Goal: Complete application form: Complete application form

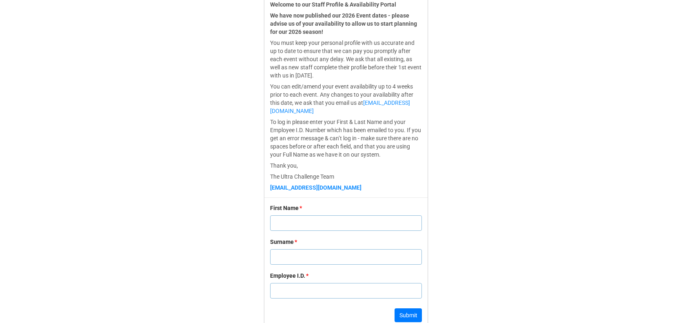
scroll to position [243, 0]
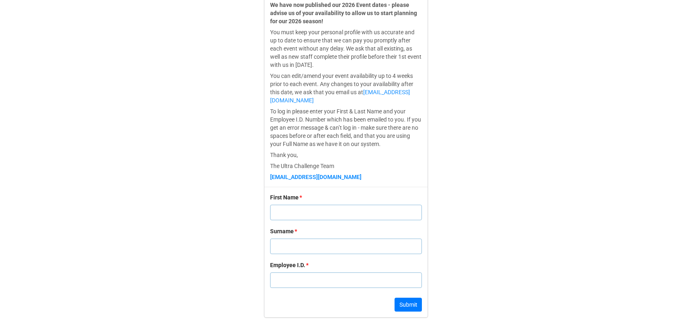
click at [282, 209] on input "text" at bounding box center [346, 213] width 152 height 16
type input "[PERSON_NAME]"
type input "Hawser"
type input "1"
click button "Submit" at bounding box center [408, 305] width 27 height 14
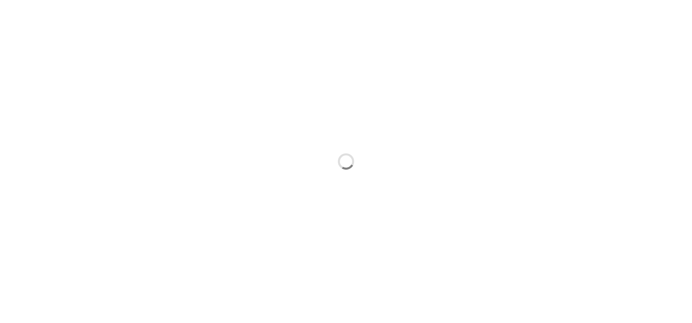
scroll to position [0, 0]
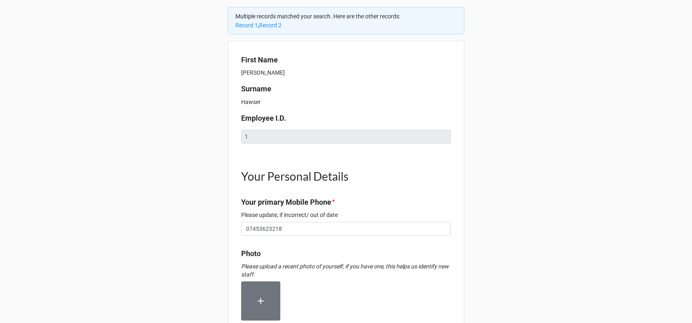
type textarea "x"
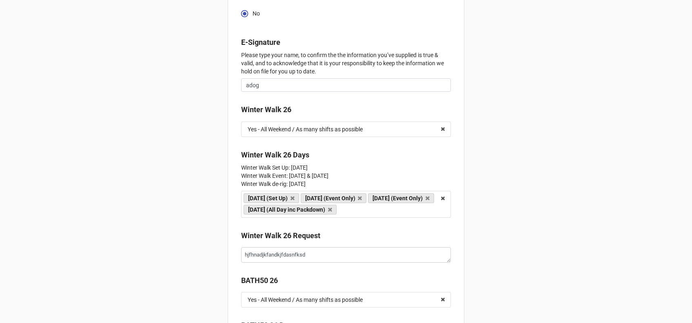
scroll to position [1496, 0]
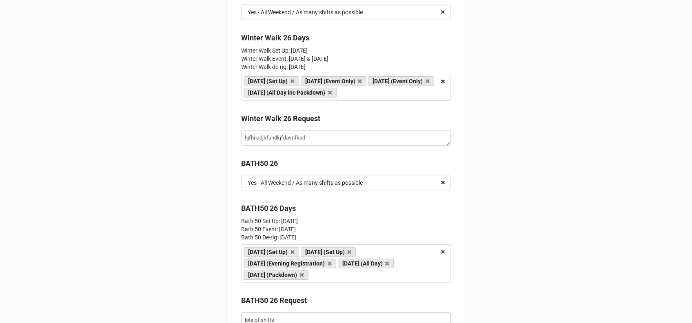
scroll to position [1615, 0]
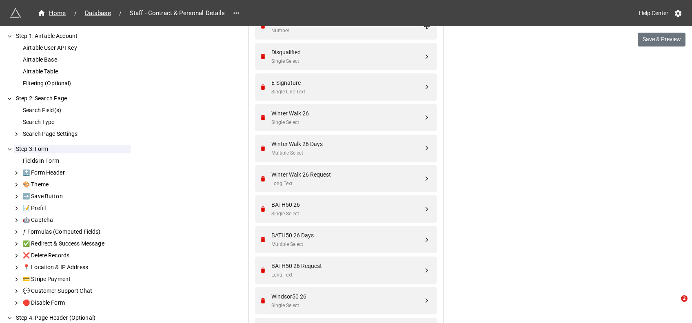
scroll to position [1014, 0]
click at [310, 146] on div "Winter Walk 26 Days" at bounding box center [347, 143] width 152 height 9
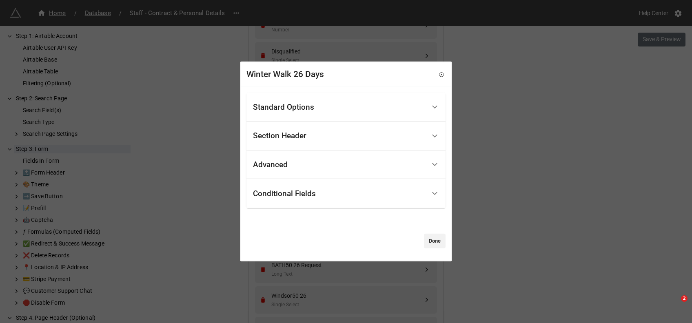
click at [312, 103] on div "Standard Options" at bounding box center [283, 107] width 61 height 8
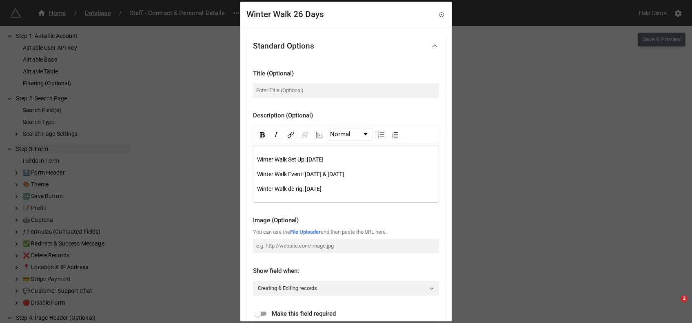
click at [336, 175] on span "Winter Walk Event: Saturday 27th & Sunday 28th of January" at bounding box center [300, 174] width 87 height 7
click at [345, 174] on span "Winter Walk Event: Saturday 24th & Sunday 28th of January" at bounding box center [300, 174] width 87 height 7
click at [322, 189] on span "Winter Walk de-rig: Sunday 28th of January" at bounding box center [289, 189] width 64 height 7
click at [324, 160] on span "Winter Walk Set Up: Friday 26th of January" at bounding box center [290, 159] width 67 height 7
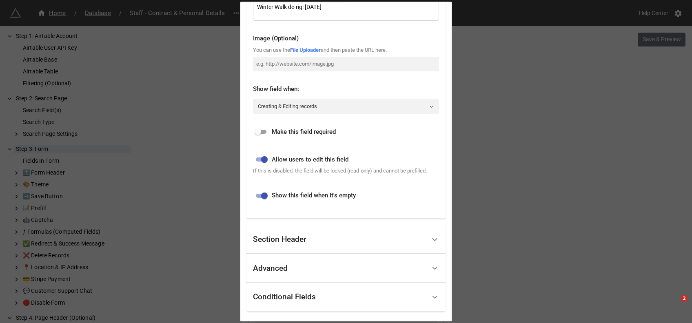
scroll to position [225, 0]
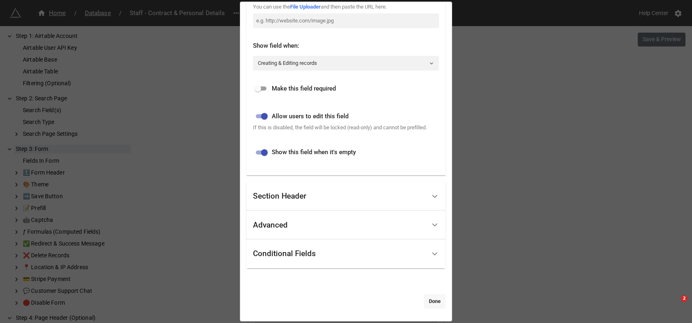
click at [430, 300] on link "Done" at bounding box center [435, 301] width 22 height 15
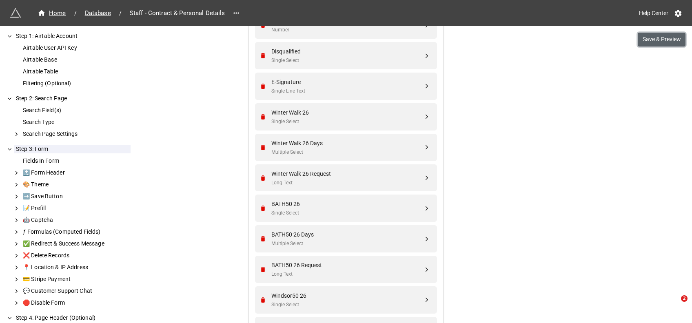
click at [650, 41] on button "Save & Preview" at bounding box center [662, 40] width 48 height 14
click at [307, 149] on div "Multiple Select" at bounding box center [347, 153] width 152 height 8
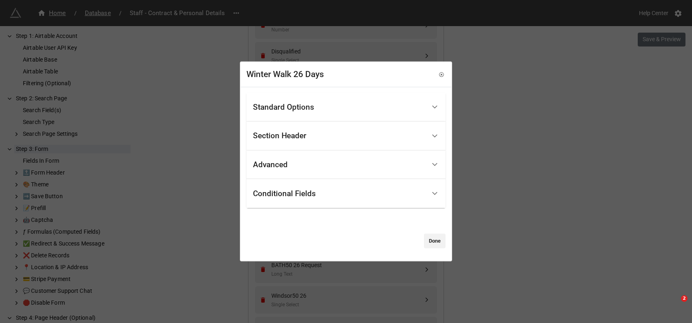
click at [305, 104] on div "Standard Options" at bounding box center [283, 107] width 61 height 8
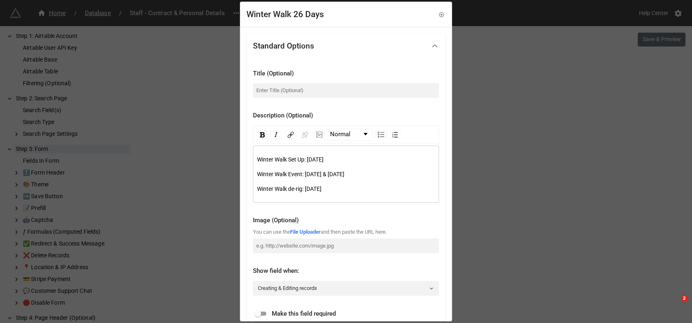
click at [345, 175] on span "Winter Walk Event: Saturday 24th & Sunday 25th of January" at bounding box center [300, 174] width 87 height 7
click at [322, 190] on span "Winter Walk de-rig: Sunday 25th of January" at bounding box center [289, 189] width 64 height 7
click at [324, 161] on span "Winter Walk Set Up: Friday 23rd of January" at bounding box center [290, 159] width 67 height 7
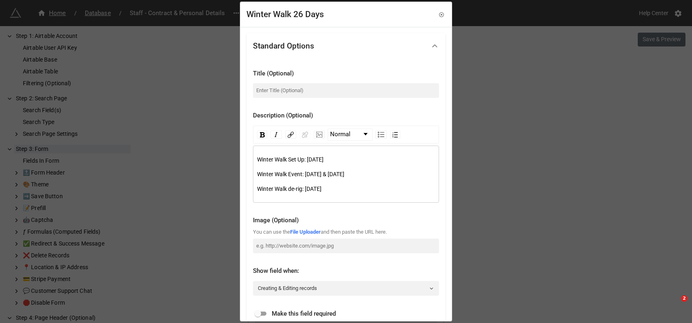
click at [324, 161] on span "Winter Walk Set Up: Friday 23rd of January" at bounding box center [290, 159] width 67 height 7
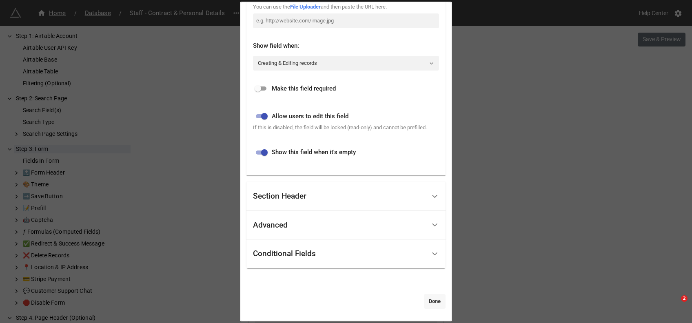
click at [424, 302] on link "Done" at bounding box center [435, 301] width 22 height 15
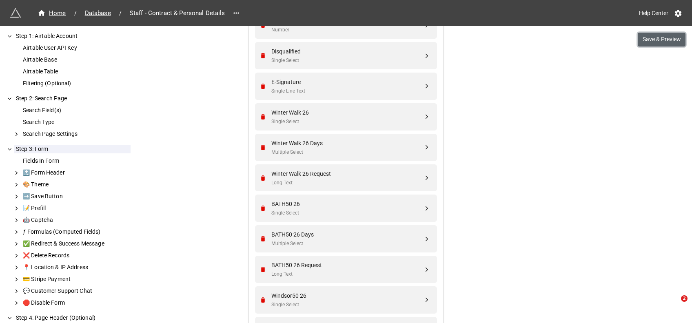
click at [659, 36] on button "Save & Preview" at bounding box center [662, 40] width 48 height 14
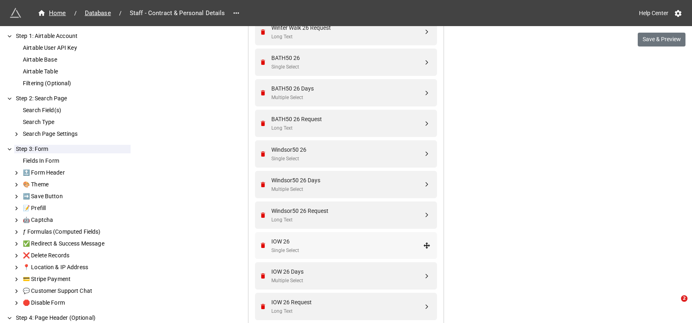
scroll to position [1161, 0]
click at [288, 238] on div "IOW 26" at bounding box center [347, 240] width 152 height 9
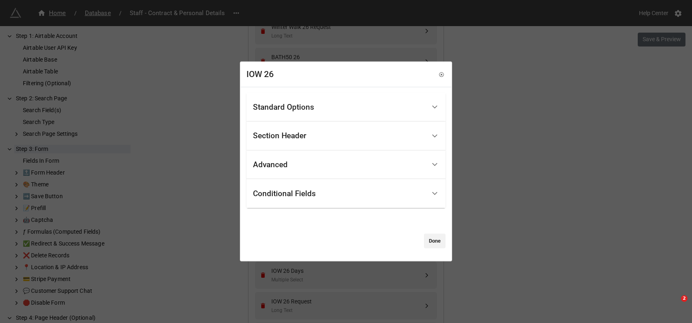
click at [295, 111] on div "Standard Options" at bounding box center [283, 107] width 61 height 8
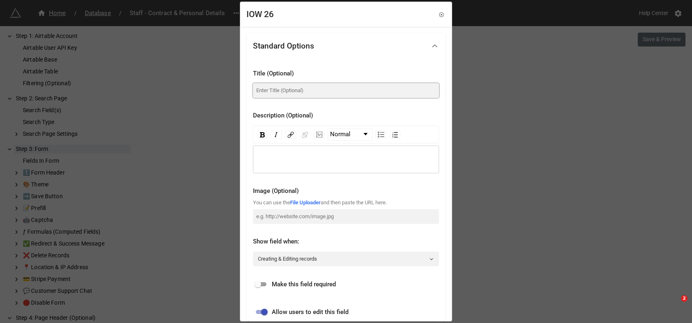
click at [274, 93] on input at bounding box center [346, 90] width 186 height 15
type input "[GEOGRAPHIC_DATA] 2026"
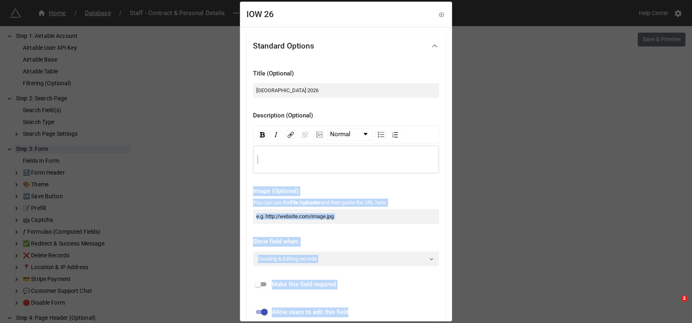
drag, startPoint x: 451, startPoint y: 126, endPoint x: 442, endPoint y: 310, distance: 184.8
click at [442, 310] on div "IOW 26 Standard Options Title (Optional) Isle of Wight 2026 Description (Option…" at bounding box center [346, 162] width 212 height 320
drag, startPoint x: 442, startPoint y: 310, endPoint x: 434, endPoint y: 193, distance: 117.0
click at [434, 193] on div "Image (Optional)" at bounding box center [346, 192] width 186 height 10
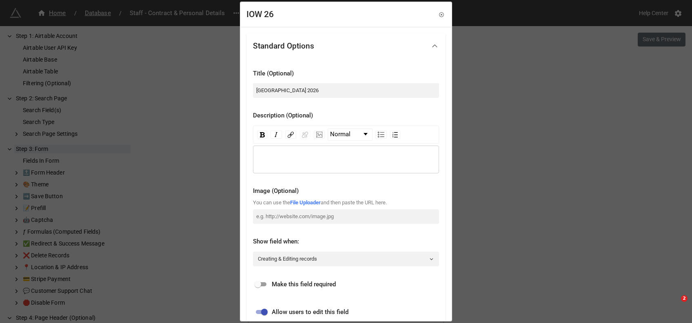
click at [451, 109] on div "IOW 26 Standard Options Title (Optional) Isle of Wight 2026 Description (Option…" at bounding box center [346, 162] width 212 height 320
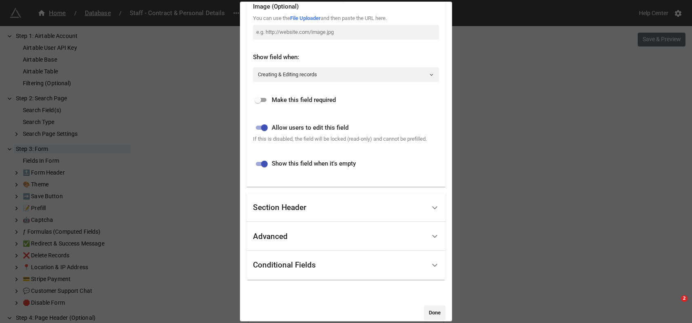
scroll to position [196, 0]
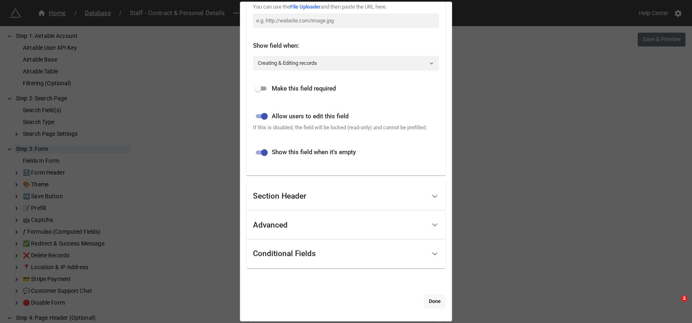
click at [428, 301] on link "Done" at bounding box center [435, 301] width 22 height 15
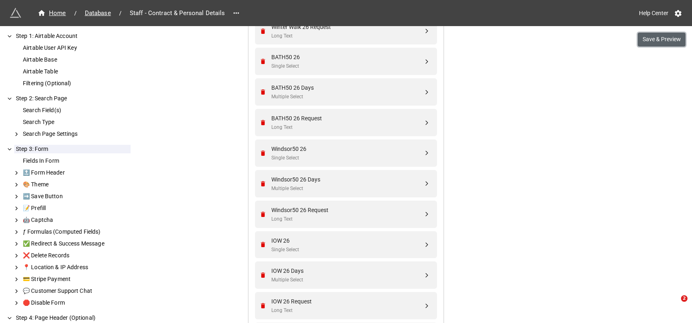
click at [652, 38] on button "Save & Preview" at bounding box center [662, 40] width 48 height 14
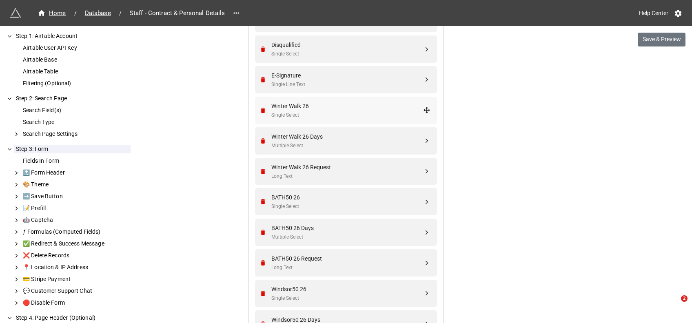
scroll to position [1020, 0]
click at [306, 133] on div "Winter Walk 26 Days" at bounding box center [347, 137] width 152 height 9
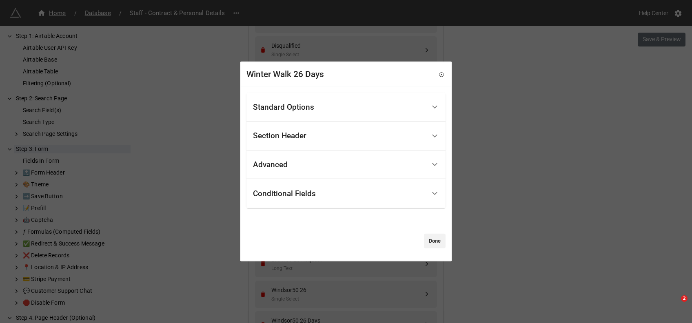
click at [293, 111] on div "Standard Options" at bounding box center [283, 107] width 61 height 8
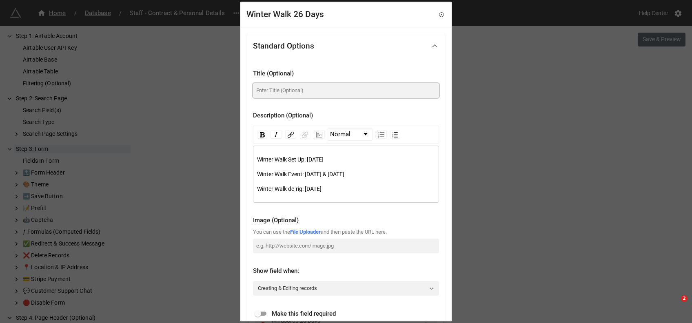
click at [290, 93] on input at bounding box center [346, 90] width 186 height 15
type input "Winter Walk Days"
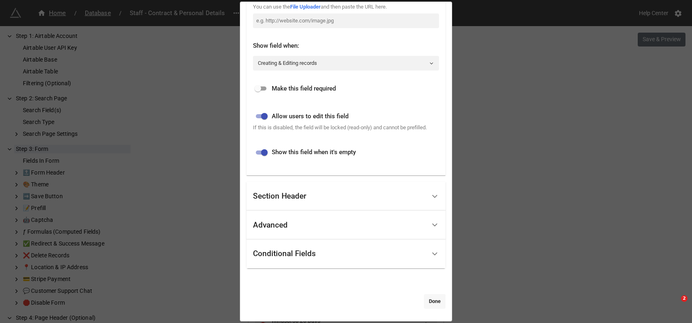
click at [436, 299] on link "Done" at bounding box center [435, 301] width 22 height 15
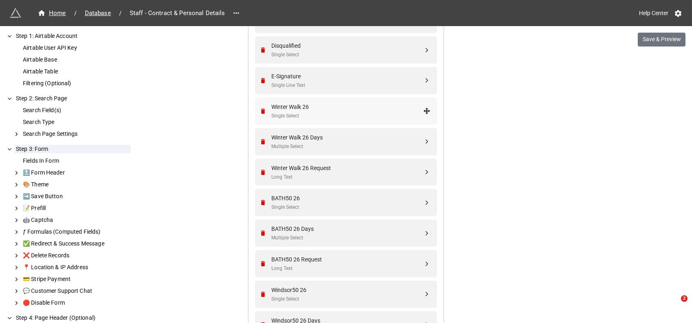
click at [301, 103] on div "Winter Walk 26" at bounding box center [347, 106] width 152 height 9
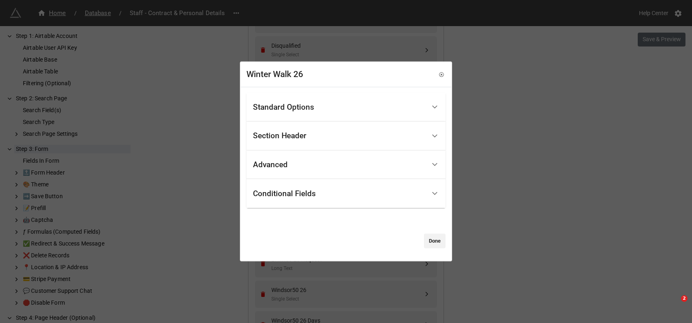
click at [323, 110] on div "Standard Options" at bounding box center [339, 107] width 173 height 19
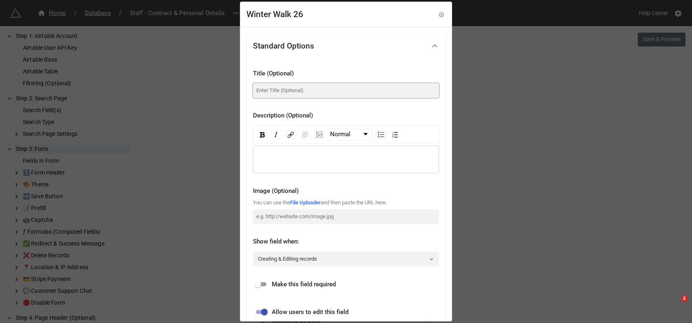
click at [293, 89] on input at bounding box center [346, 90] width 186 height 15
type input "London Winter Walk 2026"
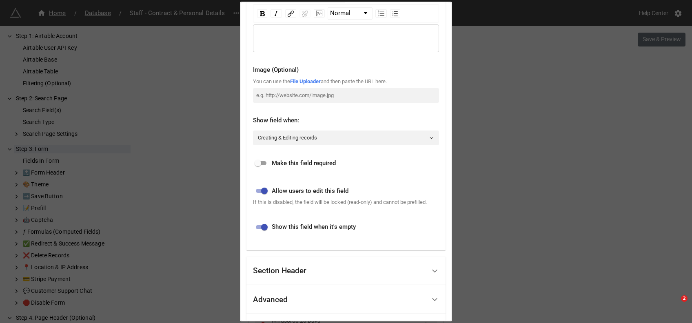
scroll to position [196, 0]
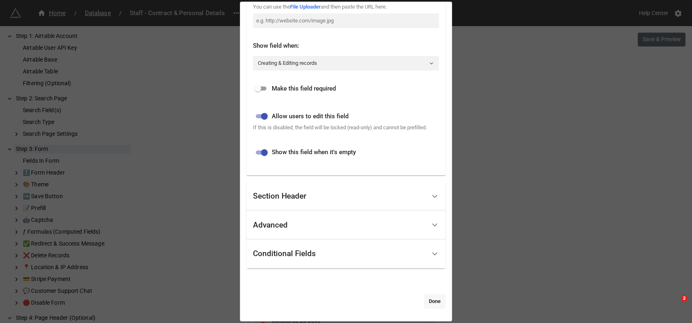
click at [428, 304] on link "Done" at bounding box center [435, 301] width 22 height 15
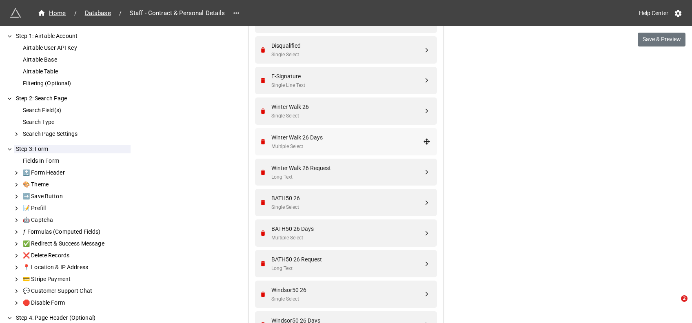
click at [319, 144] on div "Multiple Select" at bounding box center [347, 147] width 152 height 8
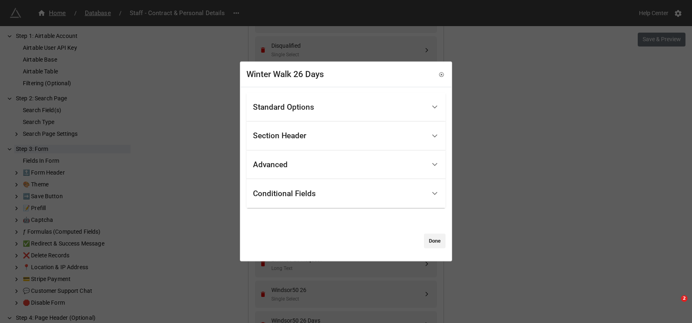
click at [297, 105] on div "Standard Options" at bounding box center [283, 107] width 61 height 8
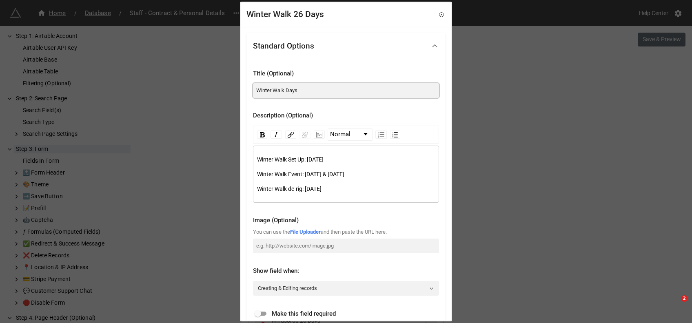
click at [256, 89] on input "Winter Walk Days" at bounding box center [346, 90] width 186 height 15
type input "London Winter Walk Days"
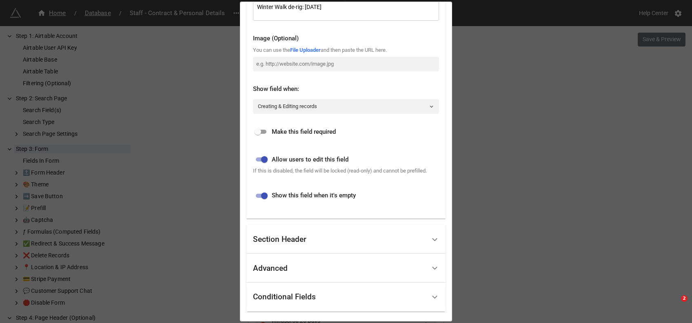
scroll to position [225, 0]
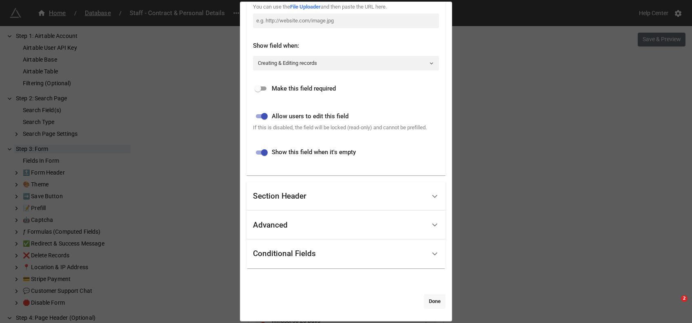
click at [436, 300] on link "Done" at bounding box center [435, 301] width 22 height 15
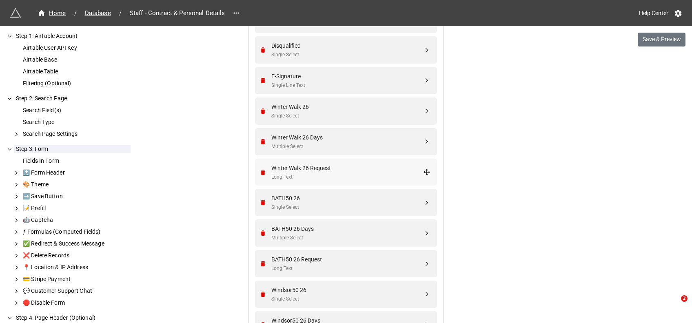
click at [308, 168] on div "Winter Walk 26 Request" at bounding box center [347, 168] width 152 height 9
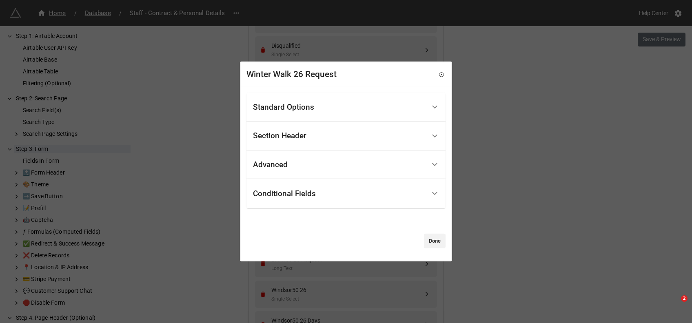
click at [291, 109] on div "Standard Options" at bounding box center [283, 107] width 61 height 8
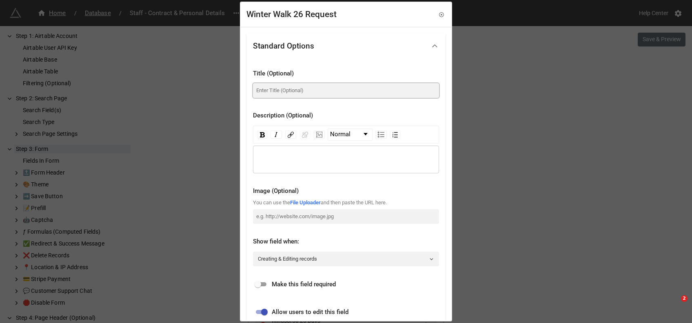
click at [302, 85] on input at bounding box center [346, 90] width 186 height 15
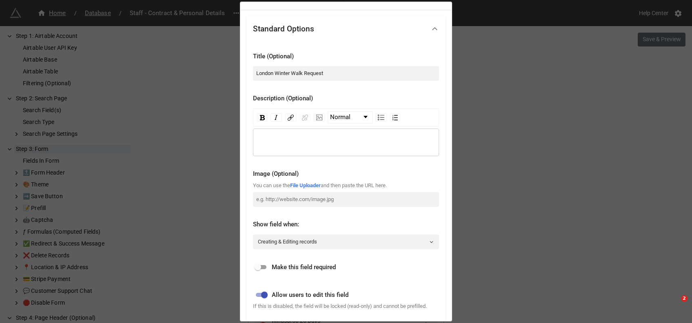
scroll to position [0, 0]
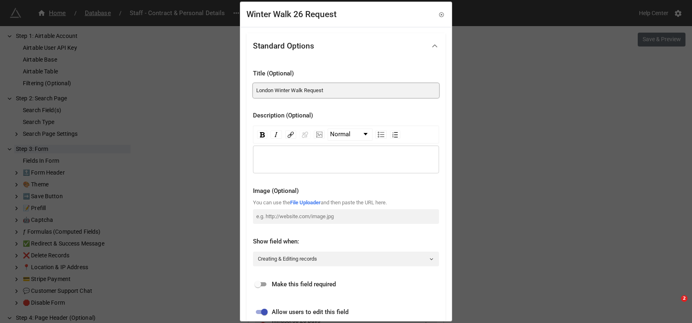
click at [362, 91] on input "London Winter Walk Request" at bounding box center [346, 90] width 186 height 15
type input "London Winter Walk Requests"
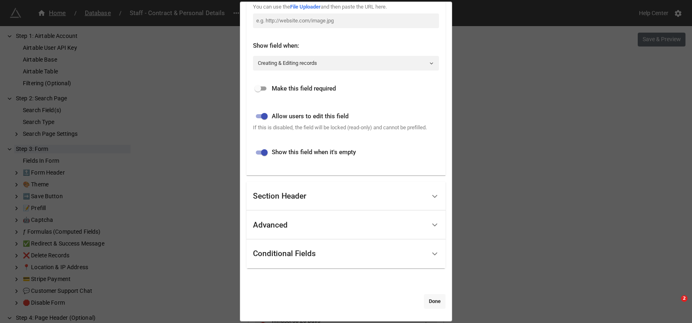
click at [427, 303] on link "Done" at bounding box center [435, 301] width 22 height 15
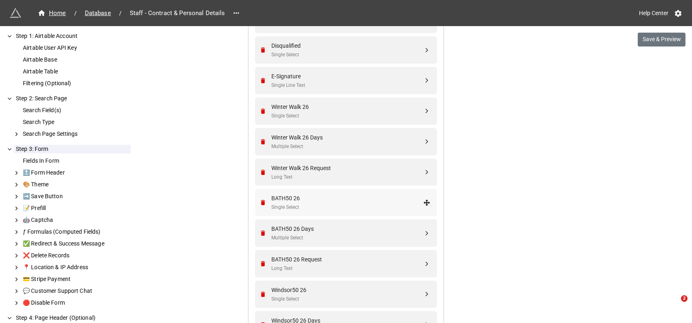
click at [304, 194] on div "BATH50 26" at bounding box center [347, 198] width 152 height 9
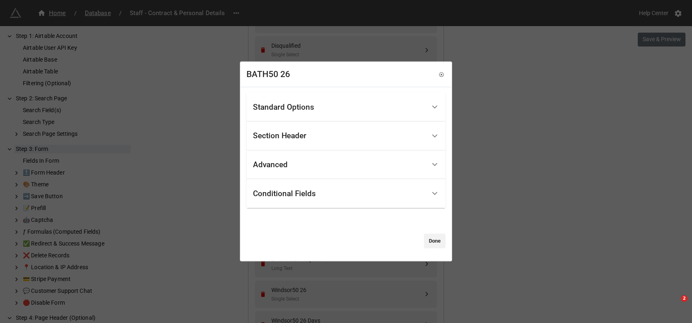
click at [298, 107] on div "Standard Options" at bounding box center [283, 107] width 61 height 8
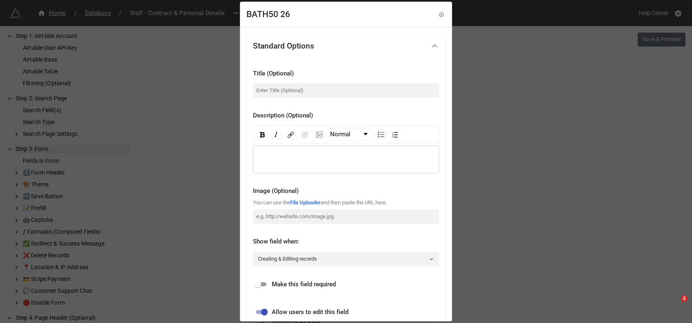
click at [287, 99] on div "Title (Optional)" at bounding box center [346, 83] width 186 height 42
click at [289, 94] on input at bounding box center [346, 90] width 186 height 15
type input "Bath 50 2026"
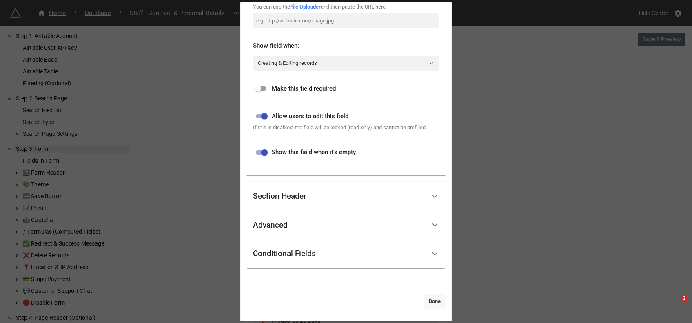
click at [426, 298] on link "Done" at bounding box center [435, 301] width 22 height 15
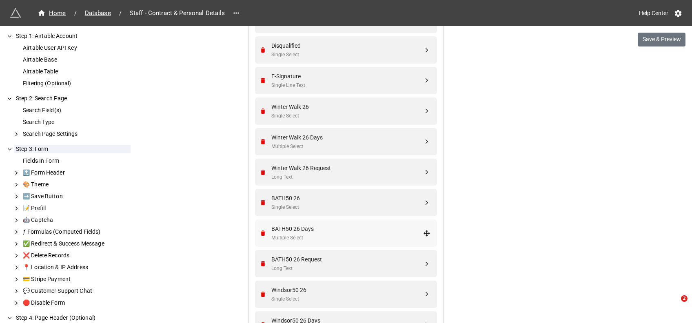
click at [321, 229] on div "BATH50 26 Days" at bounding box center [347, 228] width 152 height 9
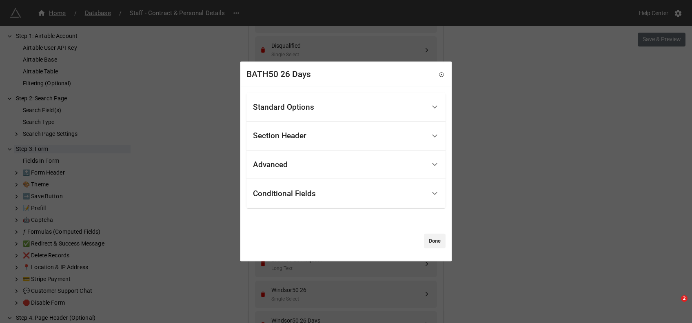
click at [299, 107] on div "Standard Options" at bounding box center [283, 107] width 61 height 8
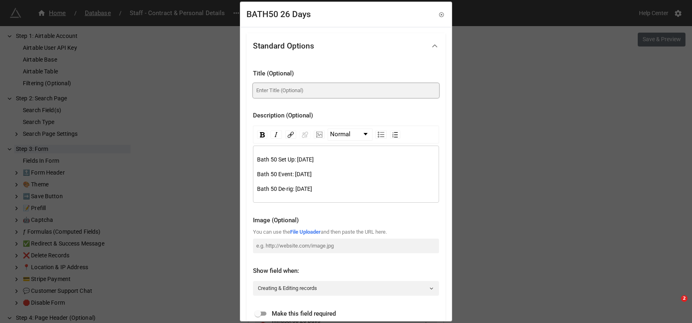
click at [274, 94] on input at bounding box center [346, 90] width 186 height 15
type input "Bath 50 Days"
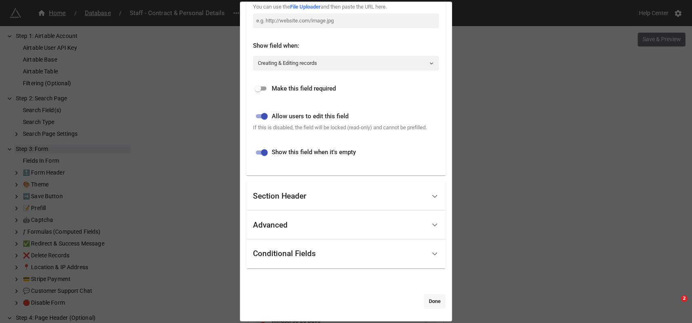
click at [433, 304] on link "Done" at bounding box center [435, 301] width 22 height 15
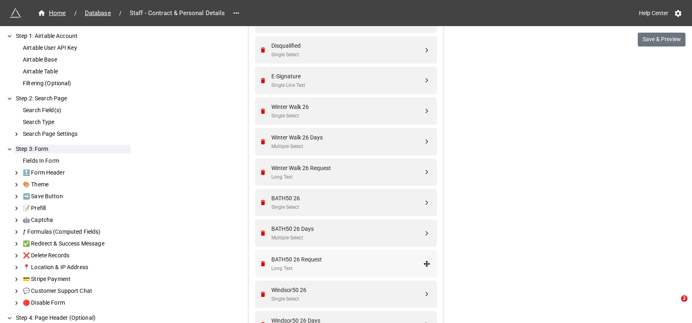
click at [300, 257] on div "BATH50 26 Request" at bounding box center [347, 259] width 152 height 9
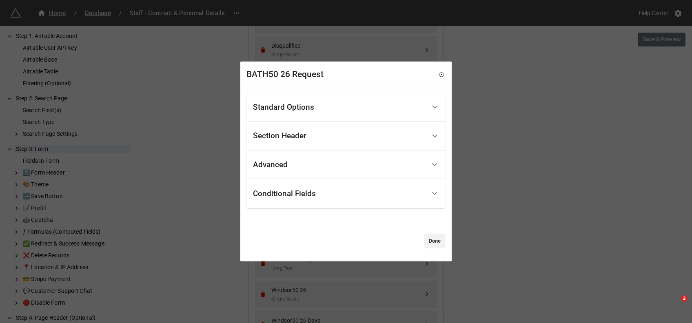
click at [285, 103] on div "Standard Options" at bounding box center [283, 107] width 61 height 8
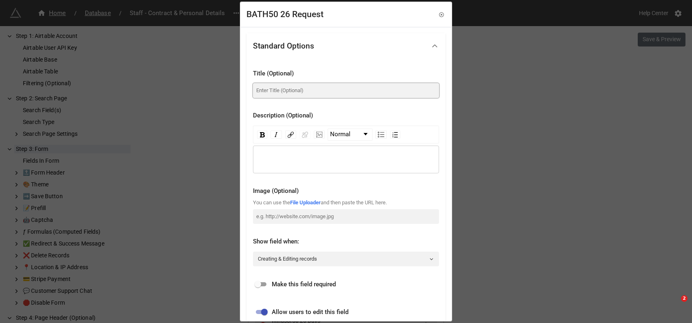
click at [285, 90] on input at bounding box center [346, 90] width 186 height 15
type input "Bath 50 Requests"
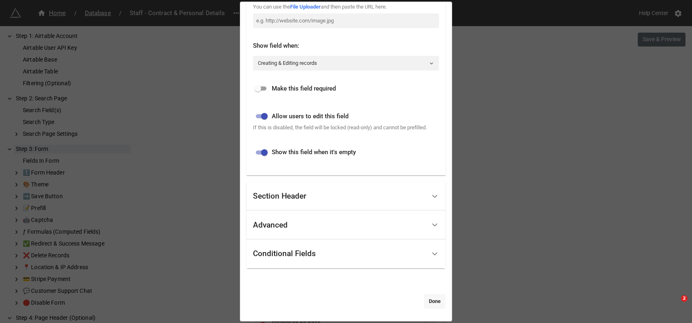
click at [436, 299] on link "Done" at bounding box center [435, 301] width 22 height 15
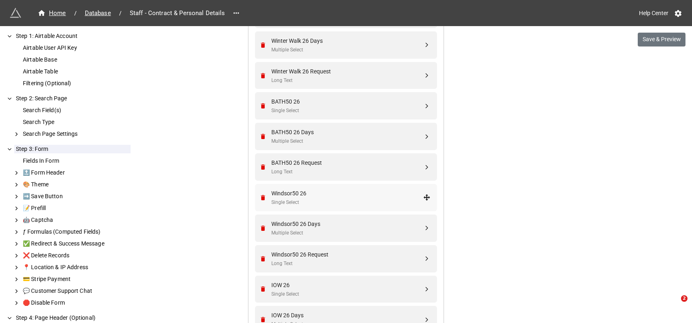
scroll to position [1117, 0]
click at [307, 193] on div "Windsor50 26" at bounding box center [347, 193] width 152 height 9
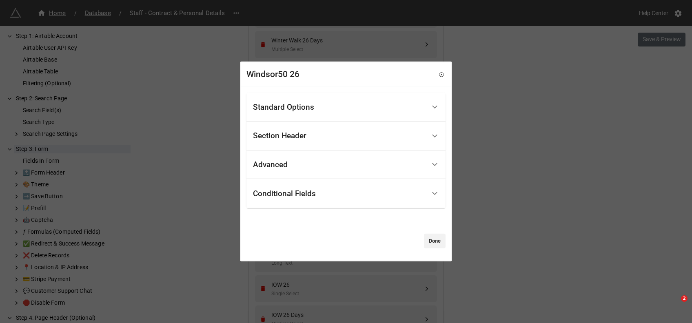
click at [305, 107] on div "Standard Options" at bounding box center [283, 107] width 61 height 8
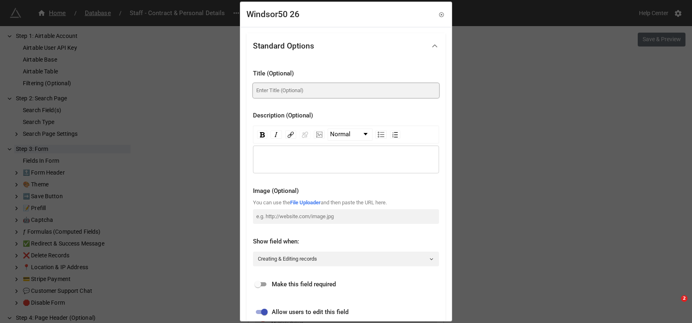
click at [276, 91] on input at bounding box center [346, 90] width 186 height 15
click at [278, 90] on input "Windsor 50 2026" at bounding box center [346, 90] width 186 height 15
click at [350, 95] on input "Windsor50 2026" at bounding box center [346, 90] width 186 height 15
click at [277, 89] on input "Windsor50 2026" at bounding box center [346, 90] width 186 height 15
type input "Windsor50 2026"
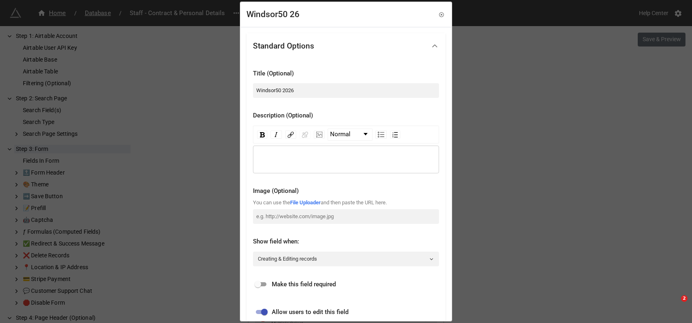
scroll to position [196, 0]
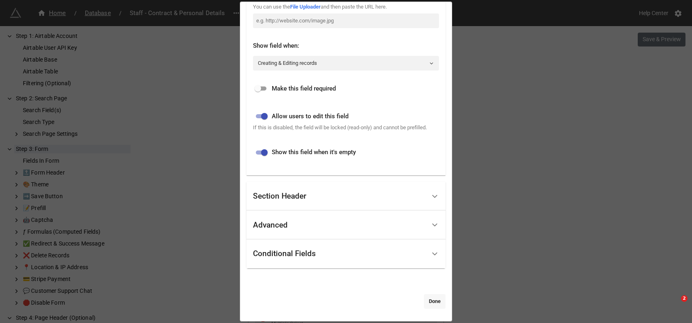
click at [430, 305] on link "Done" at bounding box center [435, 301] width 22 height 15
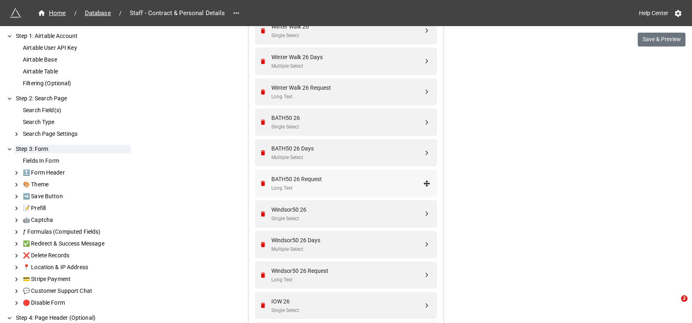
scroll to position [1099, 0]
click at [300, 178] on div "BATH50 26 Request" at bounding box center [347, 180] width 152 height 9
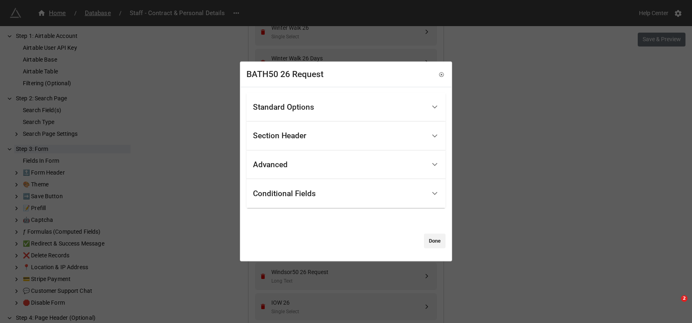
click at [284, 107] on div "Standard Options" at bounding box center [283, 107] width 61 height 8
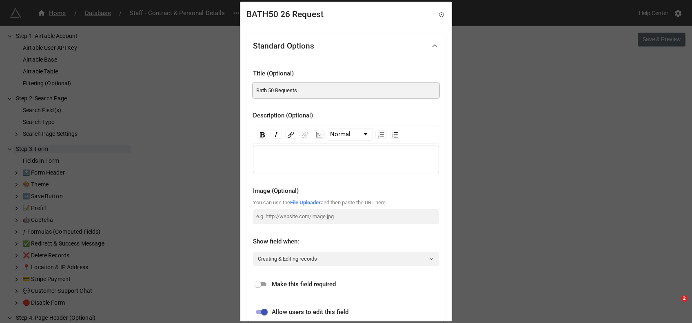
click at [268, 90] on input "Bath 50 Requests" at bounding box center [346, 90] width 186 height 15
type input "Bath50 Requests"
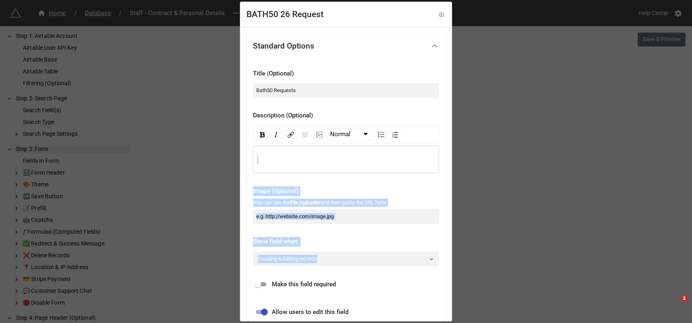
drag, startPoint x: 451, startPoint y: 139, endPoint x: 441, endPoint y: 251, distance: 113.1
click at [441, 251] on div "BATH50 26 Request Standard Options Title (Optional) Bath50 Requests Description…" at bounding box center [346, 162] width 212 height 320
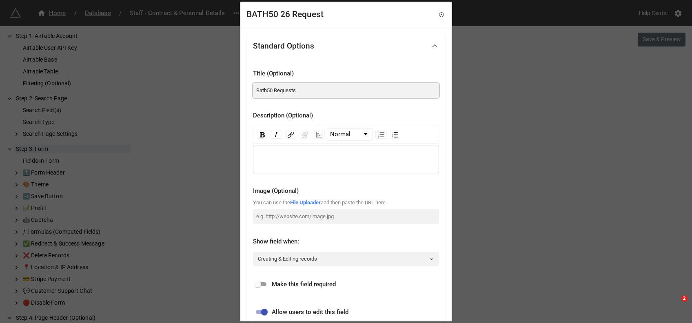
click at [376, 92] on input "Bath50 Requests" at bounding box center [346, 90] width 186 height 15
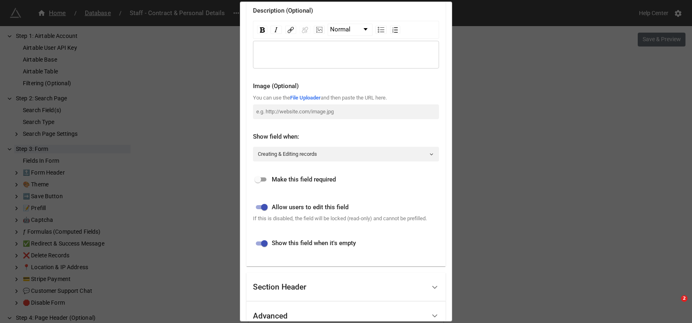
scroll to position [196, 0]
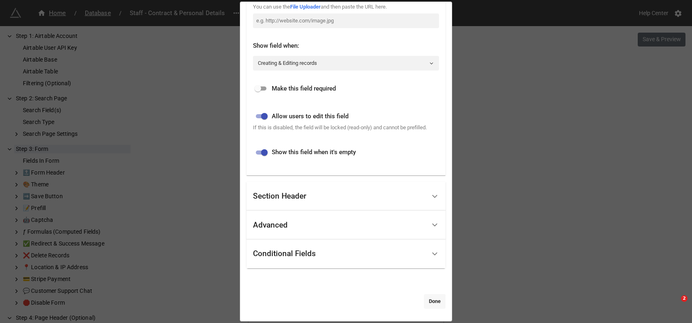
click at [433, 302] on link "Done" at bounding box center [435, 301] width 22 height 15
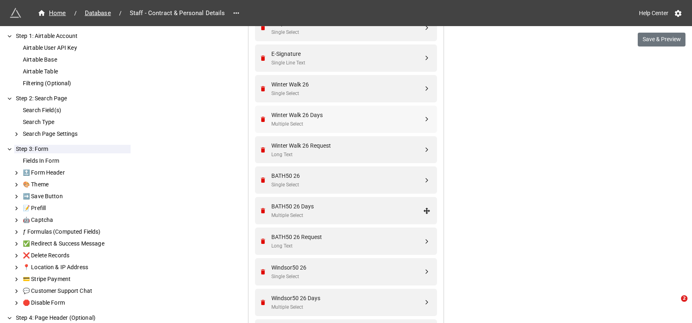
scroll to position [1042, 0]
click at [310, 119] on div "Winter Walk 26 Days" at bounding box center [347, 115] width 152 height 9
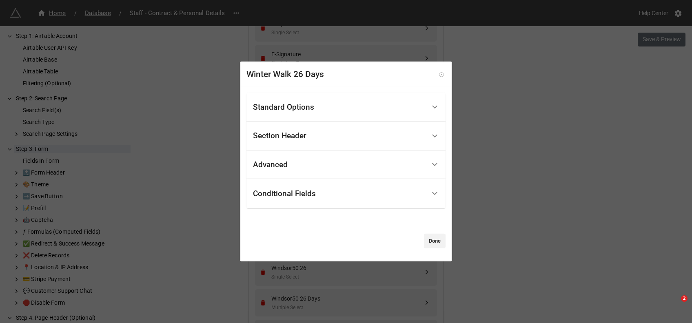
click at [439, 73] on icon at bounding box center [442, 75] width 6 height 6
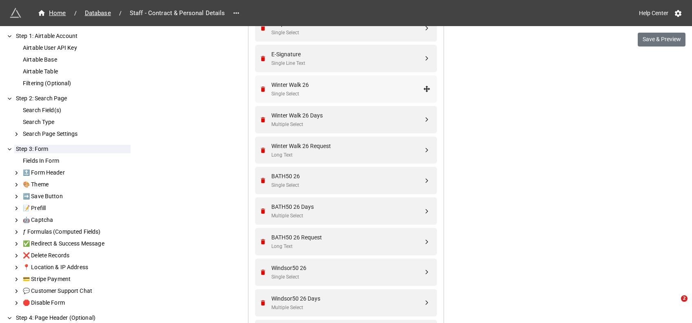
click at [308, 86] on div "Winter Walk 26" at bounding box center [347, 84] width 152 height 9
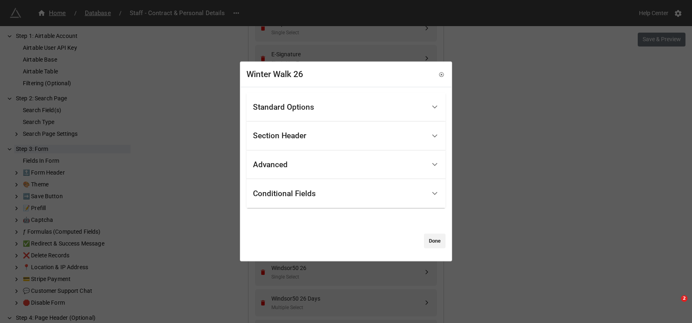
click at [284, 100] on div "Standard Options" at bounding box center [339, 107] width 173 height 19
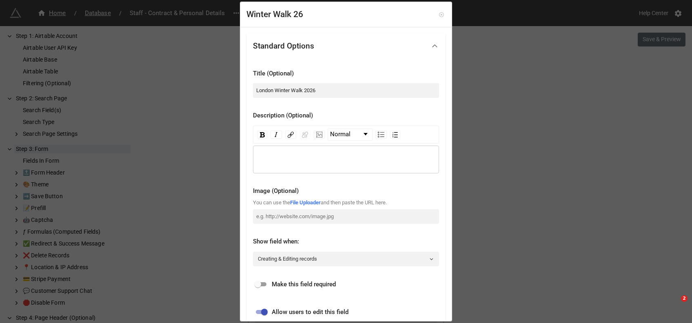
click at [439, 13] on icon at bounding box center [442, 15] width 6 height 6
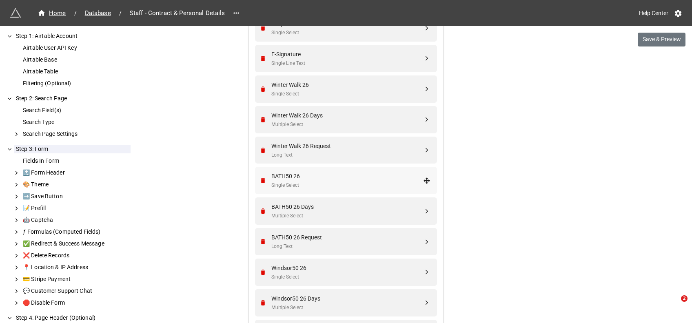
click at [305, 178] on div "BATH50 26" at bounding box center [347, 176] width 152 height 9
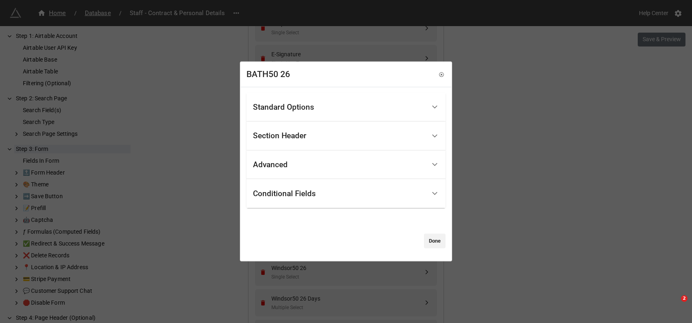
click at [304, 108] on div "Standard Options" at bounding box center [283, 107] width 61 height 8
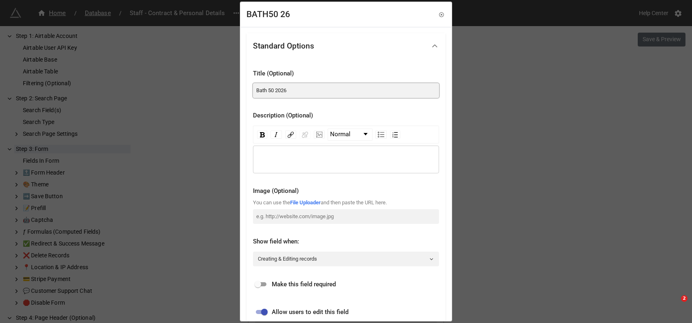
click at [268, 90] on input "Bath 50 2026" at bounding box center [346, 90] width 186 height 15
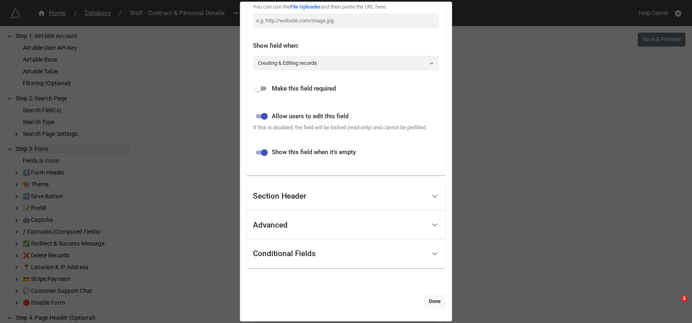
type input "Bath50 2026"
click at [431, 304] on link "Done" at bounding box center [435, 301] width 22 height 15
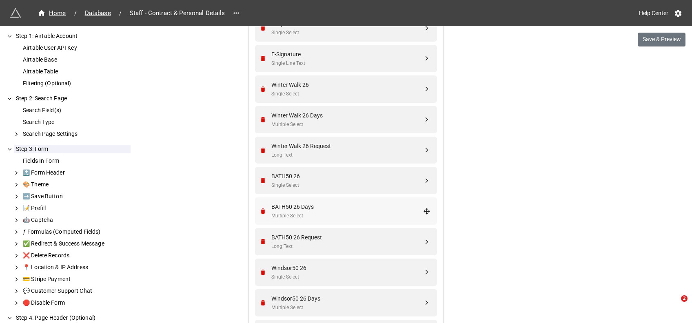
click at [307, 208] on div "BATH50 26 Days" at bounding box center [347, 206] width 152 height 9
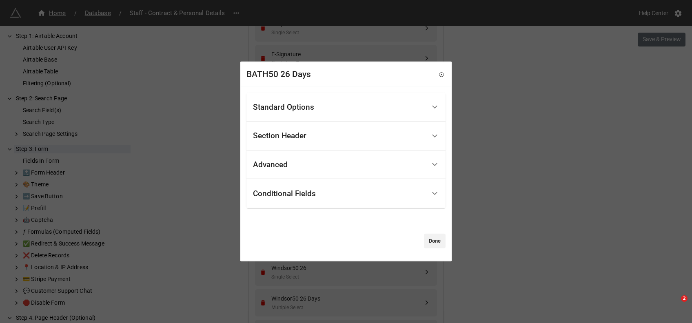
click at [278, 114] on div "Standard Options" at bounding box center [339, 107] width 173 height 19
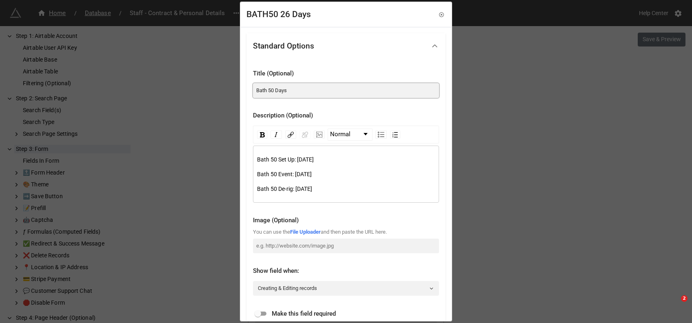
click at [269, 91] on input "Bath 50 Days" at bounding box center [346, 90] width 186 height 15
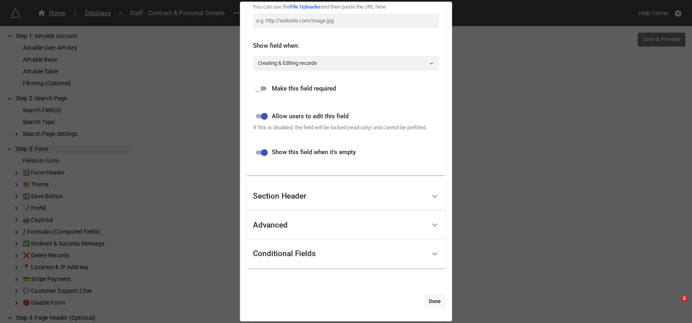
type input "Bath50 Days"
click at [438, 300] on link "Done" at bounding box center [435, 301] width 22 height 15
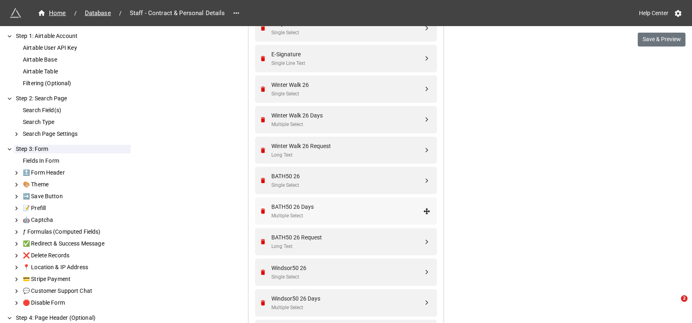
click at [298, 210] on div "BATH50 26 Days" at bounding box center [347, 206] width 152 height 9
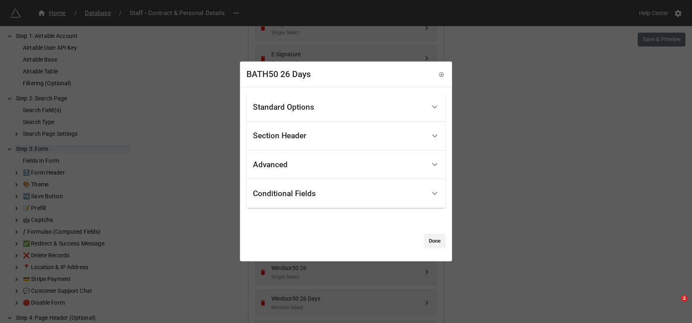
click at [284, 111] on div "Standard Options" at bounding box center [283, 107] width 61 height 8
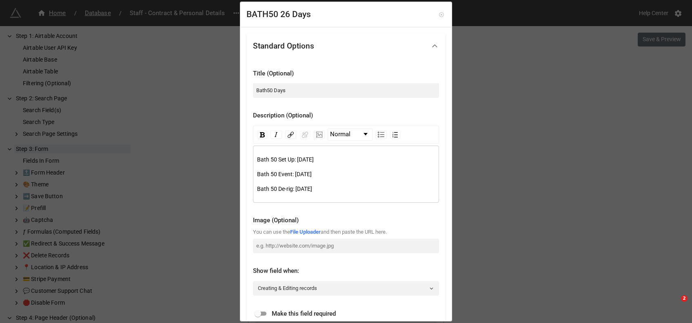
click at [439, 16] on icon at bounding box center [442, 15] width 6 height 6
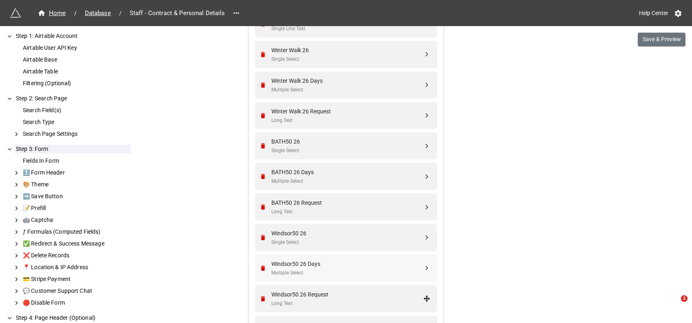
scroll to position [1077, 0]
click at [311, 204] on div "BATH50 26 Request" at bounding box center [347, 202] width 152 height 9
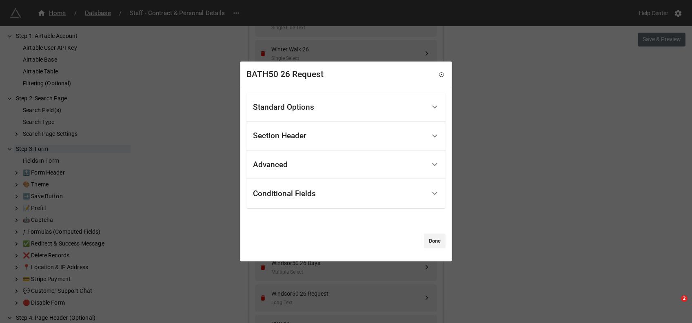
click at [278, 107] on div "Standard Options" at bounding box center [283, 107] width 61 height 8
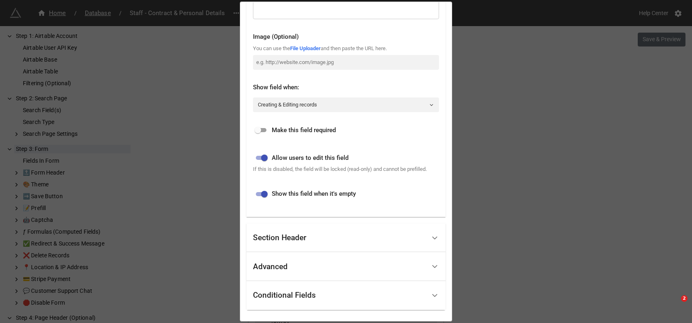
scroll to position [196, 0]
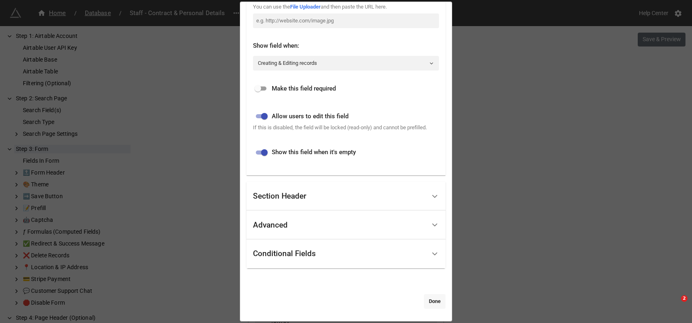
click at [430, 294] on link "Done" at bounding box center [435, 301] width 22 height 15
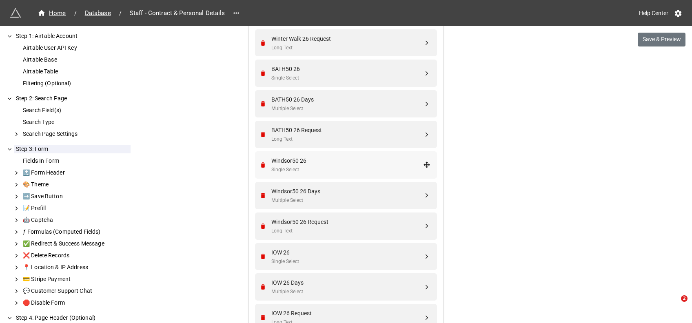
scroll to position [1150, 0]
click at [326, 160] on div "Windsor50 26" at bounding box center [347, 160] width 152 height 9
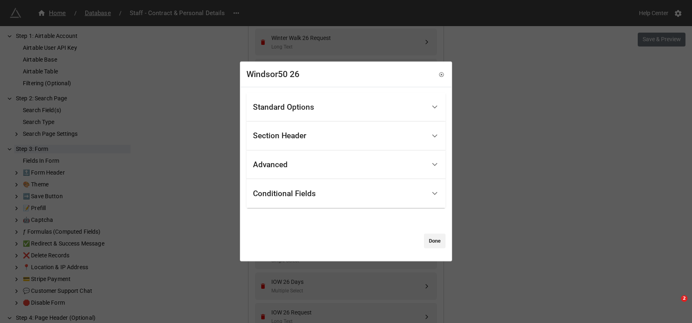
click at [305, 113] on div "Standard Options" at bounding box center [339, 107] width 173 height 19
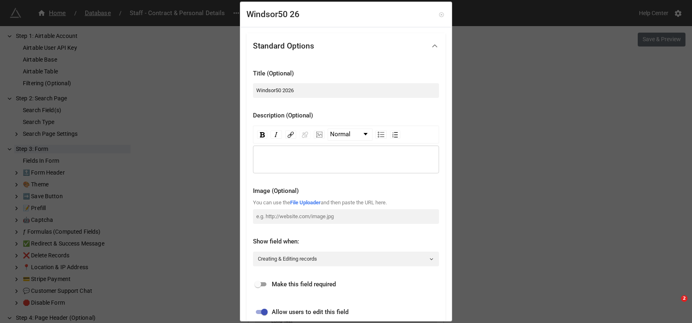
click at [439, 13] on icon at bounding box center [441, 14] width 4 height 4
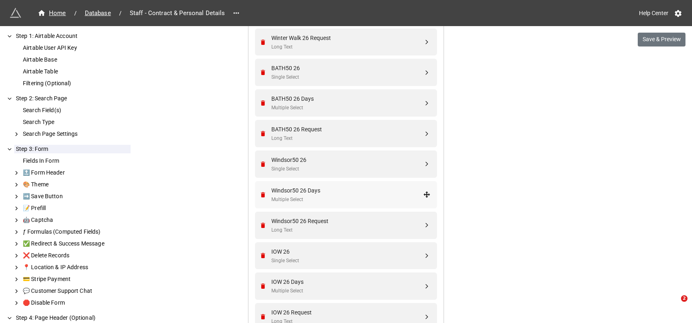
click at [309, 191] on div "Windsor50 26 Days" at bounding box center [347, 190] width 152 height 9
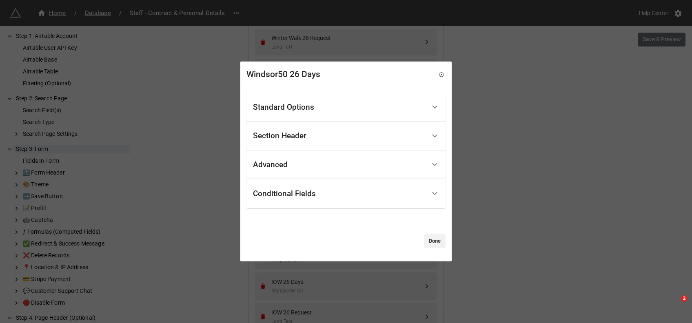
click at [310, 114] on div "Standard Options" at bounding box center [339, 107] width 173 height 19
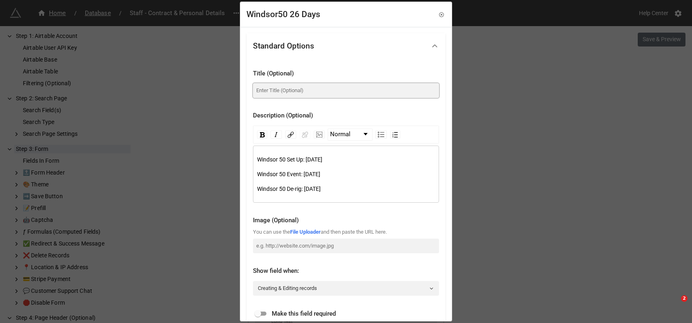
click at [275, 92] on input at bounding box center [346, 90] width 186 height 15
type input "Windsor50 Days"
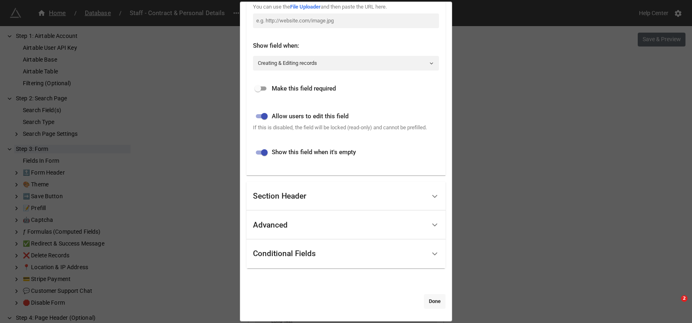
click at [428, 304] on link "Done" at bounding box center [435, 301] width 22 height 15
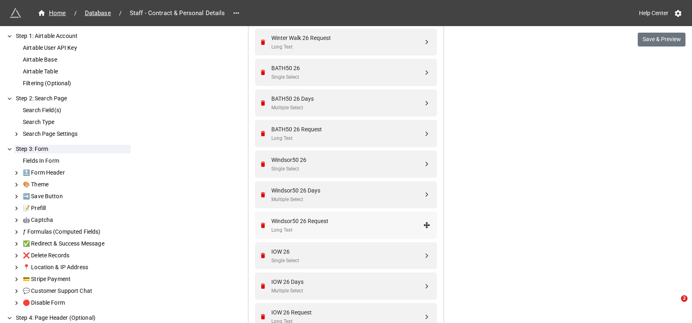
click at [311, 225] on div "Windsor50 26 Request Long Text" at bounding box center [347, 226] width 152 height 18
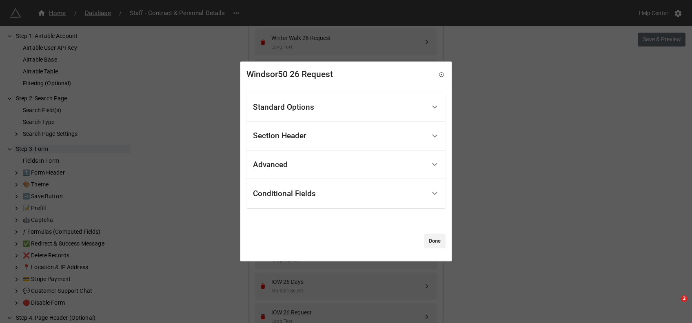
click at [306, 113] on div "Standard Options" at bounding box center [339, 107] width 173 height 19
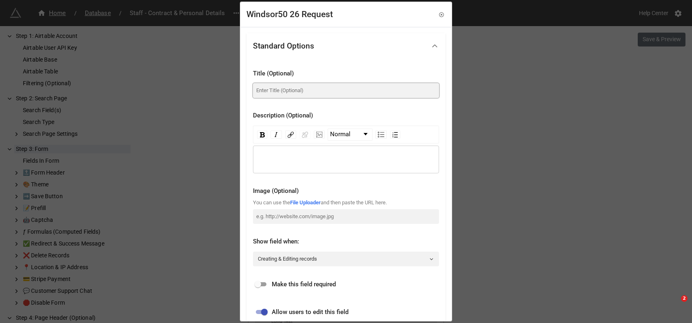
click at [286, 90] on input at bounding box center [346, 90] width 186 height 15
click at [296, 93] on input "Windsor50 Requests" at bounding box center [346, 90] width 186 height 15
click at [326, 95] on input "Windsor50 Requests" at bounding box center [346, 90] width 186 height 15
type input "Windsor50 Requests"
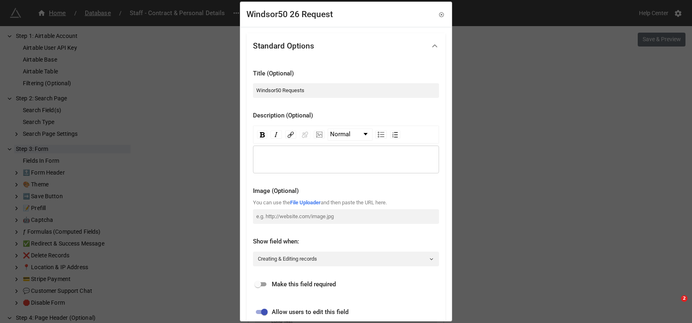
scroll to position [196, 0]
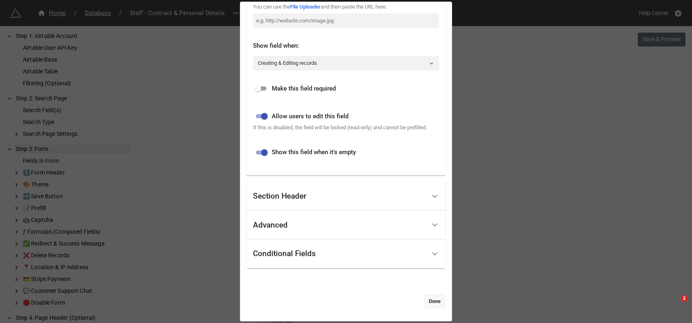
click at [434, 301] on link "Done" at bounding box center [435, 301] width 22 height 15
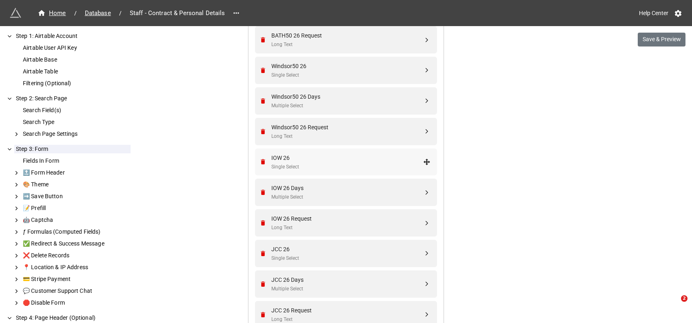
scroll to position [1245, 0]
click at [302, 159] on div "IOW 26" at bounding box center [347, 157] width 152 height 9
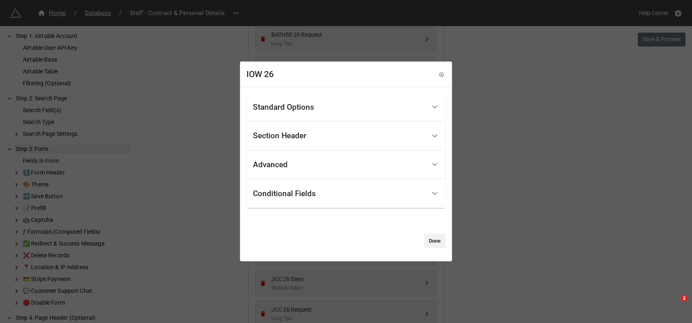
click at [290, 106] on div "Standard Options" at bounding box center [283, 107] width 61 height 8
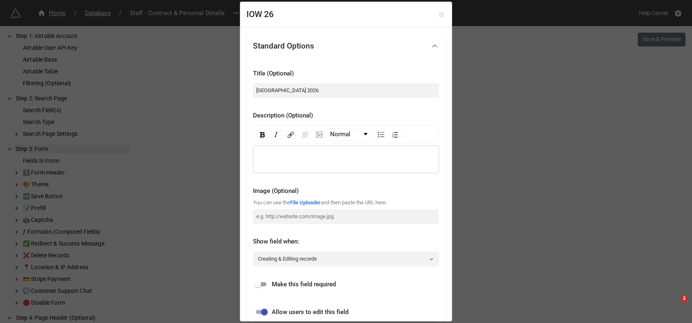
click at [439, 13] on icon at bounding box center [442, 15] width 6 height 6
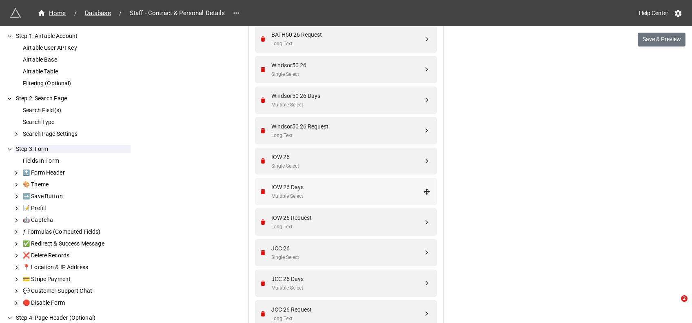
click at [286, 178] on div "IOW 26 Days Multiple Select" at bounding box center [344, 191] width 171 height 27
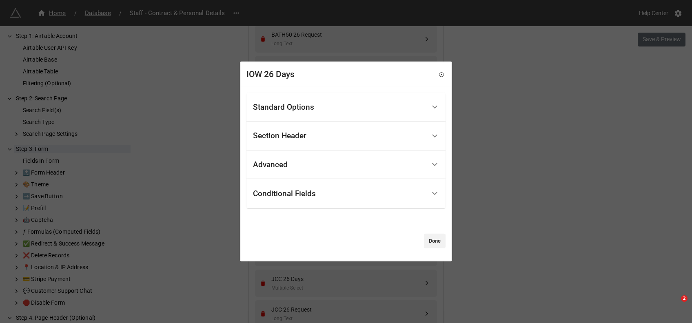
click at [313, 109] on div "Standard Options" at bounding box center [283, 107] width 61 height 8
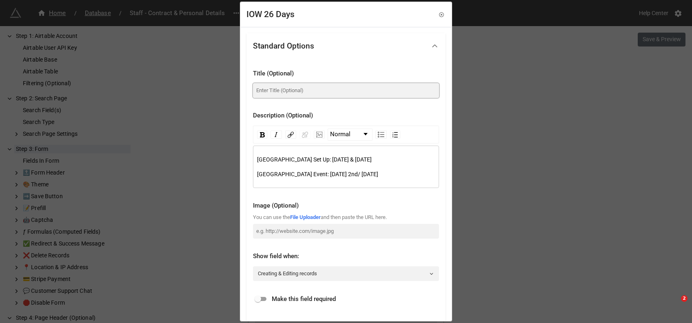
click at [280, 88] on input at bounding box center [346, 90] width 186 height 15
type input "Isle of Wight Days"
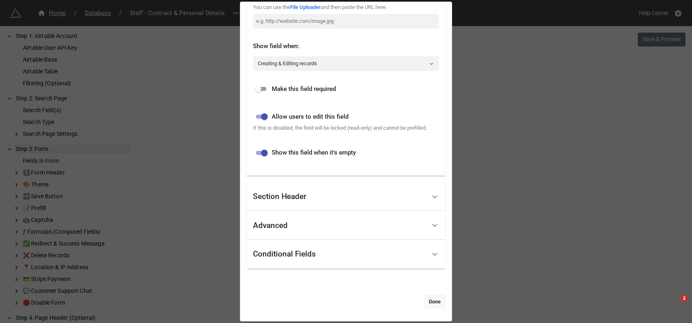
click at [429, 298] on link "Done" at bounding box center [435, 302] width 22 height 15
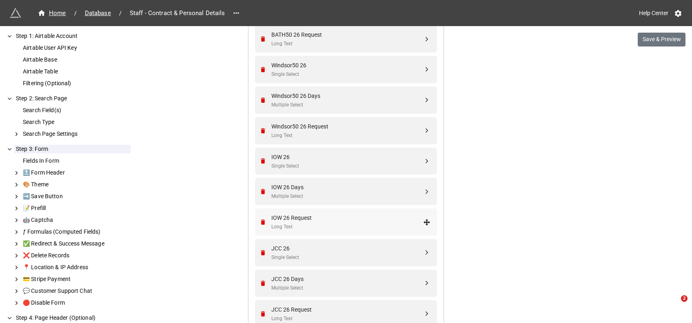
click at [304, 223] on div "Long Text" at bounding box center [347, 227] width 152 height 8
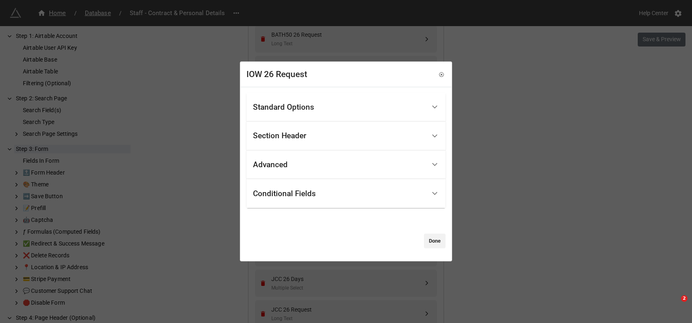
click at [294, 101] on div "Standard Options" at bounding box center [339, 107] width 173 height 19
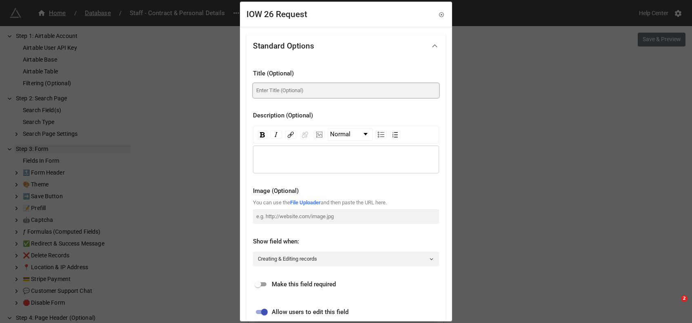
click at [268, 93] on input at bounding box center [346, 90] width 186 height 15
paste input "Requests"
type input "Isle of Wight Requests"
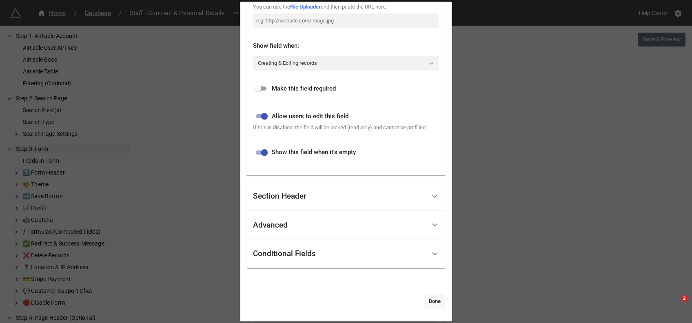
click at [432, 300] on link "Done" at bounding box center [435, 301] width 22 height 15
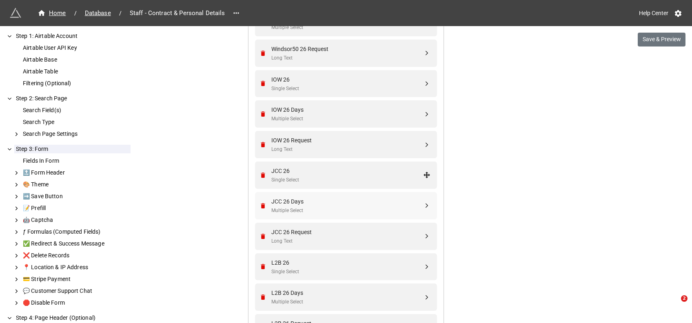
scroll to position [1322, 0]
click at [303, 199] on div "JCC 26 Days" at bounding box center [347, 201] width 152 height 9
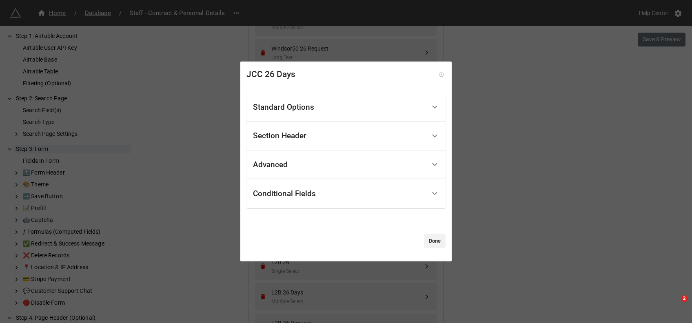
click at [438, 71] on link at bounding box center [442, 75] width 8 height 8
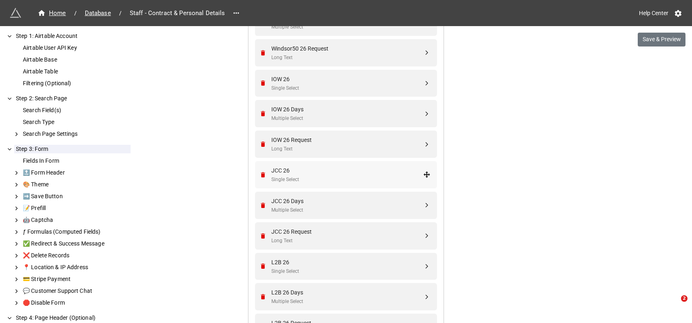
click at [286, 171] on div "JCC 26" at bounding box center [347, 170] width 152 height 9
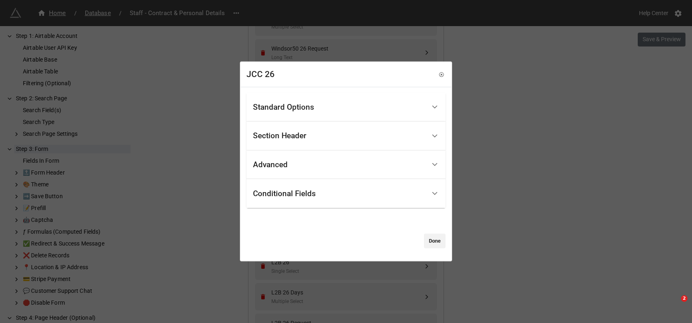
click at [296, 100] on div "Standard Options" at bounding box center [339, 107] width 173 height 19
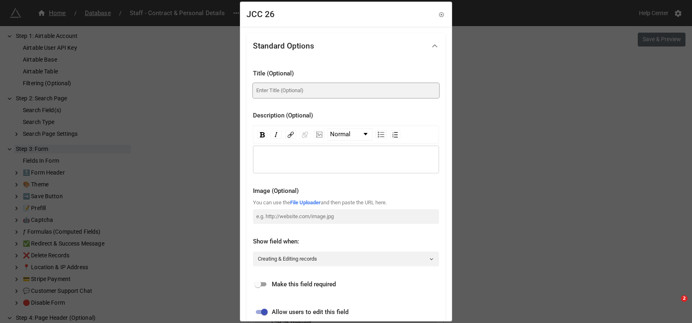
click at [292, 88] on input at bounding box center [346, 90] width 186 height 15
type input "Jurassic Coast 2026"
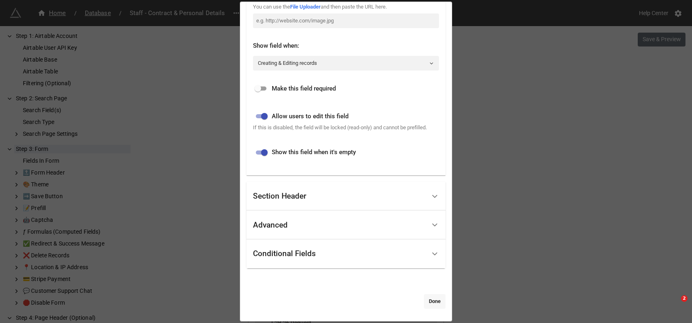
click at [439, 297] on link "Done" at bounding box center [435, 301] width 22 height 15
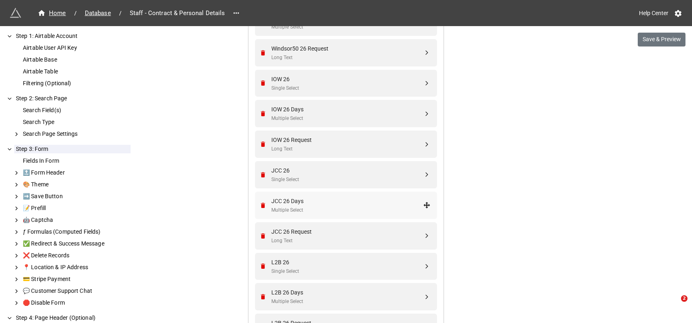
click at [301, 197] on div "JCC 26 Days" at bounding box center [347, 201] width 152 height 9
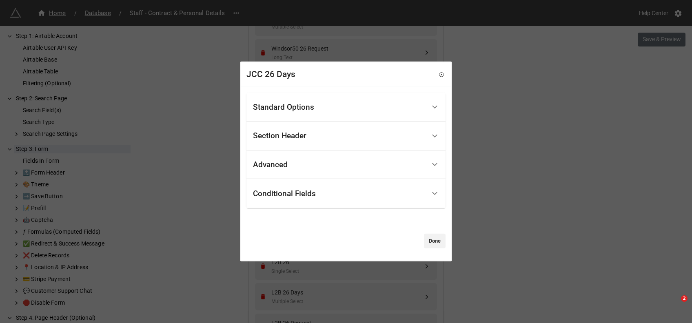
click at [284, 104] on div "Standard Options" at bounding box center [283, 107] width 61 height 8
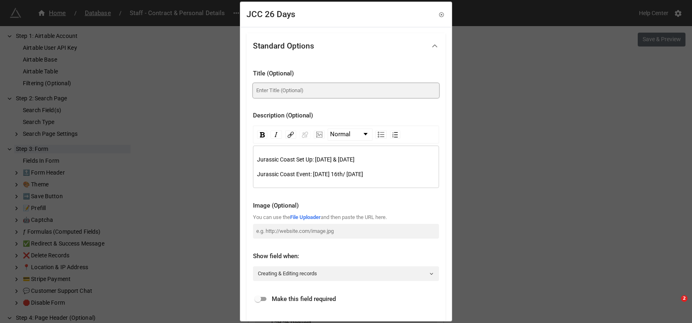
click at [278, 92] on input at bounding box center [346, 90] width 186 height 15
type input "Jurassic Coast Days"
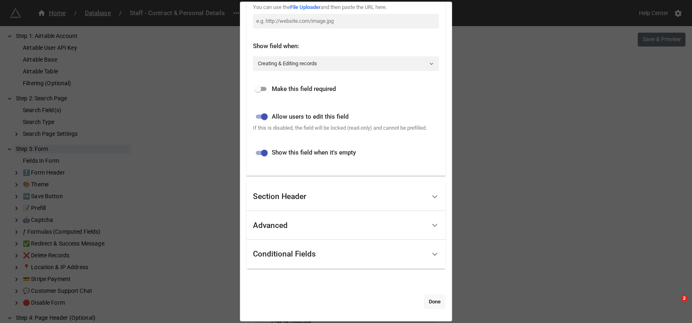
click at [438, 307] on link "Done" at bounding box center [435, 302] width 22 height 15
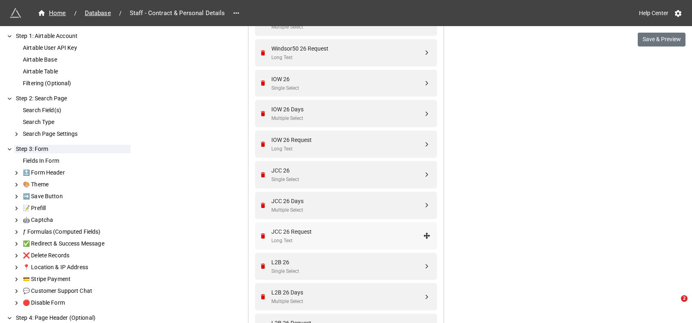
click at [308, 229] on div "JCC 26 Request" at bounding box center [347, 231] width 152 height 9
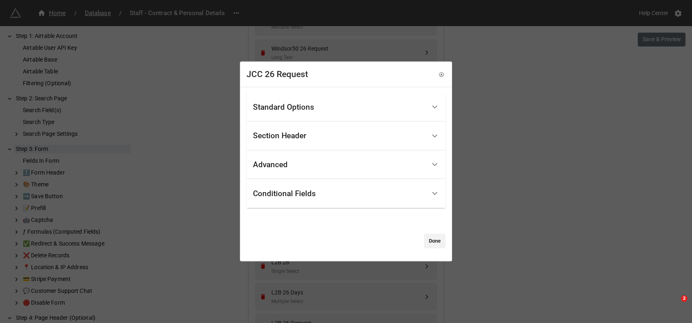
click at [287, 113] on div "Standard Options" at bounding box center [339, 107] width 173 height 19
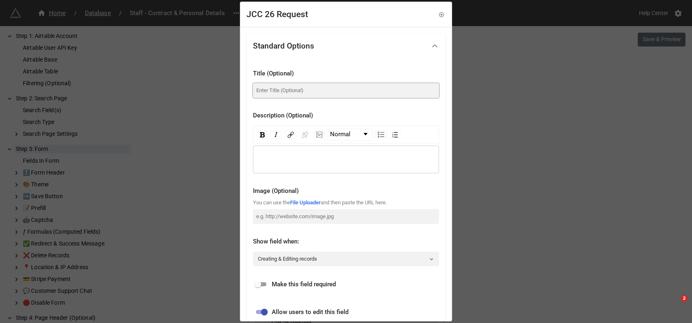
click at [304, 87] on input at bounding box center [346, 90] width 186 height 15
paste input "Requests"
type input "Jurassic Coast Requests"
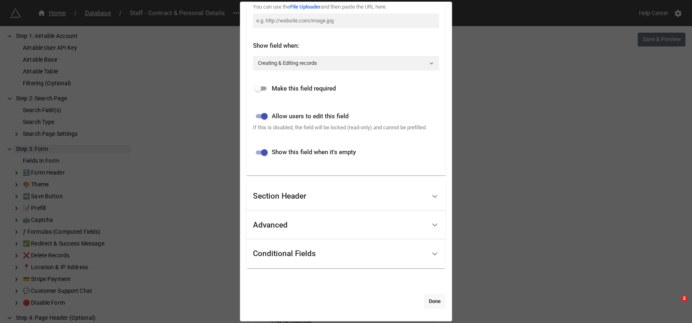
click at [432, 296] on link "Done" at bounding box center [435, 301] width 22 height 15
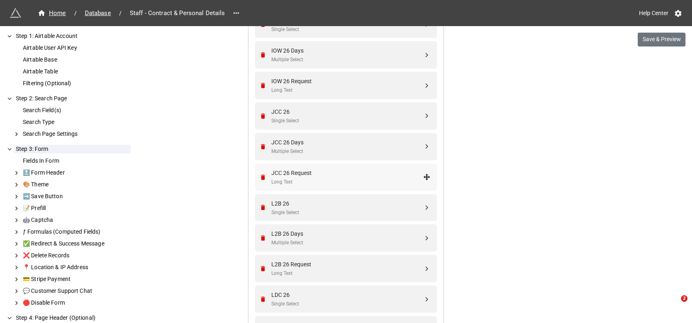
scroll to position [1382, 0]
click at [300, 204] on div "L2B 26" at bounding box center [347, 202] width 152 height 9
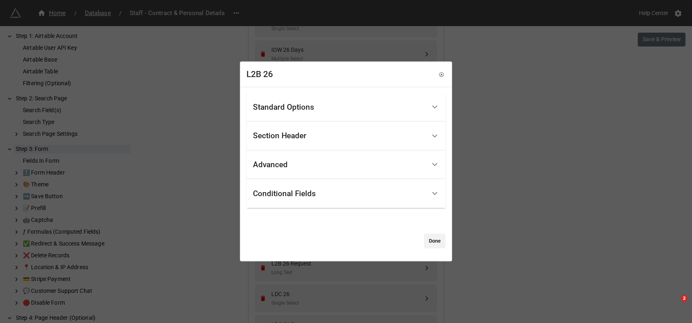
click at [297, 110] on div "Standard Options" at bounding box center [283, 107] width 61 height 8
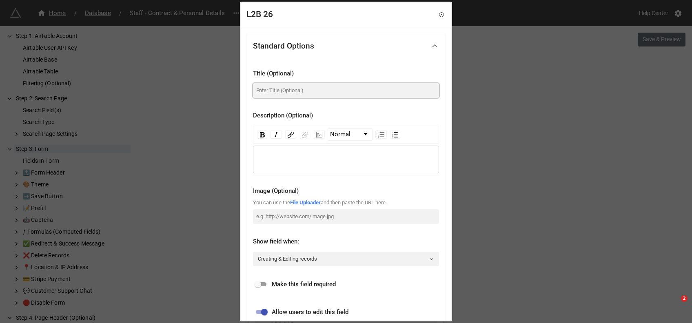
click at [294, 87] on input at bounding box center [346, 90] width 186 height 15
type input "London 2 Brighton 2026"
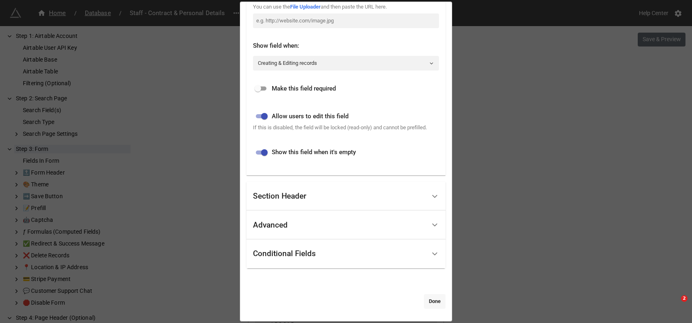
click at [431, 297] on link "Done" at bounding box center [435, 301] width 22 height 15
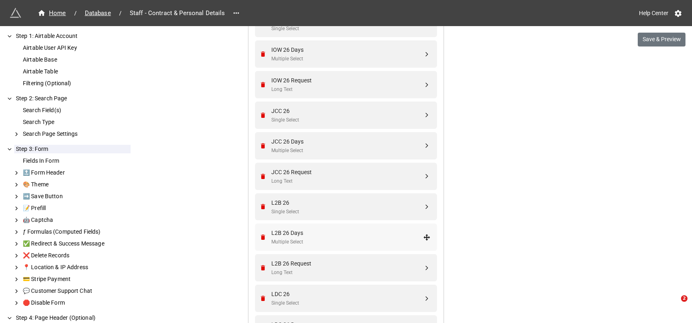
click at [287, 232] on div "L2B 26 Days" at bounding box center [347, 233] width 152 height 9
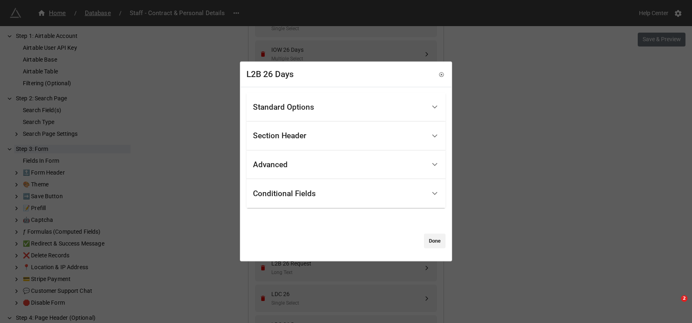
click at [292, 109] on div "Standard Options" at bounding box center [283, 107] width 61 height 8
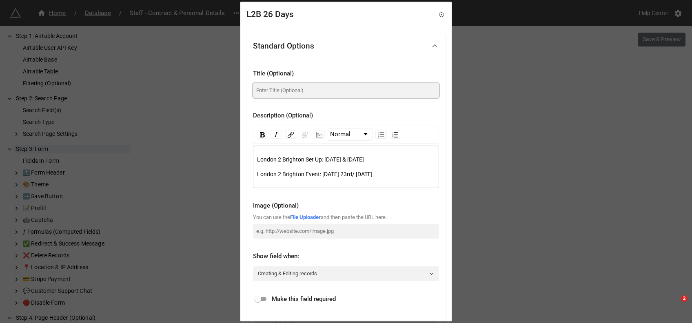
click at [276, 92] on input at bounding box center [346, 90] width 186 height 15
paste input "London 2 Brighton"
type input "London 2 Brighton Days"
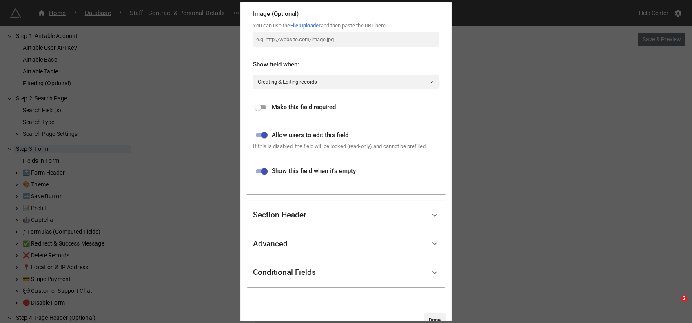
scroll to position [210, 0]
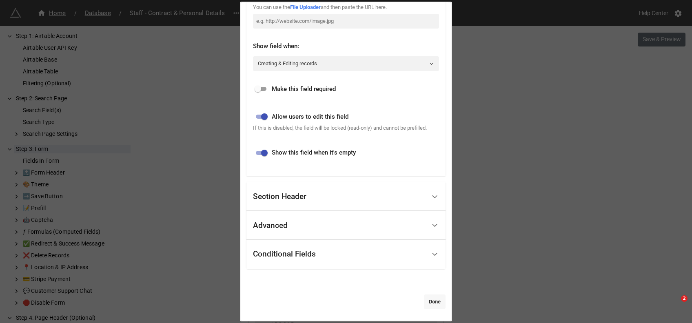
click at [436, 305] on link "Done" at bounding box center [435, 302] width 22 height 15
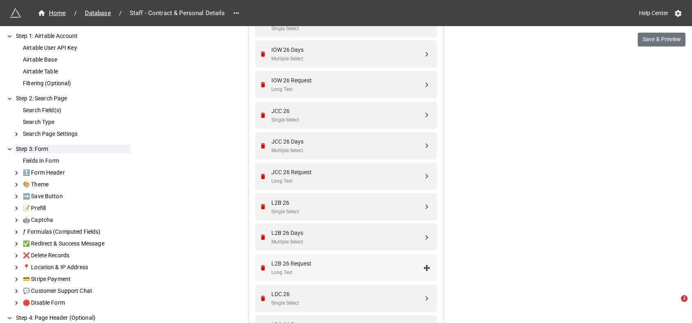
click at [299, 264] on div "L2B 26 Request" at bounding box center [347, 263] width 152 height 9
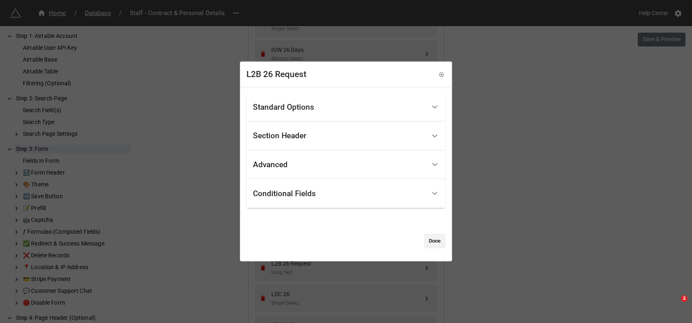
click at [309, 108] on div "Standard Options" at bounding box center [283, 107] width 61 height 8
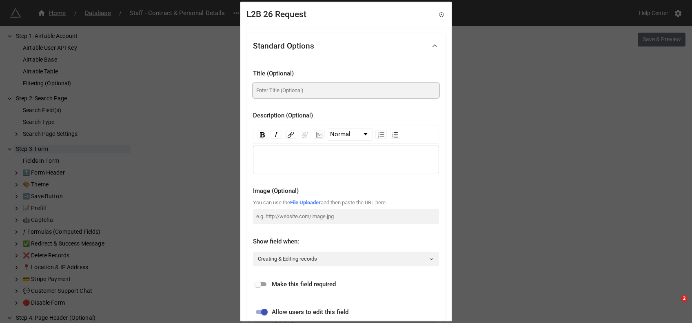
click at [292, 92] on input at bounding box center [346, 90] width 186 height 15
paste input "London 2 Brighton"
click at [307, 91] on input "London 2 Brighton Days" at bounding box center [346, 90] width 186 height 15
type input "London 2 Brighton Requests"
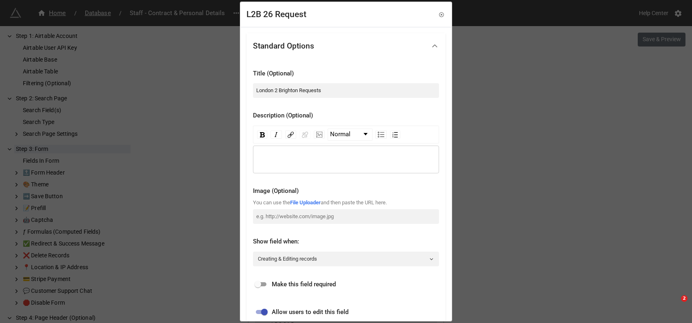
scroll to position [196, 0]
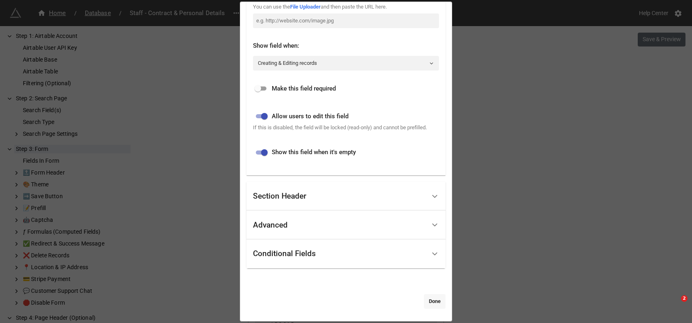
click at [431, 301] on link "Done" at bounding box center [435, 301] width 22 height 15
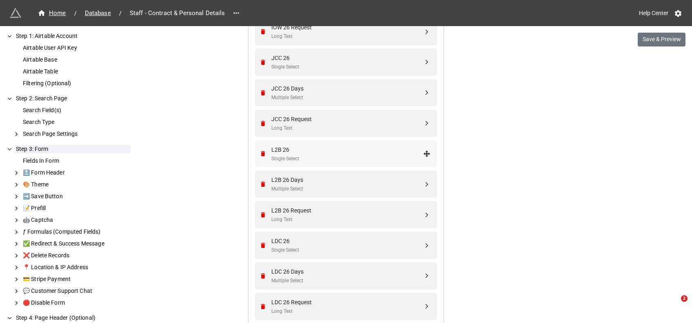
scroll to position [1436, 0]
click at [284, 241] on div "LDC 26" at bounding box center [347, 240] width 152 height 9
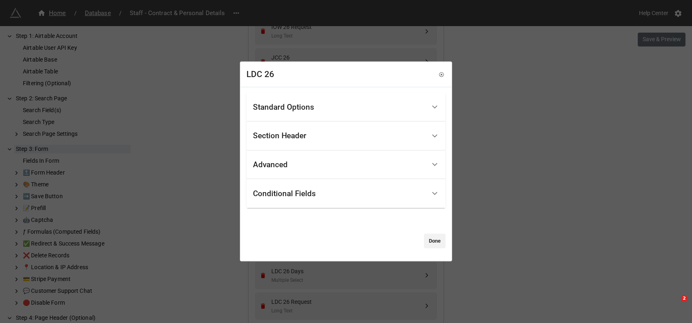
click at [298, 109] on div "Standard Options" at bounding box center [283, 107] width 61 height 8
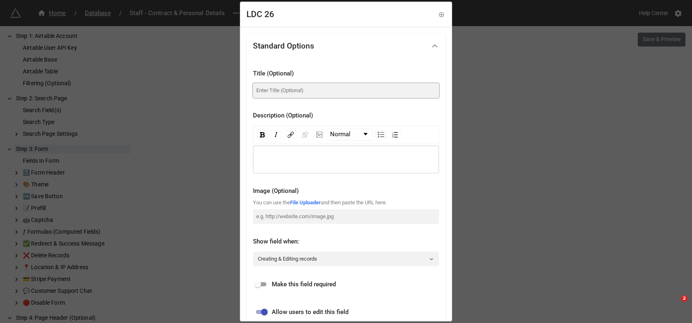
click at [281, 95] on input at bounding box center [346, 90] width 186 height 15
drag, startPoint x: 287, startPoint y: 93, endPoint x: 243, endPoint y: 93, distance: 43.7
click at [243, 93] on div "Standard Options Title (Optional) Lake District 2026 Description (Optional) Nor…" at bounding box center [346, 272] width 211 height 490
click at [313, 93] on input "[GEOGRAPHIC_DATA] 2026" at bounding box center [346, 90] width 186 height 15
type input "[GEOGRAPHIC_DATA] 2026"
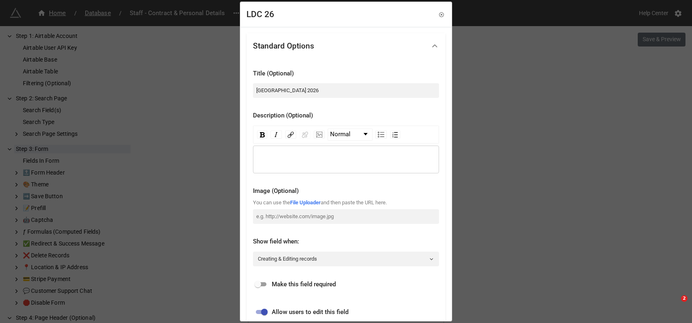
scroll to position [196, 0]
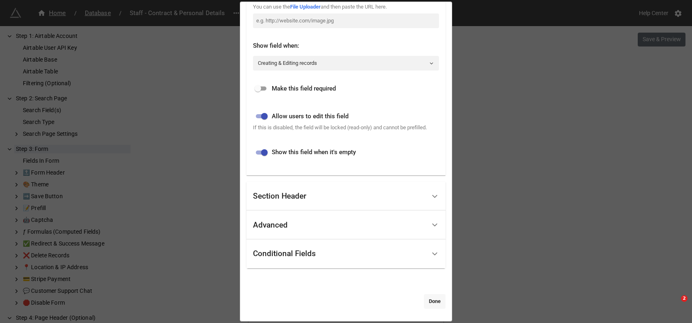
click at [428, 305] on link "Done" at bounding box center [435, 301] width 22 height 15
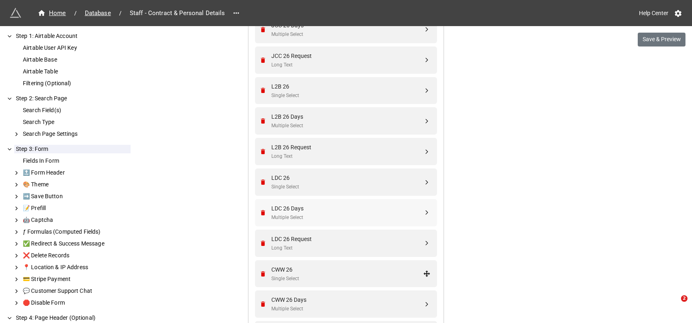
scroll to position [1499, 0]
click at [307, 209] on div "LDC 26 Days" at bounding box center [347, 207] width 152 height 9
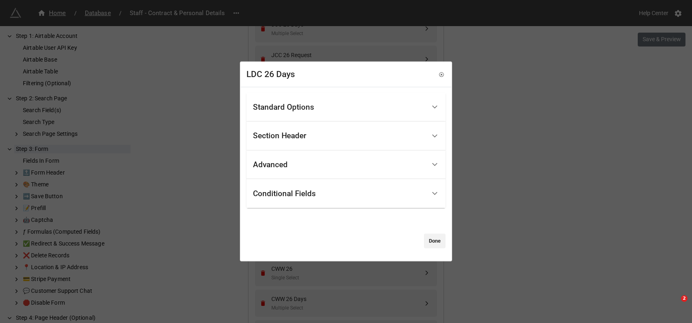
click at [283, 111] on div "Standard Options" at bounding box center [283, 107] width 61 height 8
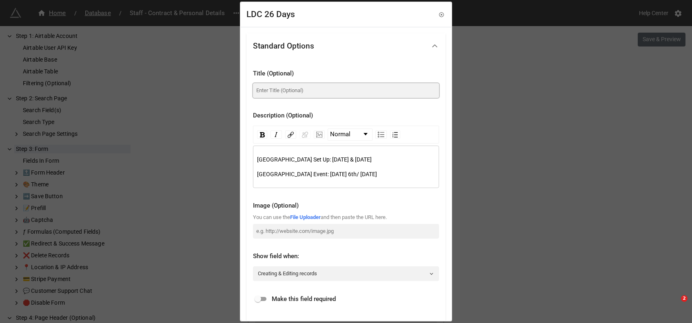
click at [272, 90] on input at bounding box center [346, 90] width 186 height 15
paste input "Lake District"
type input "Lake District Days"
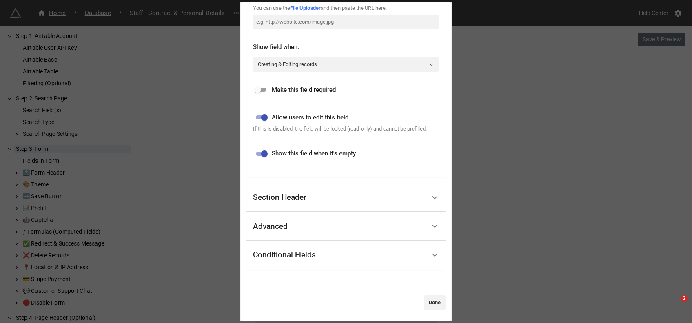
scroll to position [210, 0]
click at [427, 300] on link "Done" at bounding box center [435, 302] width 22 height 15
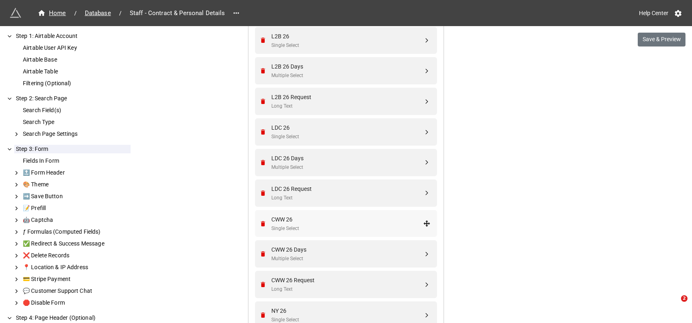
scroll to position [1549, 0]
click at [305, 190] on div "LDC 26 Request" at bounding box center [347, 188] width 152 height 9
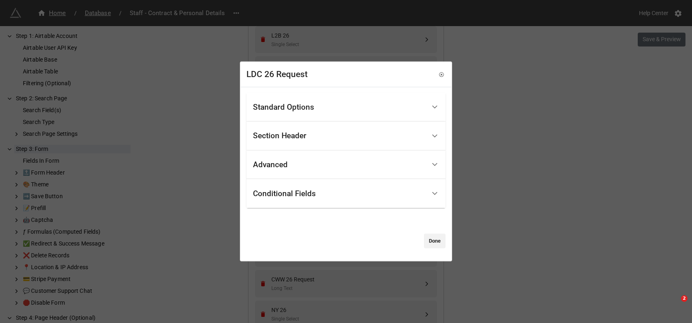
click at [287, 107] on div "Standard Options" at bounding box center [283, 107] width 61 height 8
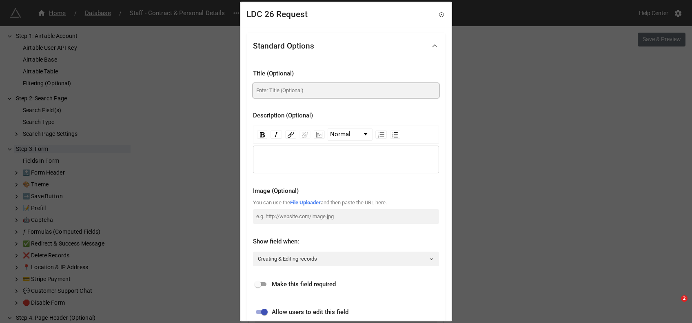
click at [276, 94] on input at bounding box center [346, 90] width 186 height 15
paste input "Lake District"
type input "[GEOGRAPHIC_DATA] Requests"
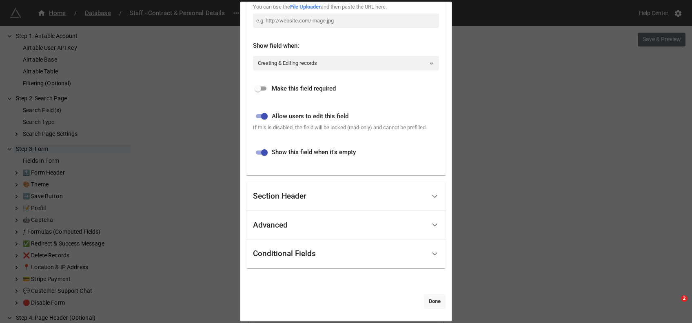
click at [438, 300] on link "Done" at bounding box center [435, 301] width 22 height 15
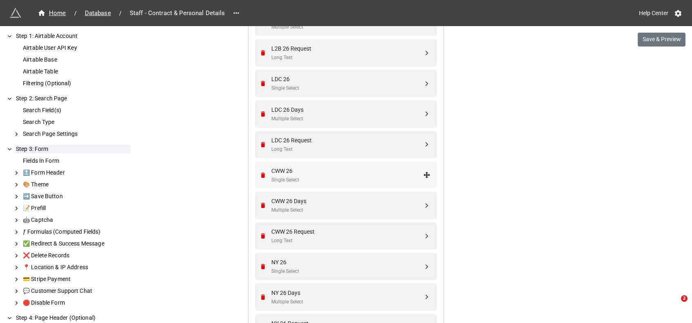
scroll to position [1598, 0]
click at [300, 167] on div "CWW 26" at bounding box center [347, 170] width 152 height 9
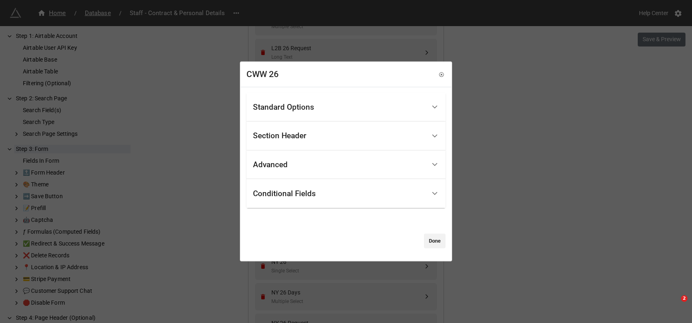
click at [296, 111] on div "Standard Options" at bounding box center [283, 107] width 61 height 8
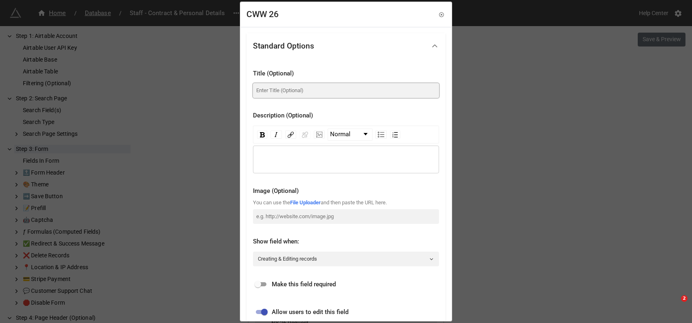
click at [277, 93] on input at bounding box center [346, 90] width 186 height 15
type input "Cotswold Way 2026"
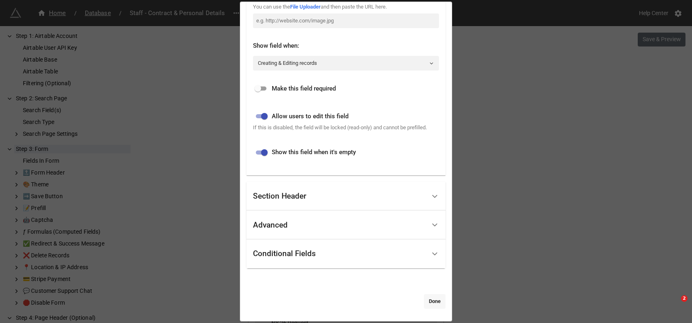
click at [432, 304] on link "Done" at bounding box center [435, 301] width 22 height 15
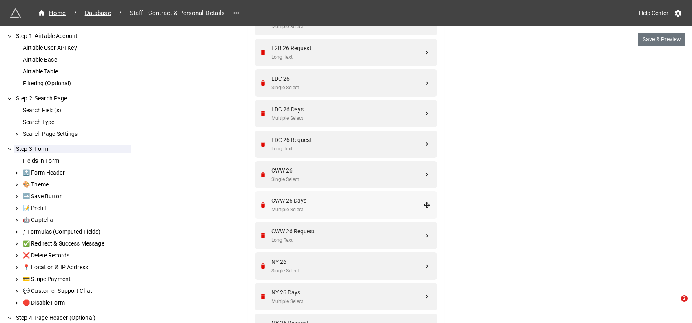
click at [312, 196] on div "CWW 26 Days" at bounding box center [347, 200] width 152 height 9
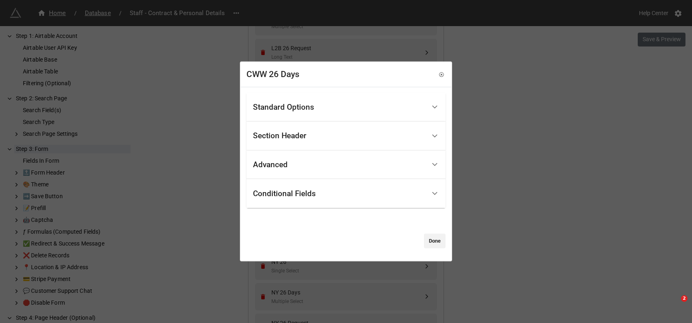
click at [305, 111] on div "Standard Options" at bounding box center [283, 107] width 61 height 8
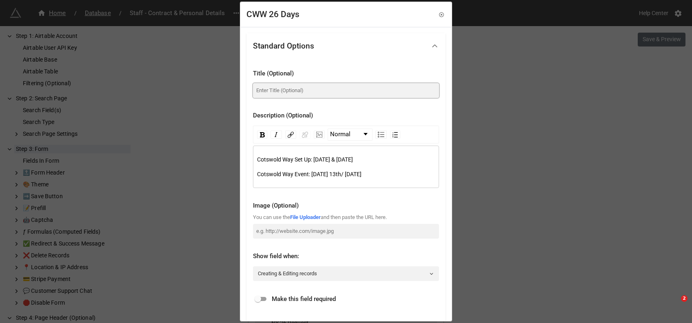
click at [271, 87] on input at bounding box center [346, 90] width 186 height 15
paste input "Cotswold Way"
type input "Cotswold Way Days"
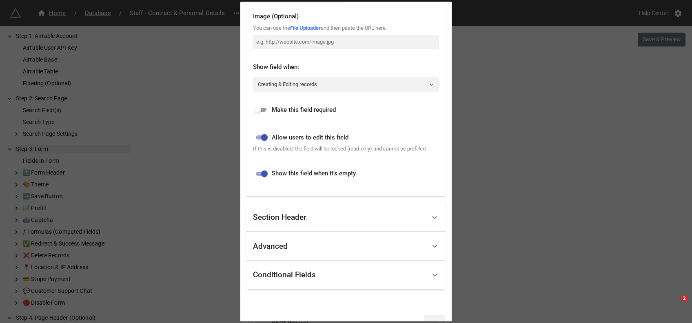
scroll to position [210, 0]
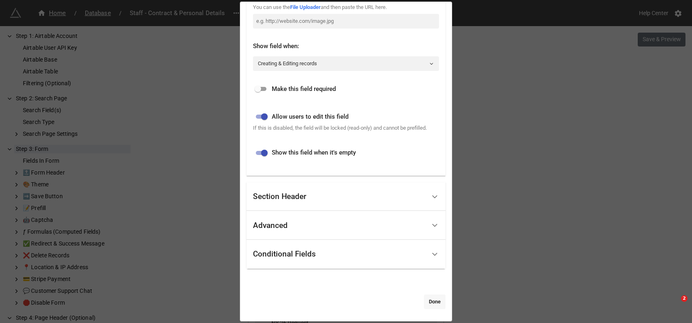
click at [427, 302] on link "Done" at bounding box center [435, 302] width 22 height 15
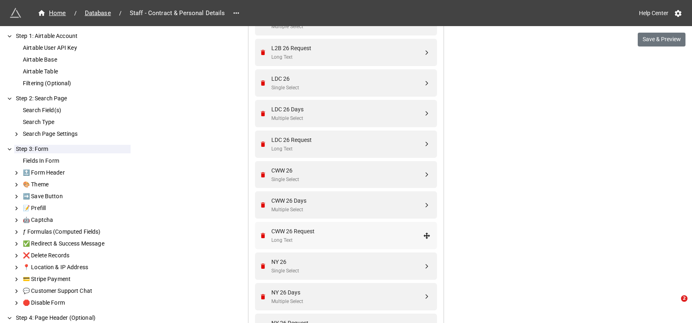
click at [307, 229] on div "CWW 26 Request" at bounding box center [347, 231] width 152 height 9
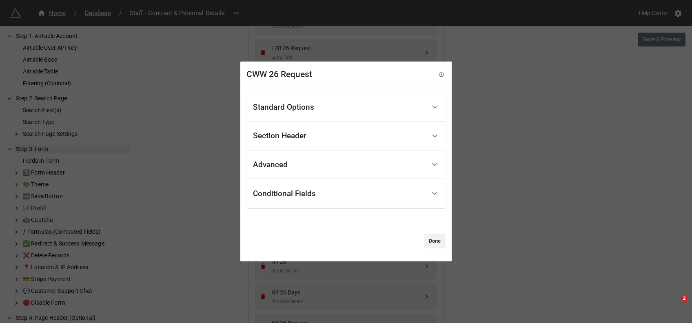
click at [298, 107] on div "Standard Options" at bounding box center [283, 107] width 61 height 8
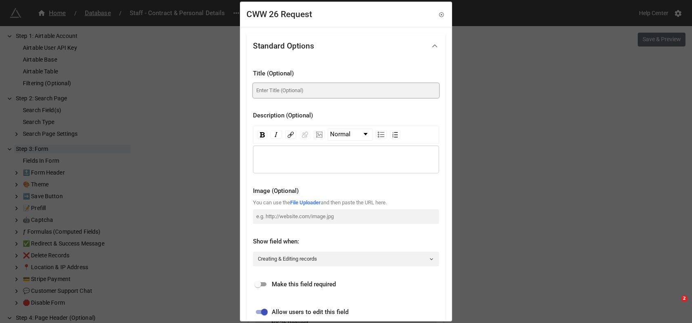
click at [267, 90] on input at bounding box center [346, 90] width 186 height 15
paste input "Cotswold Way"
type input "Cotswold Way Requests"
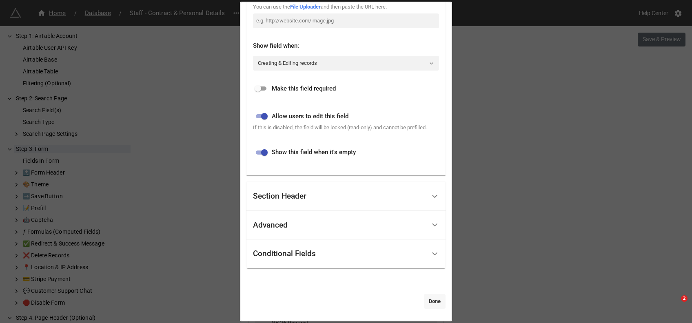
click at [429, 308] on link "Done" at bounding box center [435, 301] width 22 height 15
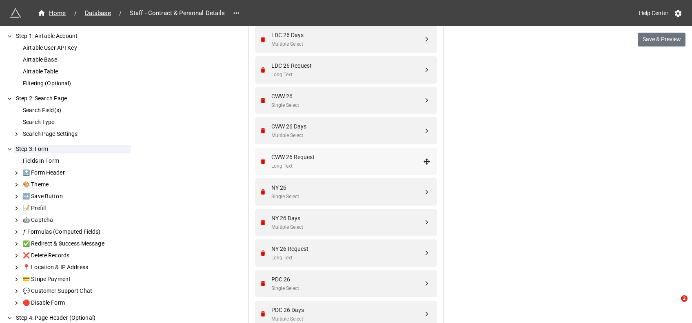
scroll to position [1677, 0]
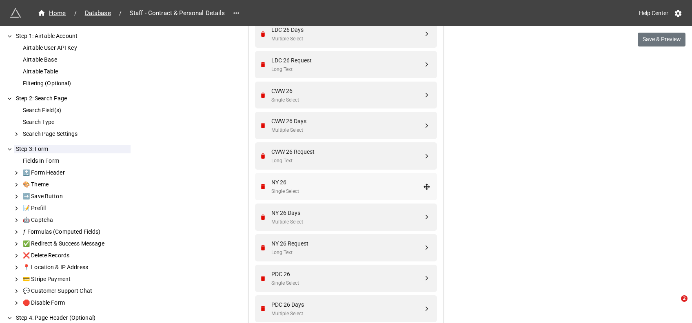
click at [292, 179] on div "NY 26" at bounding box center [347, 182] width 152 height 9
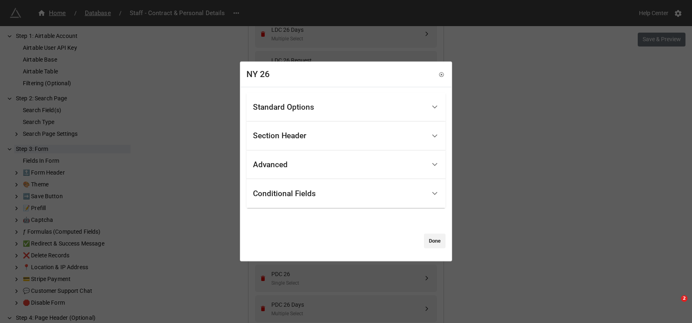
click at [291, 109] on div "Standard Options" at bounding box center [283, 107] width 61 height 8
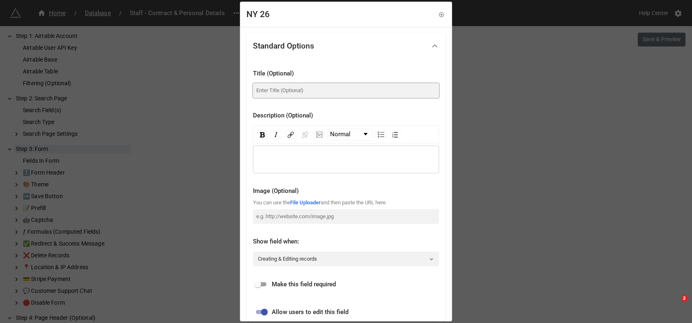
click at [278, 84] on input at bounding box center [346, 90] width 186 height 15
click at [282, 91] on input "North Yorks 2026" at bounding box center [346, 90] width 186 height 15
drag, startPoint x: 281, startPoint y: 90, endPoint x: 249, endPoint y: 93, distance: 31.6
click at [249, 93] on div "Title (Optional) North York 2026 Description (Optional) Normal Image (Optional)…" at bounding box center [346, 215] width 199 height 312
type input "[GEOGRAPHIC_DATA] 2026"
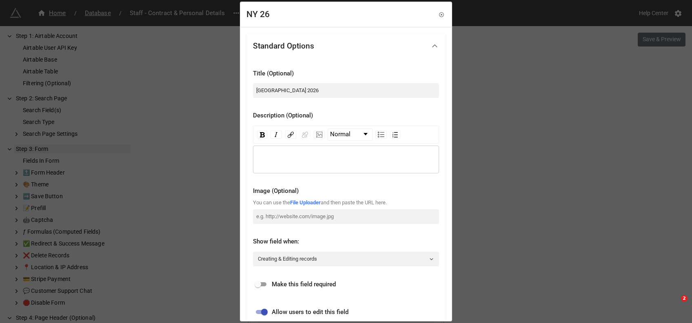
scroll to position [196, 0]
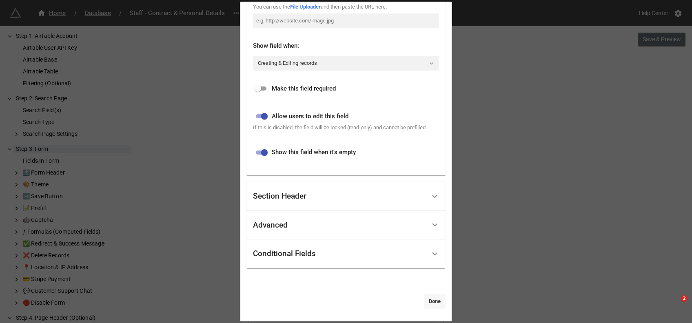
click at [433, 301] on link "Done" at bounding box center [435, 301] width 22 height 15
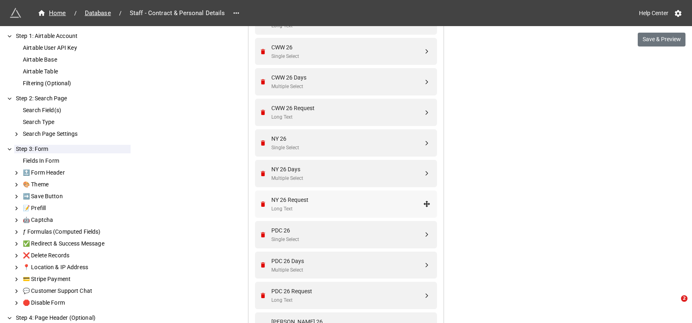
scroll to position [1721, 0]
click at [294, 166] on div "NY 26 Days" at bounding box center [347, 168] width 152 height 9
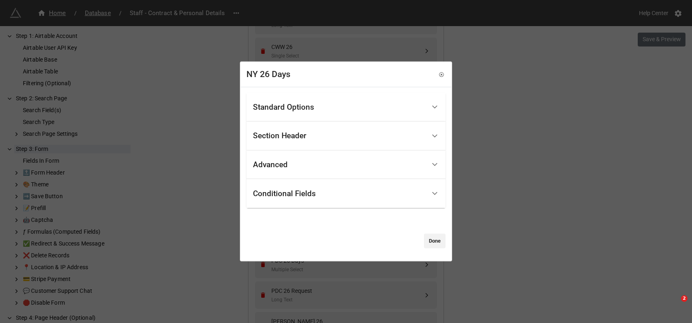
click at [301, 101] on div "Standard Options" at bounding box center [339, 107] width 173 height 19
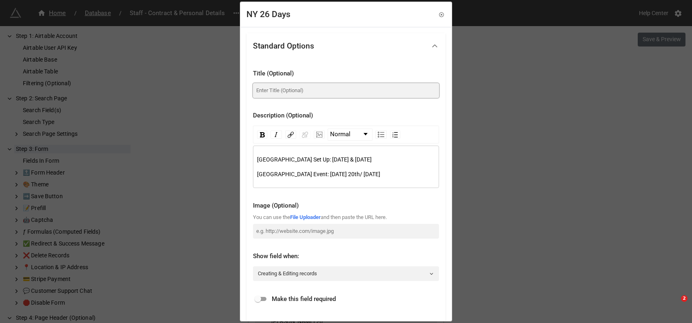
click at [283, 91] on input at bounding box center [346, 90] width 186 height 15
paste input "North York"
type input "North York Days"
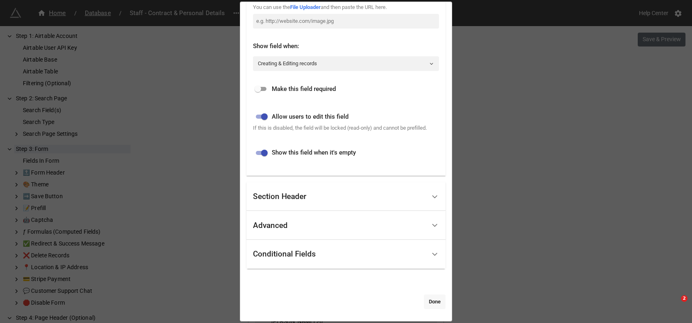
click at [428, 304] on link "Done" at bounding box center [435, 302] width 22 height 15
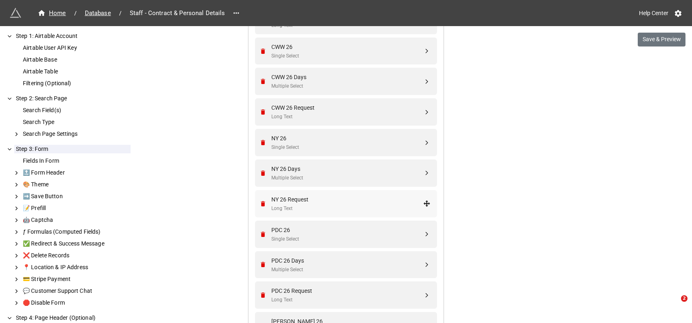
click at [303, 198] on div "NY 26 Request" at bounding box center [347, 199] width 152 height 9
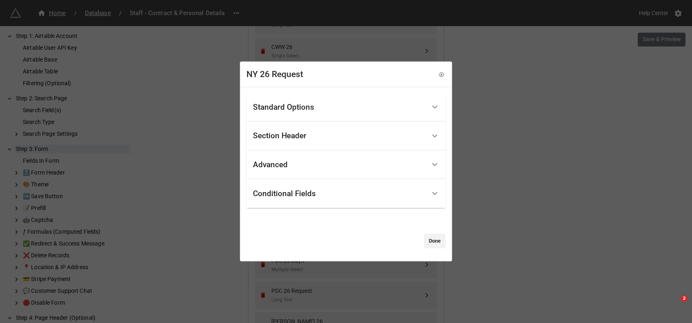
click at [297, 109] on div "Standard Options" at bounding box center [283, 107] width 61 height 8
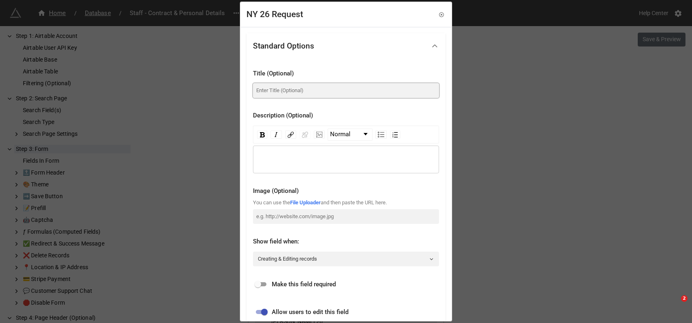
click at [281, 91] on input at bounding box center [346, 90] width 186 height 15
paste input "North York"
type input "North York Requests"
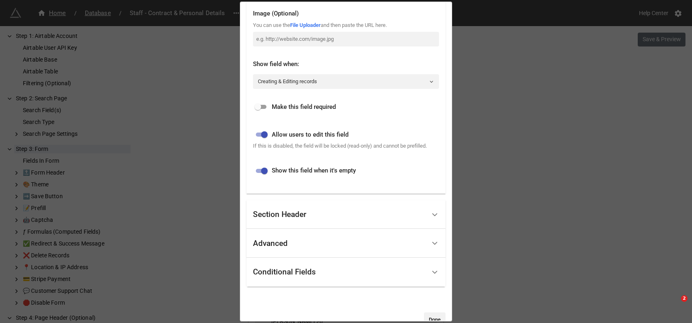
scroll to position [196, 0]
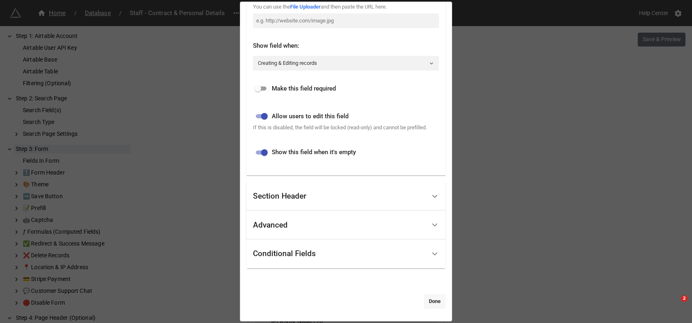
click at [432, 305] on link "Done" at bounding box center [435, 301] width 22 height 15
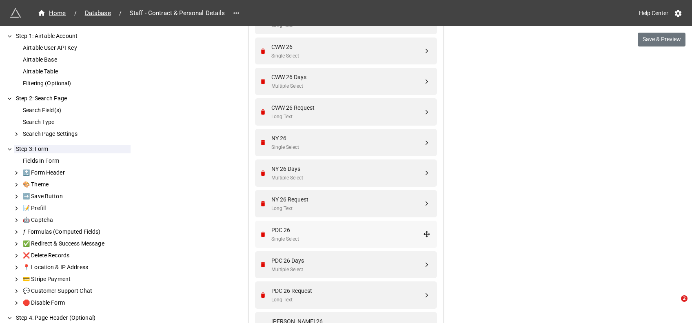
click at [327, 224] on div "PDC 26 Single Select" at bounding box center [344, 234] width 171 height 27
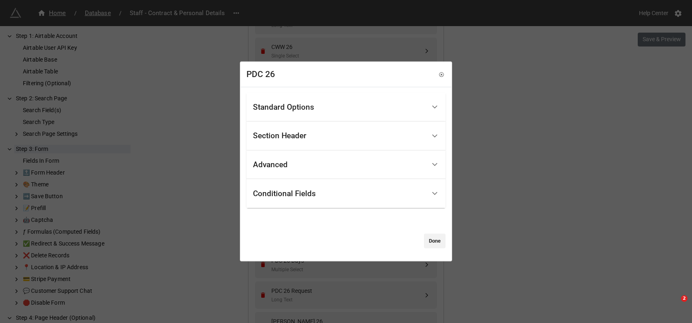
click at [308, 115] on div "Standard Options" at bounding box center [339, 107] width 173 height 19
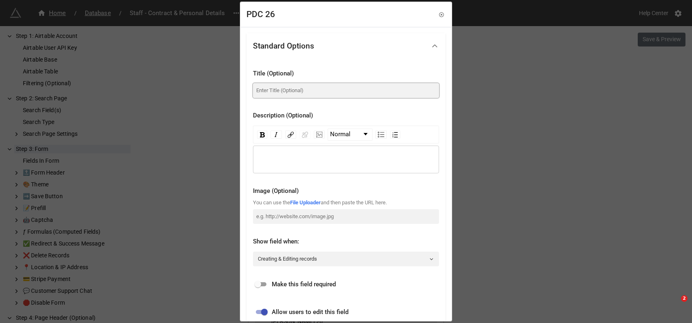
click at [296, 88] on input at bounding box center [346, 90] width 186 height 15
type input "Peak District 2026"
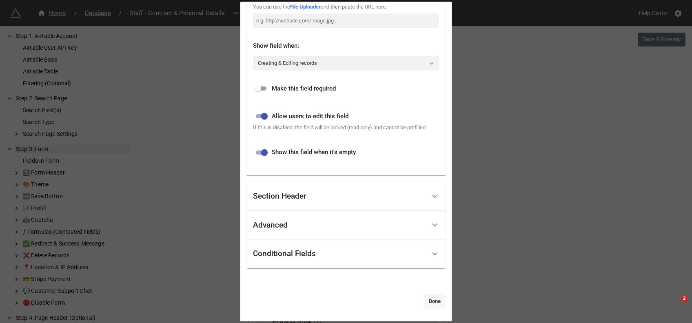
click at [434, 302] on link "Done" at bounding box center [435, 301] width 22 height 15
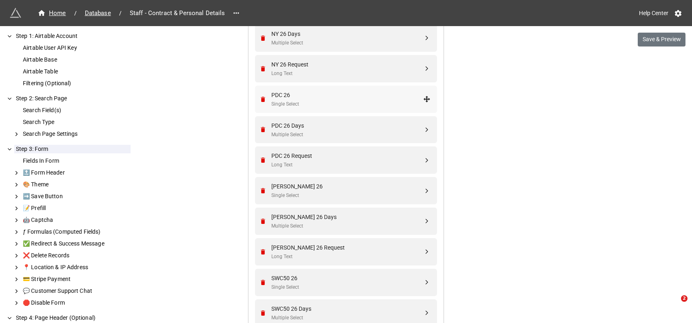
scroll to position [1859, 0]
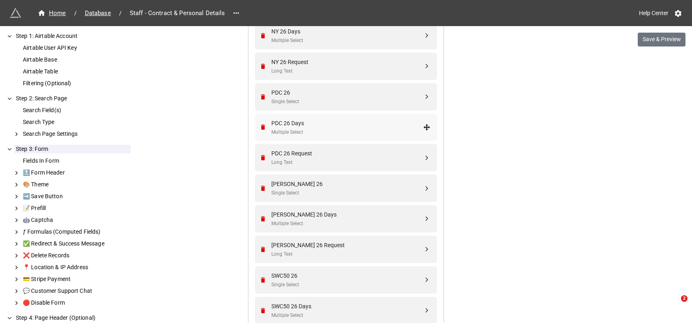
click at [311, 123] on div "PDC 26 Days" at bounding box center [347, 123] width 152 height 9
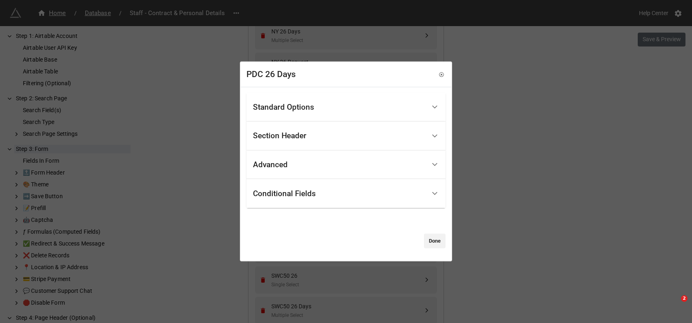
click at [294, 103] on div "Standard Options" at bounding box center [283, 107] width 61 height 8
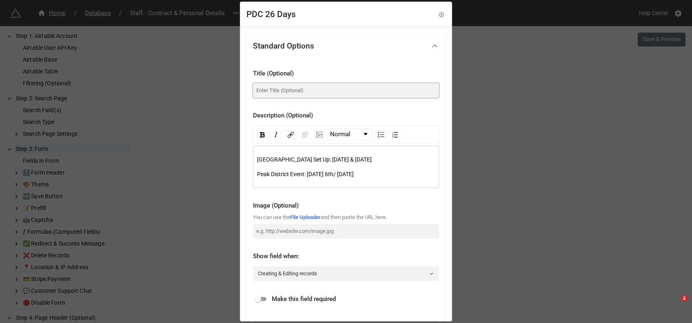
click at [268, 94] on input at bounding box center [346, 90] width 186 height 15
paste input "Peak District 2026"
type input "Peak District Days"
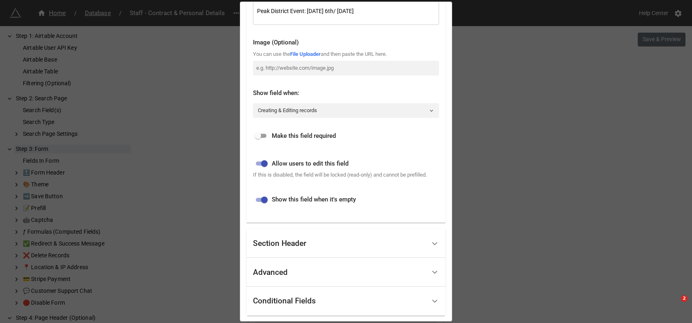
scroll to position [210, 0]
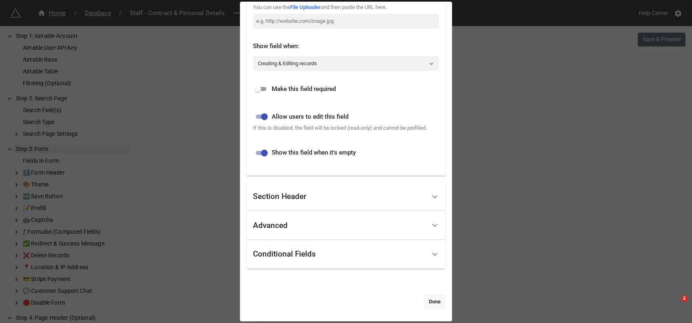
click at [433, 304] on link "Done" at bounding box center [435, 302] width 22 height 15
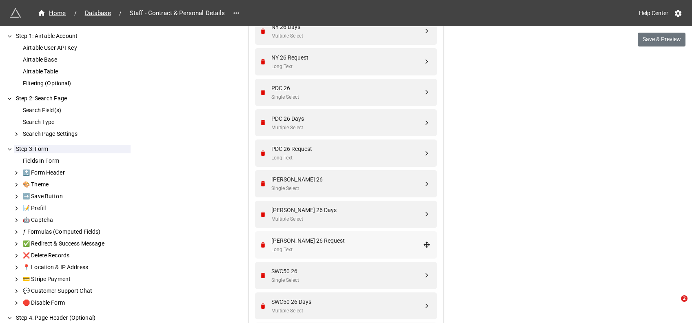
scroll to position [1864, 0]
click at [309, 153] on div "Long Text" at bounding box center [347, 157] width 152 height 8
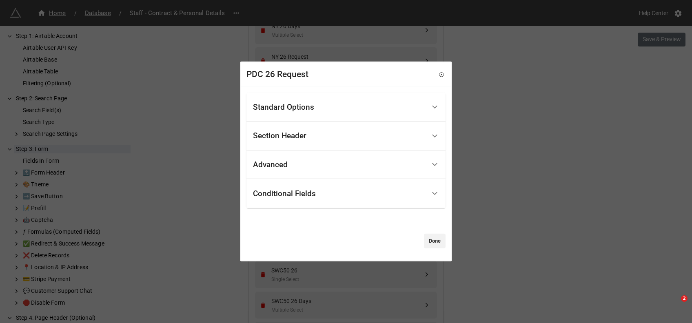
click at [296, 111] on div "Standard Options" at bounding box center [283, 107] width 61 height 8
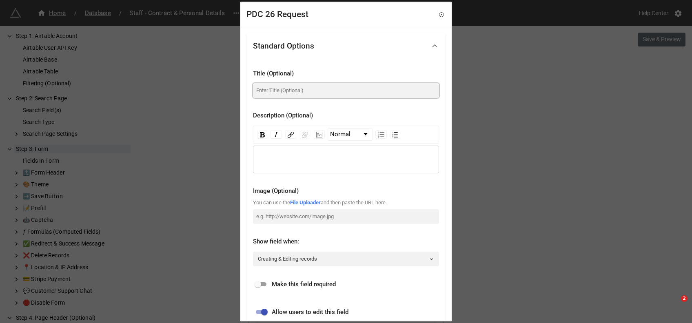
click at [289, 88] on input at bounding box center [346, 90] width 186 height 15
paste input "Peak District 2026"
click at [291, 91] on input "Peak District 2026" at bounding box center [346, 90] width 186 height 15
type input "Peak District Requests"
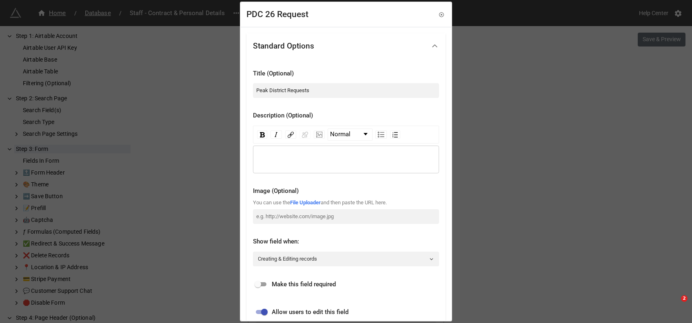
scroll to position [196, 0]
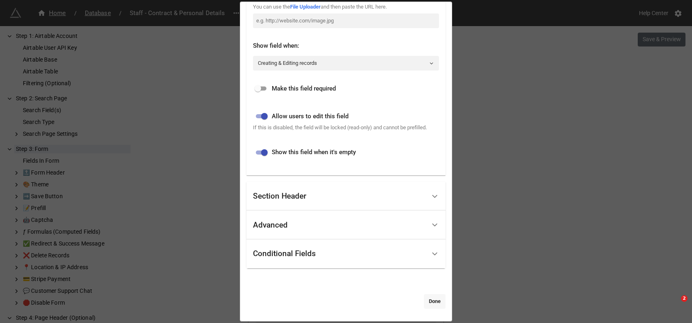
click at [433, 306] on link "Done" at bounding box center [435, 301] width 22 height 15
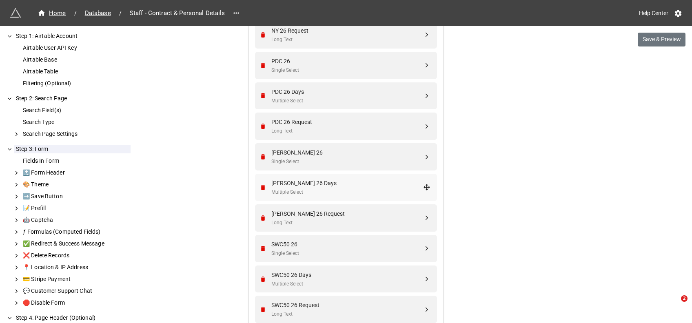
scroll to position [1891, 0]
click at [313, 159] on div "Single Select" at bounding box center [347, 162] width 152 height 8
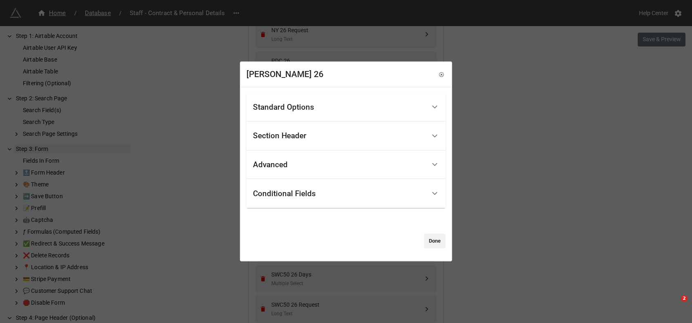
click at [304, 103] on div "Standard Options" at bounding box center [283, 107] width 61 height 8
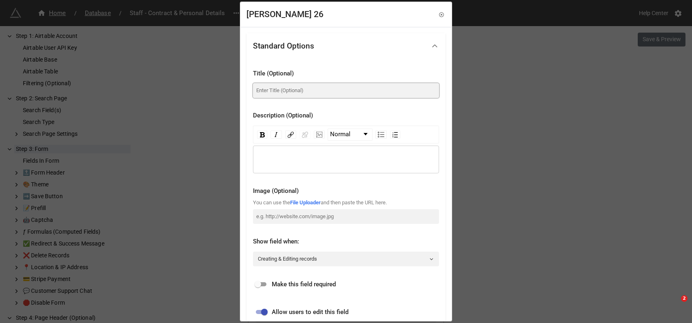
click at [293, 88] on input at bounding box center [346, 90] width 186 height 15
type input "[PERSON_NAME][GEOGRAPHIC_DATA] 2026"
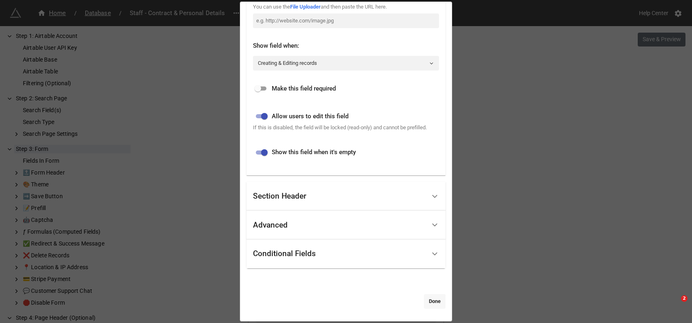
click at [434, 304] on link "Done" at bounding box center [435, 301] width 22 height 15
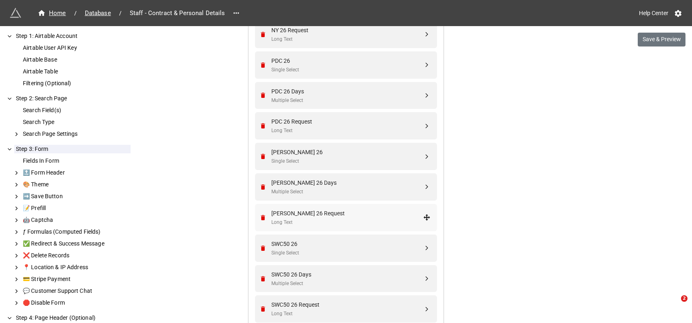
click at [305, 219] on div "Long Text" at bounding box center [347, 223] width 152 height 8
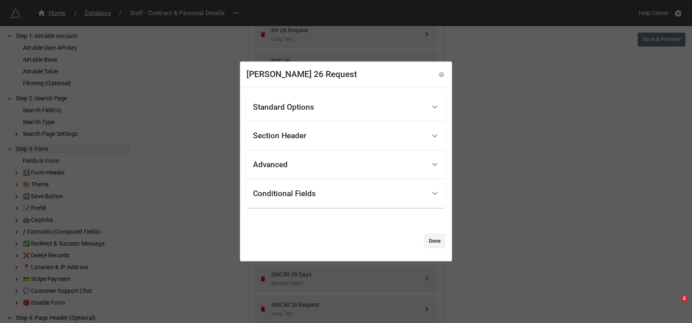
click at [302, 112] on div "Standard Options" at bounding box center [339, 107] width 173 height 19
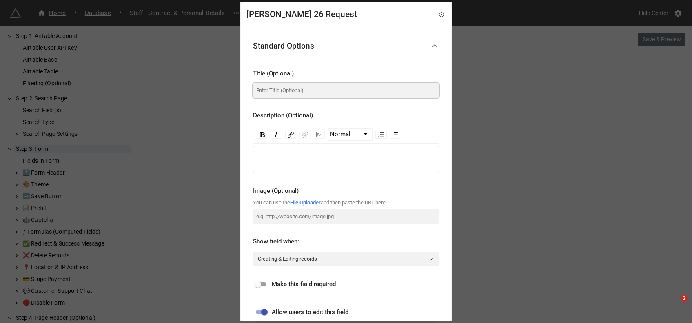
click at [282, 87] on input at bounding box center [346, 90] width 186 height 15
paste input "Gower Peninsula"
type input "[PERSON_NAME][GEOGRAPHIC_DATA] Requests"
click at [452, 131] on div "GOWER 26 Request Standard Options Title (Optional) Gower Peninsula Requests Des…" at bounding box center [346, 162] width 212 height 320
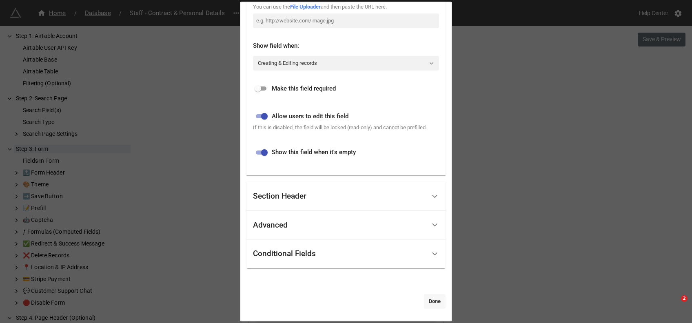
click at [431, 304] on link "Done" at bounding box center [435, 301] width 22 height 15
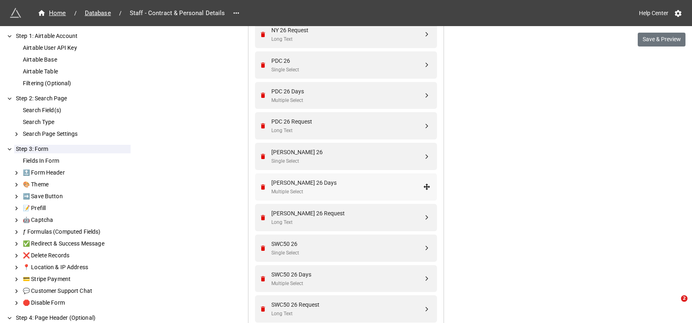
click at [321, 188] on div "Multiple Select" at bounding box center [347, 192] width 152 height 8
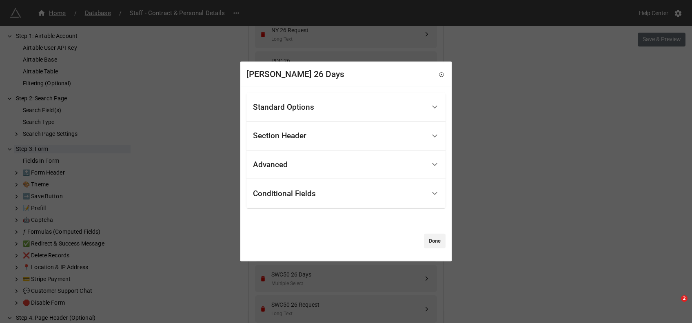
click at [302, 101] on div "Standard Options" at bounding box center [339, 107] width 173 height 19
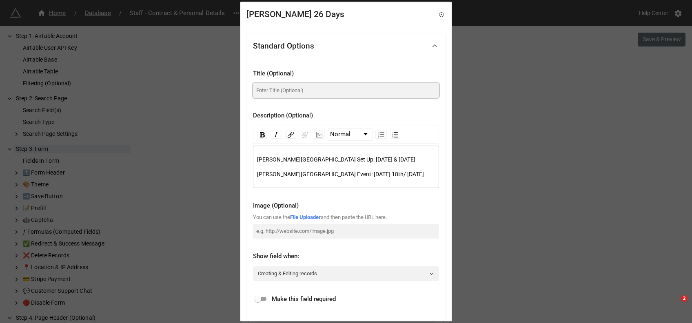
click at [296, 90] on input at bounding box center [346, 90] width 186 height 15
paste input "Gower Peninsula"
type input "[PERSON_NAME] Peninsula Days"
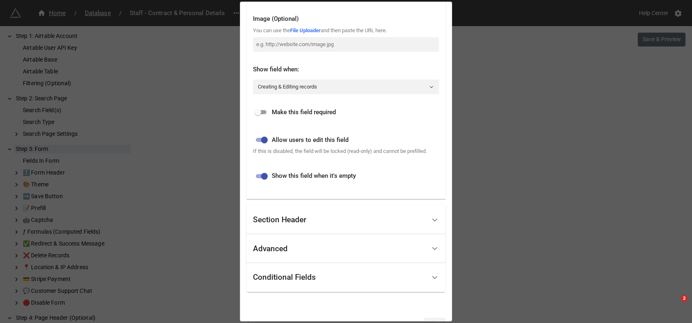
scroll to position [210, 0]
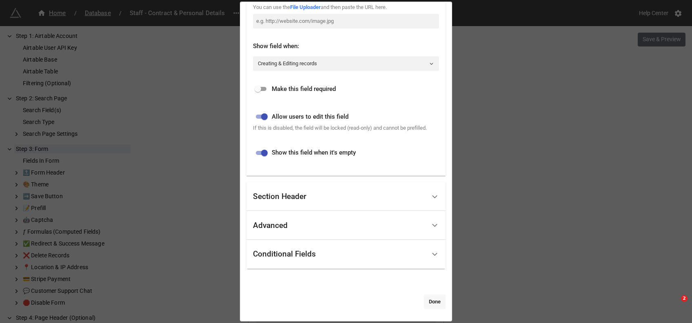
click at [429, 302] on link "Done" at bounding box center [435, 302] width 22 height 15
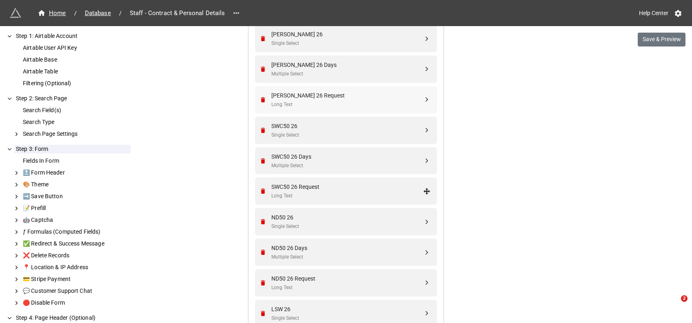
scroll to position [2009, 0]
click at [311, 126] on div "SWC50 26" at bounding box center [347, 125] width 152 height 9
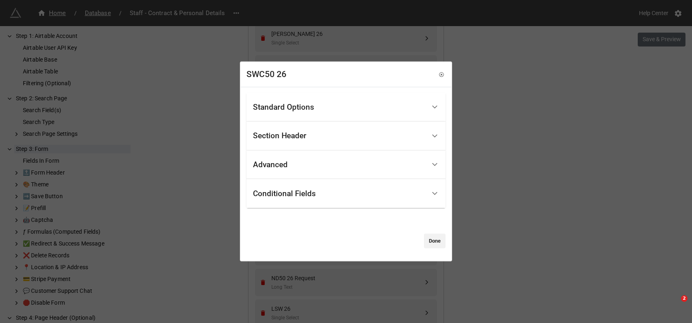
click at [289, 108] on div "Standard Options" at bounding box center [283, 107] width 61 height 8
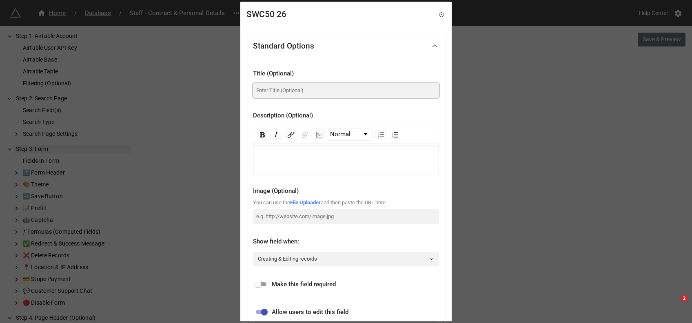
click at [291, 88] on input at bounding box center [346, 90] width 186 height 15
type input "s"
click at [300, 90] on input "[GEOGRAPHIC_DATA] 50 2026" at bounding box center [346, 90] width 186 height 15
click at [288, 90] on input "South West Coast50 2026" at bounding box center [346, 90] width 186 height 15
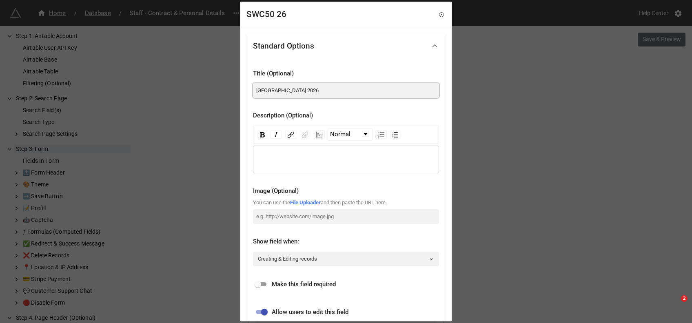
click at [309, 91] on input "South West Coast50 2026" at bounding box center [346, 90] width 186 height 15
click at [299, 93] on input "South West Coast50 2026" at bounding box center [346, 90] width 186 height 15
drag, startPoint x: 307, startPoint y: 89, endPoint x: 242, endPoint y: 91, distance: 64.1
click at [242, 91] on div "Standard Options Title (Optional) South West Coast 50 2026 Description (Optiona…" at bounding box center [346, 272] width 211 height 490
type input "[GEOGRAPHIC_DATA] 50 2026"
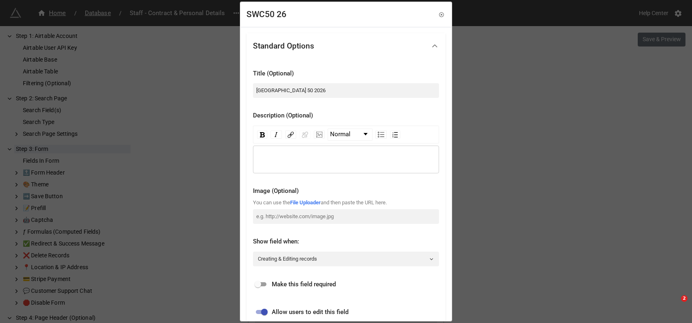
scroll to position [196, 0]
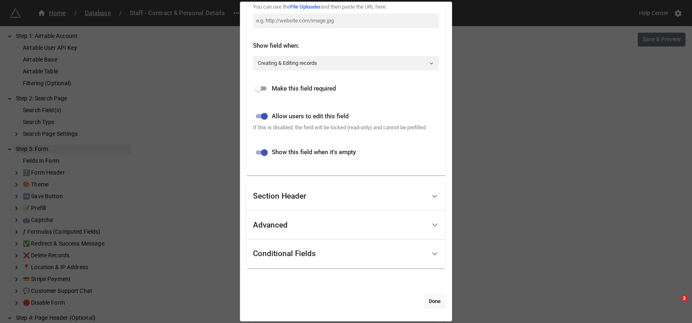
click at [436, 305] on link "Done" at bounding box center [435, 301] width 22 height 15
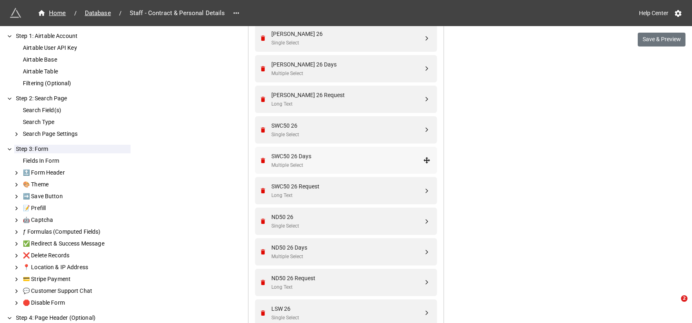
click at [325, 162] on div "Multiple Select" at bounding box center [347, 166] width 152 height 8
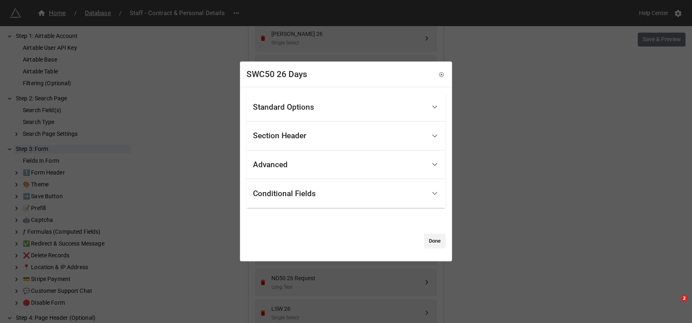
click at [289, 106] on div "Standard Options" at bounding box center [283, 107] width 61 height 8
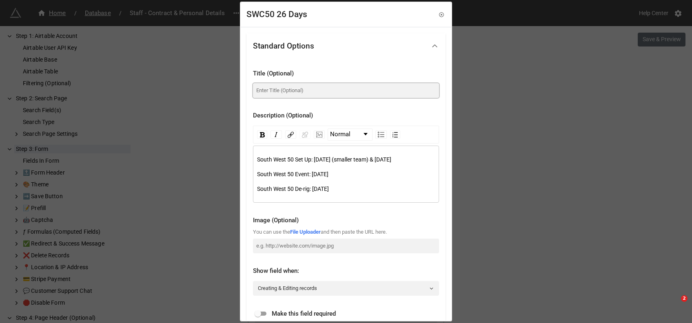
click at [310, 91] on input at bounding box center [346, 90] width 186 height 15
paste input "South West Coast 50"
type input "South West Coast 50 Days"
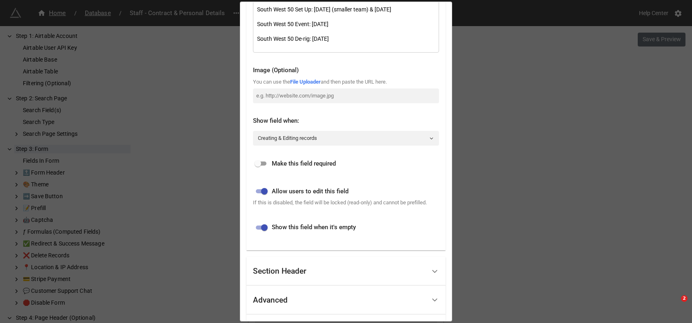
scroll to position [234, 0]
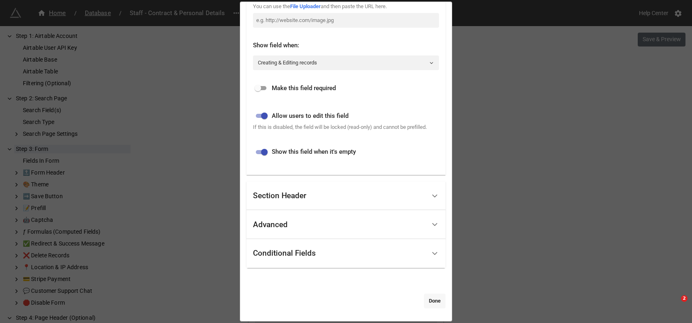
click at [429, 298] on link "Done" at bounding box center [435, 301] width 22 height 15
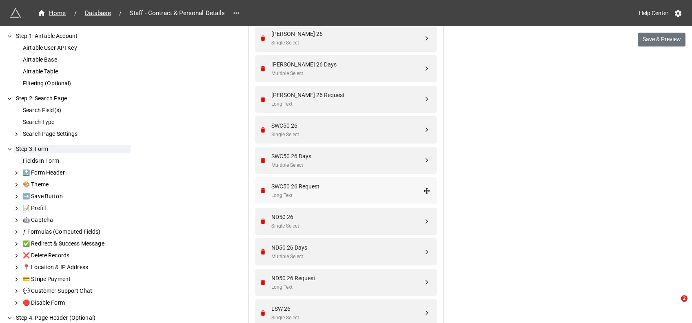
click at [304, 184] on div "SWC50 26 Request" at bounding box center [347, 186] width 152 height 9
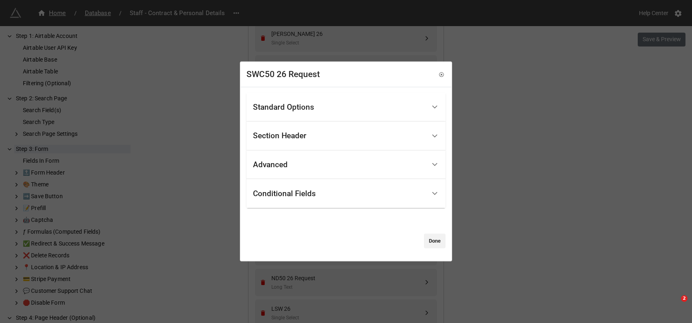
click at [305, 111] on div "Standard Options" at bounding box center [283, 107] width 61 height 8
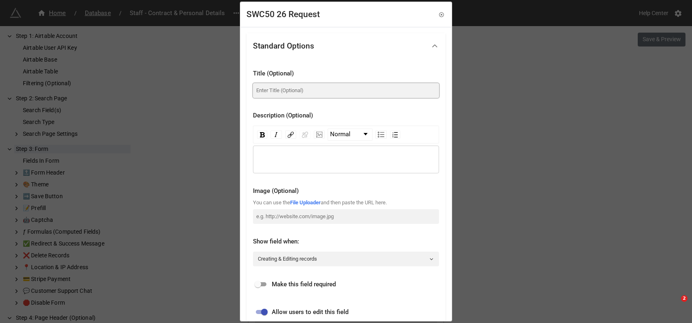
click at [282, 97] on input at bounding box center [346, 90] width 186 height 15
paste input "South West Coast 50"
type input "South West Coast 50 Requests"
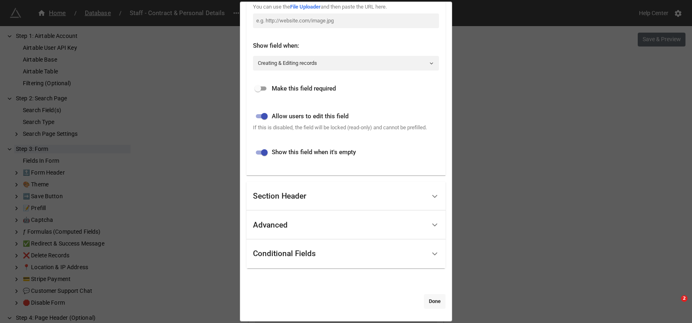
click at [436, 300] on link "Done" at bounding box center [435, 301] width 22 height 15
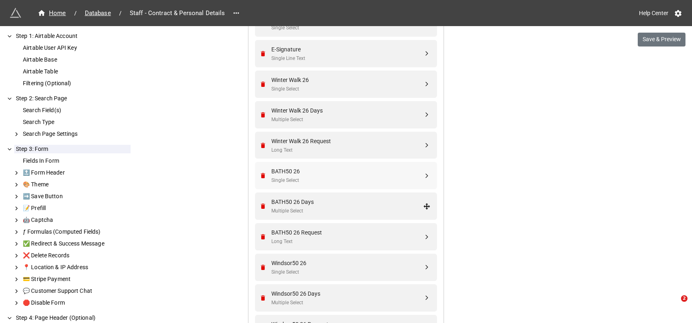
scroll to position [1047, 0]
click at [293, 173] on div "BATH50 26" at bounding box center [347, 171] width 152 height 9
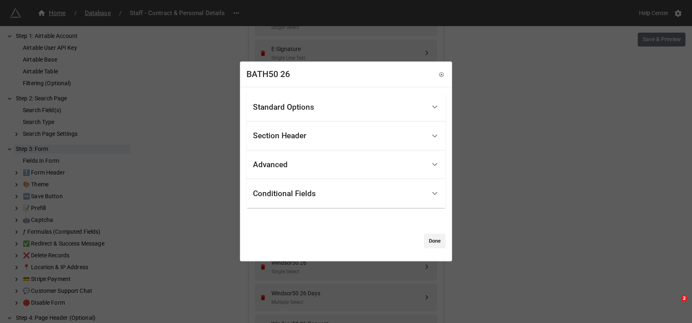
click at [294, 106] on div "Standard Options" at bounding box center [283, 107] width 61 height 8
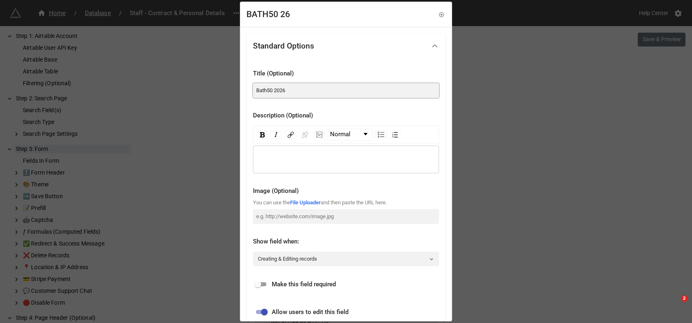
click at [268, 91] on input "Bath50 2026" at bounding box center [346, 90] width 186 height 15
type input "Bath 50 2026"
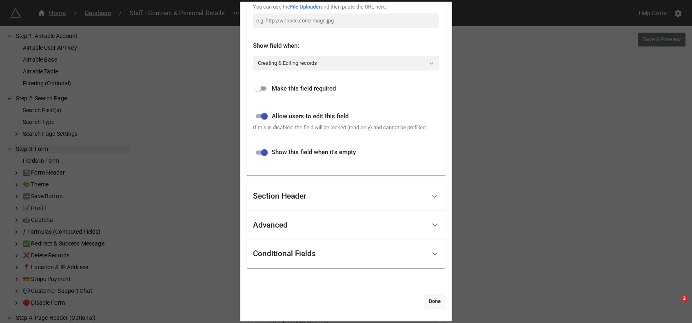
click at [437, 303] on link "Done" at bounding box center [435, 301] width 22 height 15
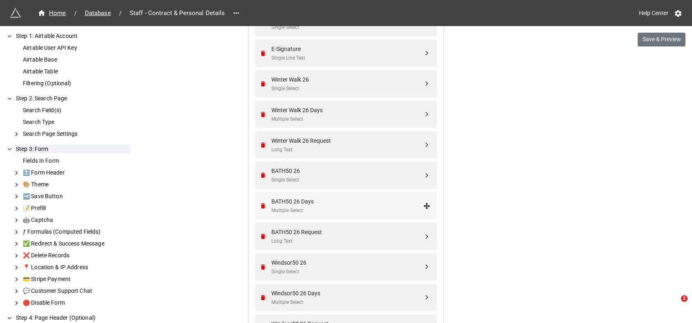
click at [304, 199] on div "BATH50 26 Days" at bounding box center [347, 201] width 152 height 9
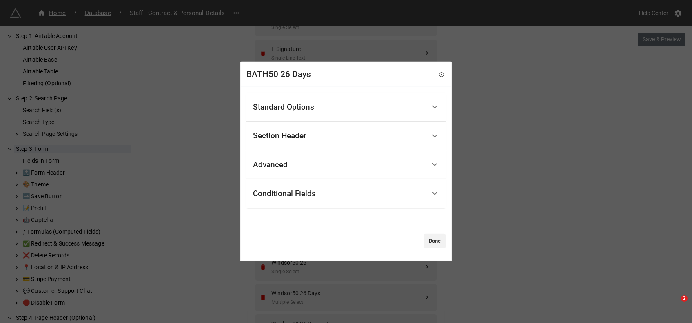
click at [280, 107] on div "Standard Options" at bounding box center [283, 107] width 61 height 8
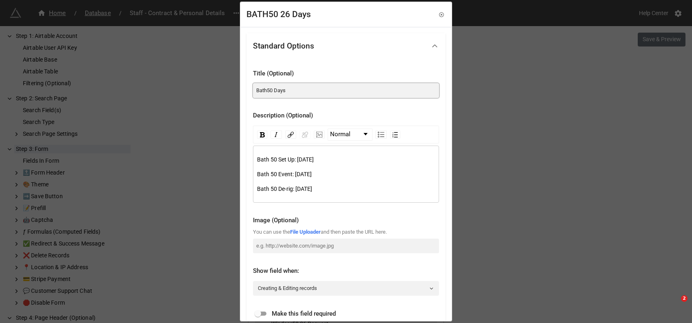
click at [268, 91] on input "Bath50 Days" at bounding box center [346, 90] width 186 height 15
type input "Bath 50 Days"
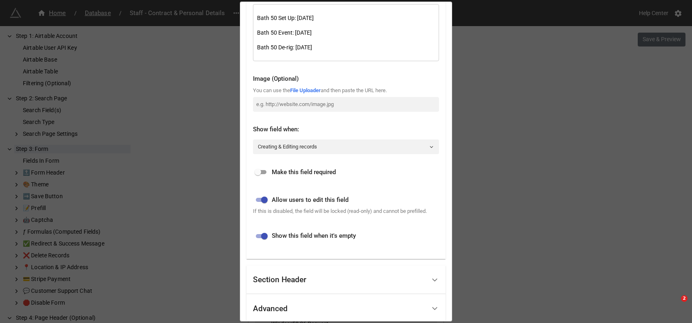
scroll to position [225, 0]
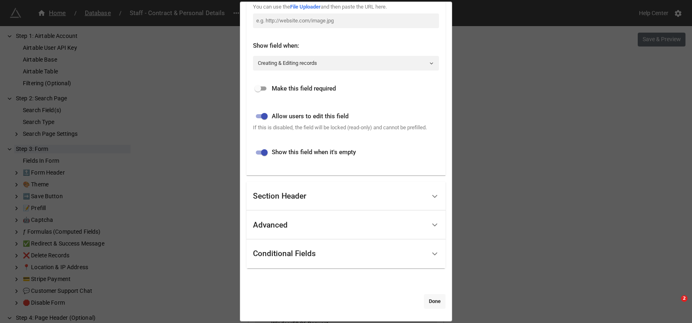
click at [426, 302] on link "Done" at bounding box center [435, 301] width 22 height 15
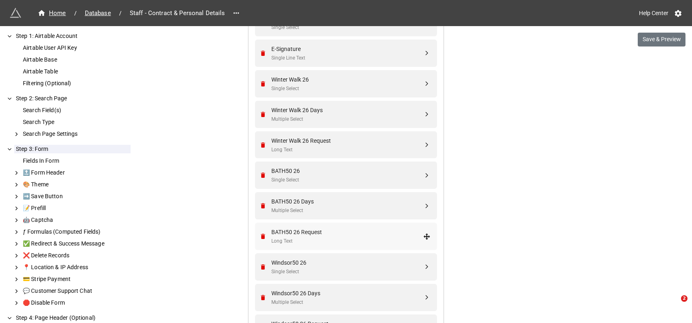
click at [290, 234] on div "BATH50 26 Request" at bounding box center [347, 232] width 152 height 9
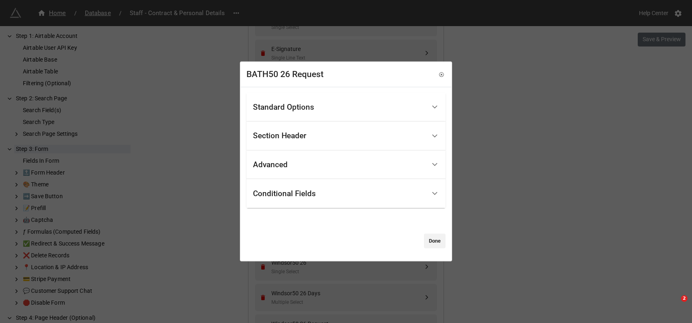
click at [282, 103] on div "Standard Options" at bounding box center [283, 107] width 61 height 8
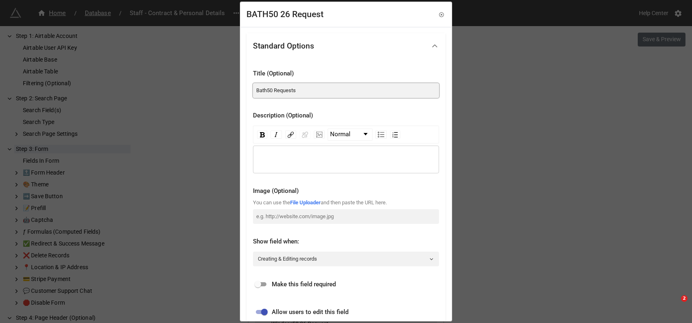
click at [266, 89] on input "Bath50 Requests" at bounding box center [346, 90] width 186 height 15
type input "Bath 50 Requests"
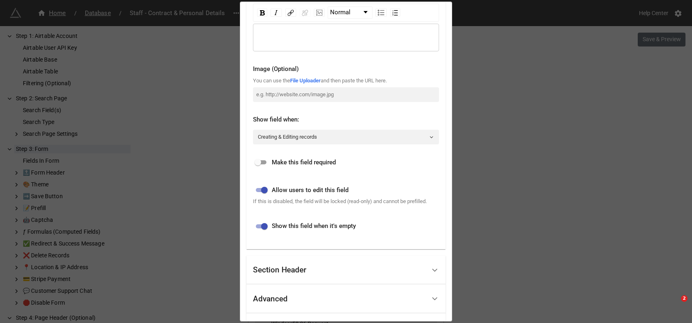
scroll to position [196, 0]
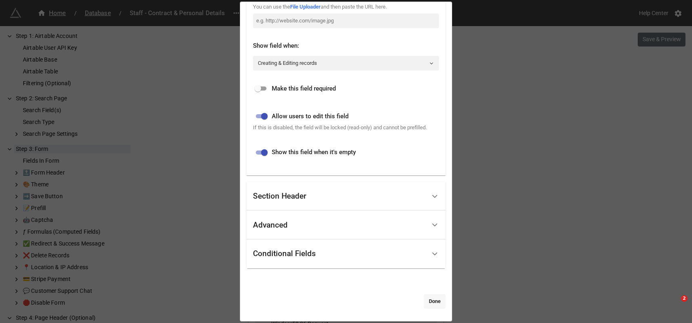
click at [434, 305] on link "Done" at bounding box center [435, 301] width 22 height 15
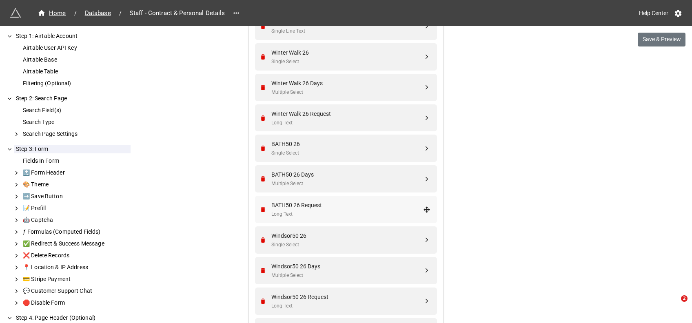
scroll to position [1075, 0]
click at [322, 238] on div "Windsor50 26" at bounding box center [347, 235] width 152 height 9
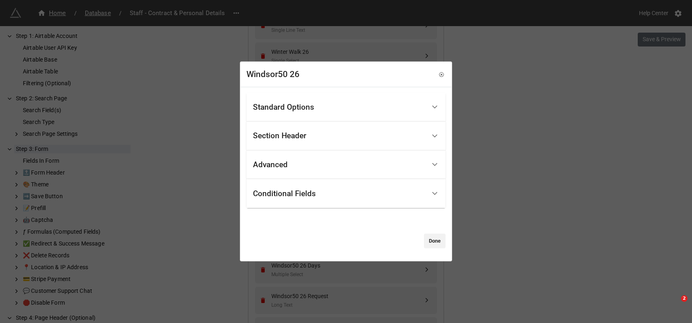
click at [280, 106] on div "Standard Options" at bounding box center [283, 107] width 61 height 8
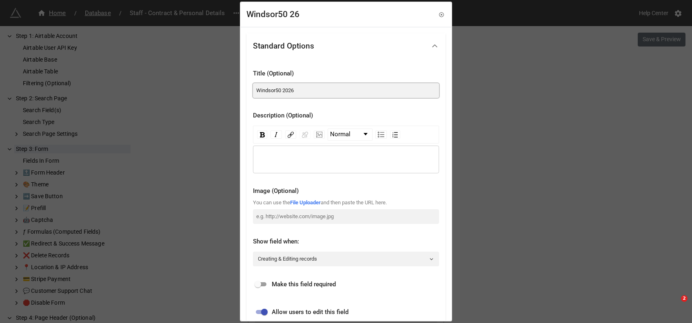
click at [275, 91] on input "Windsor50 2026" at bounding box center [346, 90] width 186 height 15
type input "Windsor 50 2026"
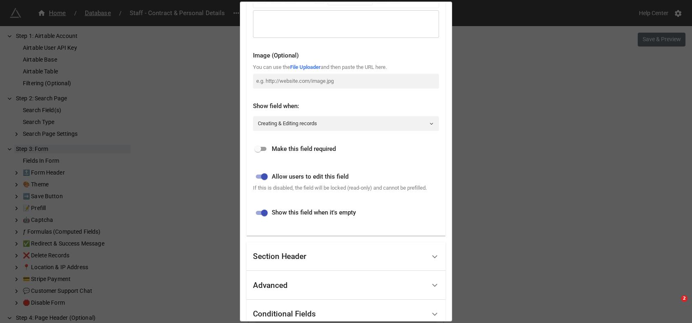
scroll to position [196, 0]
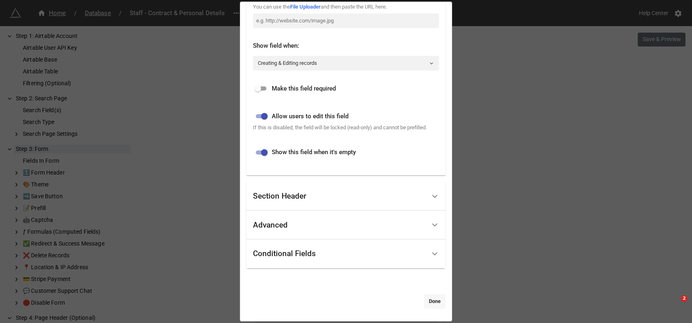
click at [434, 300] on link "Done" at bounding box center [435, 301] width 22 height 15
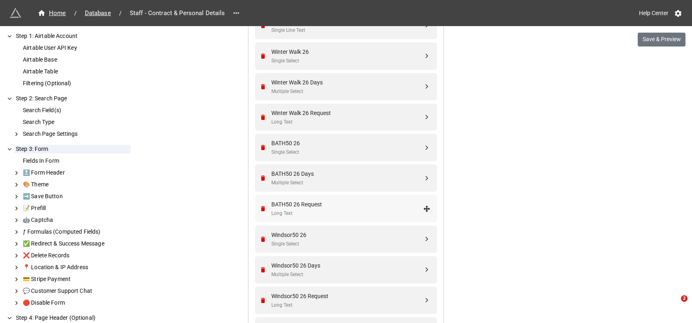
click at [308, 210] on div "Long Text" at bounding box center [347, 214] width 152 height 8
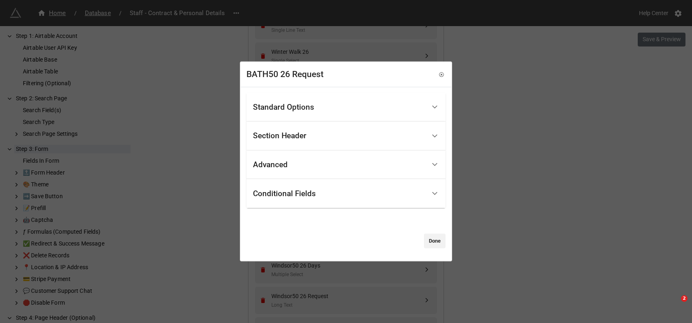
click at [289, 111] on div "Standard Options" at bounding box center [283, 107] width 61 height 8
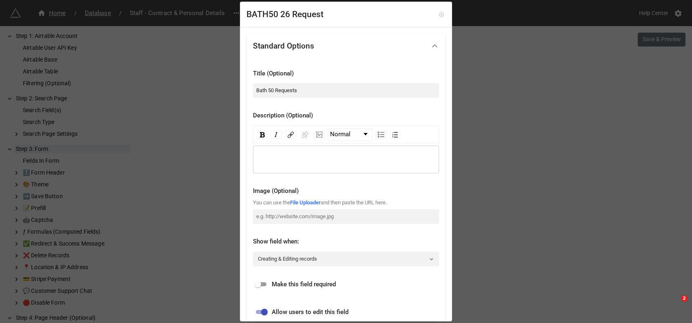
click at [439, 17] on icon at bounding box center [442, 15] width 6 height 6
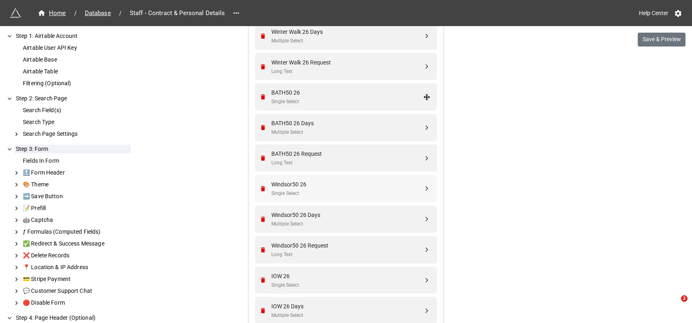
scroll to position [1126, 0]
click at [298, 189] on div "Single Select" at bounding box center [347, 193] width 152 height 8
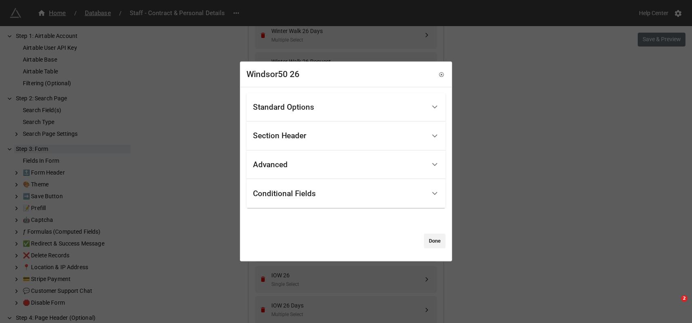
click at [301, 111] on div "Standard Options" at bounding box center [283, 107] width 61 height 8
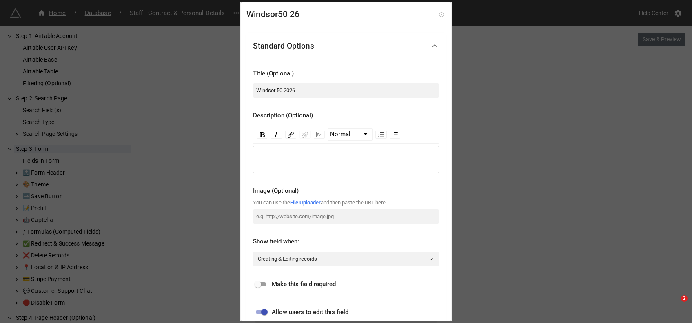
click at [439, 13] on icon at bounding box center [442, 15] width 6 height 6
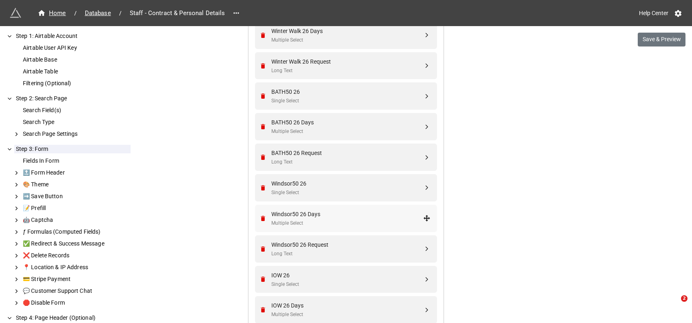
click at [313, 218] on div "Windsor50 26 Days" at bounding box center [347, 214] width 152 height 9
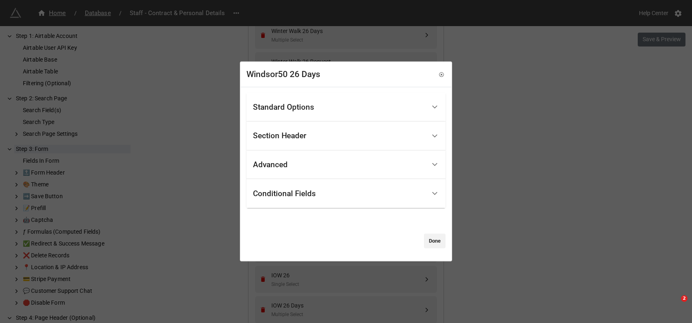
click at [310, 103] on div "Standard Options" at bounding box center [283, 107] width 61 height 8
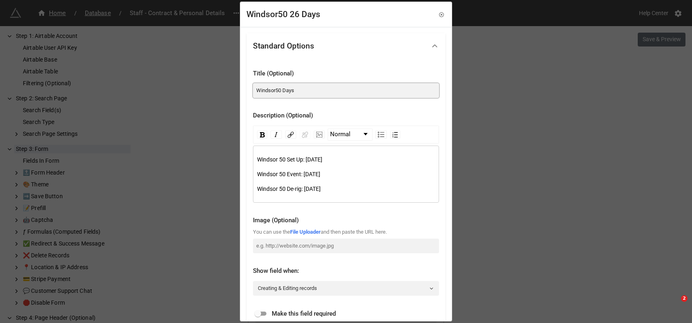
click at [276, 91] on input "Windsor50 Days" at bounding box center [346, 90] width 186 height 15
type input "Windsor 50 Days"
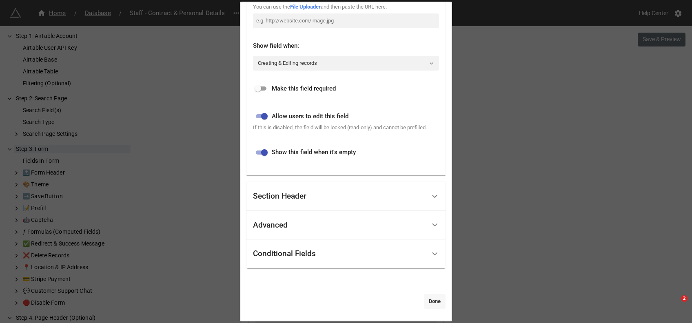
click at [434, 301] on link "Done" at bounding box center [435, 301] width 22 height 15
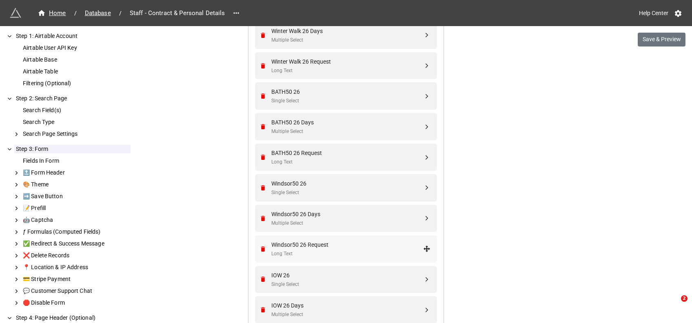
click at [312, 244] on div "Windsor50 26 Request" at bounding box center [347, 244] width 152 height 9
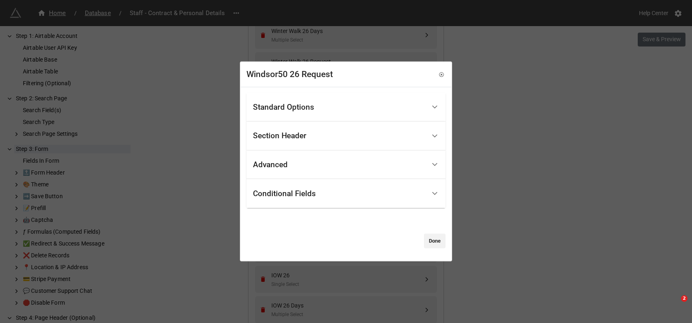
click at [293, 110] on div "Standard Options" at bounding box center [283, 107] width 61 height 8
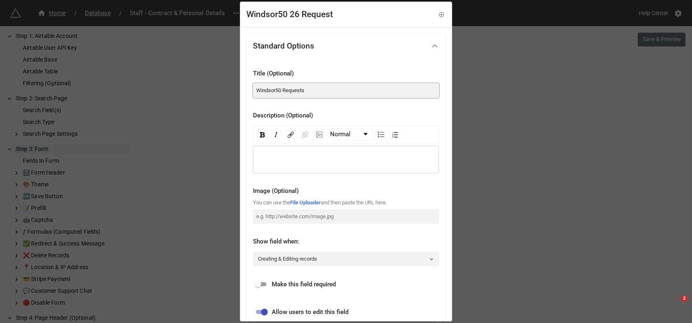
click at [276, 90] on input "Windsor50 Requests" at bounding box center [346, 90] width 186 height 15
type input "Windsor 50 Requests"
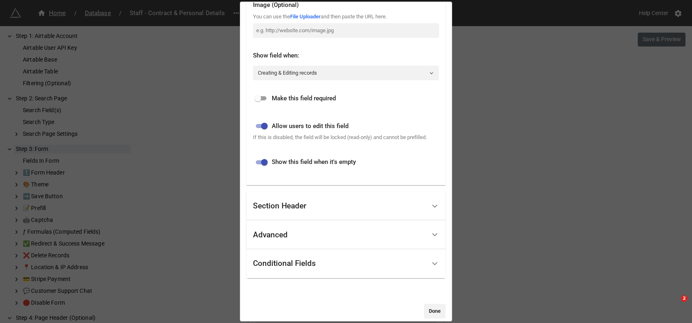
scroll to position [196, 0]
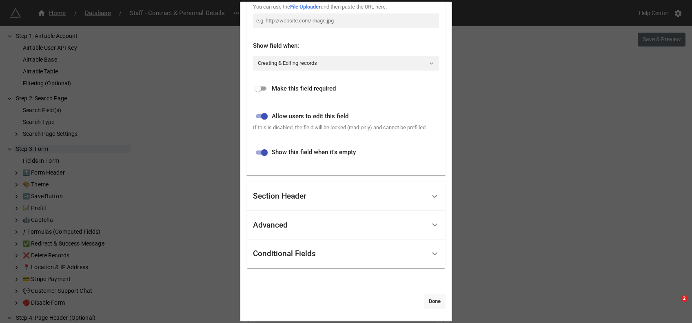
click at [429, 302] on link "Done" at bounding box center [435, 301] width 22 height 15
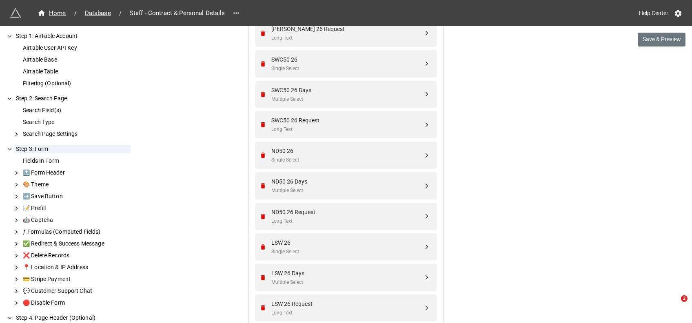
scroll to position [2074, 0]
click at [293, 153] on div "ND50 26" at bounding box center [347, 152] width 152 height 9
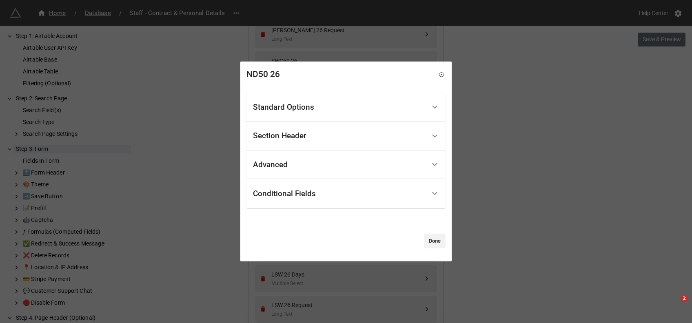
click at [294, 108] on div "Standard Options" at bounding box center [283, 107] width 61 height 8
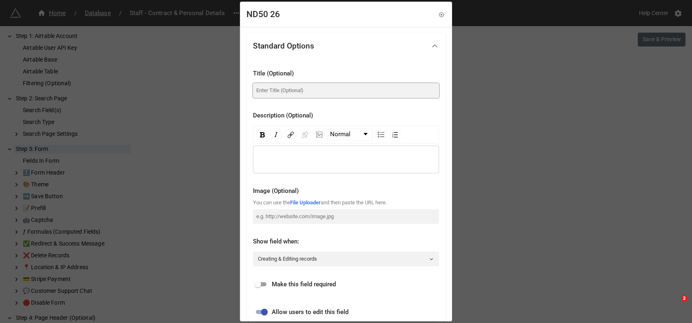
click at [272, 93] on input at bounding box center [346, 90] width 186 height 15
type input "North Downs 50 2026"
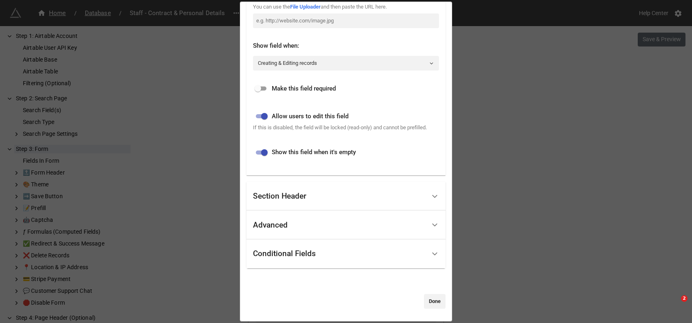
scroll to position [0, 0]
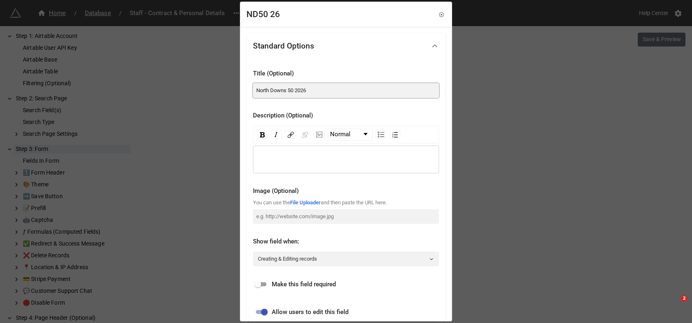
drag, startPoint x: 293, startPoint y: 89, endPoint x: 222, endPoint y: 92, distance: 71.1
click at [222, 92] on div "ND50 26 Standard Options Title (Optional) North Downs 50 2026 Description (Opti…" at bounding box center [346, 161] width 692 height 323
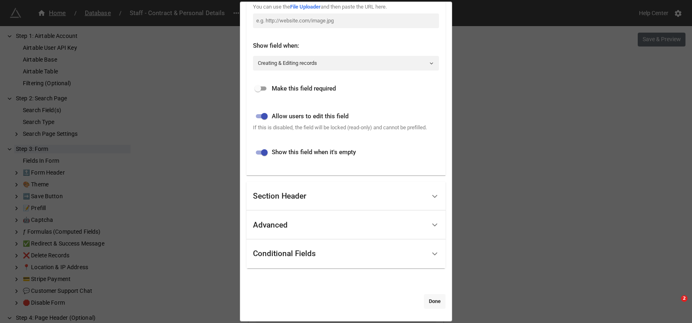
click at [427, 308] on link "Done" at bounding box center [435, 301] width 22 height 15
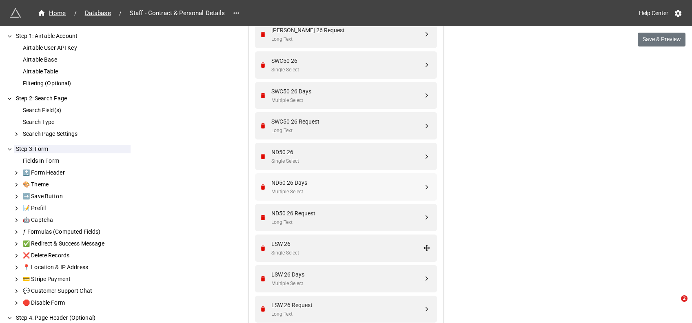
drag, startPoint x: 328, startPoint y: 256, endPoint x: 307, endPoint y: 181, distance: 77.9
click at [307, 181] on div "ND50 26 Days" at bounding box center [347, 182] width 152 height 9
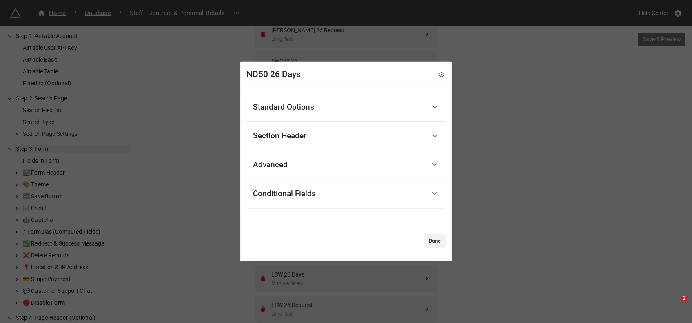
click at [296, 108] on div "Standard Options" at bounding box center [283, 107] width 61 height 8
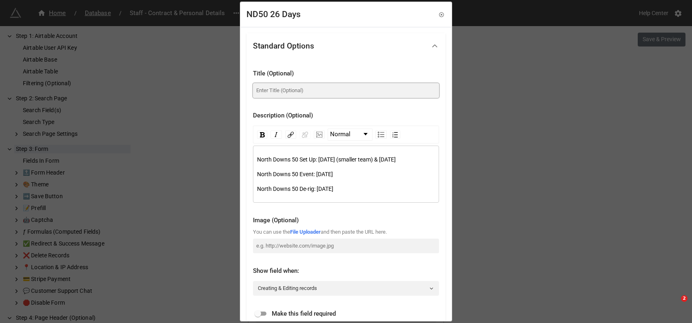
click at [266, 89] on input at bounding box center [346, 90] width 186 height 15
paste input "North Downs 50"
type input "North Downs 50 Days"
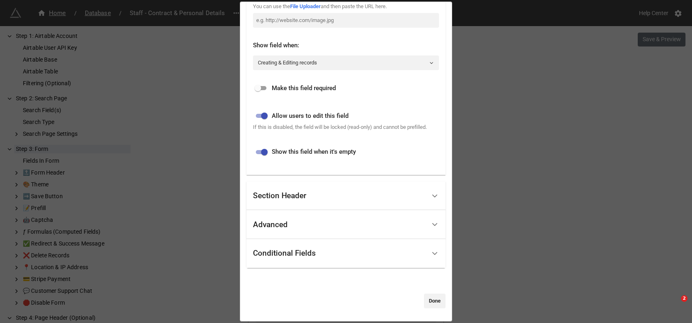
scroll to position [234, 0]
click at [431, 299] on link "Done" at bounding box center [435, 301] width 22 height 15
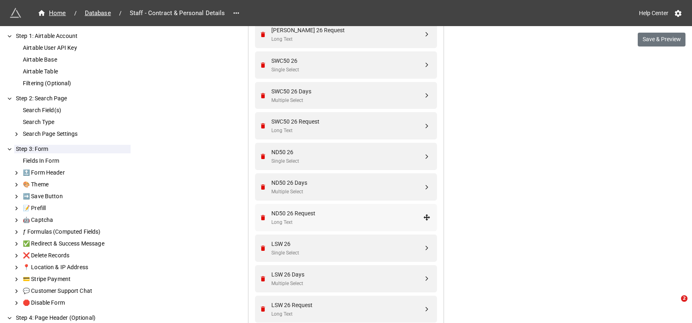
click at [311, 210] on div "ND50 26 Request" at bounding box center [347, 213] width 152 height 9
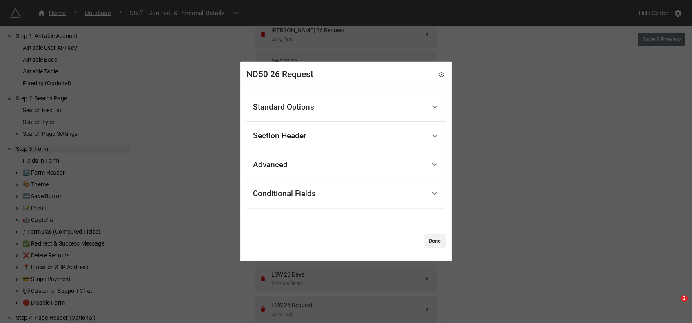
click at [288, 109] on div "Standard Options" at bounding box center [283, 107] width 61 height 8
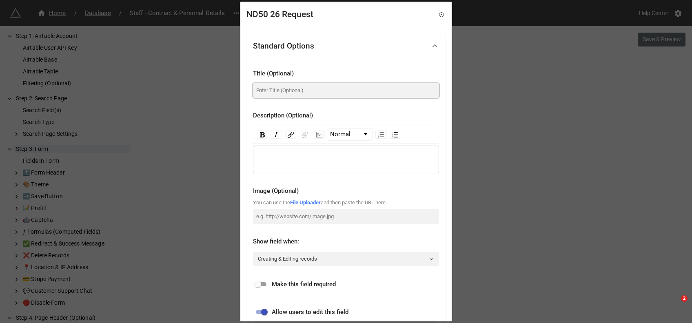
click at [301, 92] on input at bounding box center [346, 90] width 186 height 15
paste input "North Downs 50"
type input "North Downs 50 Requests"
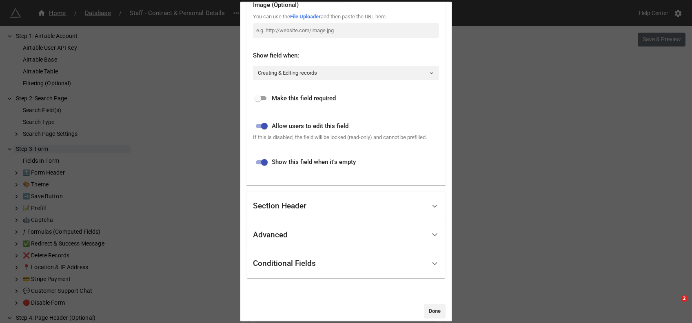
scroll to position [196, 0]
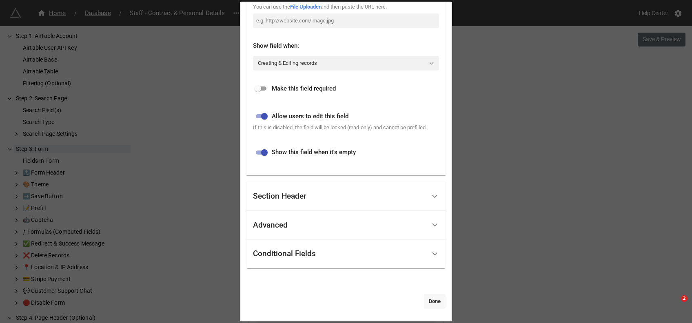
click at [434, 301] on link "Done" at bounding box center [435, 301] width 22 height 15
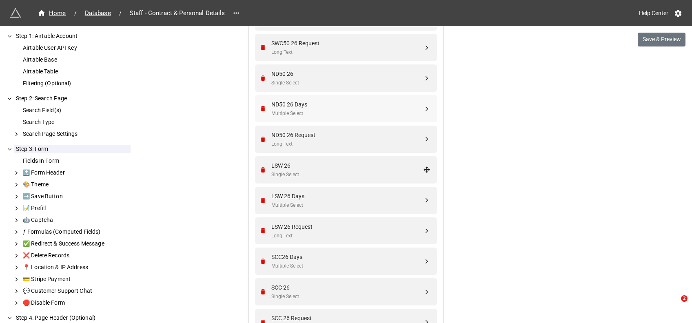
scroll to position [2153, 0]
click at [305, 161] on div "LSW 26" at bounding box center [347, 165] width 152 height 9
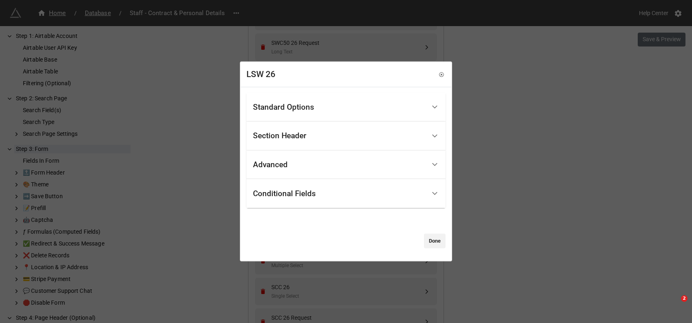
click at [296, 105] on div "Standard Options" at bounding box center [283, 107] width 61 height 8
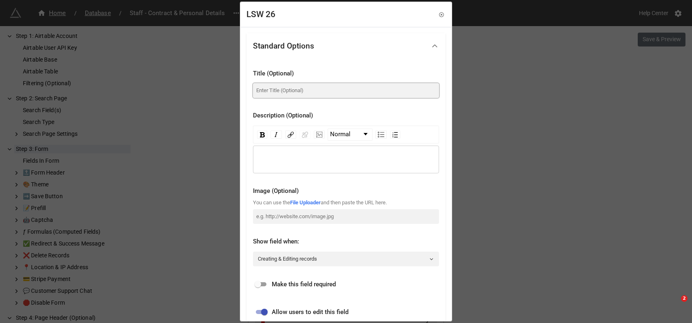
click at [274, 94] on input at bounding box center [346, 90] width 186 height 15
drag, startPoint x: 307, startPoint y: 88, endPoint x: 256, endPoint y: 88, distance: 50.6
click at [256, 88] on input "London Summer Walk 2026" at bounding box center [346, 90] width 186 height 15
type input "London Summer Walk 2026"
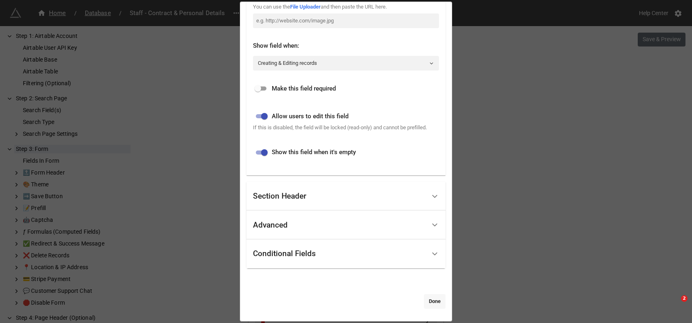
click at [431, 301] on link "Done" at bounding box center [435, 301] width 22 height 15
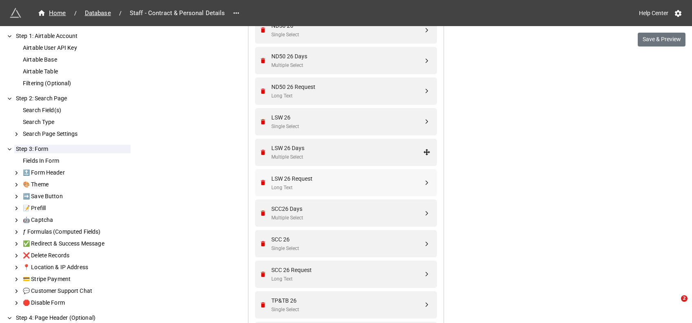
scroll to position [2201, 0]
click at [300, 149] on div "LSW 26 Days" at bounding box center [347, 147] width 152 height 9
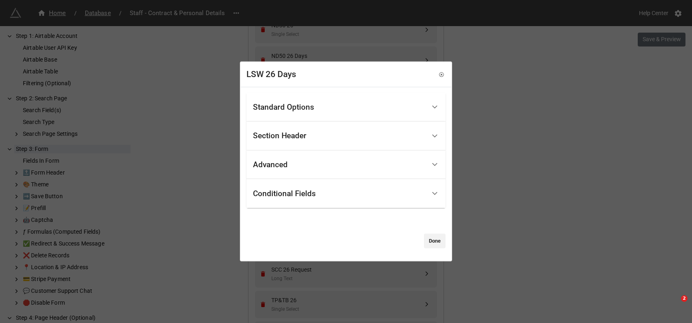
click at [295, 104] on div "Standard Options" at bounding box center [283, 107] width 61 height 8
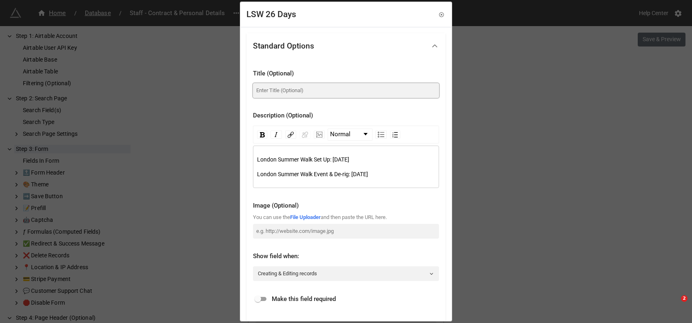
click at [281, 91] on input at bounding box center [346, 90] width 186 height 15
paste input "London Summer Walk"
type input "London Summer Walk Days"
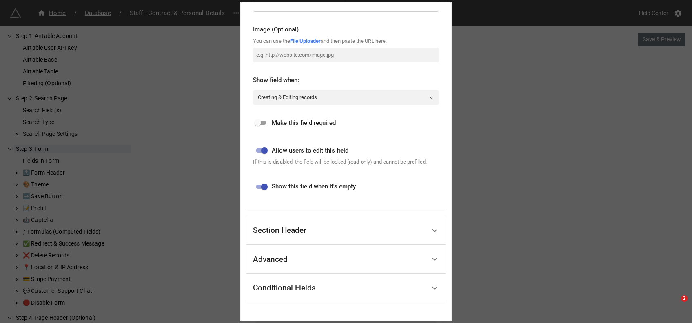
scroll to position [210, 0]
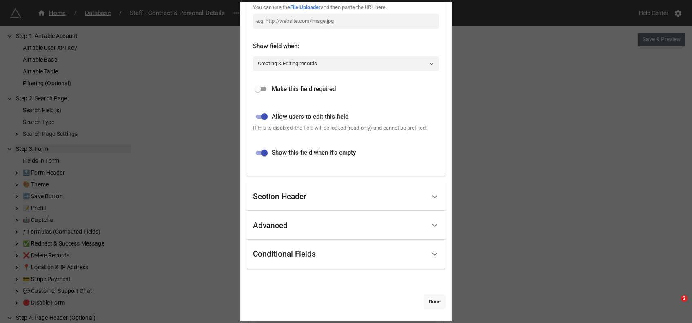
click at [432, 301] on link "Done" at bounding box center [435, 302] width 22 height 15
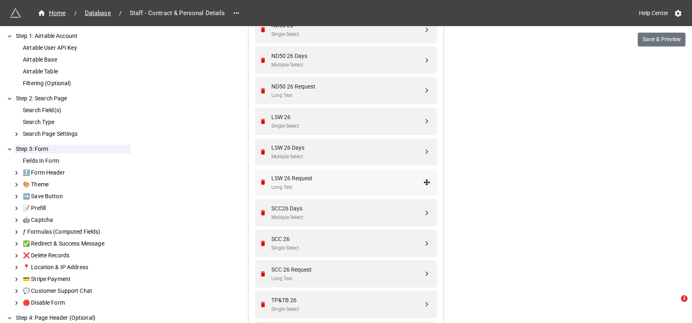
click at [307, 180] on div "LSW 26 Request" at bounding box center [347, 178] width 152 height 9
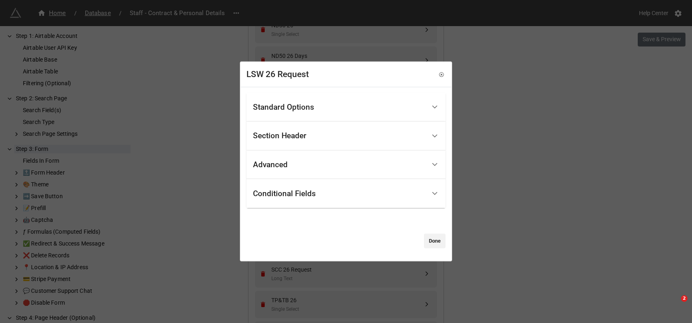
click at [304, 104] on div "Standard Options" at bounding box center [283, 107] width 61 height 8
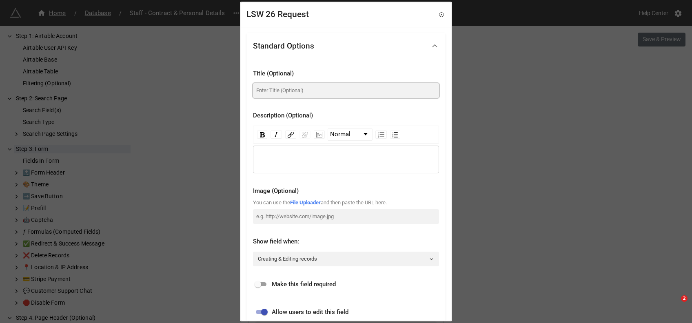
click at [296, 93] on input at bounding box center [346, 90] width 186 height 15
paste input "London Summer Walk"
type input "London Summer Walk Requests"
click at [451, 78] on div "LSW 26 Request Standard Options Title (Optional) London Summer Walk Requests De…" at bounding box center [346, 162] width 212 height 320
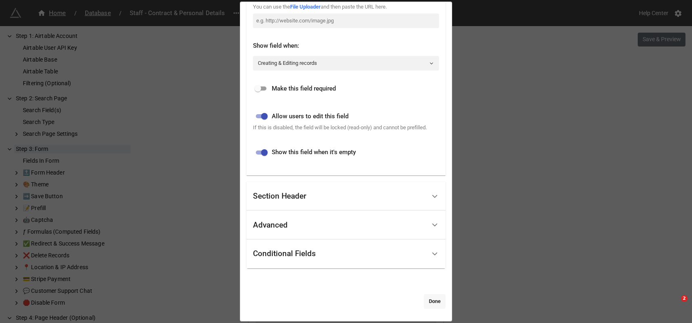
click at [427, 300] on link "Done" at bounding box center [435, 301] width 22 height 15
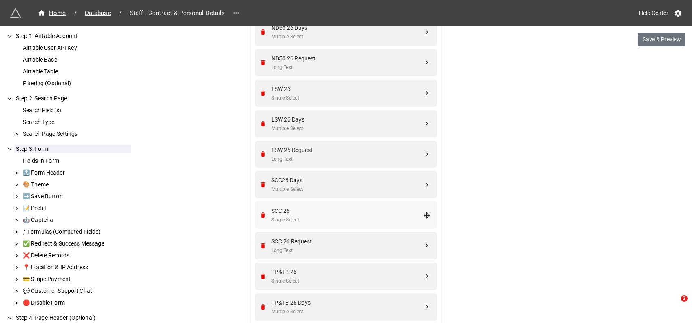
scroll to position [2230, 0]
click at [297, 177] on div "SCC26 Days" at bounding box center [347, 179] width 152 height 9
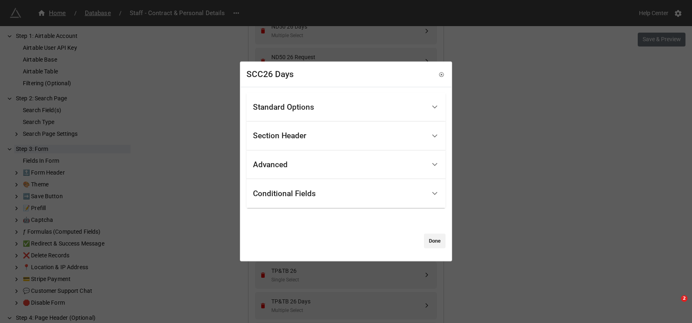
click at [284, 105] on div "Standard Options" at bounding box center [283, 107] width 61 height 8
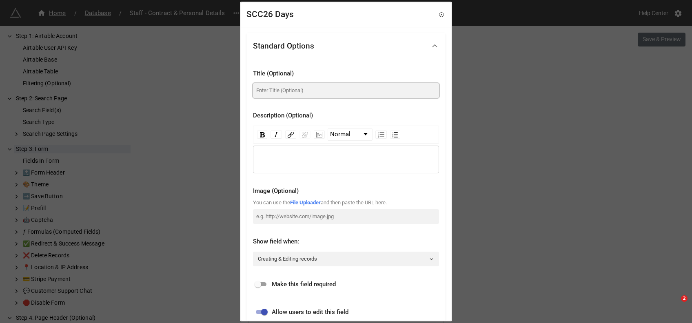
click at [292, 88] on input at bounding box center [346, 90] width 186 height 15
type input "s"
drag, startPoint x: 285, startPoint y: 89, endPoint x: 242, endPoint y: 94, distance: 43.2
click at [242, 94] on div "Standard Options Title (Optional) South Coast 2026 Description (Optional) Norma…" at bounding box center [346, 272] width 211 height 490
click at [345, 93] on input "South Coast 2026" at bounding box center [346, 90] width 186 height 15
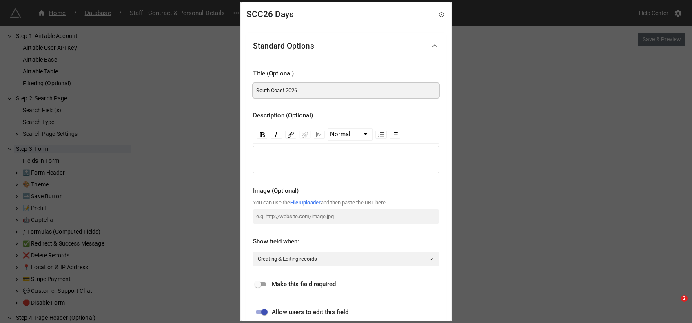
type input "South Coast 2026"
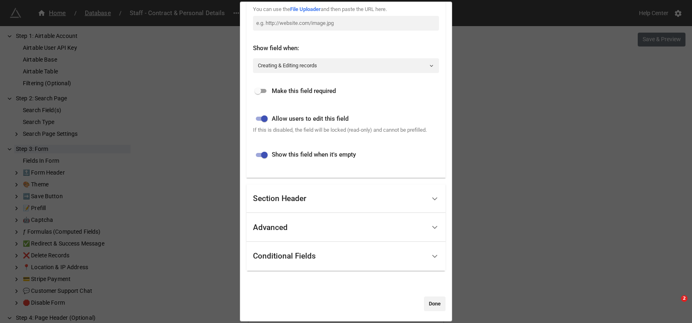
scroll to position [196, 0]
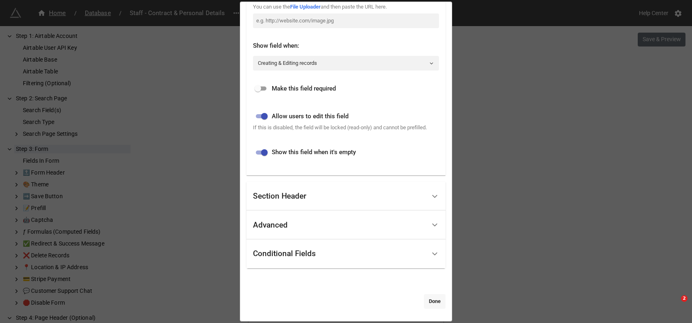
click at [424, 299] on link "Done" at bounding box center [435, 301] width 22 height 15
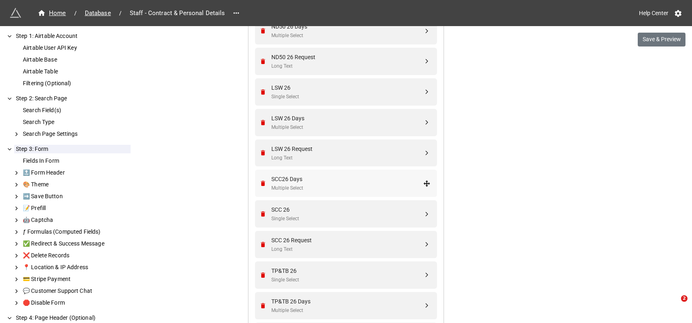
drag, startPoint x: 278, startPoint y: 207, endPoint x: 284, endPoint y: 176, distance: 31.5
drag, startPoint x: 425, startPoint y: 213, endPoint x: 427, endPoint y: 184, distance: 29.9
click at [335, 188] on div "Single Select" at bounding box center [347, 188] width 152 height 8
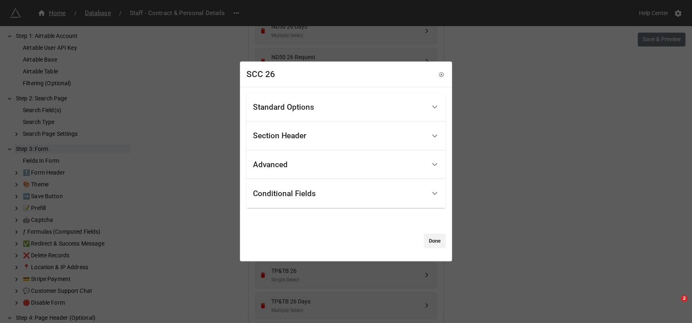
click at [297, 106] on div "Standard Options" at bounding box center [283, 107] width 61 height 8
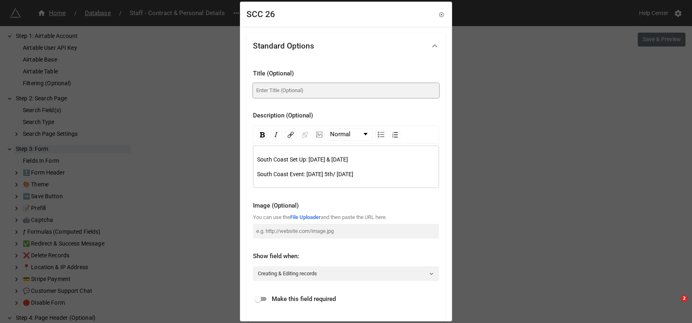
click at [288, 91] on input at bounding box center [346, 90] width 186 height 15
paste input "South Coast"
type input "South Coast Days"
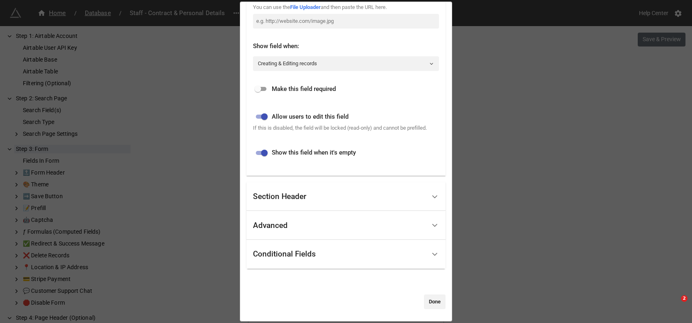
click at [430, 300] on link "Done" at bounding box center [435, 302] width 22 height 15
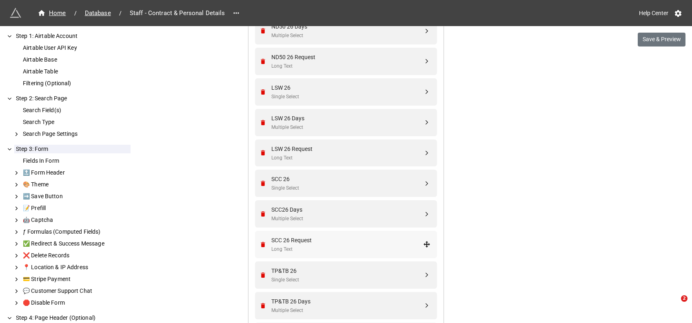
click at [316, 237] on div "SCC 26 Request" at bounding box center [347, 240] width 152 height 9
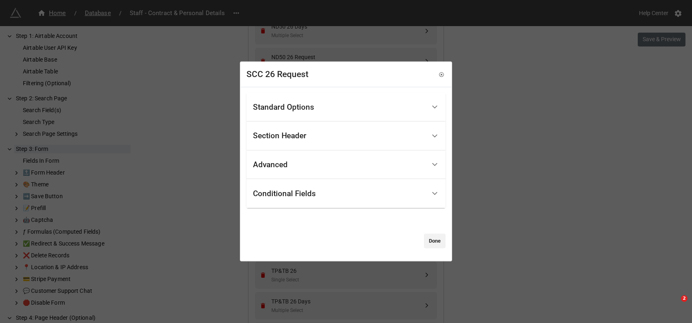
click at [300, 112] on div "Standard Options" at bounding box center [339, 107] width 173 height 19
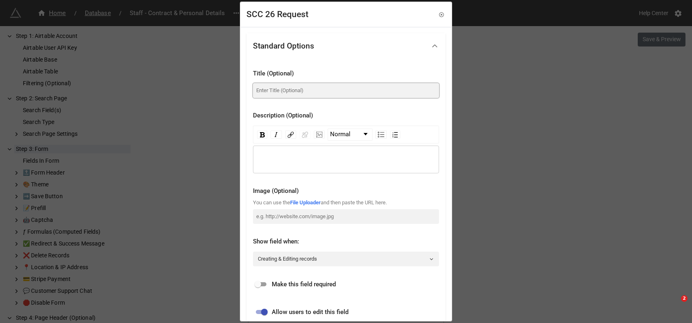
click at [306, 88] on input at bounding box center [346, 90] width 186 height 15
paste input "South Coast"
type input "South Coast Requests"
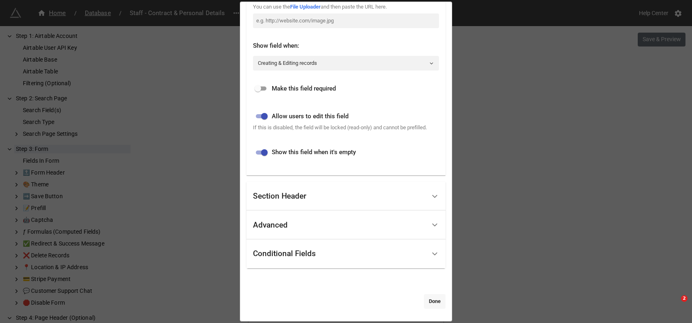
click at [429, 301] on link "Done" at bounding box center [435, 301] width 22 height 15
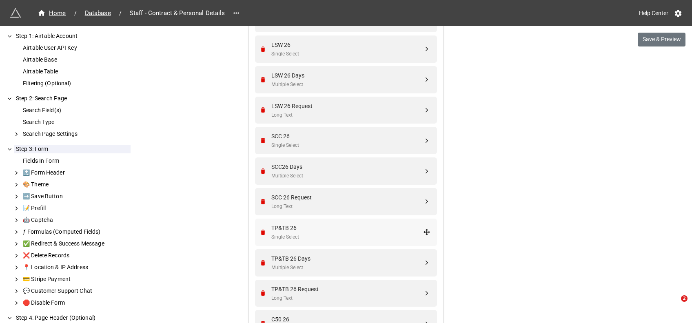
scroll to position [2274, 0]
click at [314, 228] on div "TP&TB 26" at bounding box center [347, 226] width 152 height 9
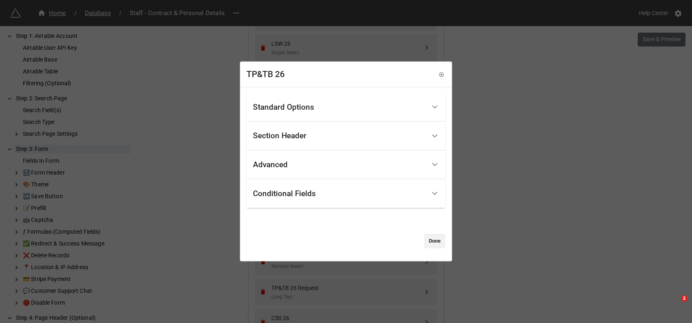
click at [291, 110] on div "Standard Options" at bounding box center [283, 107] width 61 height 8
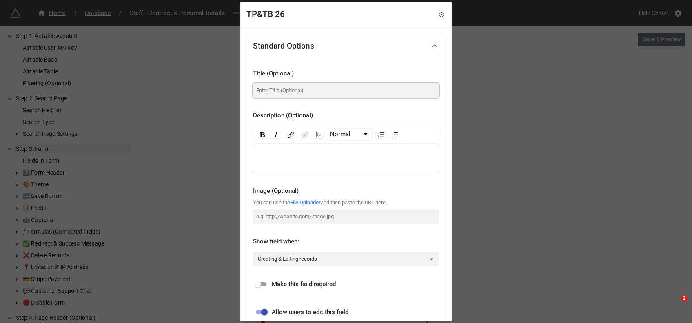
click at [301, 85] on input at bounding box center [346, 90] width 186 height 15
drag, startPoint x: 316, startPoint y: 89, endPoint x: 232, endPoint y: 90, distance: 84.1
click at [232, 90] on div "TP&TB 26 Standard Options Title (Optional) Thames Festival Weekend 2026 Descrip…" at bounding box center [346, 161] width 692 height 323
type input "Thames Festival Weekend 2026"
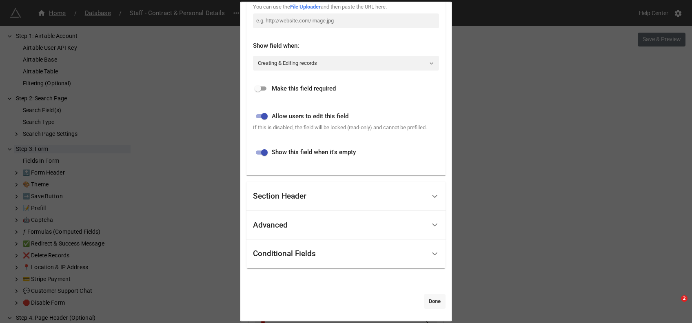
click at [431, 299] on link "Done" at bounding box center [435, 301] width 22 height 15
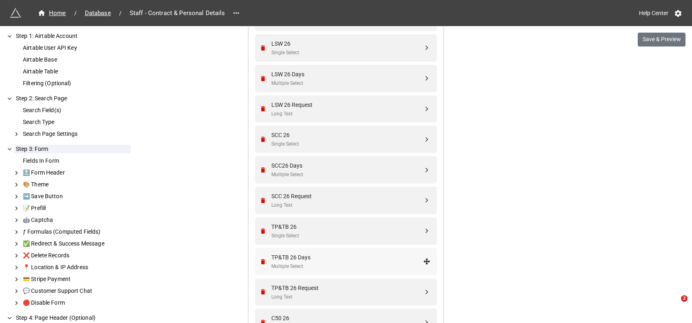
click at [308, 255] on div "TP&TB 26 Days" at bounding box center [347, 257] width 152 height 9
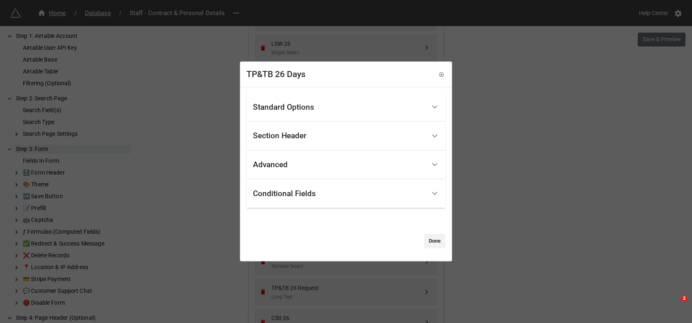
click at [309, 115] on div "Standard Options" at bounding box center [339, 107] width 173 height 19
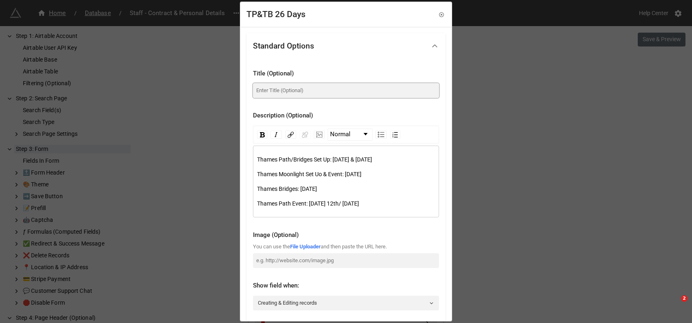
click at [291, 94] on input at bounding box center [346, 90] width 186 height 15
paste input "Thames Festival Weekend"
type input "Thames Festival Weekend Days"
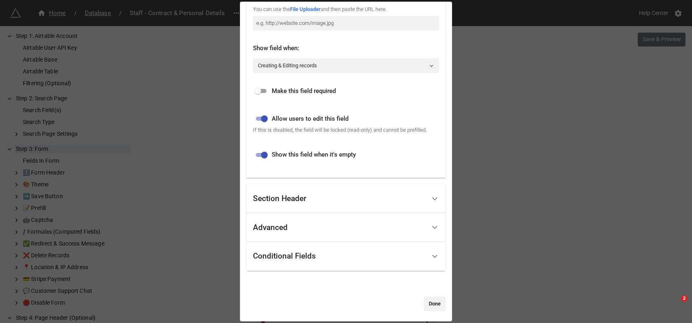
scroll to position [249, 0]
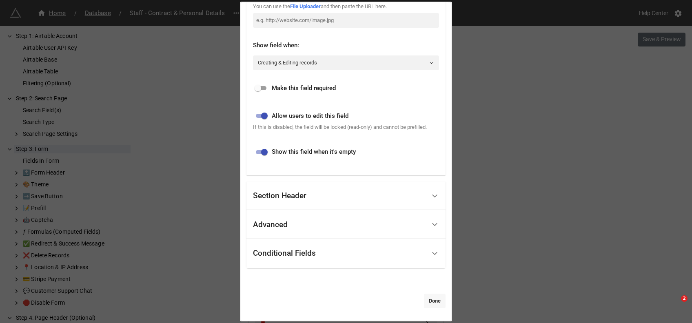
click at [434, 302] on link "Done" at bounding box center [435, 301] width 22 height 15
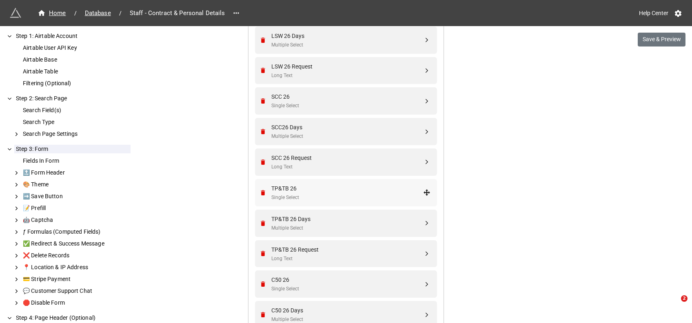
scroll to position [2342, 0]
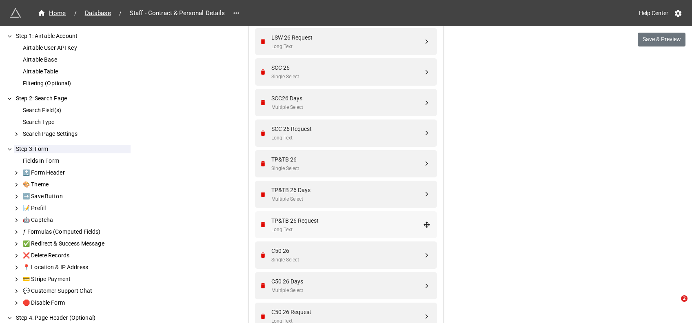
click at [308, 223] on div "TP&TB 26 Request" at bounding box center [347, 220] width 152 height 9
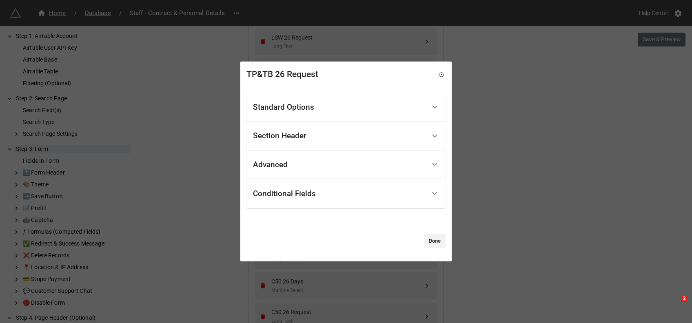
click at [308, 113] on div "Standard Options" at bounding box center [339, 107] width 173 height 19
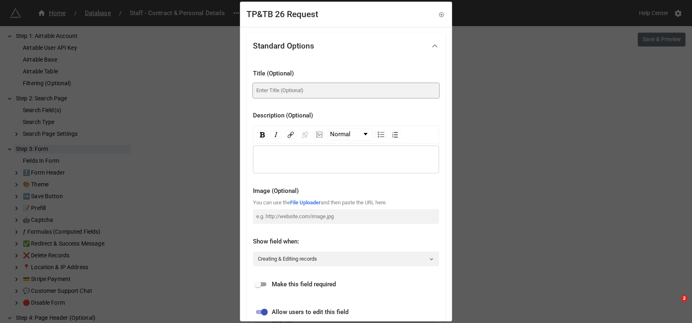
click at [276, 93] on input at bounding box center [346, 90] width 186 height 15
paste input "Thames Festival Weekend"
type input "Thames Festival Weekend Requests"
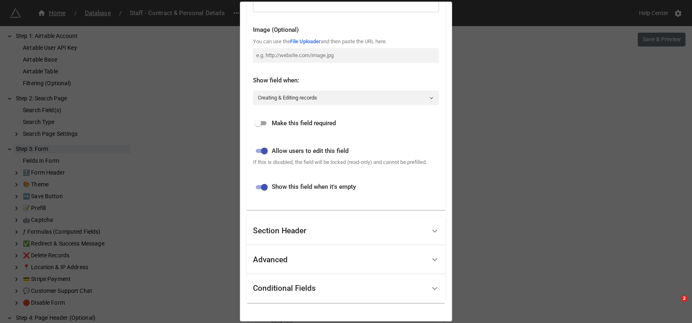
scroll to position [196, 0]
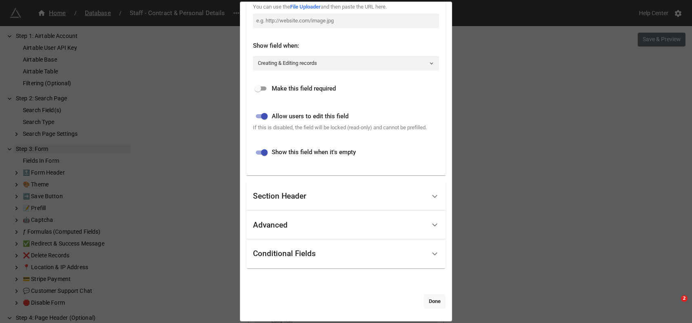
click at [429, 300] on link "Done" at bounding box center [435, 301] width 22 height 15
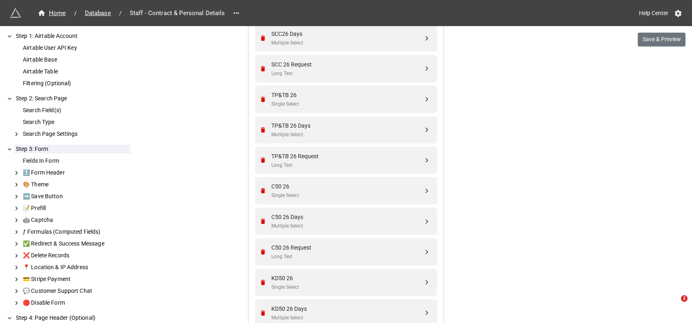
scroll to position [2407, 0]
click at [292, 189] on div "C50 26" at bounding box center [347, 186] width 152 height 9
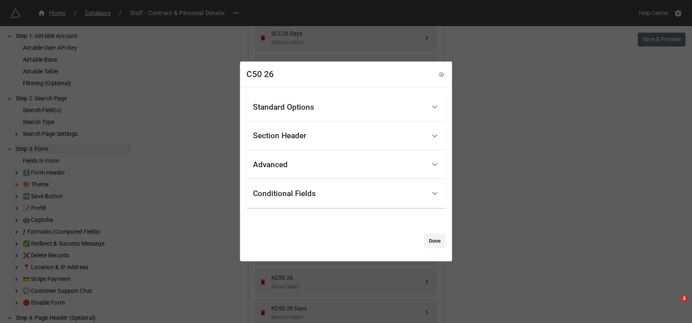
click at [287, 108] on div "Standard Options" at bounding box center [283, 107] width 61 height 8
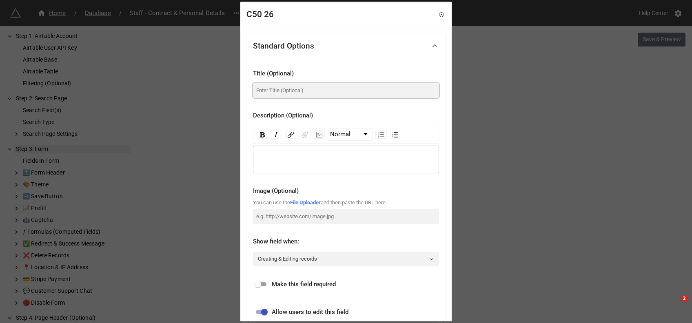
click at [299, 87] on input at bounding box center [346, 90] width 186 height 15
type input "C"
type input "Chiltern 50 2026"
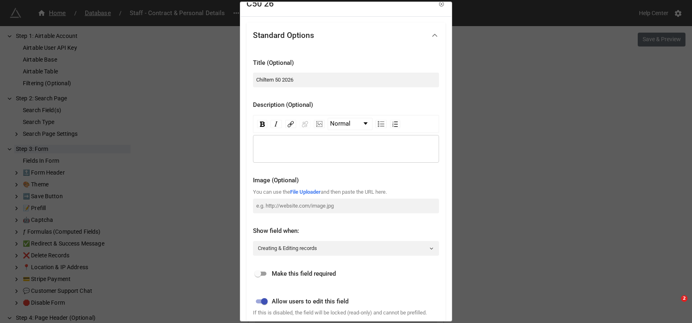
scroll to position [0, 0]
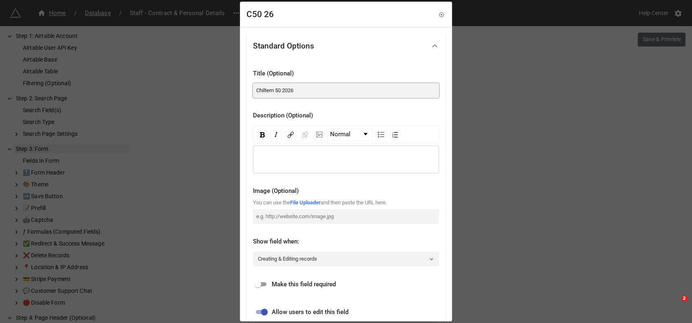
drag, startPoint x: 281, startPoint y: 90, endPoint x: 241, endPoint y: 88, distance: 39.7
click at [241, 88] on div "Standard Options Title (Optional) Chiltern 50 2026 Description (Optional) Norma…" at bounding box center [346, 272] width 211 height 490
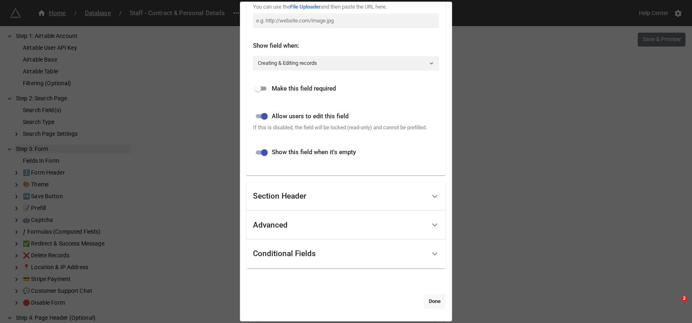
click at [427, 300] on link "Done" at bounding box center [435, 301] width 22 height 15
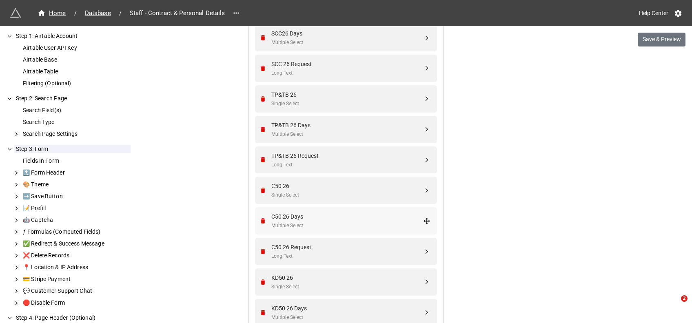
click at [308, 215] on div "C50 26 Days" at bounding box center [347, 216] width 152 height 9
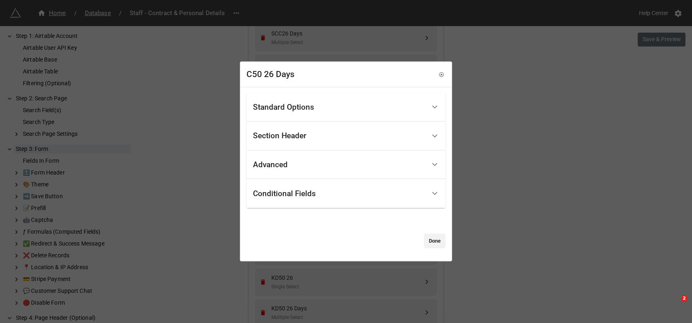
click at [309, 107] on div "Standard Options" at bounding box center [283, 107] width 61 height 8
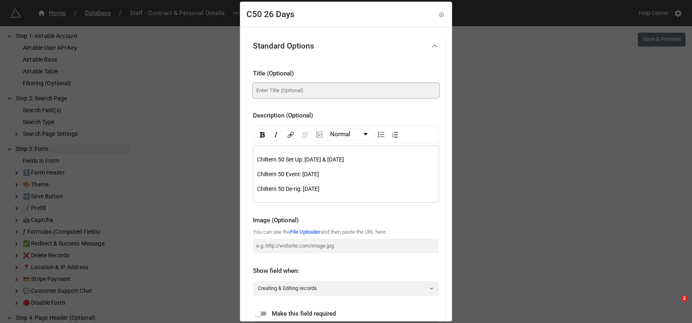
click at [285, 85] on input at bounding box center [346, 90] width 186 height 15
paste input "Chiltern 50"
type input "Chiltern 50 Days"
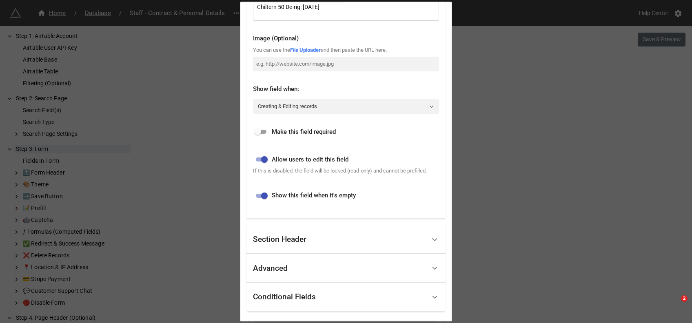
scroll to position [225, 0]
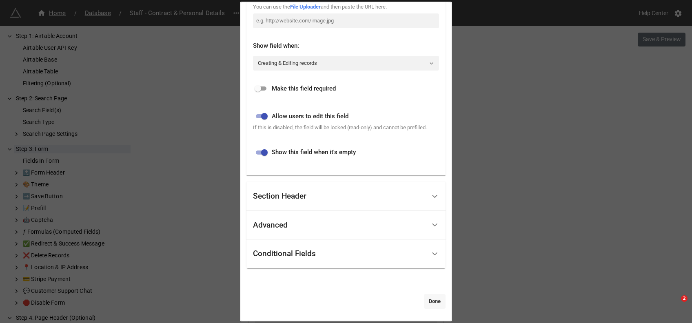
click at [437, 297] on link "Done" at bounding box center [435, 301] width 22 height 15
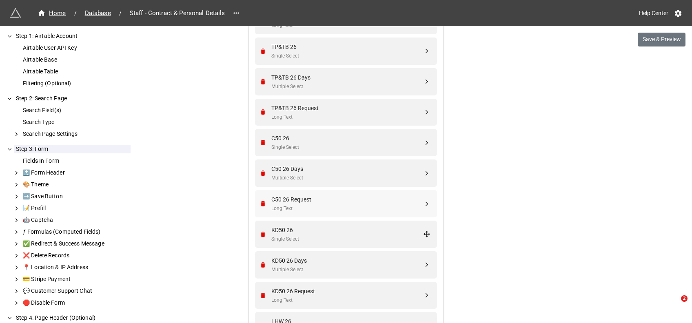
scroll to position [2455, 0]
click at [289, 196] on div "C50 26 Request" at bounding box center [347, 198] width 152 height 9
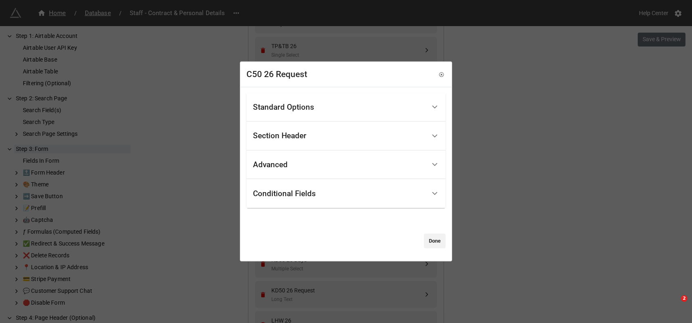
click at [310, 100] on div "Standard Options" at bounding box center [339, 107] width 173 height 19
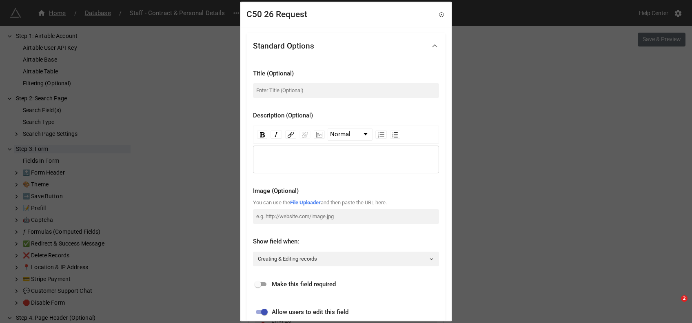
click at [289, 81] on div at bounding box center [346, 81] width 186 height 3
click at [287, 91] on input at bounding box center [346, 90] width 186 height 15
paste input "Chiltern 50"
type input "Chiltern 50 Requests"
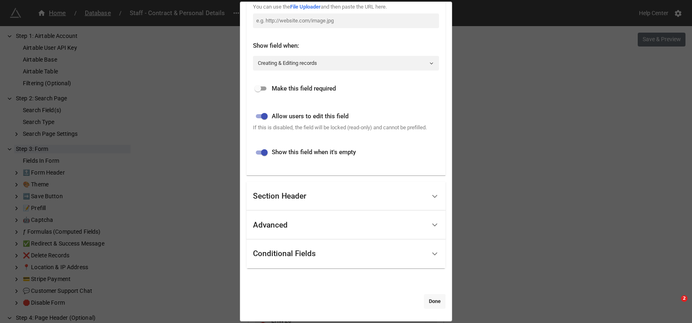
click at [431, 303] on link "Done" at bounding box center [435, 301] width 22 height 15
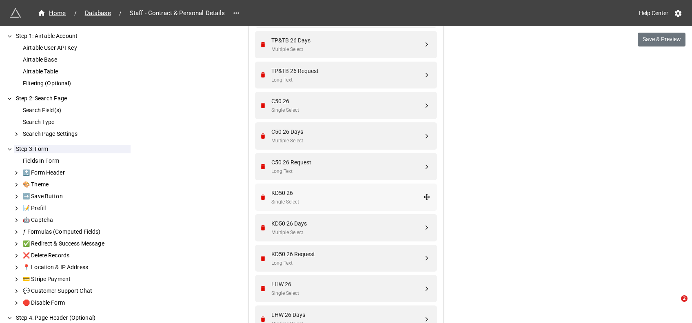
scroll to position [2492, 0]
click at [293, 196] on div "KD50 26" at bounding box center [347, 192] width 152 height 9
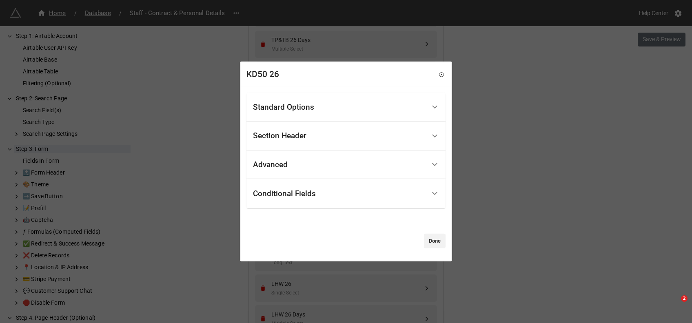
click at [297, 109] on div "Standard Options" at bounding box center [283, 107] width 61 height 8
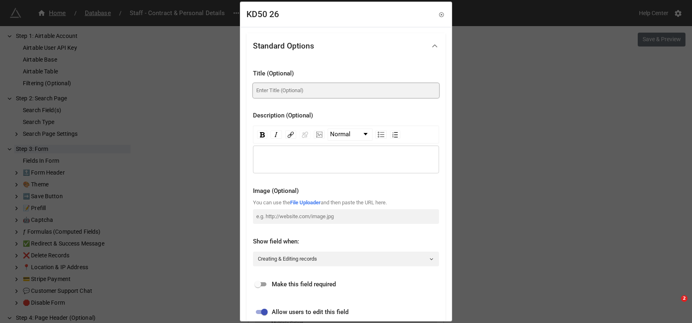
click at [286, 88] on input at bounding box center [346, 90] width 186 height 15
drag, startPoint x: 292, startPoint y: 89, endPoint x: 243, endPoint y: 89, distance: 48.6
click at [243, 89] on div "Standard Options Title (Optional) Kent Downs 50 2026 Description (Optional) Nor…" at bounding box center [346, 272] width 211 height 490
type input "Kent Downs 50 2026"
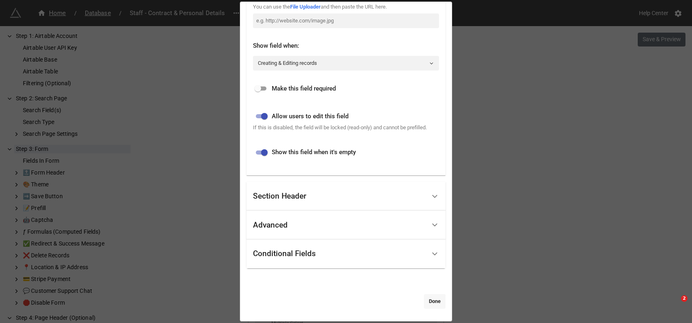
click at [430, 300] on link "Done" at bounding box center [435, 301] width 22 height 15
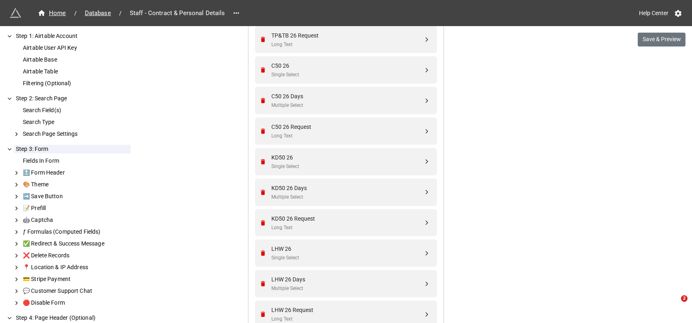
scroll to position [2528, 0]
click at [301, 189] on div "KD50 26 Days" at bounding box center [347, 187] width 152 height 9
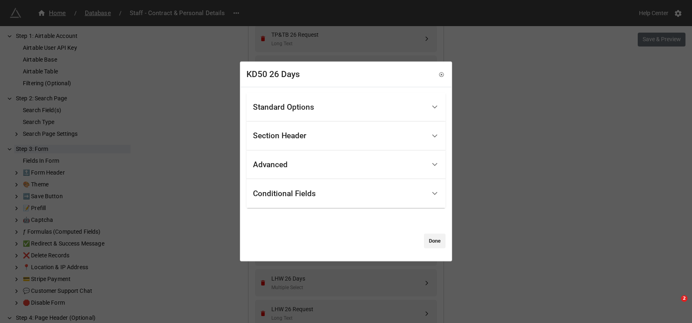
click at [301, 107] on div "Standard Options" at bounding box center [283, 107] width 61 height 8
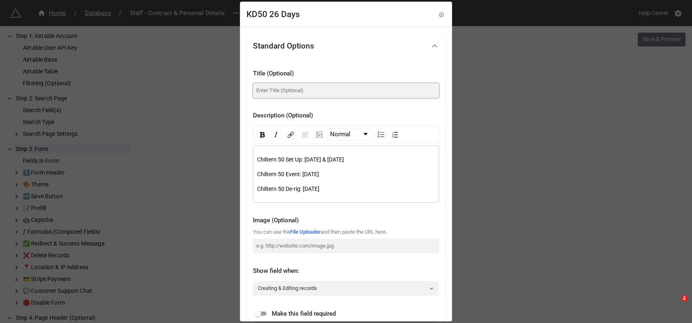
click at [294, 87] on input at bounding box center [346, 90] width 186 height 15
paste input "Kent Downs 50"
type input "Kent Downs 50 Days"
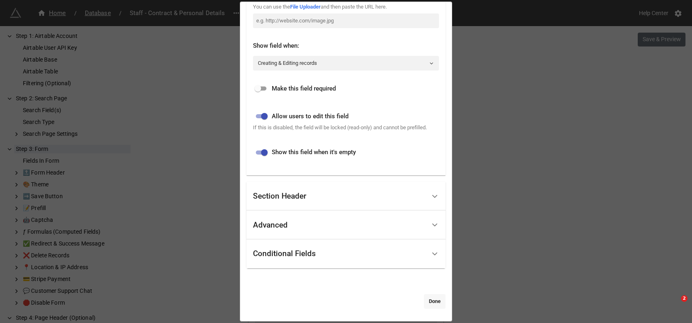
click at [434, 300] on link "Done" at bounding box center [435, 301] width 22 height 15
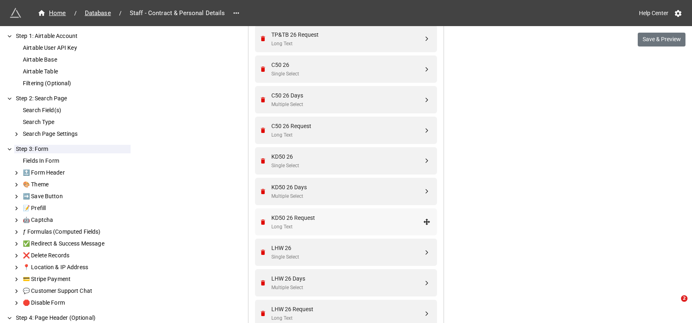
scroll to position [2615, 0]
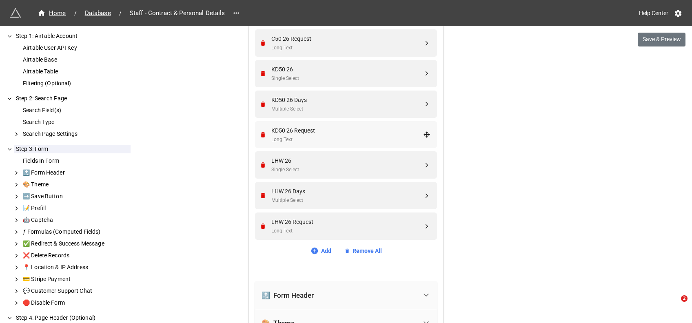
click at [305, 128] on div "KD50 26 Request" at bounding box center [347, 130] width 152 height 9
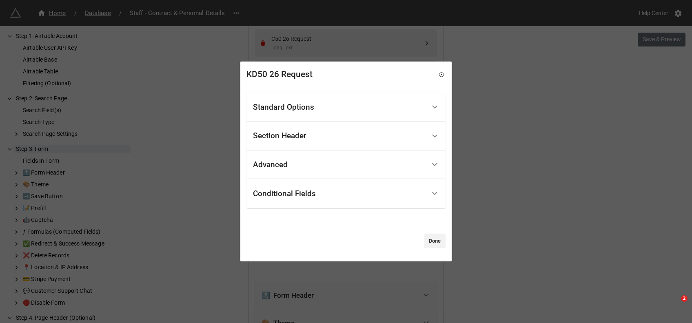
click at [292, 104] on div "Standard Options" at bounding box center [283, 107] width 61 height 8
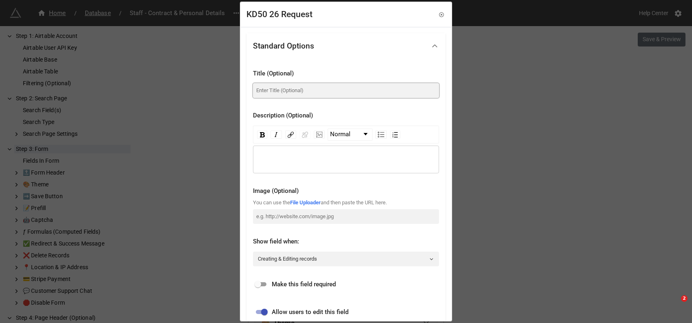
click at [300, 93] on input at bounding box center [346, 90] width 186 height 15
paste input "Kent Downs 50"
type input "Kent Downs 50 Requests"
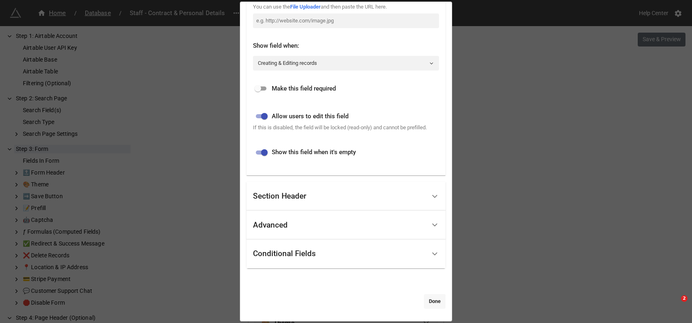
click at [436, 297] on link "Done" at bounding box center [435, 301] width 22 height 15
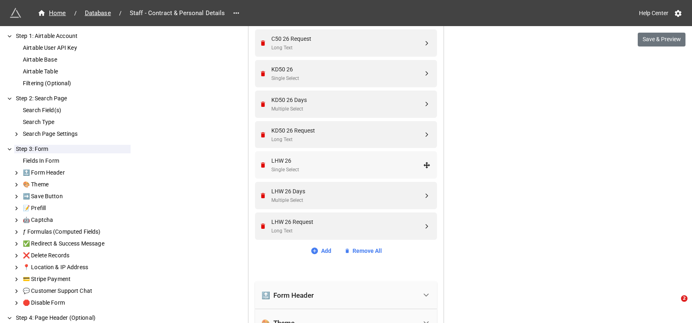
click at [310, 161] on div "LHW 26" at bounding box center [347, 160] width 152 height 9
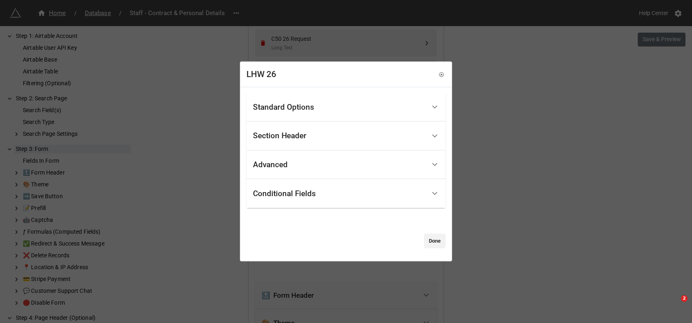
click at [304, 113] on div "Standard Options" at bounding box center [339, 107] width 173 height 19
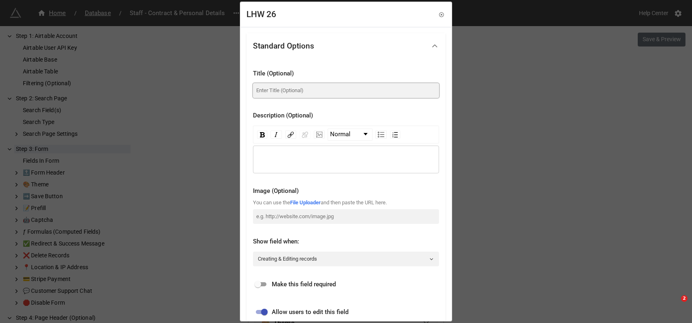
click at [303, 91] on input at bounding box center [346, 90] width 186 height 15
drag, startPoint x: 313, startPoint y: 91, endPoint x: 246, endPoint y: 90, distance: 66.9
click at [247, 90] on div "Title (Optional) London Halloween Walk 2026 Description (Optional) Normal Image…" at bounding box center [346, 215] width 199 height 312
type input "London [DATE] Walk 2026"
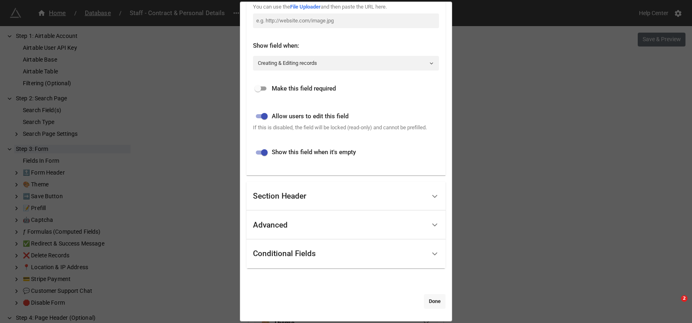
click at [433, 299] on link "Done" at bounding box center [435, 301] width 22 height 15
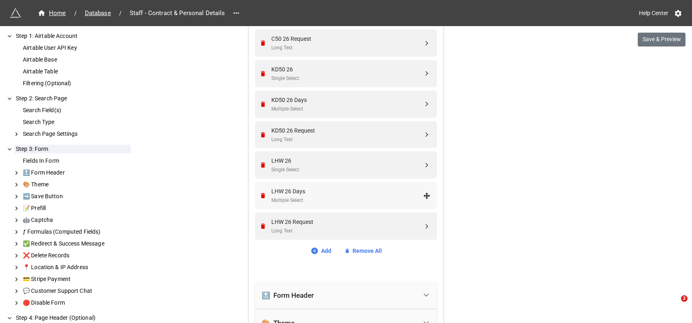
click at [303, 196] on div "LHW 26 Days Multiple Select" at bounding box center [347, 196] width 152 height 18
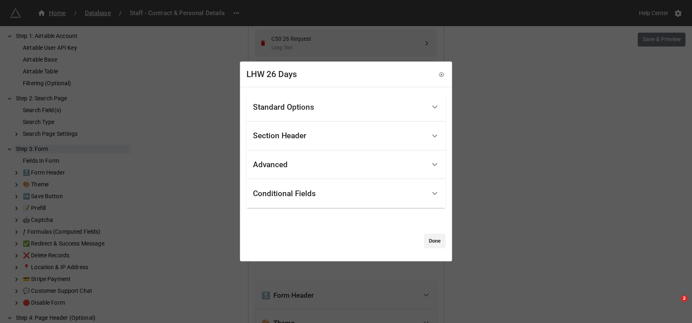
click at [315, 102] on div "Standard Options" at bounding box center [339, 107] width 173 height 19
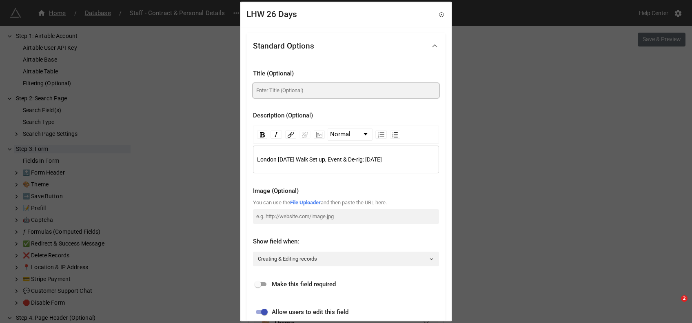
click at [288, 89] on input at bounding box center [346, 90] width 186 height 15
paste input "London Halloween Walk"
type input "London [DATE] Walk Days"
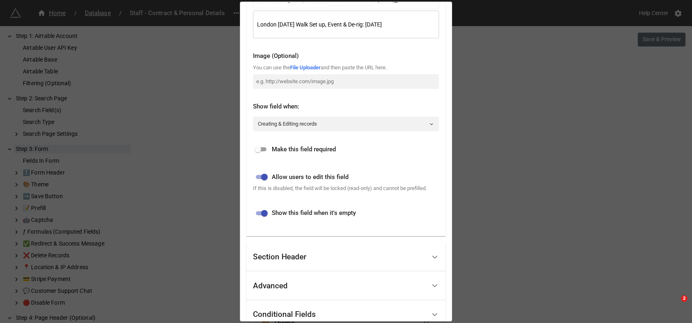
scroll to position [204, 0]
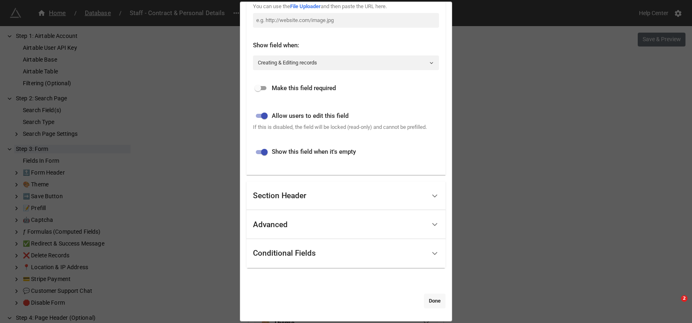
click at [431, 303] on link "Done" at bounding box center [435, 301] width 22 height 15
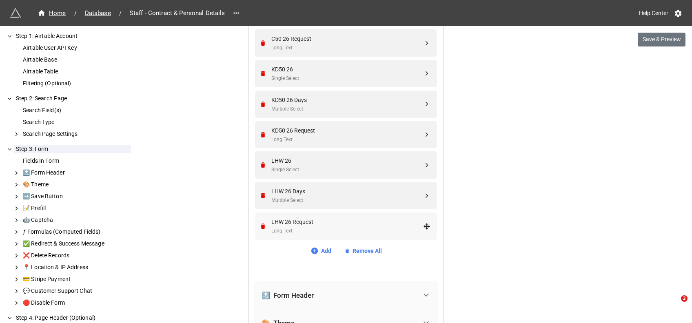
click at [320, 222] on div "LHW 26 Request" at bounding box center [347, 222] width 152 height 9
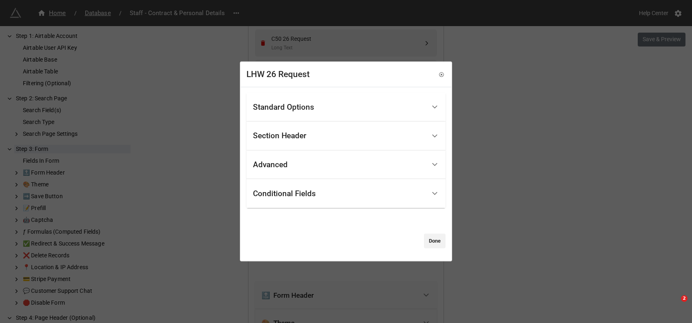
click at [300, 111] on div "Standard Options" at bounding box center [283, 107] width 61 height 8
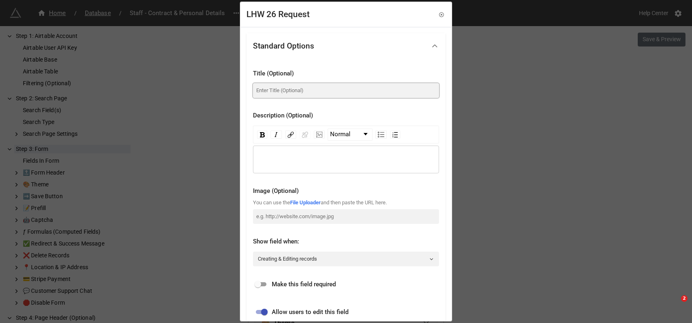
click at [302, 93] on input at bounding box center [346, 90] width 186 height 15
paste input "London Halloween Walk"
type input "London [DATE] Walk Requests"
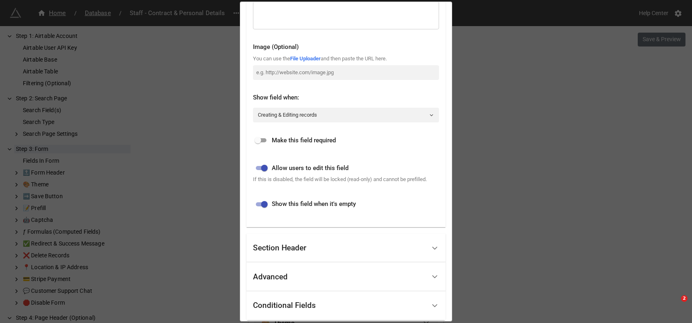
scroll to position [196, 0]
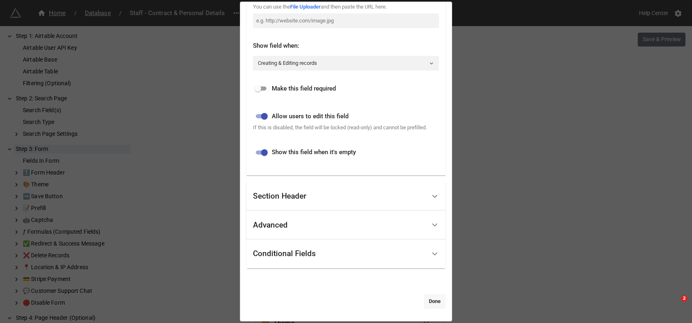
click at [433, 298] on link "Done" at bounding box center [435, 301] width 22 height 15
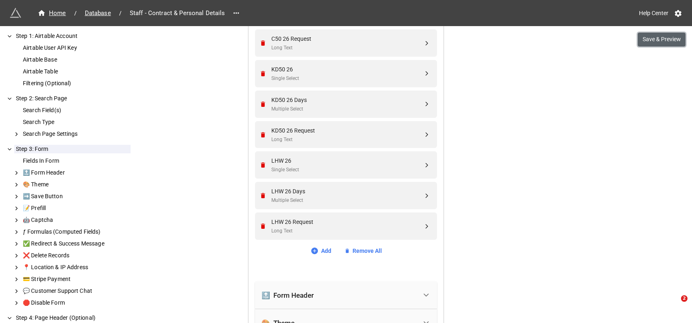
click at [655, 40] on button "Save & Preview" at bounding box center [662, 40] width 48 height 14
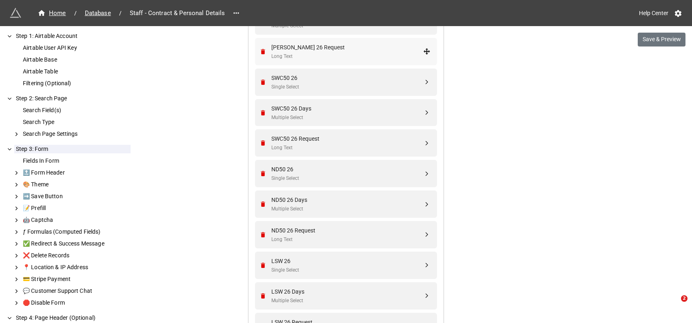
scroll to position [2056, 0]
click at [292, 106] on div "SWC50 26 Days" at bounding box center [347, 109] width 152 height 9
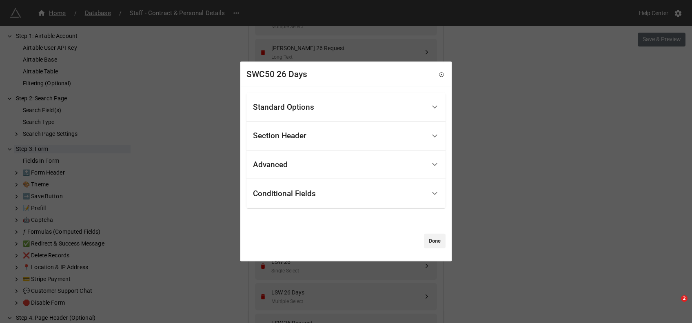
click at [315, 107] on div "Standard Options" at bounding box center [339, 107] width 173 height 19
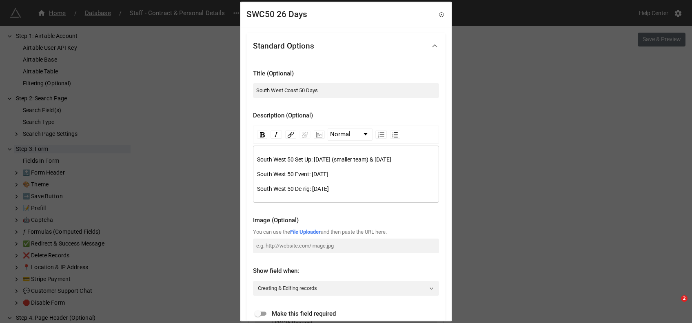
click at [288, 160] on span "South West 50 Set Up: Thursday 23rd July (smaller team) & Friday 24th July" at bounding box center [324, 159] width 134 height 7
click at [294, 160] on span "South West Coast 50 Set Up: [DATE] (smaller team) & [DATE]" at bounding box center [332, 159] width 151 height 7
copy span "Coast"
click at [289, 178] on span "South West 50 Event: Saturday 25th July" at bounding box center [292, 174] width 71 height 7
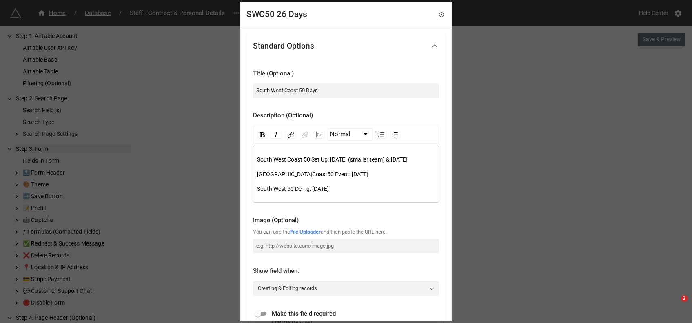
click at [287, 192] on span "South West 50 De-rig: Sunday 26th July" at bounding box center [293, 189] width 72 height 7
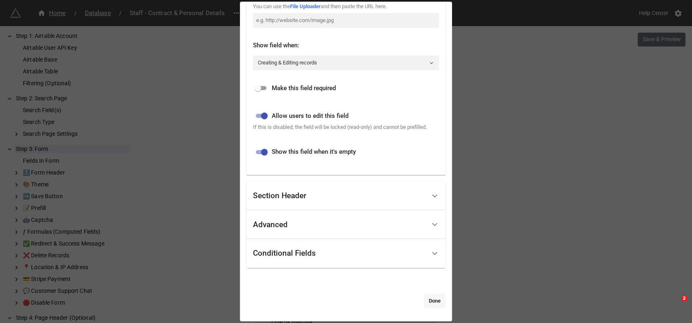
click at [429, 294] on link "Done" at bounding box center [435, 301] width 22 height 15
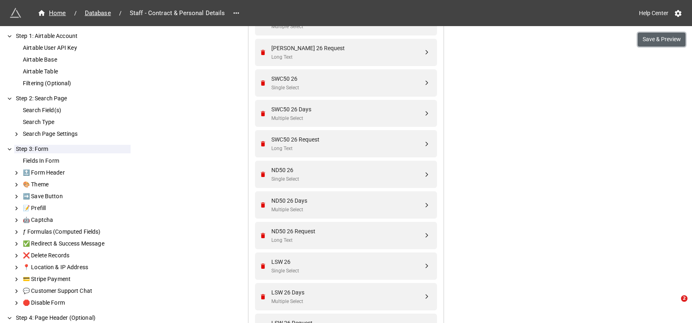
click at [667, 39] on button "Save & Preview" at bounding box center [662, 40] width 48 height 14
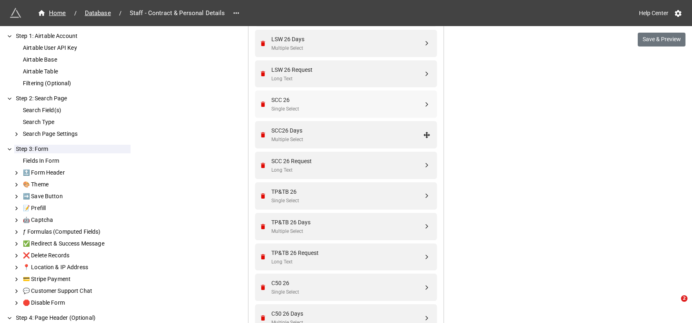
scroll to position [2309, 0]
drag, startPoint x: 425, startPoint y: 103, endPoint x: 423, endPoint y: 134, distance: 31.1
drag, startPoint x: 427, startPoint y: 134, endPoint x: 428, endPoint y: 104, distance: 30.2
click at [652, 40] on button "Save & Preview" at bounding box center [662, 40] width 48 height 14
click at [294, 101] on div "SCC 26" at bounding box center [347, 100] width 152 height 9
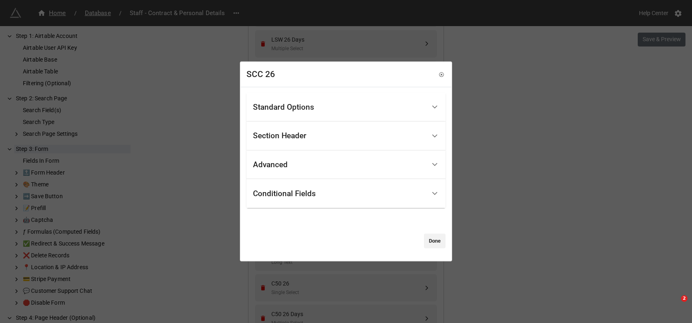
click at [313, 109] on div "Standard Options" at bounding box center [283, 107] width 61 height 8
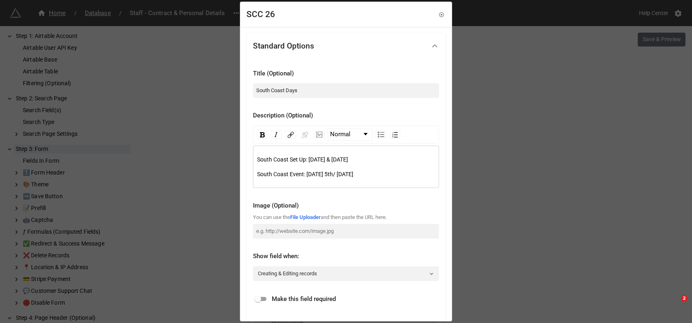
drag, startPoint x: 406, startPoint y: 177, endPoint x: 240, endPoint y: 153, distance: 167.4
click at [241, 153] on div "Standard Options Title (Optional) South Coast Days Description (Optional) Norma…" at bounding box center [346, 279] width 211 height 505
copy div "South Coast Set Up: Thursday 3rd & Friday 4th September South Coast Event: Satu…"
click at [439, 16] on icon at bounding box center [442, 15] width 6 height 6
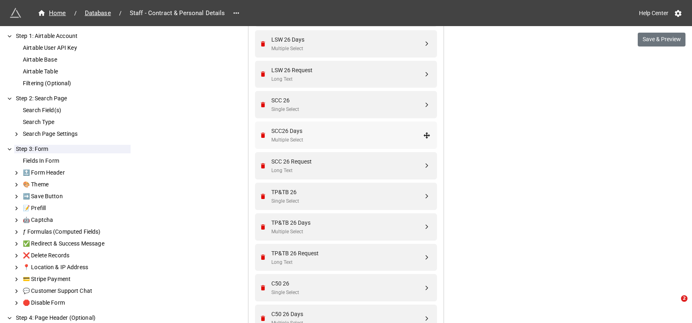
click at [333, 138] on div "Multiple Select" at bounding box center [347, 140] width 152 height 8
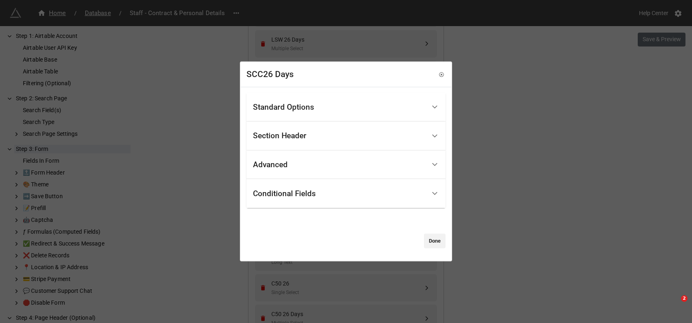
click at [312, 106] on div "Standard Options" at bounding box center [283, 107] width 61 height 8
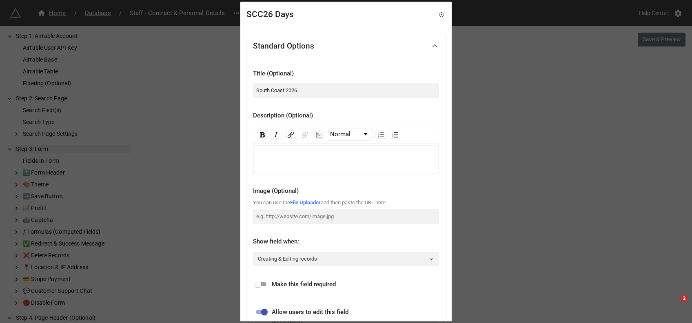
click at [277, 156] on div "rdw-editor" at bounding box center [346, 159] width 178 height 9
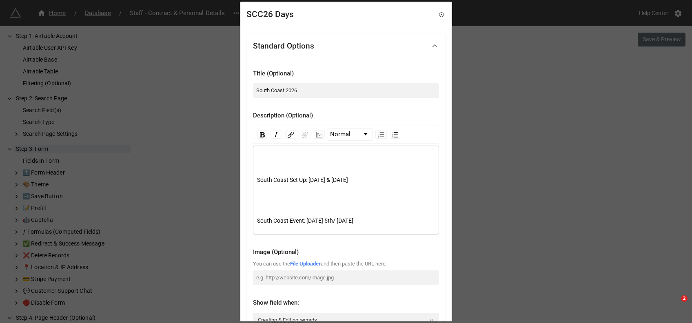
click at [271, 165] on div "South Coast Set Up: Thursday 3rd & Friday 4th September South Coast Event: Satu…" at bounding box center [346, 193] width 178 height 76
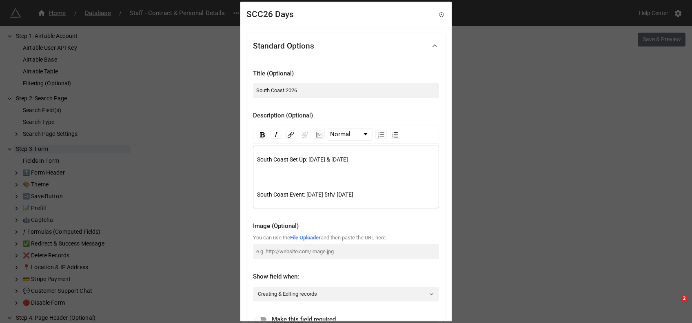
click at [264, 181] on div "South Coast Set Up: Thursday 3rd & Friday 4th September South Coast Event: Satu…" at bounding box center [346, 180] width 178 height 50
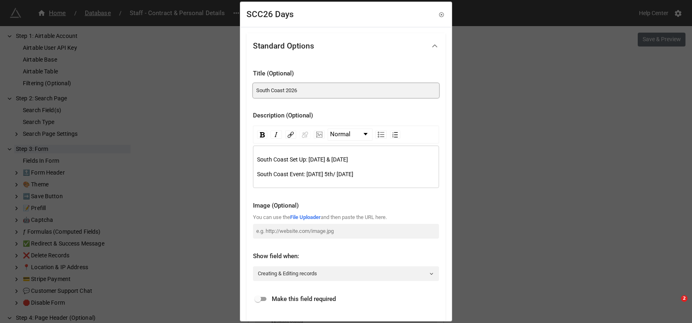
click at [294, 89] on input "South Coast 2026" at bounding box center [346, 90] width 186 height 15
type input "South Coast Days"
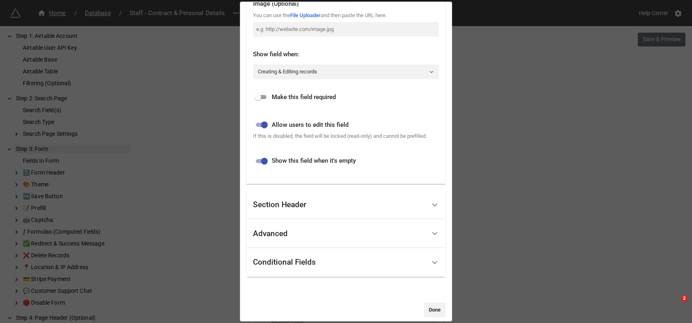
scroll to position [210, 0]
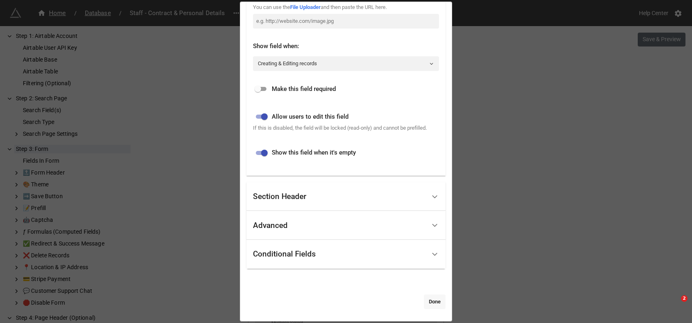
click at [437, 298] on link "Done" at bounding box center [435, 302] width 22 height 15
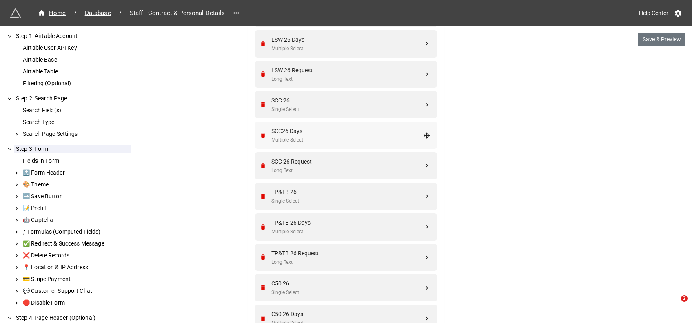
click at [300, 130] on div "SCC26 Days" at bounding box center [347, 131] width 152 height 9
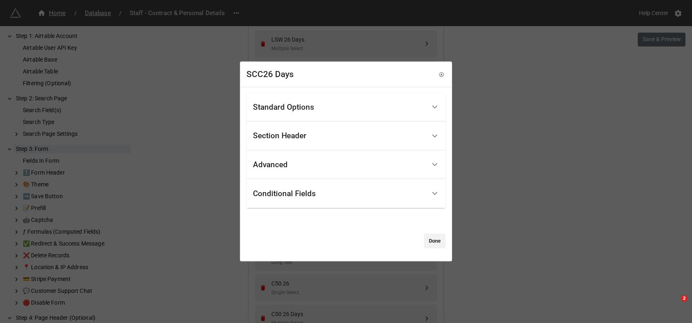
click at [305, 101] on div "Standard Options" at bounding box center [339, 107] width 173 height 19
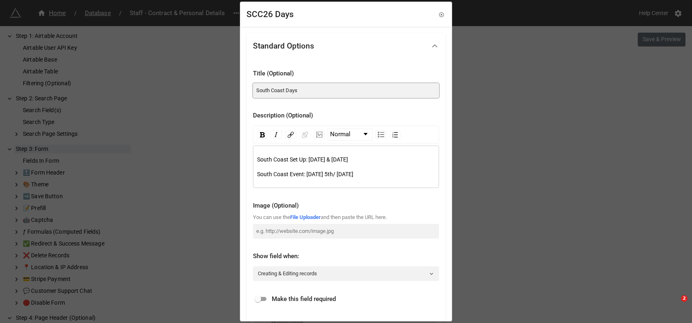
click at [289, 89] on input "South Coast Days" at bounding box center [346, 90] width 186 height 15
type input "South Coast 2026"
drag, startPoint x: 416, startPoint y: 178, endPoint x: 229, endPoint y: 151, distance: 189.3
click at [229, 151] on div "SCC26 Days Standard Options Title (Optional) South Coast 2026 Description (Opti…" at bounding box center [346, 161] width 692 height 323
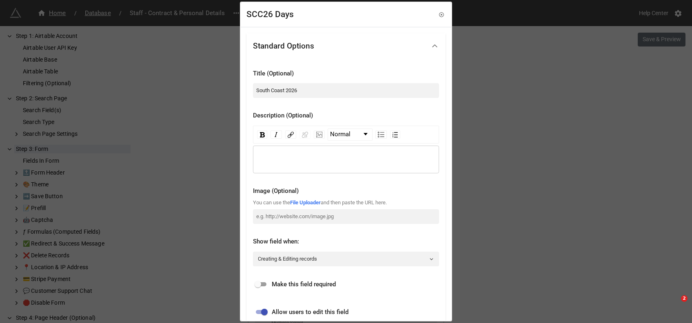
scroll to position [196, 0]
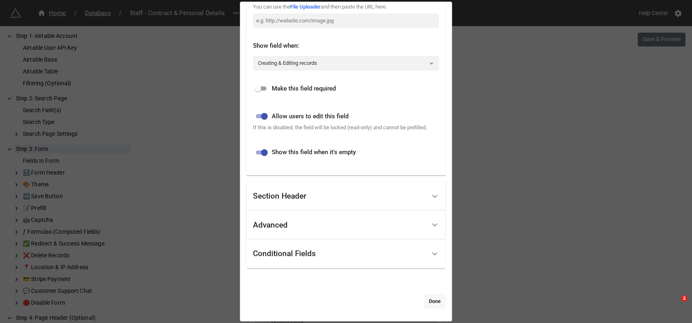
click at [440, 300] on link "Done" at bounding box center [435, 301] width 22 height 15
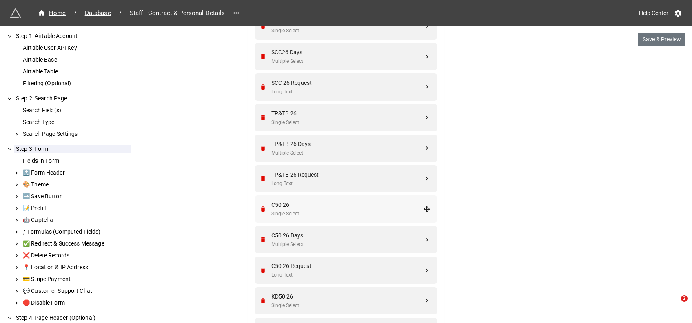
scroll to position [2391, 0]
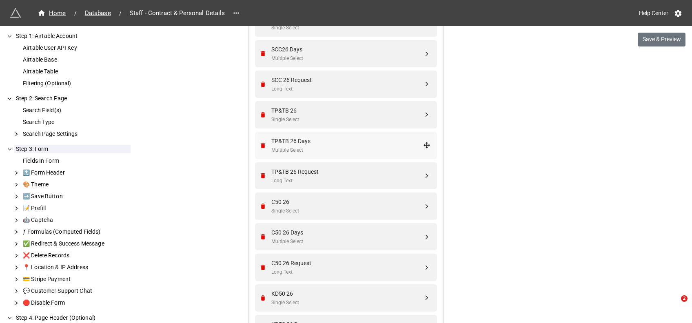
click at [308, 143] on div "TP&TB 26 Days" at bounding box center [347, 141] width 152 height 9
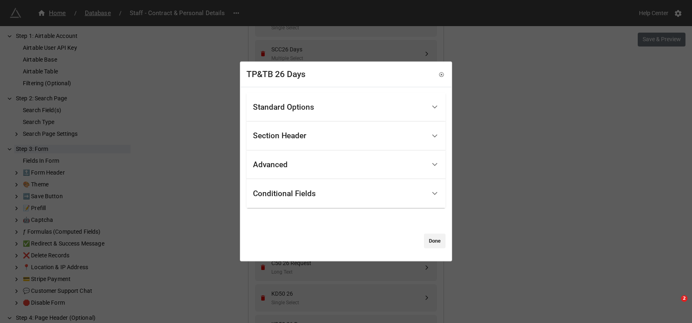
click at [309, 112] on div "Standard Options" at bounding box center [339, 107] width 173 height 19
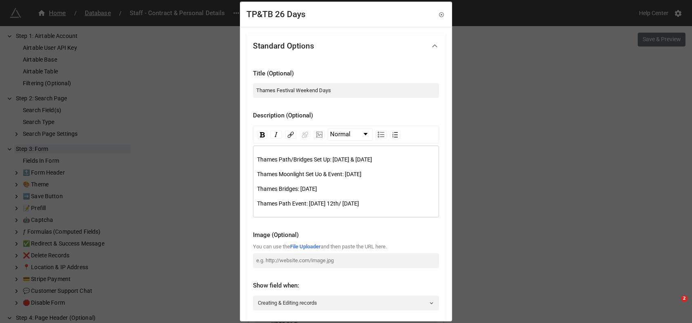
click at [320, 178] on span "Thames Moonlight Set Uo & Event: Friday 11th September" at bounding box center [309, 174] width 104 height 7
click at [298, 192] on span "Thames Bridges: Saturday 12th September" at bounding box center [287, 189] width 60 height 7
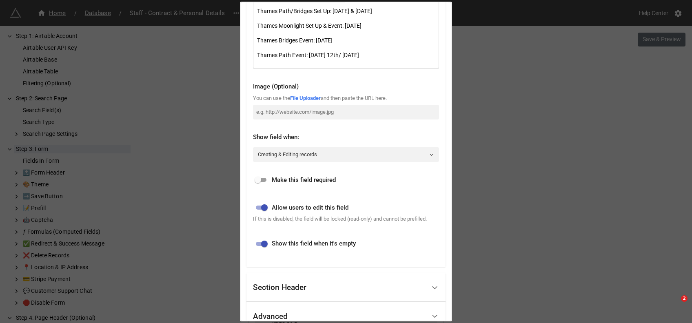
scroll to position [249, 0]
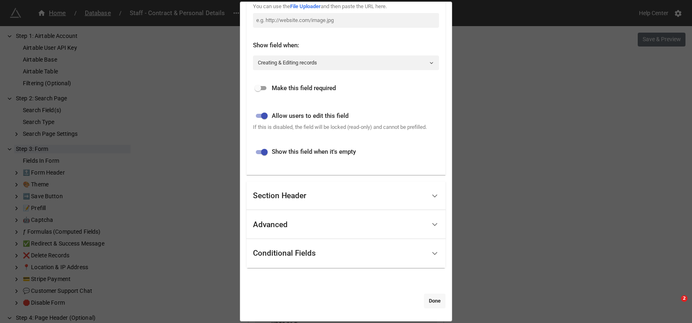
click at [429, 299] on link "Done" at bounding box center [435, 301] width 22 height 15
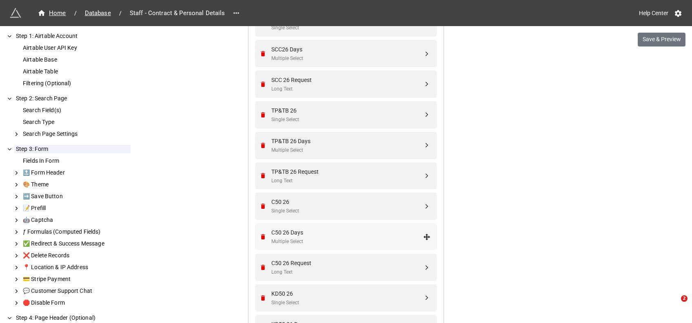
click at [312, 231] on div "C50 26 Days" at bounding box center [347, 232] width 152 height 9
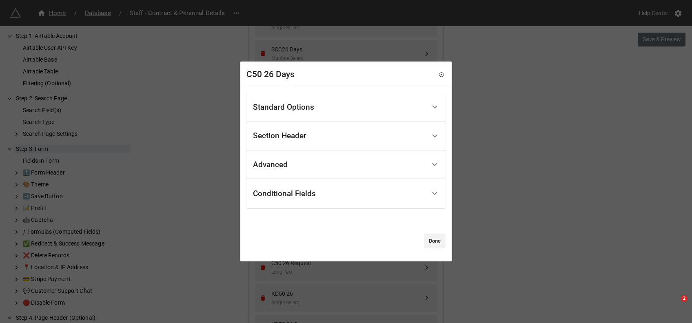
click at [311, 108] on div "Standard Options" at bounding box center [283, 107] width 61 height 8
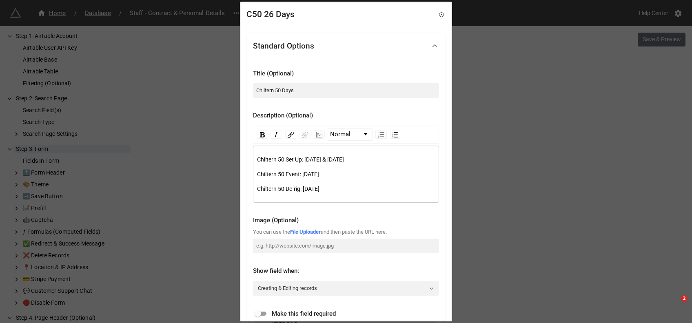
click at [319, 173] on span "Chiltern 50 Event: Saturday 28th September" at bounding box center [288, 174] width 62 height 7
click at [320, 188] on span "Chiltern 50 De-rig: Sunday 29th September" at bounding box center [288, 189] width 62 height 7
click at [344, 160] on span "Chiltern 50 Set Up: Thursday 26th & Friday 27th September" at bounding box center [300, 159] width 87 height 7
click at [335, 160] on span "Chiltern 50 Set Up: Thursday 26th & Friday 25th September" at bounding box center [307, 159] width 100 height 7
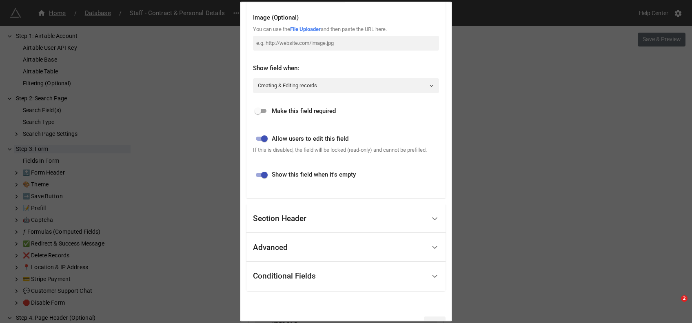
scroll to position [225, 0]
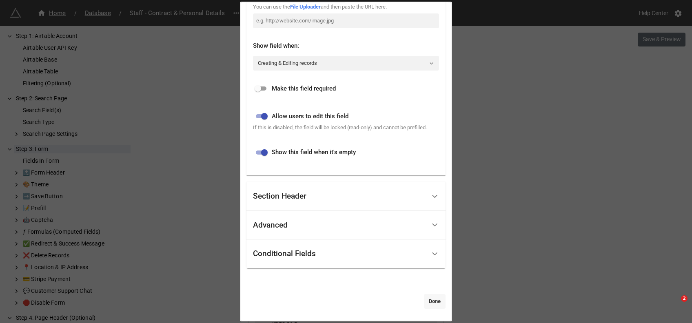
click at [431, 295] on link "Done" at bounding box center [435, 301] width 22 height 15
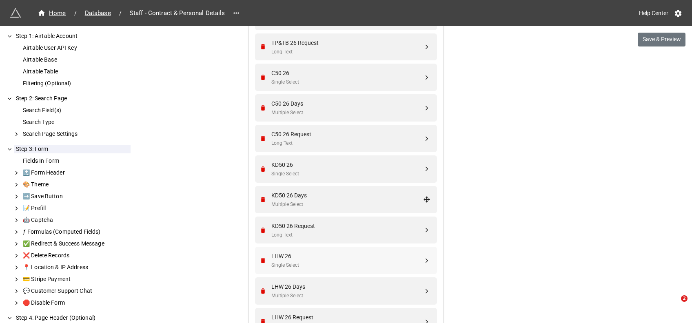
scroll to position [2520, 0]
click at [306, 198] on div "KD50 26 Days" at bounding box center [347, 194] width 152 height 9
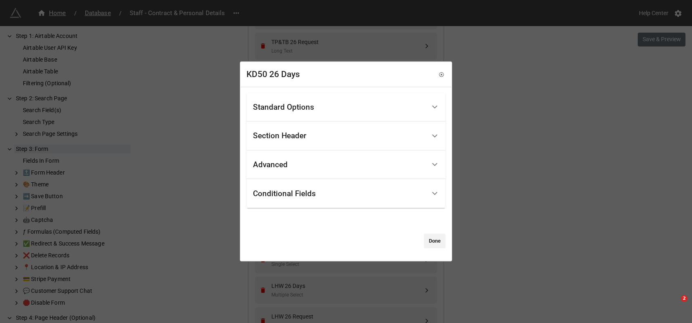
click at [318, 98] on div "Standard Options" at bounding box center [339, 107] width 173 height 19
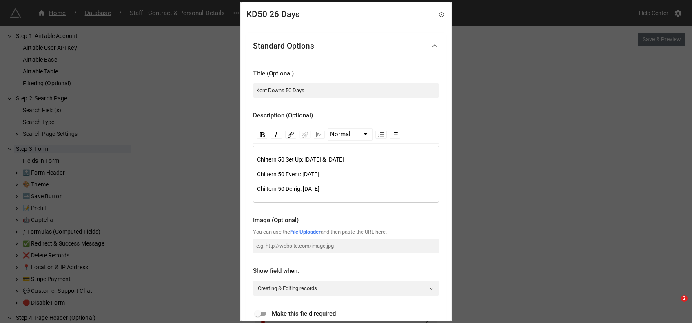
click at [319, 174] on span "Chiltern 50 Event: Saturday 28th September" at bounding box center [288, 174] width 62 height 7
click at [319, 173] on span "Chiltern 50 Event: Saturday 10th September" at bounding box center [288, 174] width 62 height 7
click at [320, 186] on span "Chiltern 50 De-rig: Sunday 29th September" at bounding box center [288, 189] width 62 height 7
click at [320, 189] on span "Chiltern 50 De-rig: Sunday 11th September" at bounding box center [288, 189] width 62 height 7
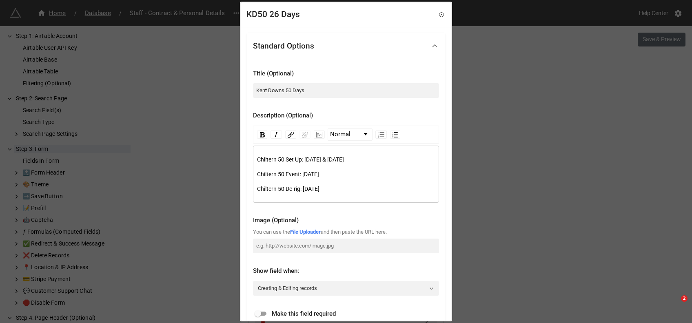
click at [320, 189] on span "Chiltern 50 De-rig: Sunday 11th September" at bounding box center [288, 189] width 62 height 7
click at [344, 159] on span "Chiltern 50 Set Up: Thursday 26th & Friday 27th September" at bounding box center [300, 159] width 87 height 7
click at [336, 160] on span "Chiltern 50 Set Up: Thursday 26th & Friday 9th September" at bounding box center [307, 159] width 100 height 7
click at [344, 160] on span "Chiltern 50 Set Up: Thursday 8th & Friday 9th September" at bounding box center [300, 159] width 87 height 7
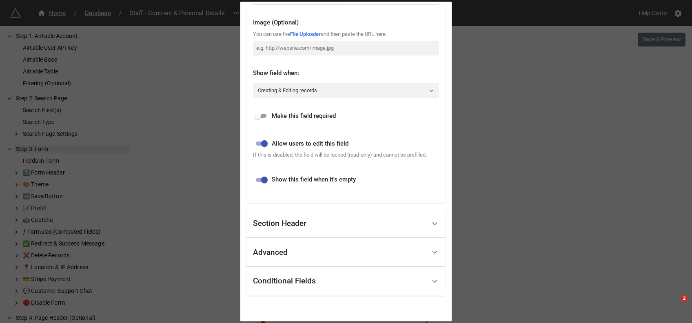
scroll to position [209, 0]
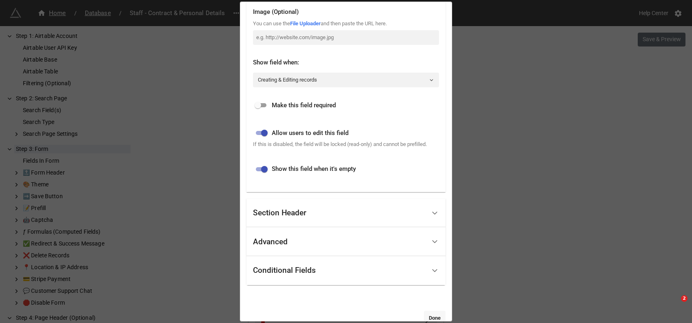
click at [434, 311] on link "Done" at bounding box center [435, 318] width 22 height 15
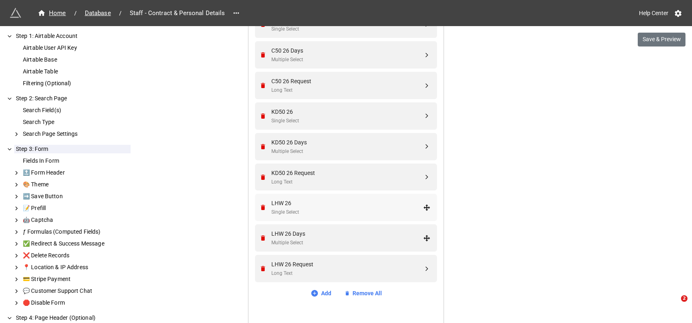
scroll to position [2573, 0]
click at [664, 40] on button "Save & Preview" at bounding box center [662, 40] width 48 height 14
click at [301, 147] on div "Multiple Select" at bounding box center [347, 151] width 152 height 8
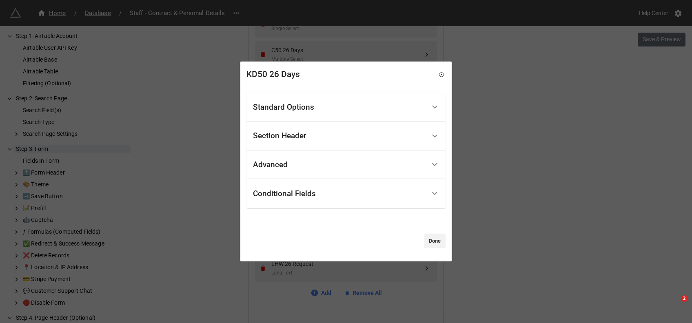
click at [286, 106] on div "Standard Options" at bounding box center [283, 107] width 61 height 8
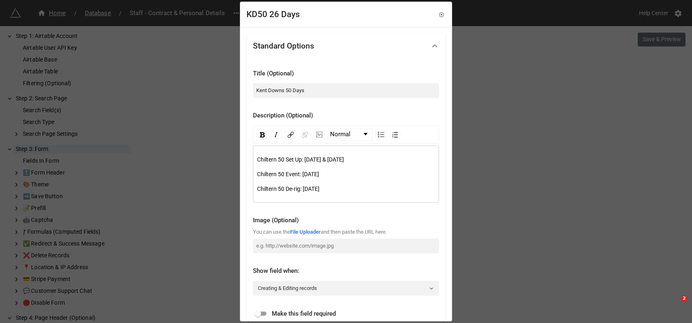
click at [265, 160] on span "Chiltern 50 Set Up: Thursday 8th & Friday 9th October" at bounding box center [300, 159] width 87 height 7
click at [265, 177] on span "Chiltern 50 Event: Saturday 10th October" at bounding box center [288, 174] width 62 height 7
click at [265, 187] on span "Chiltern 50 De-rig: Sunday 11th October" at bounding box center [288, 189] width 62 height 7
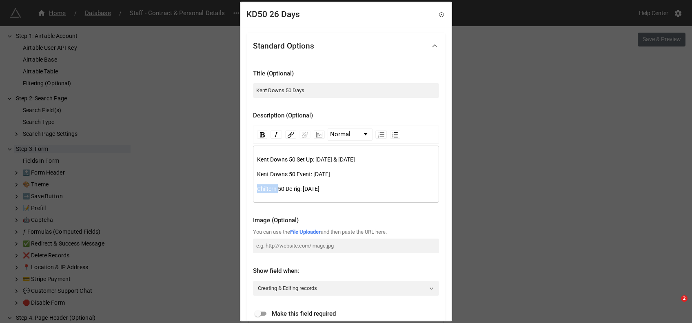
click at [265, 187] on span "Chiltern 50 De-rig: Sunday 11th October" at bounding box center [288, 189] width 62 height 7
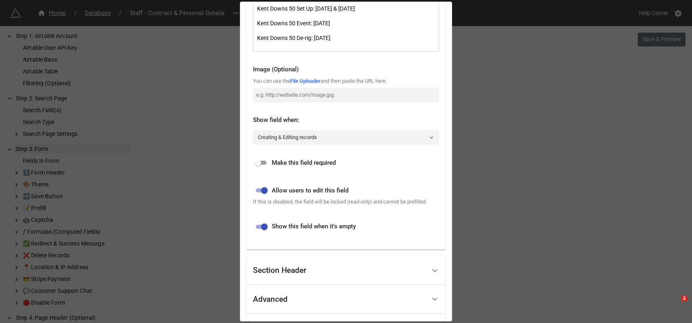
scroll to position [225, 0]
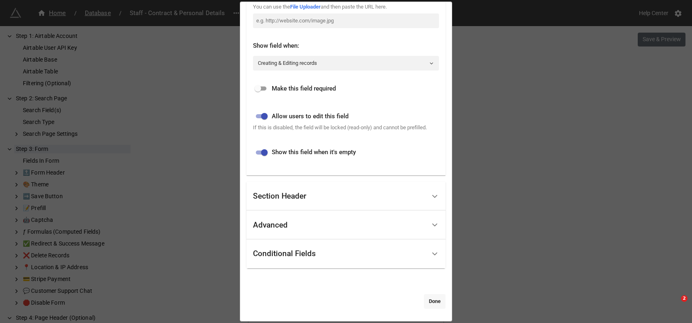
click at [428, 301] on link "Done" at bounding box center [435, 301] width 22 height 15
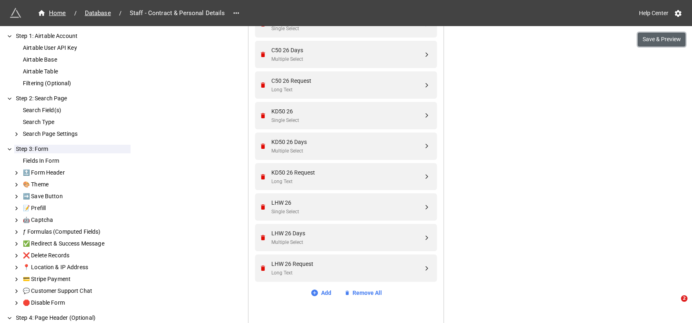
click at [655, 38] on button "Save & Preview" at bounding box center [662, 40] width 48 height 14
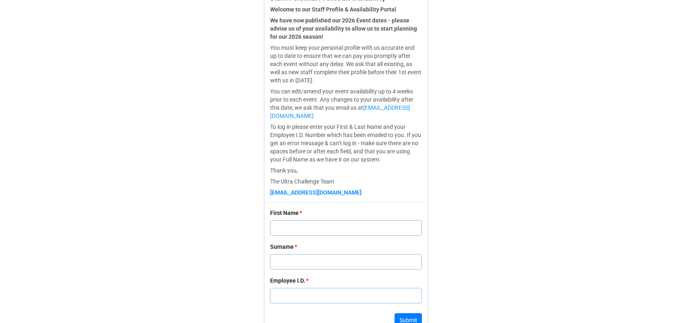
scroll to position [243, 0]
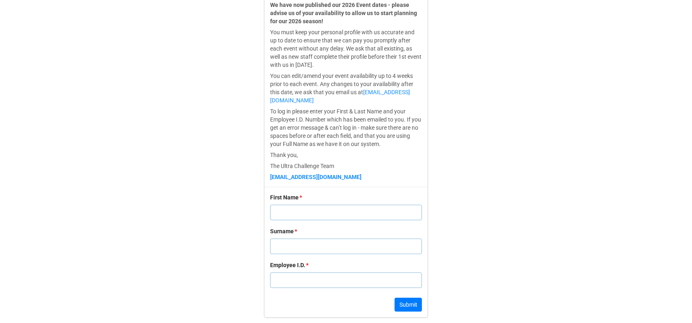
click at [331, 212] on input "text" at bounding box center [346, 213] width 152 height 16
type input "a"
type input "[PERSON_NAME]"
type input "Hawser"
type input "1"
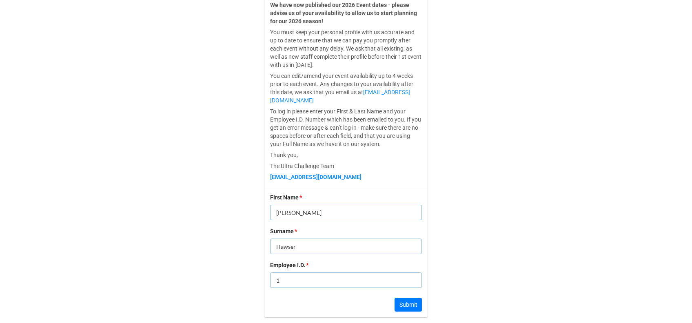
click button "Submit" at bounding box center [408, 305] width 27 height 14
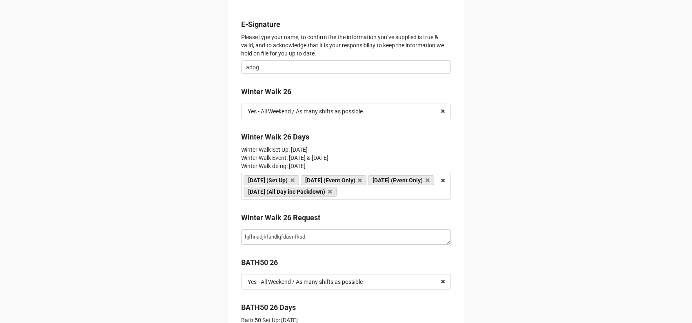
scroll to position [1515, 0]
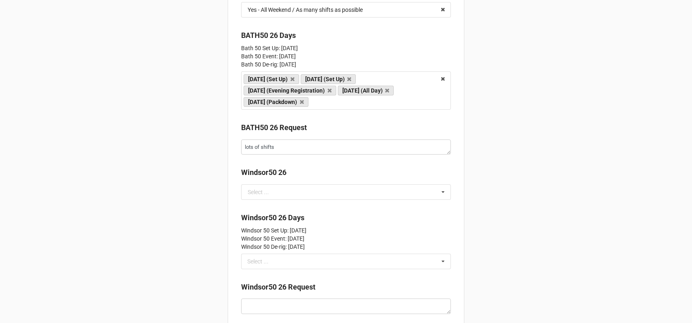
scroll to position [1787, 0]
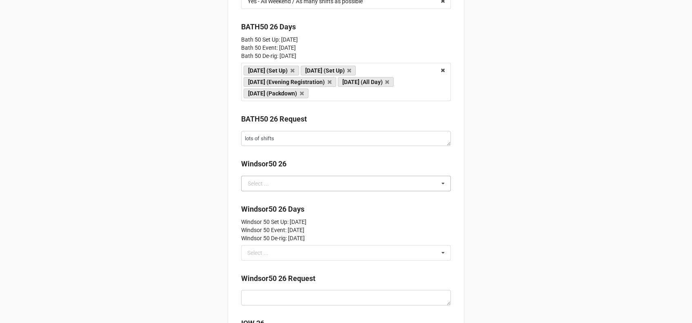
scroll to position [1796, 0]
click at [259, 191] on div "Windsor50 26 Select ... Yes - All Weekend / As many shifts as possible Yes - Ev…" at bounding box center [346, 177] width 210 height 38
click at [263, 185] on div "Select ..." at bounding box center [258, 183] width 21 height 6
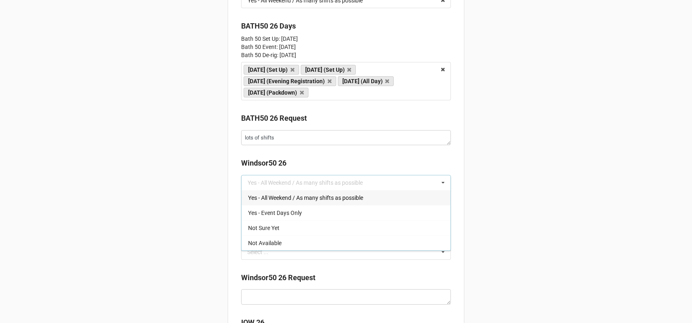
click at [268, 199] on span "Yes - All Weekend / As many shifts as possible" at bounding box center [305, 198] width 115 height 7
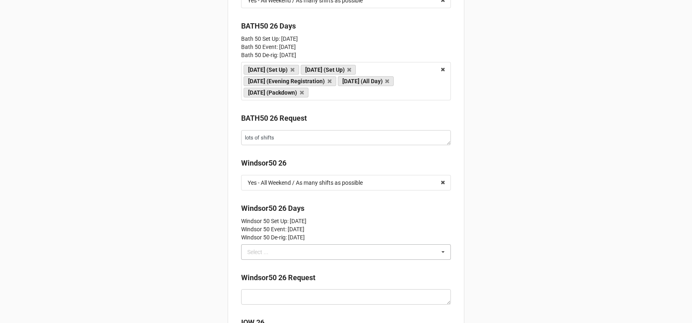
click at [264, 249] on div "Select ..." at bounding box center [262, 251] width 35 height 9
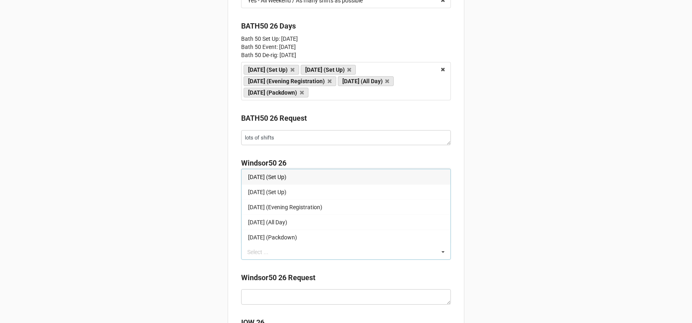
click at [285, 180] on span "[DATE] (Set Up)" at bounding box center [267, 177] width 38 height 7
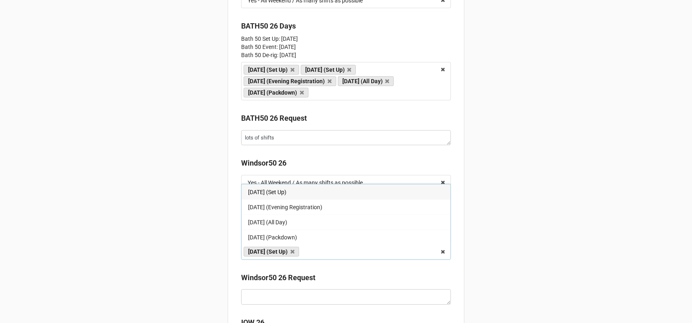
click at [281, 197] on div "[DATE] (Set Up)" at bounding box center [346, 191] width 209 height 15
click at [280, 210] on span "[DATE] (Evening Registration)" at bounding box center [285, 207] width 74 height 7
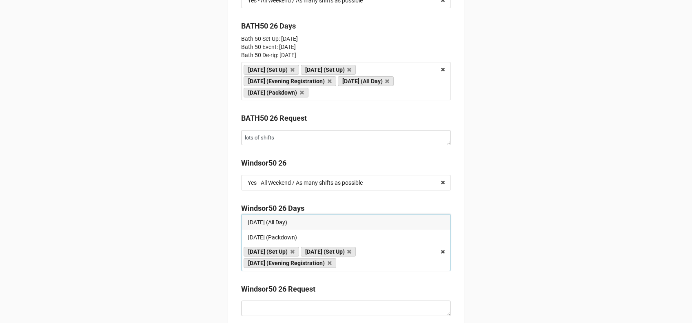
click at [277, 224] on span "[DATE] (All Day)" at bounding box center [267, 222] width 39 height 7
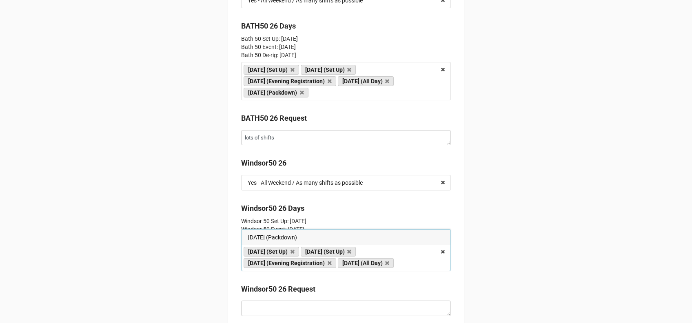
click at [274, 232] on div "[DATE] (Packdown)" at bounding box center [346, 237] width 209 height 15
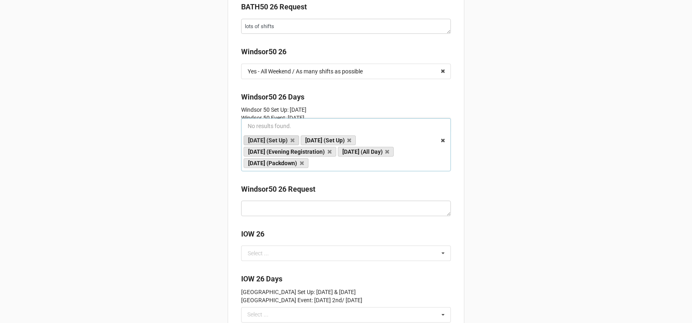
scroll to position [1907, 0]
click at [296, 202] on textarea at bounding box center [346, 208] width 210 height 16
type textarea "x"
type textarea "h"
type textarea "x"
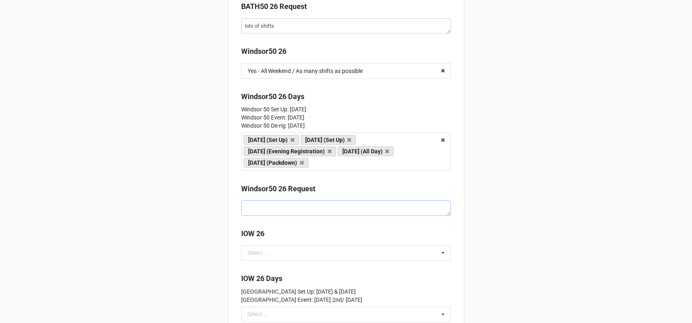
type textarea "x"
type textarea "h"
type textarea "x"
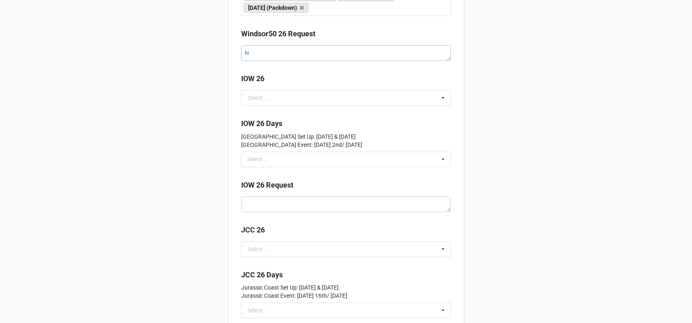
scroll to position [2063, 0]
type textarea "hi"
click at [267, 92] on input "text" at bounding box center [346, 97] width 209 height 15
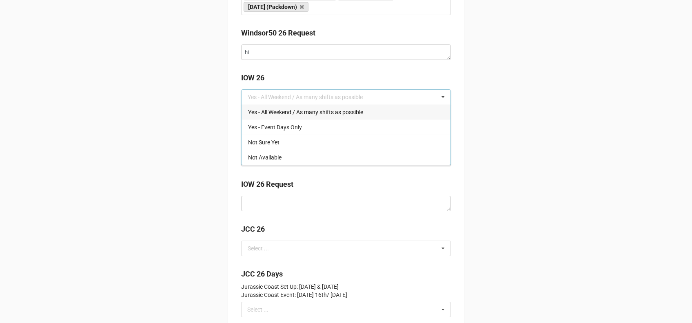
click at [287, 116] on span "Yes - All Weekend / As many shifts as possible" at bounding box center [305, 112] width 115 height 7
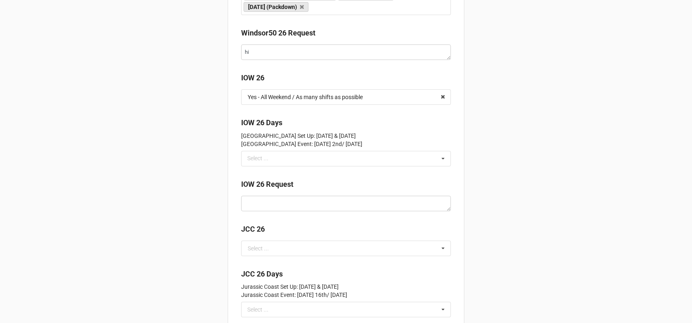
click at [264, 151] on div "IOW 26 Days Isle of Wight Set Up: Thursday 30th April & Friday 1st May Isle of …" at bounding box center [346, 133] width 210 height 33
click at [263, 155] on div "Select ..." at bounding box center [262, 158] width 35 height 9
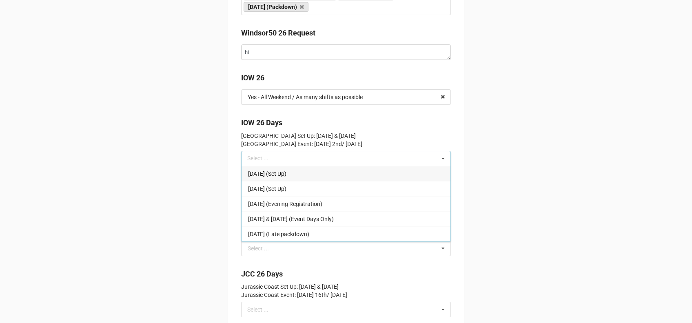
click at [295, 174] on div "[DATE] (Set Up)" at bounding box center [346, 173] width 209 height 15
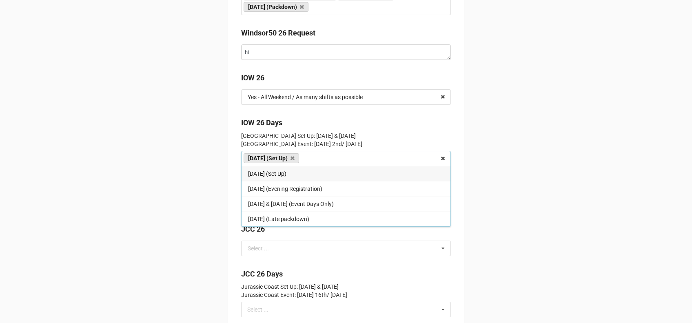
click at [295, 174] on div "[DATE] (Set Up)" at bounding box center [346, 173] width 209 height 15
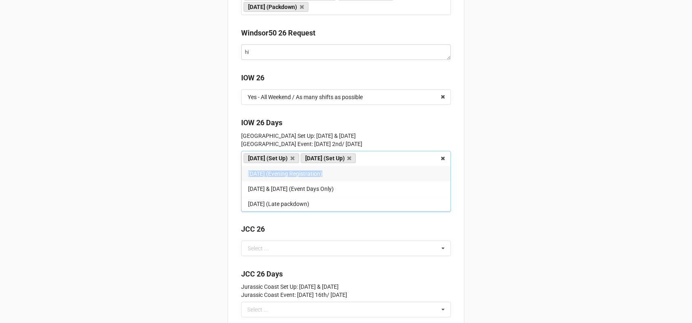
click at [295, 174] on span "[DATE] (Evening Registration)" at bounding box center [285, 174] width 74 height 7
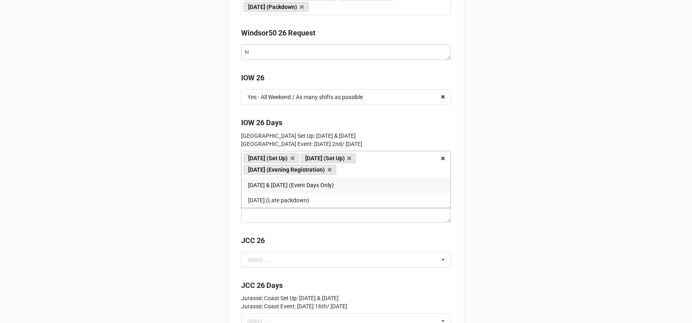
click at [295, 174] on link "[DATE] (Evening Registration)" at bounding box center [290, 170] width 93 height 10
click at [294, 185] on span "[DATE] & [DATE] (Event Days Only)" at bounding box center [291, 185] width 86 height 7
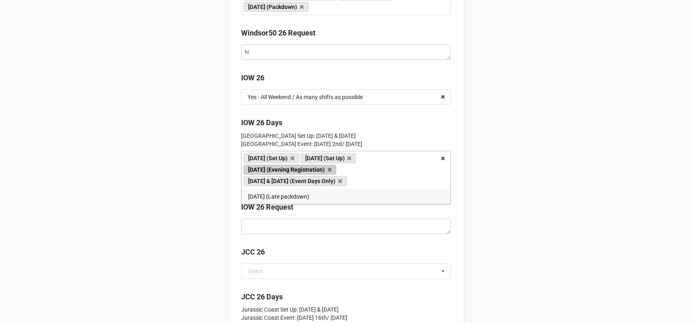
click at [289, 194] on span "[DATE] (Late packdown)" at bounding box center [278, 196] width 61 height 7
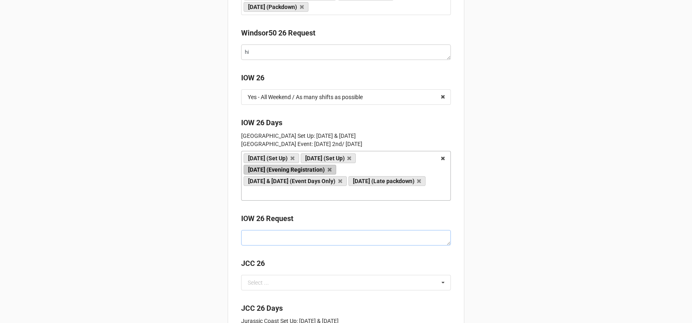
click at [256, 240] on textarea at bounding box center [346, 238] width 210 height 16
type textarea "x"
type textarea "a"
type textarea "x"
type textarea "al"
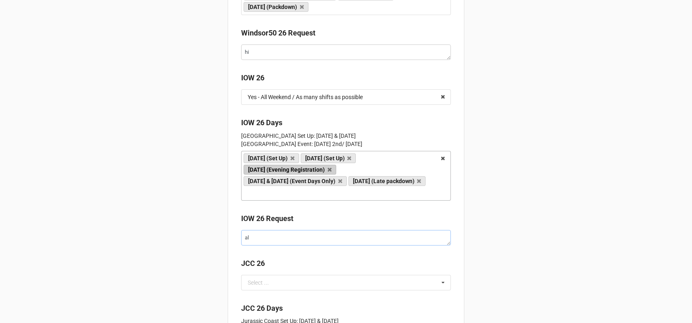
type textarea "x"
type textarea "all"
type textarea "x"
type textarea "all"
type textarea "x"
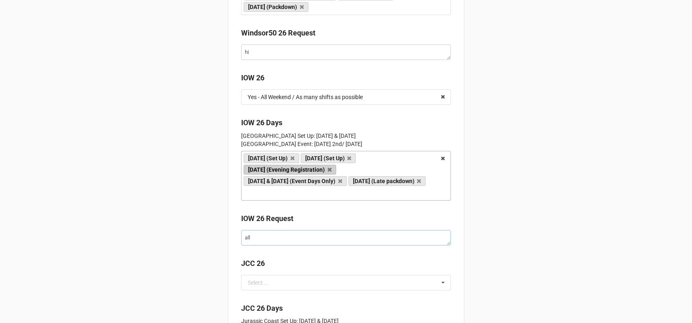
type textarea "all t"
type textarea "x"
type textarea "all th"
type textarea "x"
type textarea "all the"
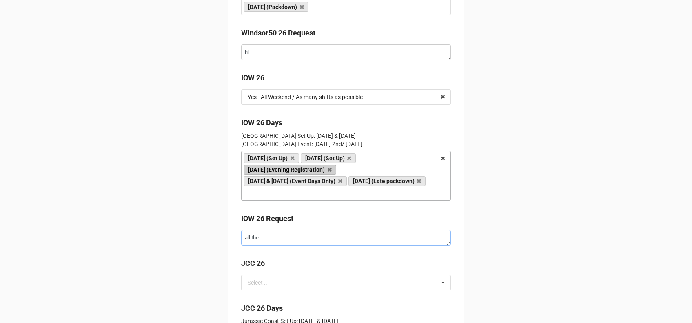
type textarea "x"
type textarea "all the"
type textarea "x"
type textarea "all the"
type textarea "x"
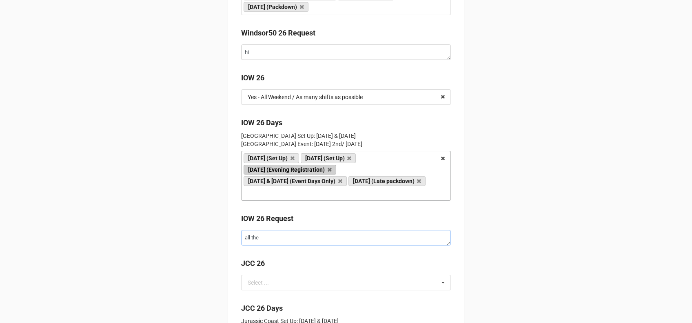
type textarea "all th"
type textarea "x"
type textarea "all t"
type textarea "x"
type textarea "all"
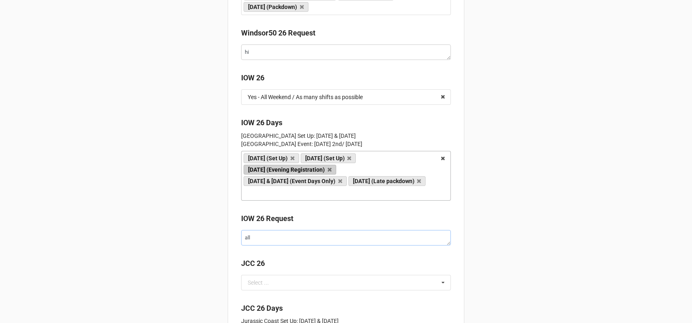
type textarea "x"
type textarea "all"
type textarea "x"
type textarea "al"
type textarea "x"
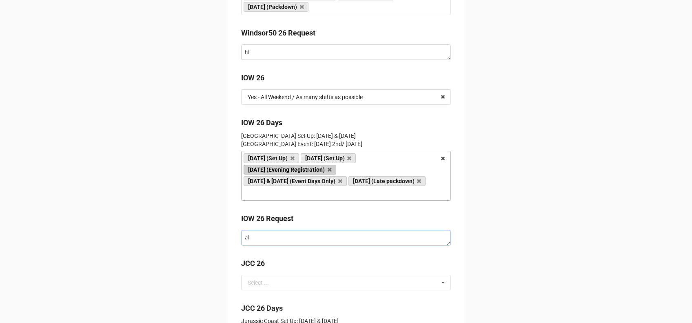
type textarea "a"
type textarea "x"
type textarea "wo"
type textarea "x"
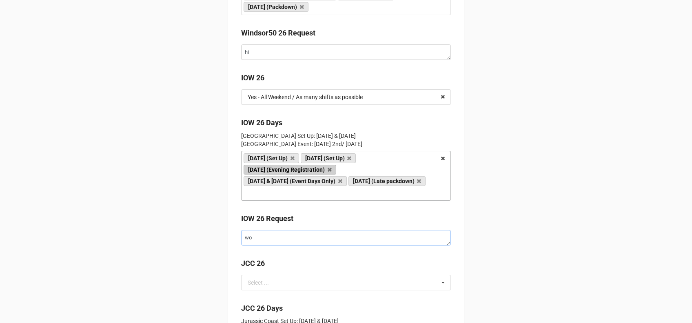
type textarea "wor"
type textarea "x"
type textarea "work"
type textarea "x"
type textarea "worki"
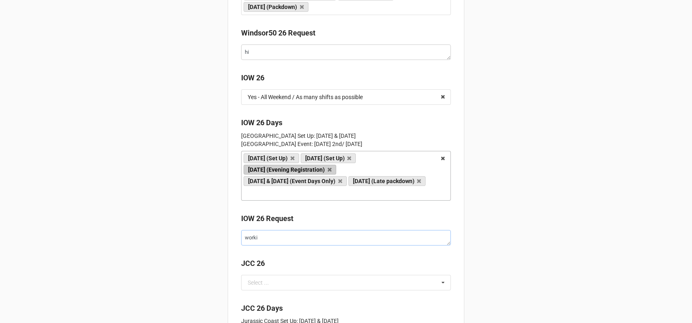
type textarea "x"
type textarea "workin"
type textarea "x"
type textarea "working"
type textarea "x"
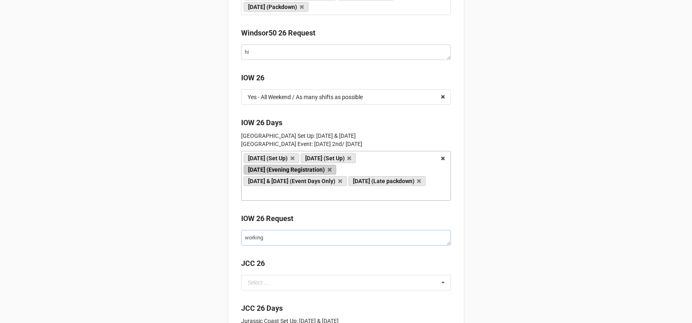
type textarea "working a"
type textarea "x"
type textarea "working al"
type textarea "x"
type textarea "working all"
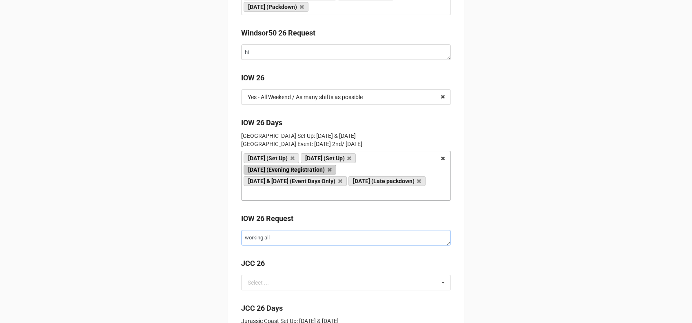
type textarea "x"
type textarea "working all"
type textarea "x"
type textarea "working all d"
type textarea "x"
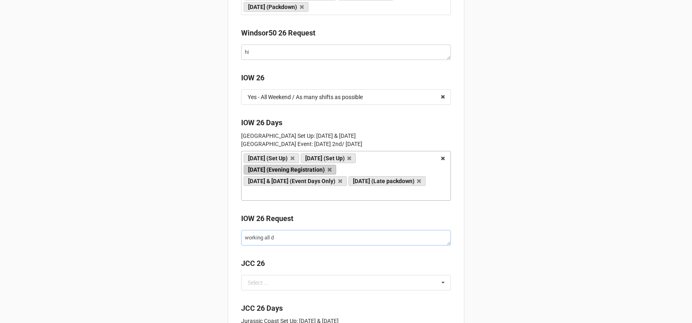
type textarea "working all da"
type textarea "x"
type textarea "working all day"
type textarea "x"
type textarea "working all day"
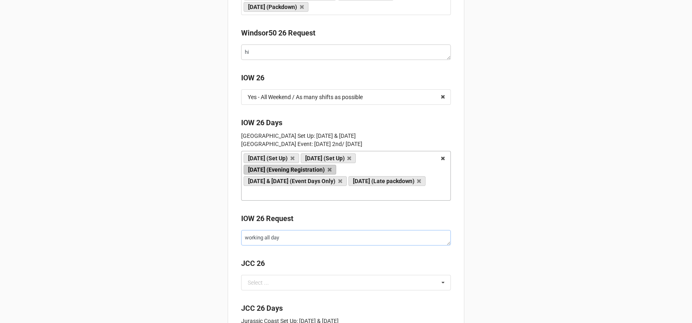
type textarea "x"
type textarea "working all day e"
type textarea "x"
type textarea "working all day ev"
type textarea "x"
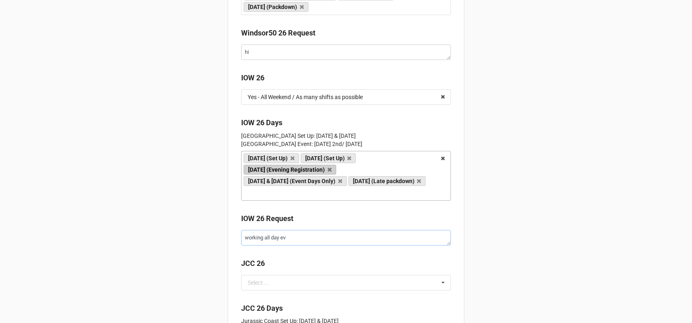
type textarea "working all day e"
type textarea "x"
type textarea "working all day ev"
type textarea "x"
type textarea "working all day eve"
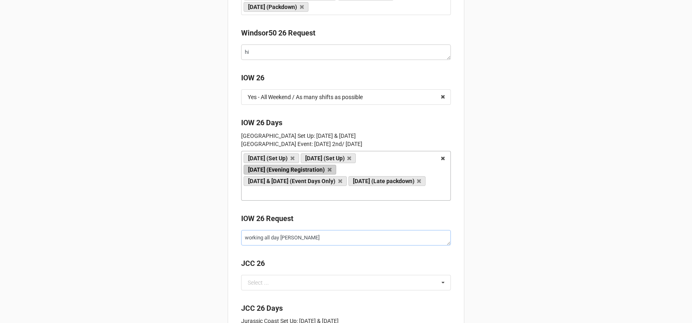
type textarea "x"
type textarea "working all day ever"
type textarea "x"
type textarea "working all day every"
type textarea "x"
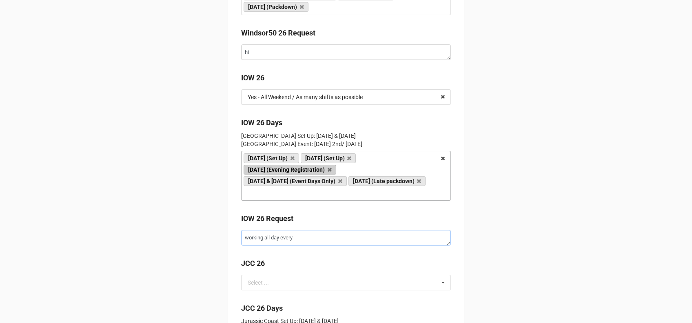
type textarea "working all day every"
type textarea "x"
type textarea "working all day every d"
type textarea "x"
type textarea "working all day every da"
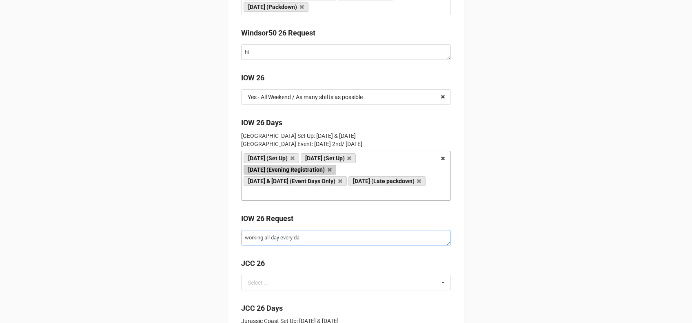
type textarea "x"
type textarea "working all day every day"
type textarea "x"
type textarea "working all day every day"
type textarea "x"
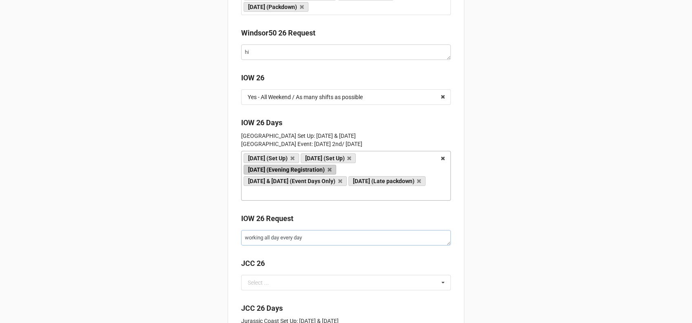
type textarea "working all day every day"
type textarea "x"
type textarea "working all day every day"
type textarea "x"
type textarea "working all day every day :"
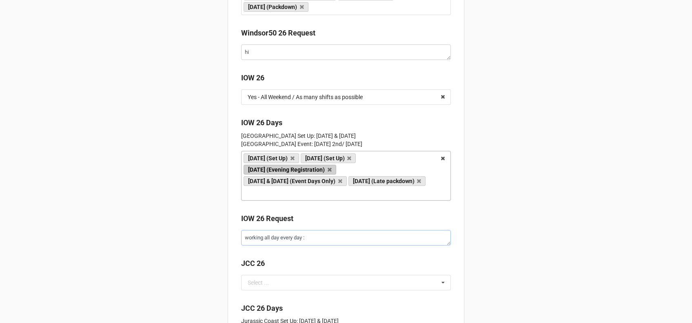
type textarea "x"
type textarea "working all day every day :)"
click at [190, 235] on div "Back Ultra Challenge Staff - Employee Personal Details Declaration Your Profile…" at bounding box center [346, 277] width 692 height 4681
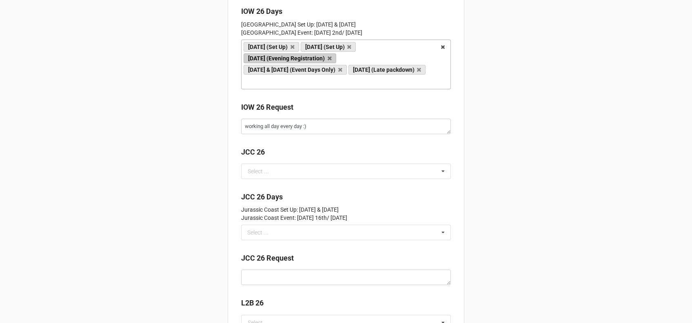
scroll to position [2175, 0]
click at [265, 171] on div "Select ..." at bounding box center [258, 171] width 21 height 6
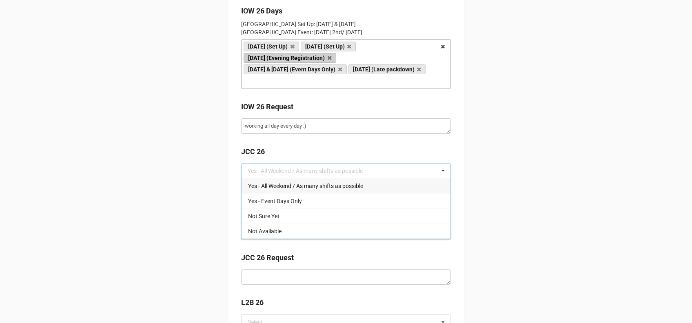
click at [278, 188] on span "Yes - All Weekend / As many shifts as possible" at bounding box center [305, 186] width 115 height 7
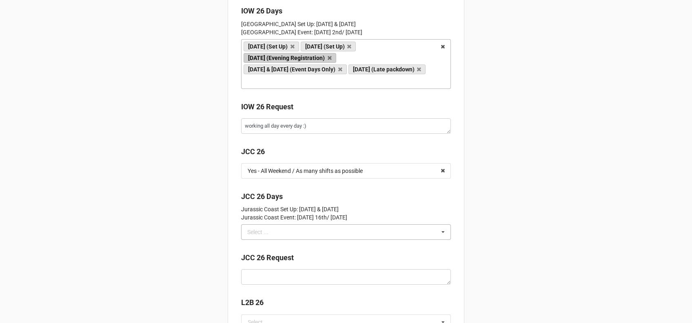
click at [258, 235] on div "Select ..." at bounding box center [262, 232] width 35 height 9
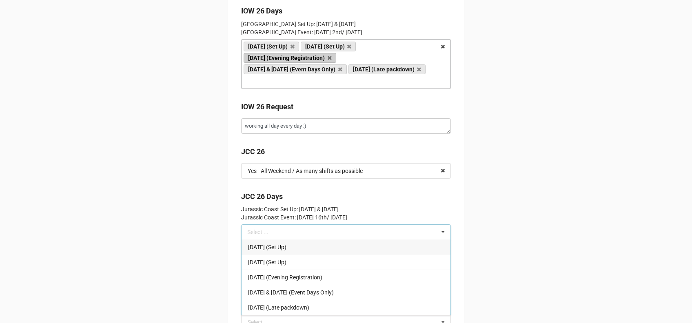
click at [267, 255] on div "[DATE] (Set Up)" at bounding box center [346, 247] width 209 height 15
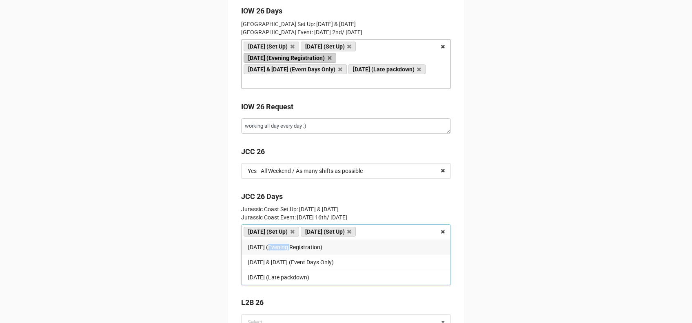
click at [267, 255] on div "[DATE] (Evening Registration)" at bounding box center [346, 247] width 209 height 15
click at [267, 256] on div "[DATE] & [DATE] (Event Days Only)" at bounding box center [346, 258] width 209 height 15
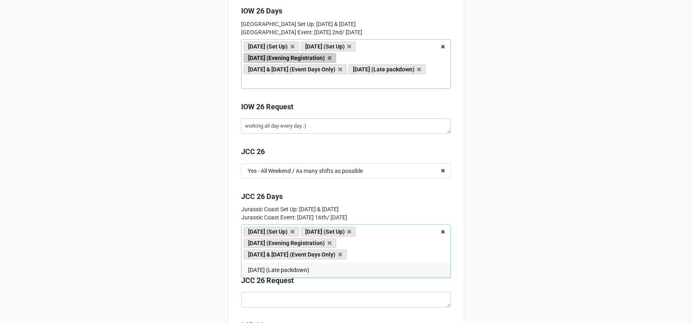
click at [267, 256] on link "[DATE] & [DATE] (Event Days Only)" at bounding box center [295, 255] width 103 height 10
click at [267, 268] on span "[DATE] (Late packdown)" at bounding box center [278, 270] width 61 height 7
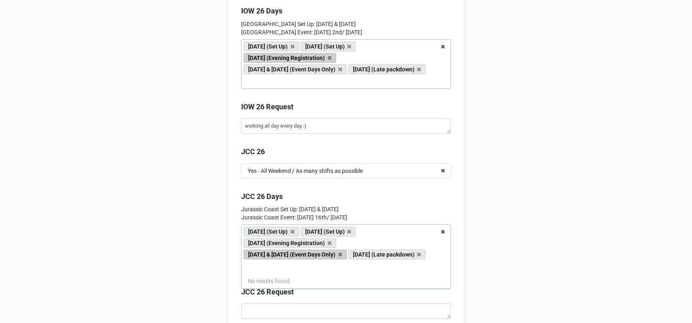
click at [212, 289] on div "Back Ultra Challenge Staff - Employee Personal Details Declaration Your Profile…" at bounding box center [346, 183] width 692 height 4716
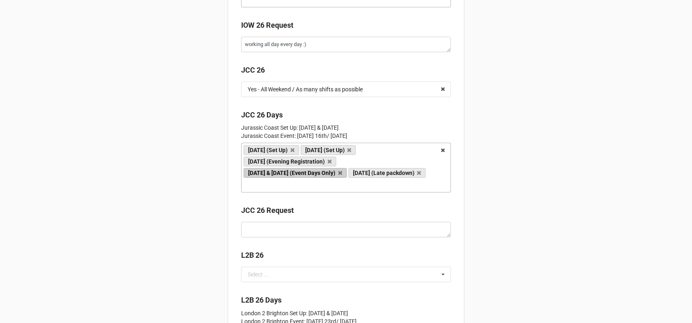
scroll to position [2257, 0]
click at [267, 240] on div "JCC 26 Request" at bounding box center [346, 223] width 210 height 38
click at [272, 234] on textarea at bounding box center [346, 230] width 210 height 16
paste textarea "working all day every day :)"
type textarea "x"
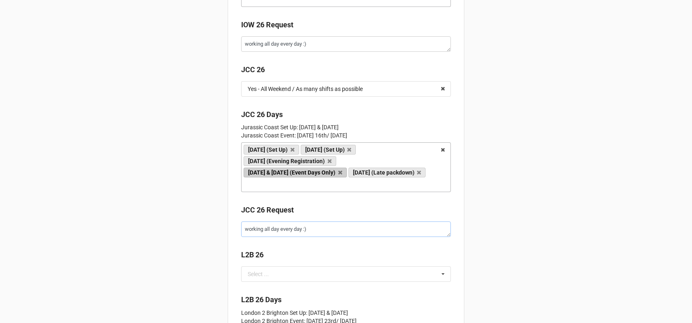
scroll to position [2386, 0]
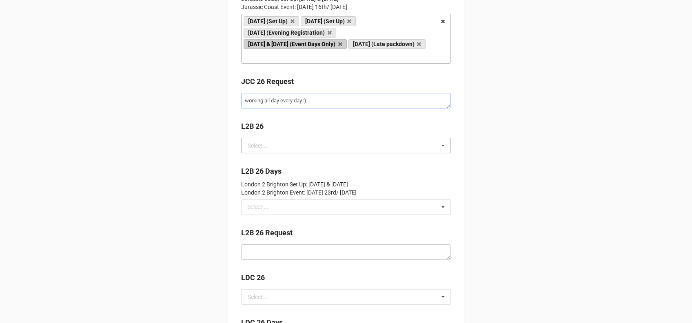
type textarea "working all day every day :)"
click at [277, 149] on input "text" at bounding box center [346, 145] width 209 height 15
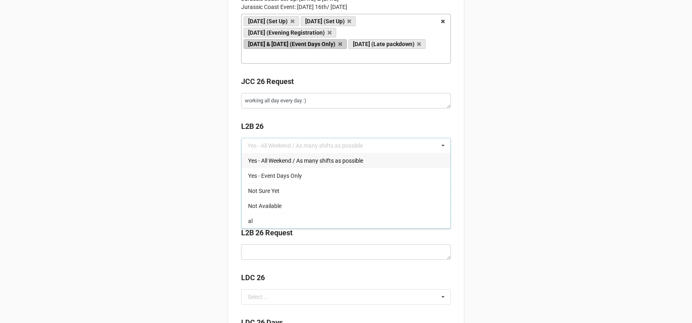
click at [294, 163] on span "Yes - All Weekend / As many shifts as possible" at bounding box center [305, 161] width 115 height 7
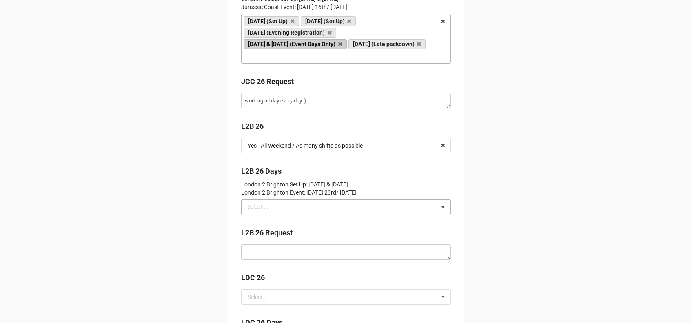
click at [265, 209] on div "Select ..." at bounding box center [262, 206] width 35 height 9
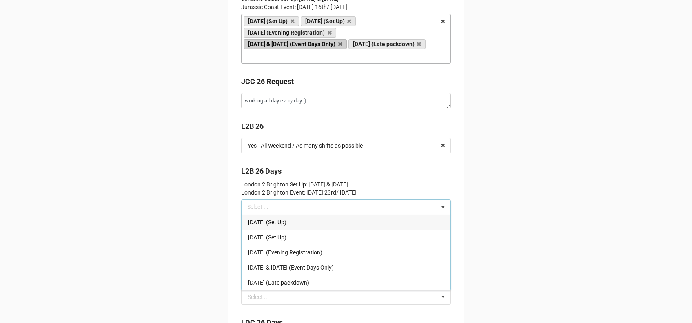
click at [268, 226] on span "[DATE] (Set Up)" at bounding box center [267, 222] width 38 height 7
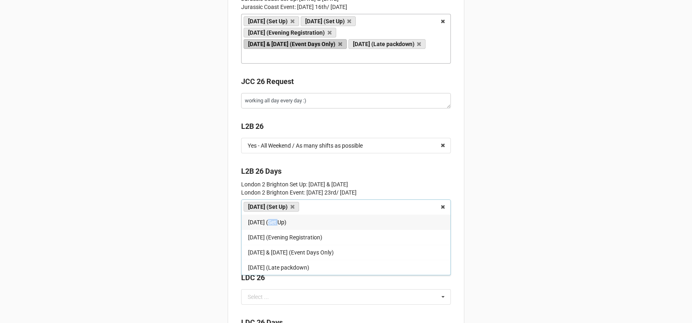
click at [268, 226] on span "[DATE] (Set Up)" at bounding box center [267, 222] width 38 height 7
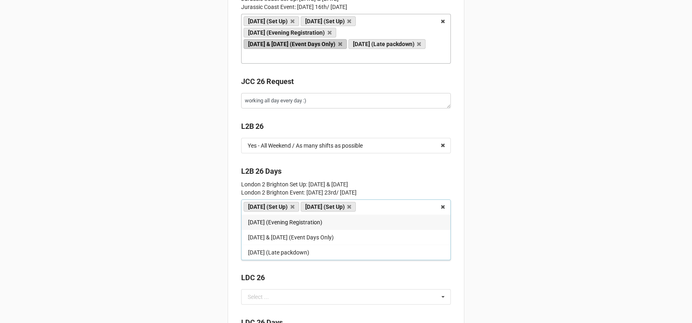
click at [268, 230] on div "[DATE] (Evening Registration)" at bounding box center [346, 222] width 209 height 15
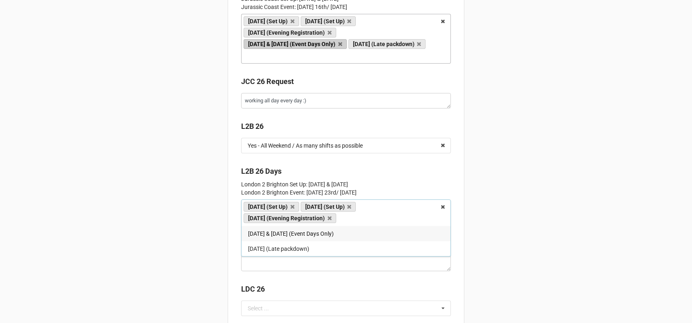
click at [267, 236] on span "[DATE] & [DATE] (Event Days Only)" at bounding box center [291, 234] width 86 height 7
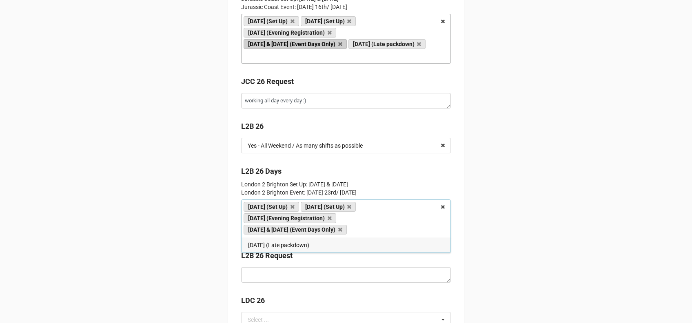
click at [264, 247] on span "[DATE] (Late packdown)" at bounding box center [278, 245] width 61 height 7
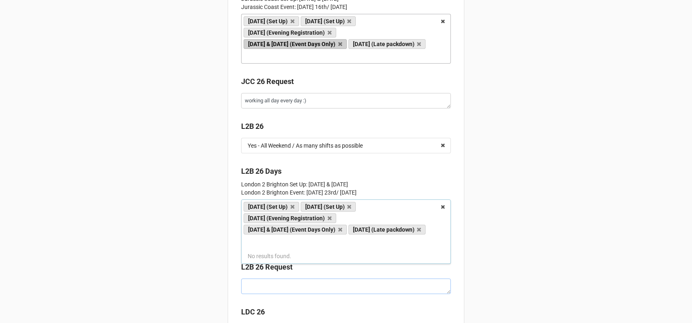
click at [250, 287] on textarea at bounding box center [346, 287] width 210 height 16
type textarea "x"
type textarea "M"
type textarea "x"
type textarea "My"
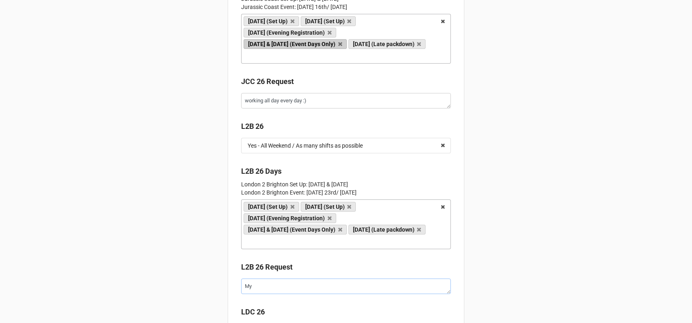
type textarea "x"
type textarea "Mya"
type textarea "x"
type textarea "Myab"
type textarea "x"
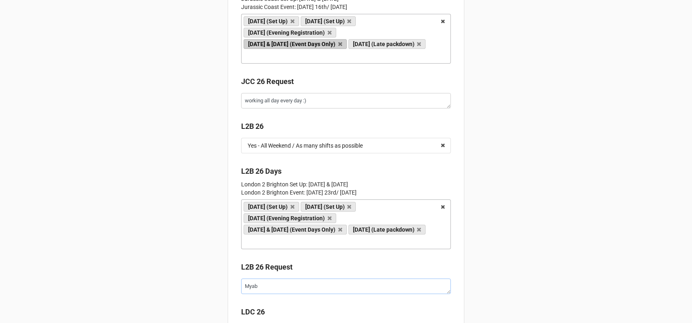
type textarea "Myabe"
type textarea "x"
type textarea "Myabe"
type textarea "x"
type textarea "Myabe n"
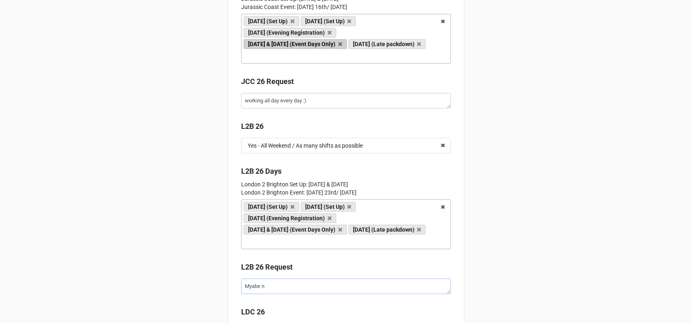
type textarea "x"
type textarea "Myabe no"
type textarea "x"
type textarea "Myabe not"
type textarea "x"
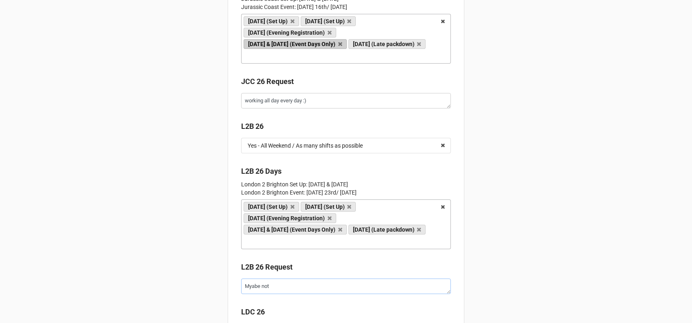
type textarea "Myabe not"
type textarea "x"
type textarea "Myabe no"
type textarea "x"
type textarea "Myabe n"
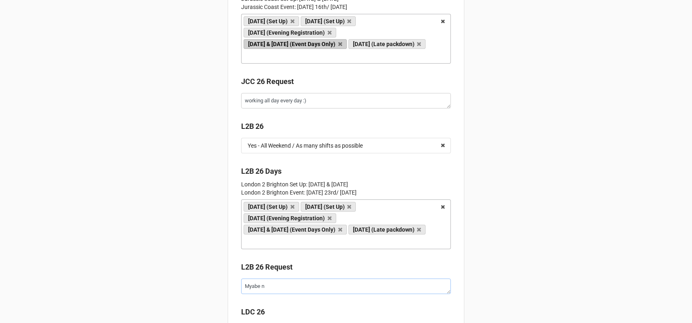
type textarea "x"
type textarea "Myabe"
type textarea "x"
type textarea "Myabe"
type textarea "x"
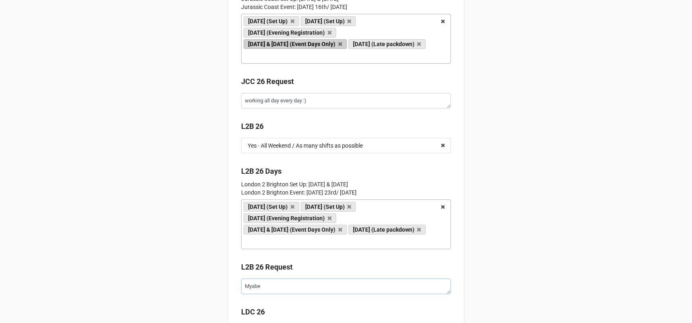
type textarea "Myab"
type textarea "x"
type textarea "Mya"
type textarea "x"
type textarea "My"
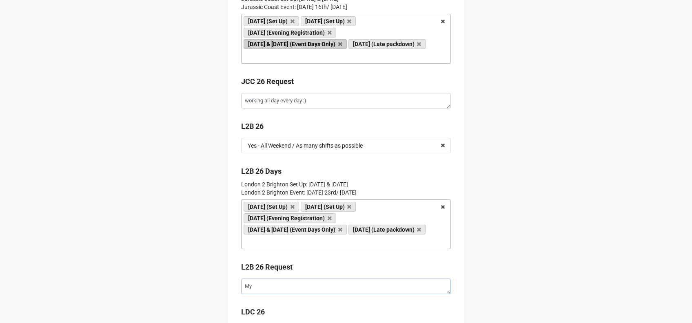
type textarea "x"
type textarea "M"
type textarea "x"
type textarea "E"
type textarea "x"
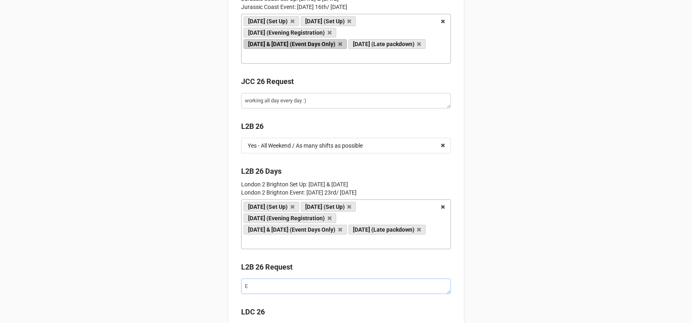
type textarea "Ev"
type textarea "x"
type textarea "Eve"
type textarea "x"
type textarea "Ever"
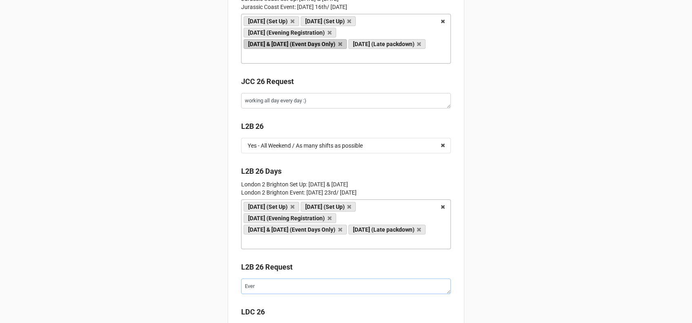
type textarea "x"
type textarea "Every"
type textarea "x"
type textarea "Every"
type textarea "x"
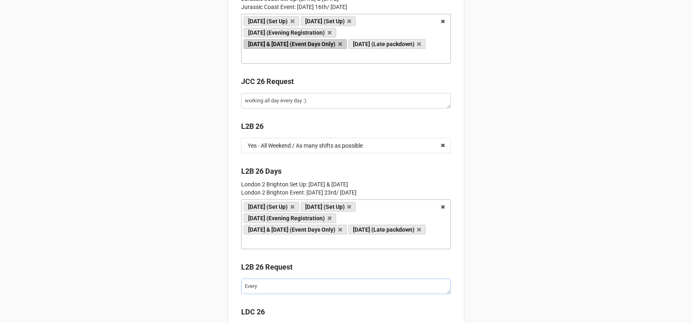
type textarea "Every d"
type textarea "x"
type textarea "Every da"
type textarea "x"
type textarea "Every day"
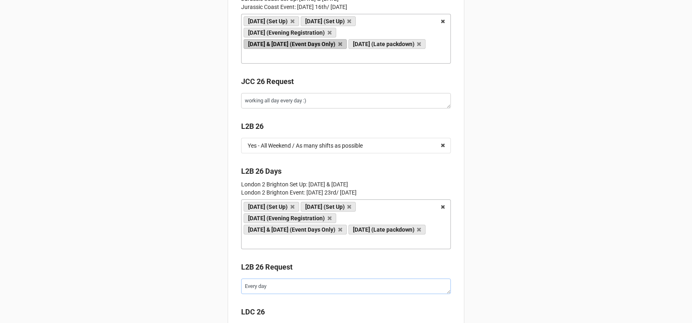
type textarea "x"
type textarea "Every day?"
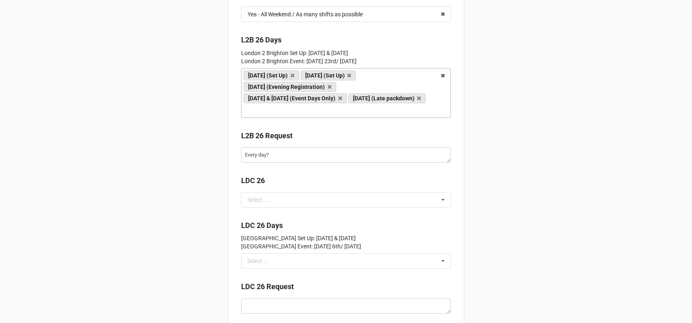
scroll to position [2518, 0]
click at [345, 202] on input "text" at bounding box center [346, 199] width 209 height 15
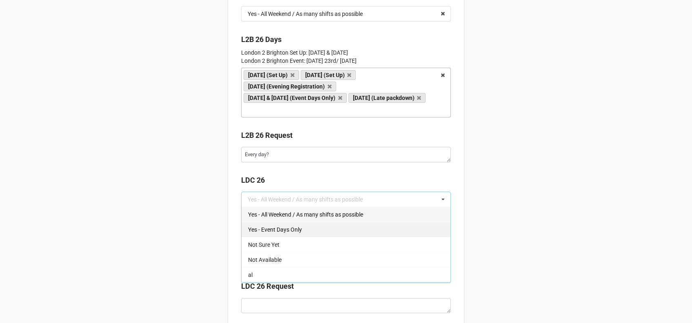
click at [301, 226] on div "Yes - Event Days Only" at bounding box center [346, 229] width 209 height 15
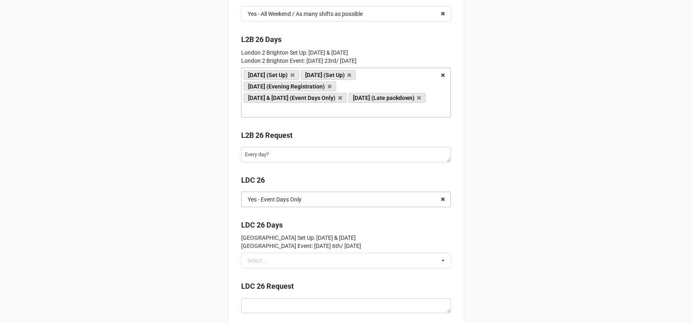
click at [302, 198] on input "text" at bounding box center [346, 199] width 209 height 15
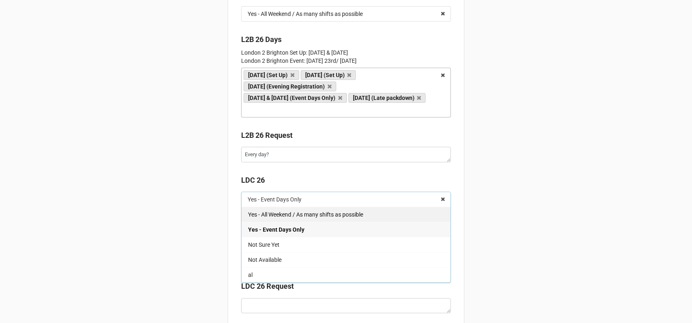
click at [298, 218] on span "Yes - All Weekend / As many shifts as possible" at bounding box center [305, 214] width 115 height 7
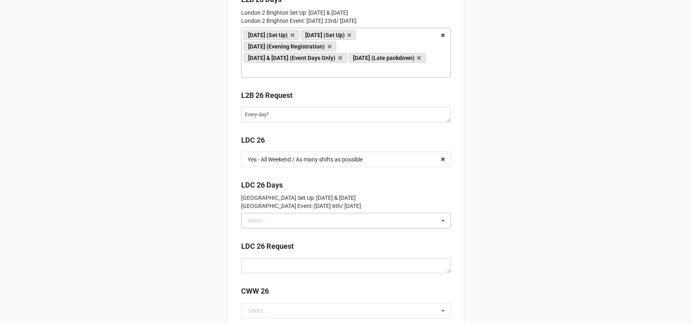
scroll to position [2558, 0]
click at [291, 226] on div "Select ... Thursday (Set Up) Friday (Set Up) Friday (Evening Registration) Satu…" at bounding box center [346, 220] width 210 height 16
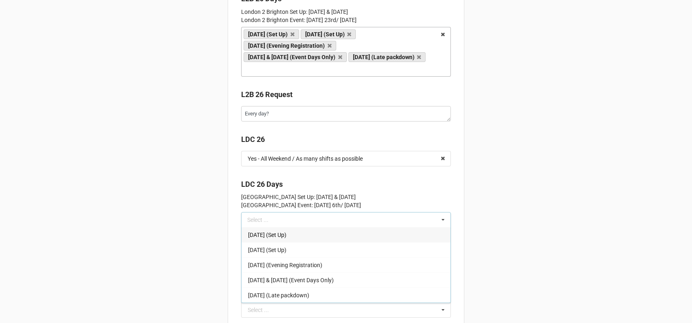
click at [292, 241] on div "[DATE] (Set Up)" at bounding box center [346, 234] width 209 height 15
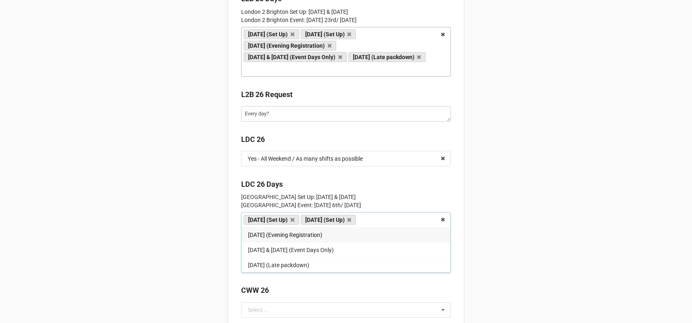
click at [292, 238] on span "[DATE] (Evening Registration)" at bounding box center [285, 235] width 74 height 7
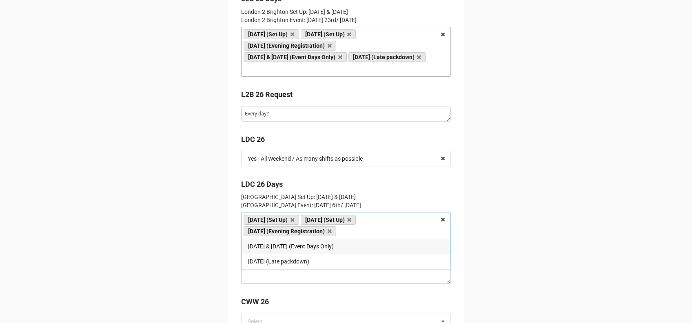
click at [292, 239] on div "Thursday (Set Up) Friday (Set Up) Friday (Evening Registration) Saturday & Sund…" at bounding box center [346, 225] width 210 height 27
click at [291, 250] on span "[DATE] & [DATE] (Event Days Only)" at bounding box center [291, 246] width 86 height 7
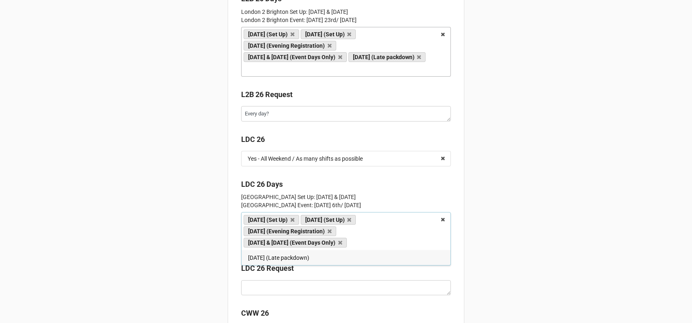
click at [289, 260] on span "[DATE] (Late packdown)" at bounding box center [278, 258] width 61 height 7
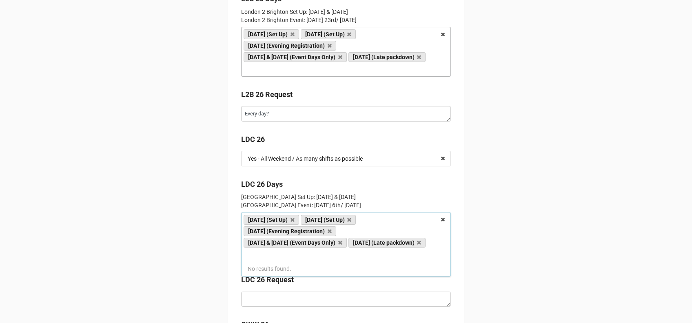
click at [273, 291] on div "LDC 26 Request" at bounding box center [346, 282] width 210 height 17
click at [270, 298] on textarea at bounding box center [346, 300] width 210 height 16
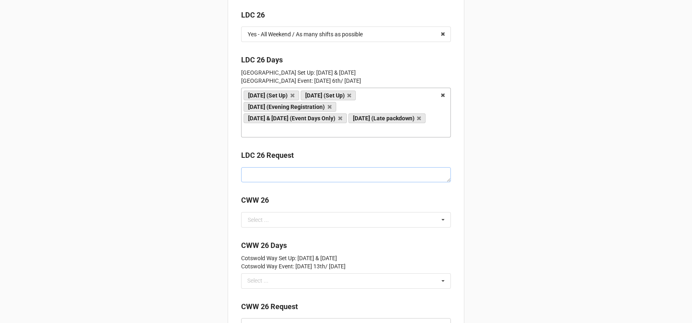
scroll to position [2684, 0]
type textarea "x"
type textarea "G"
type textarea "x"
type textarea "Go"
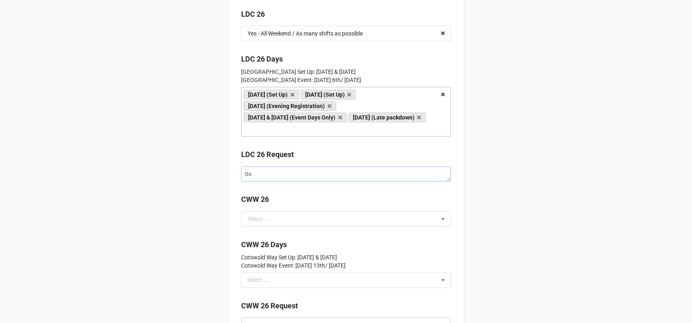
type textarea "x"
type textarea "Goo"
type textarea "x"
type textarea "Good"
type textarea "x"
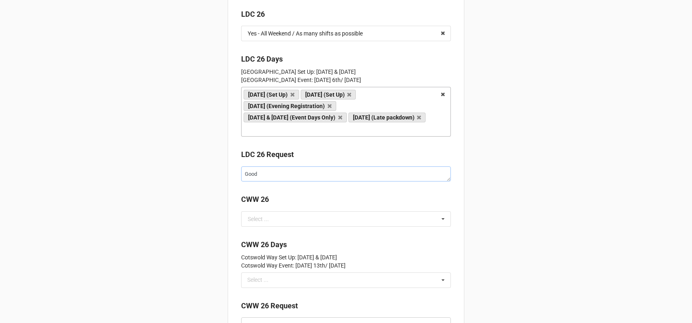
type textarea "Good"
type textarea "x"
type textarea "Good e"
type textarea "x"
type textarea "Good ev"
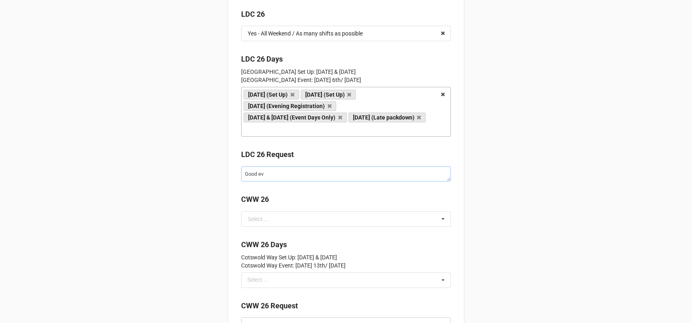
type textarea "x"
type textarea "Good eve"
type textarea "x"
type textarea "Good even"
type textarea "x"
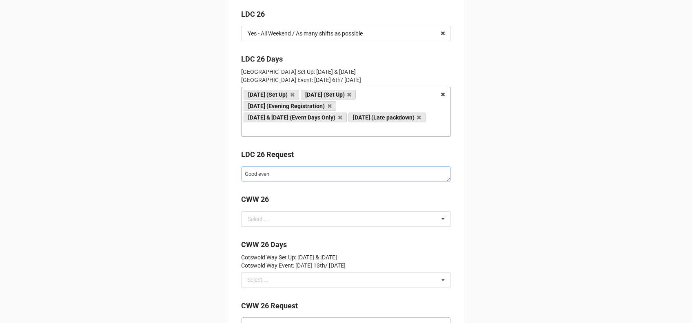
type textarea "Good event"
type textarea "x"
type textarea "Good event"
type textarea "x"
type textarea "Good event t"
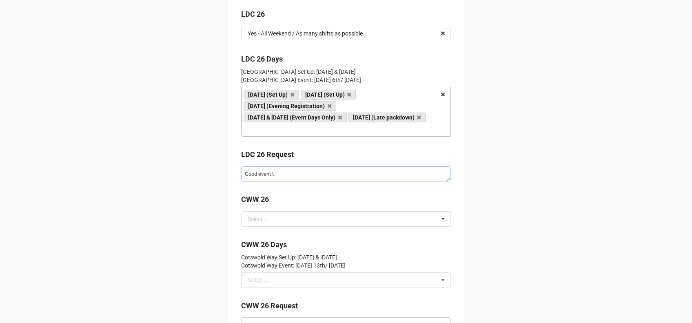
type textarea "x"
type textarea "Good event th"
type textarea "x"
type textarea "Good event thi"
type textarea "x"
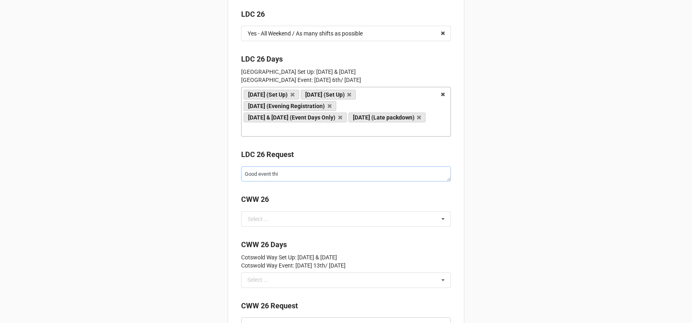
type textarea "Good event this"
type textarea "x"
type textarea "Good event this"
type textarea "x"
type textarea "Good event this o"
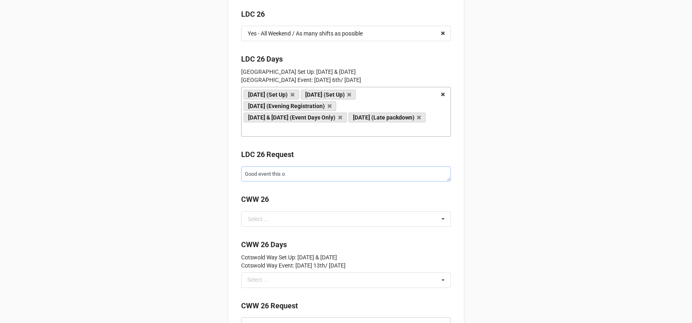
type textarea "x"
type textarea "Good event this on"
type textarea "x"
type textarea "Good event this one"
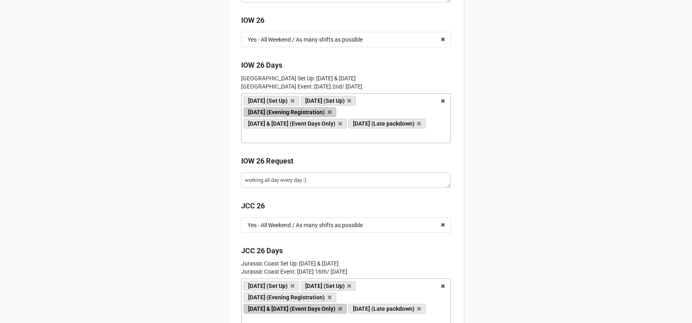
scroll to position [2121, 0]
click at [200, 255] on div "Back Ultra Challenge Staff - Employee Personal Details Declaration Your Profile…" at bounding box center [346, 271] width 692 height 4784
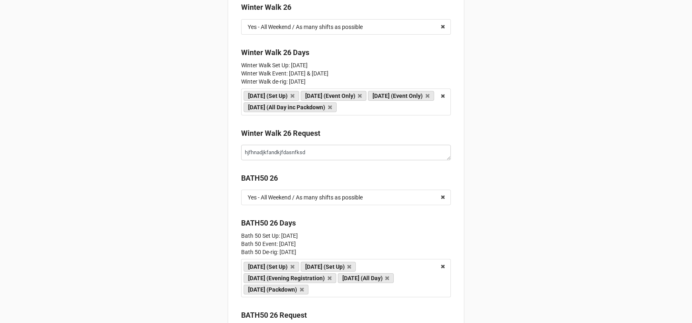
scroll to position [1598, 0]
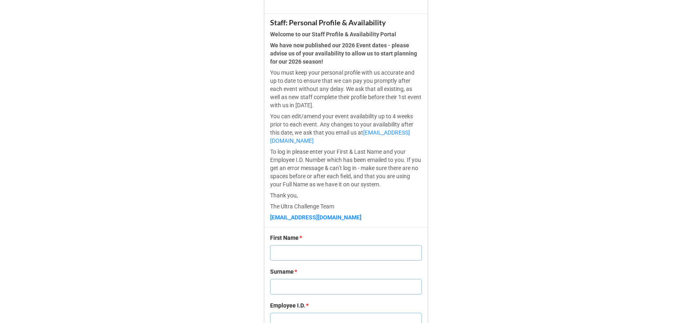
scroll to position [208, 0]
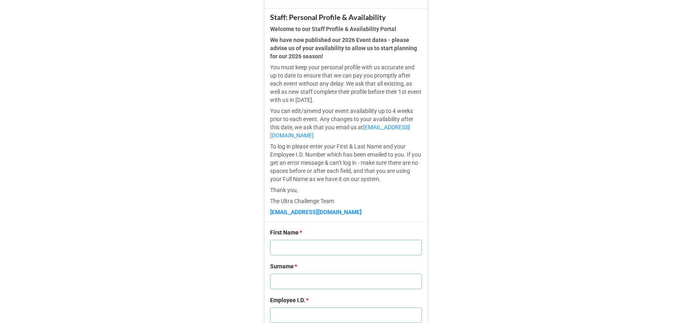
click at [297, 252] on input "text" at bounding box center [346, 248] width 152 height 16
type input "[PERSON_NAME]"
type input "Hawser"
type input "1"
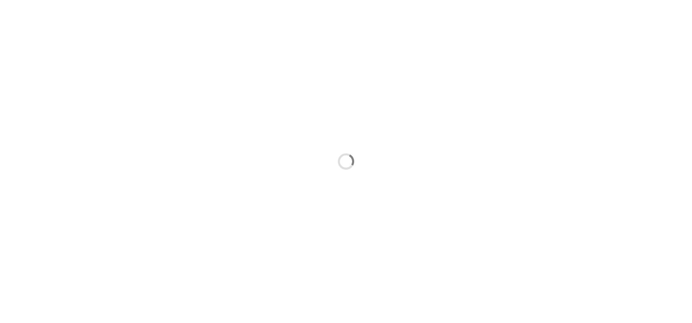
scroll to position [0, 0]
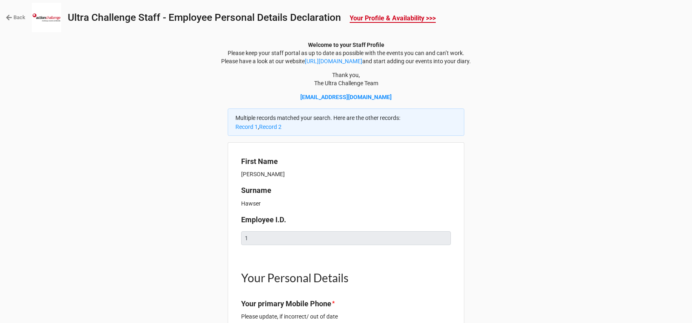
type textarea "x"
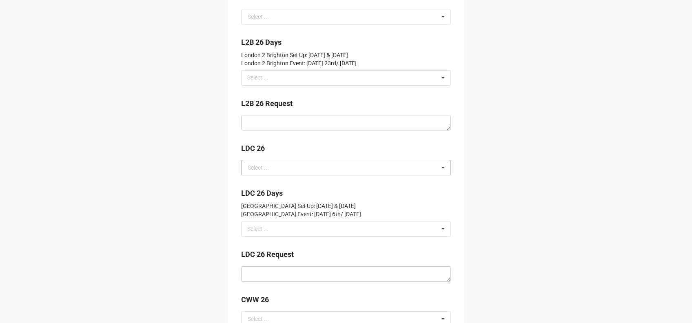
scroll to position [2426, 0]
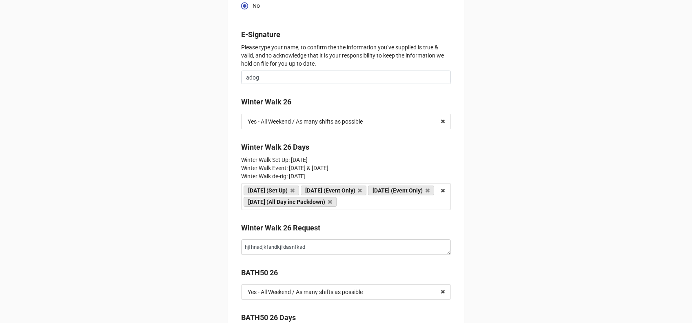
scroll to position [1502, 0]
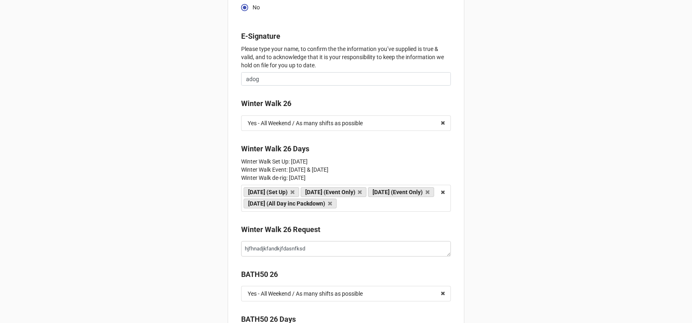
drag, startPoint x: 316, startPoint y: 161, endPoint x: 180, endPoint y: 156, distance: 136.0
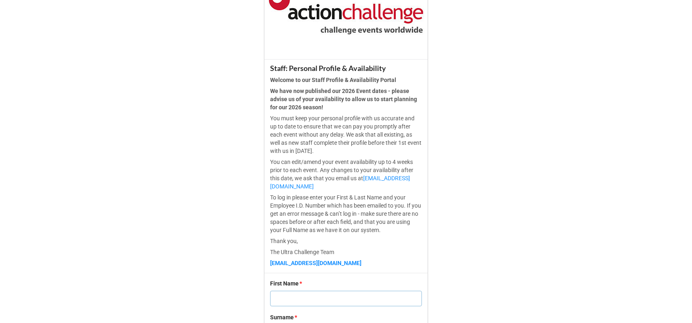
scroll to position [243, 0]
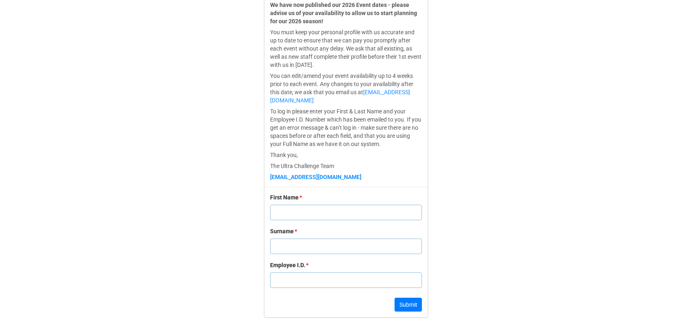
click at [302, 218] on input "text" at bounding box center [346, 213] width 152 height 16
type input "[PERSON_NAME]"
type input "Hawser"
type input "1"
click button "Submit" at bounding box center [408, 305] width 27 height 14
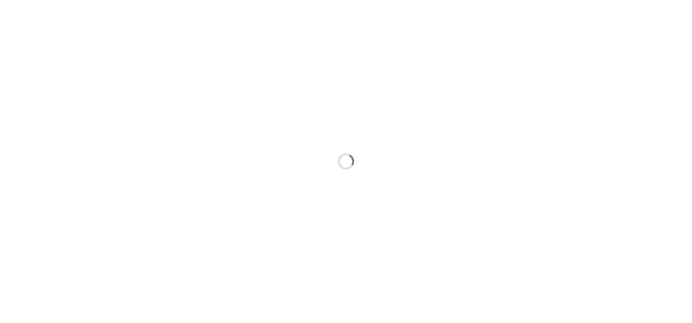
scroll to position [0, 0]
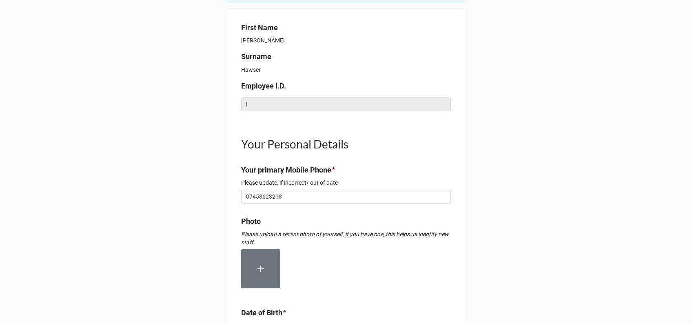
type textarea "x"
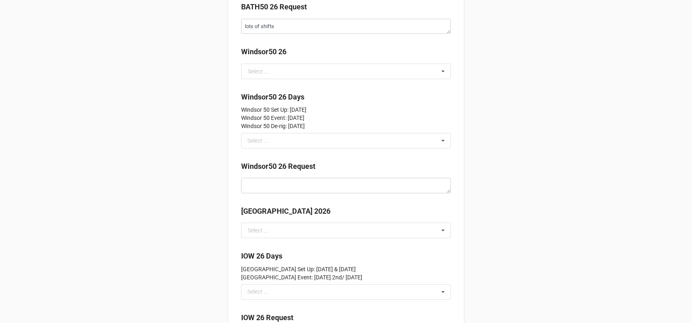
scroll to position [1909, 0]
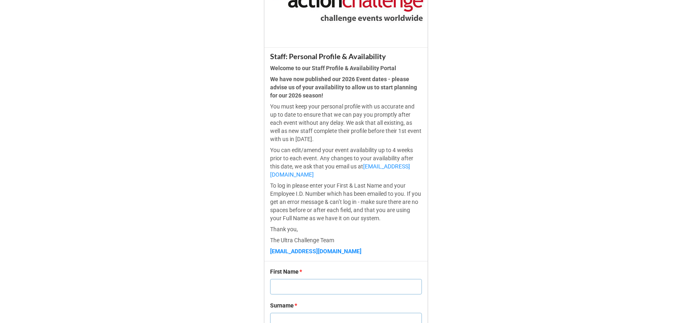
scroll to position [243, 0]
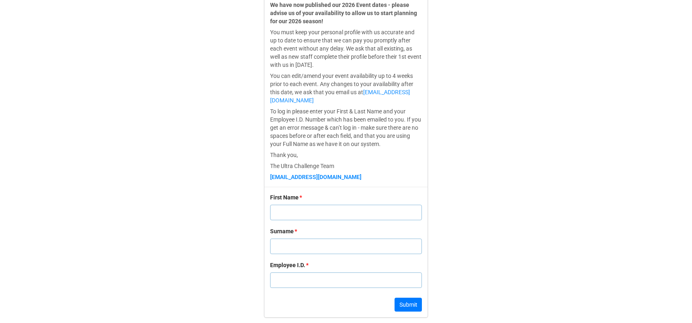
click at [302, 215] on input "text" at bounding box center [346, 213] width 152 height 16
type input "[PERSON_NAME]"
type input "Hawser"
type input "1"
click button "Submit" at bounding box center [408, 305] width 27 height 14
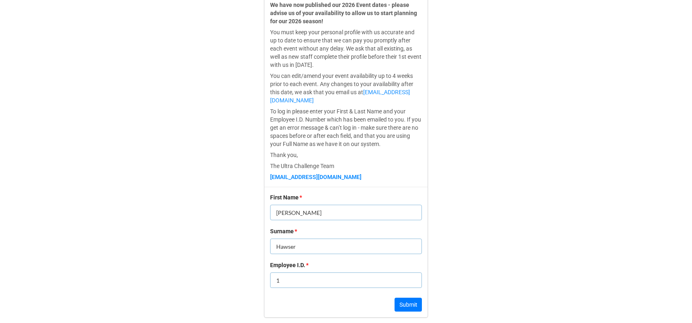
scroll to position [0, 0]
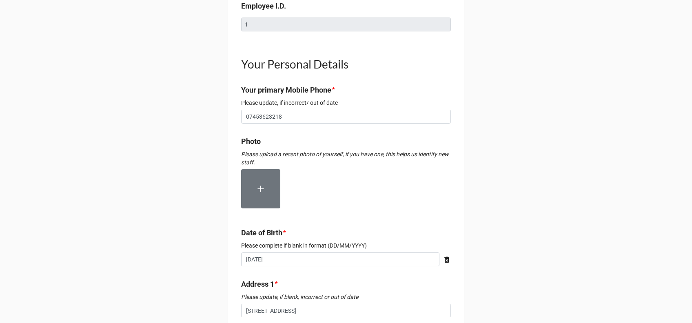
type textarea "x"
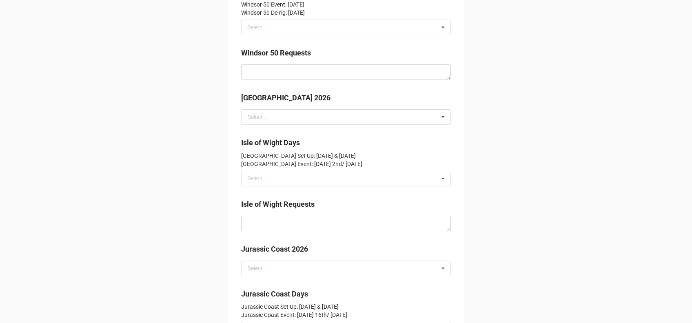
scroll to position [2036, 0]
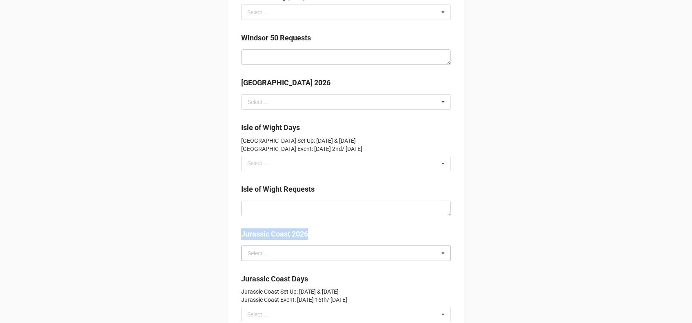
drag, startPoint x: 176, startPoint y: 237, endPoint x: 287, endPoint y: 261, distance: 113.9
click at [287, 261] on div "Back Ultra Challenge Staff - Employee Personal Details Declaration Your Profile…" at bounding box center [346, 276] width 692 height 4624
click at [287, 261] on input "text" at bounding box center [346, 253] width 209 height 15
drag, startPoint x: 176, startPoint y: 261, endPoint x: 313, endPoint y: 243, distance: 138.7
click at [313, 243] on div "Back Ultra Challenge Staff - Employee Personal Details Declaration Your Profile…" at bounding box center [346, 276] width 692 height 4624
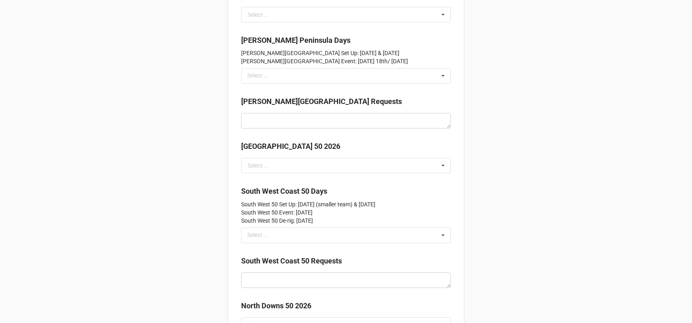
scroll to position [3183, 0]
drag, startPoint x: 178, startPoint y: 202, endPoint x: 369, endPoint y: 206, distance: 191.1
drag, startPoint x: 369, startPoint y: 206, endPoint x: 488, endPoint y: 211, distance: 118.9
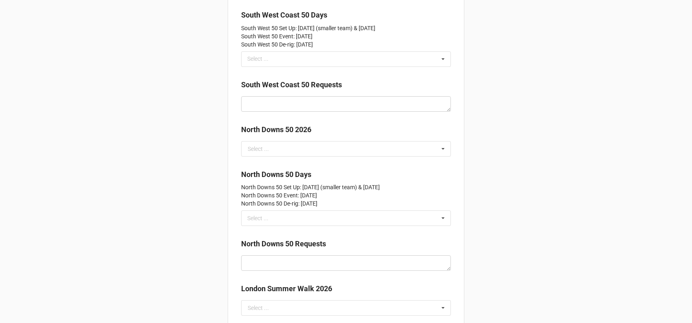
scroll to position [3362, 0]
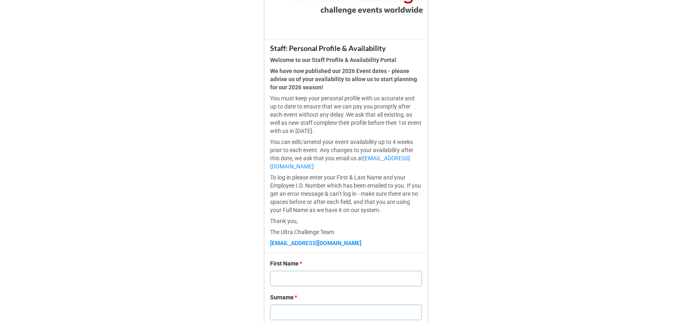
scroll to position [243, 0]
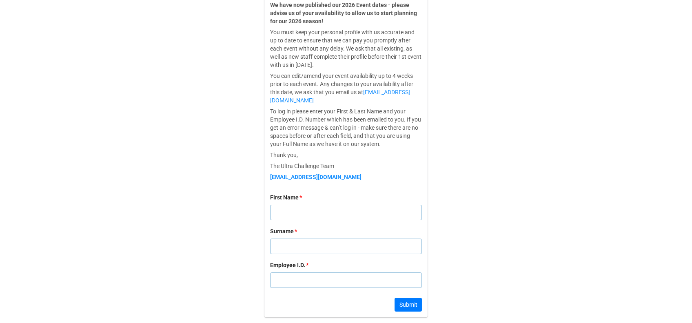
click at [311, 213] on input "text" at bounding box center [346, 213] width 152 height 16
type input "[PERSON_NAME]"
type input "Hawser"
type input "1"
click button "Submit" at bounding box center [408, 305] width 27 height 14
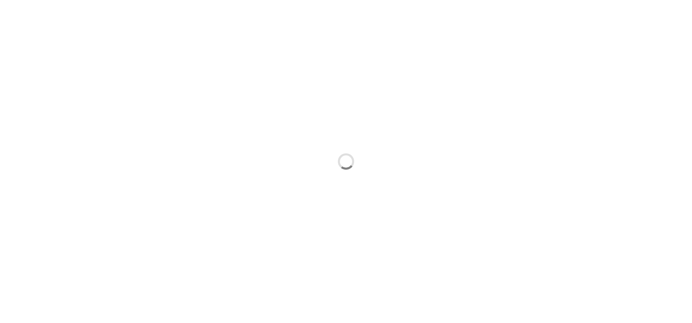
scroll to position [0, 0]
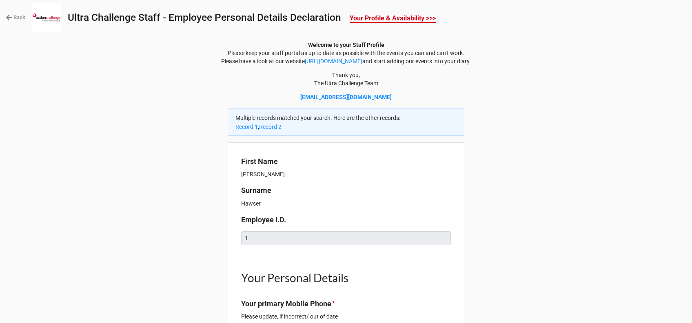
click at [311, 214] on b "Employee I.D." at bounding box center [346, 221] width 210 height 14
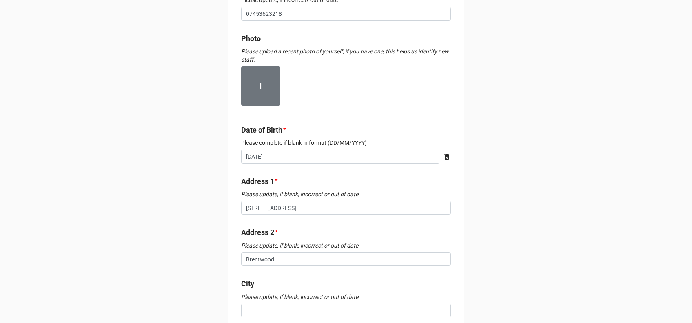
type textarea "x"
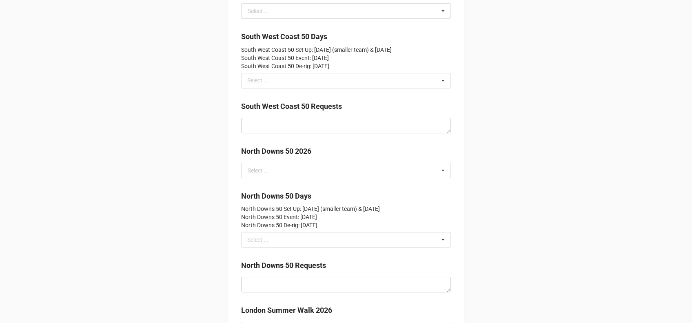
scroll to position [3336, 0]
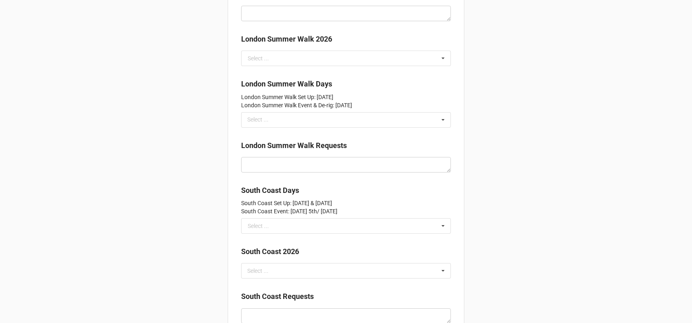
scroll to position [3608, 0]
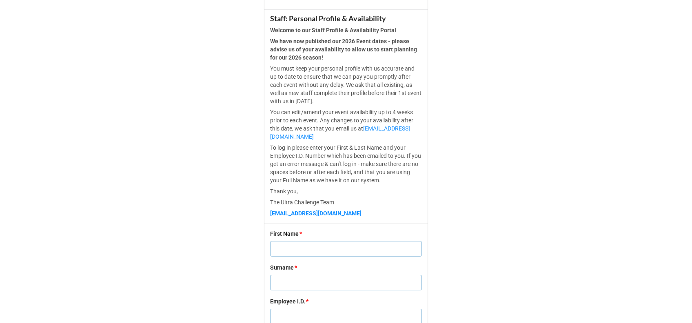
scroll to position [243, 0]
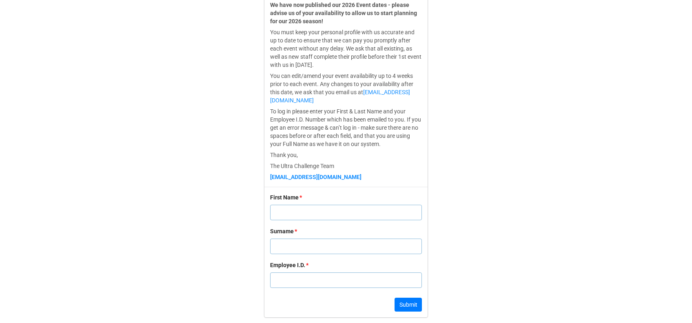
click at [305, 217] on input "text" at bounding box center [346, 213] width 152 height 16
type input "[PERSON_NAME]"
type input "Hawser"
type input "1"
click button "Submit" at bounding box center [408, 305] width 27 height 14
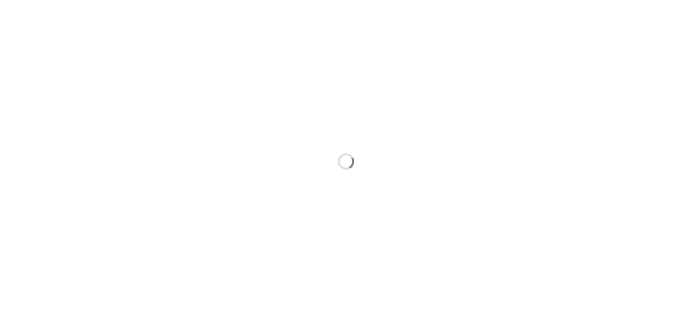
scroll to position [0, 0]
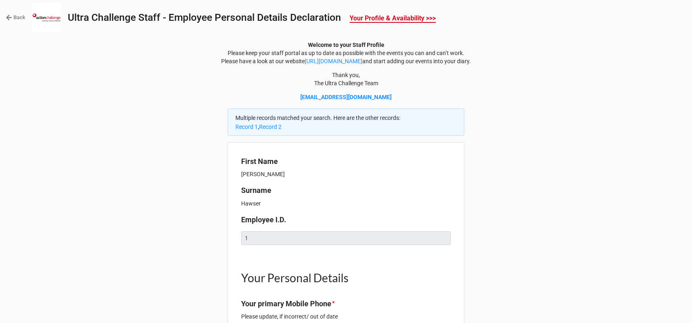
type textarea "x"
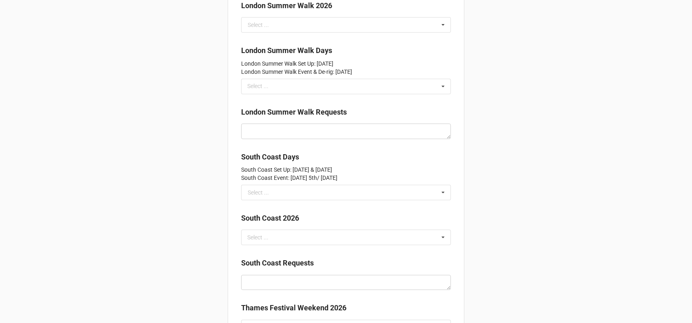
scroll to position [3643, 0]
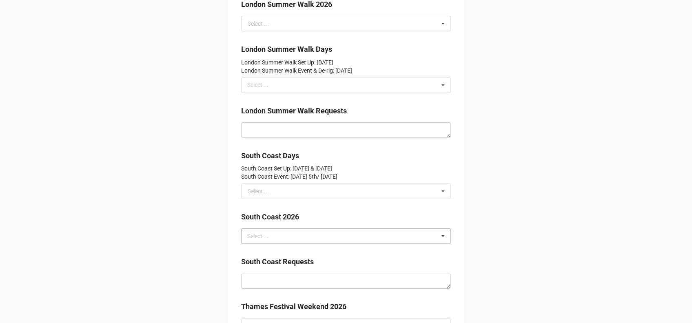
click at [279, 235] on div "Select ... [DATE] (Set Up) [DATE] (Set Up) [DATE] (Evening Registration) [DATE]…" at bounding box center [346, 237] width 210 height 16
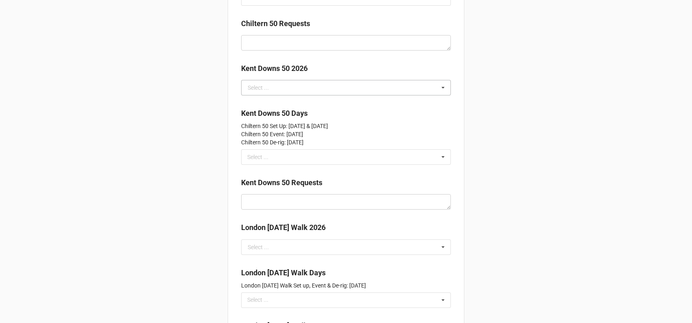
scroll to position [4255, 0]
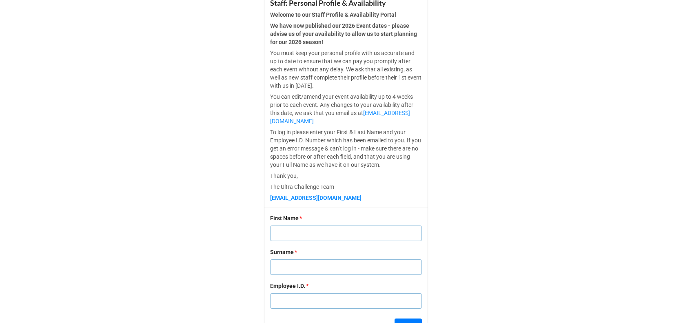
scroll to position [243, 0]
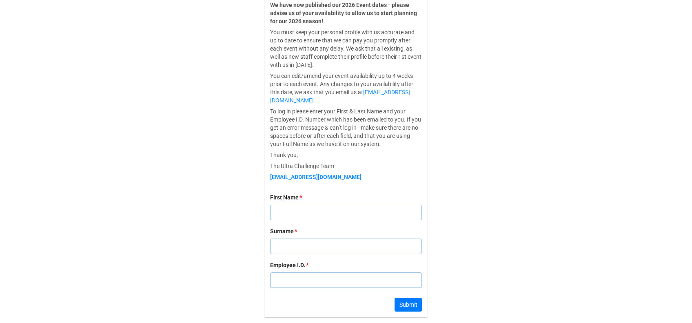
click at [308, 215] on input "text" at bounding box center [346, 213] width 152 height 16
type input "[PERSON_NAME]"
type input "Hawser"
type input "1"
click button "Submit" at bounding box center [408, 305] width 27 height 14
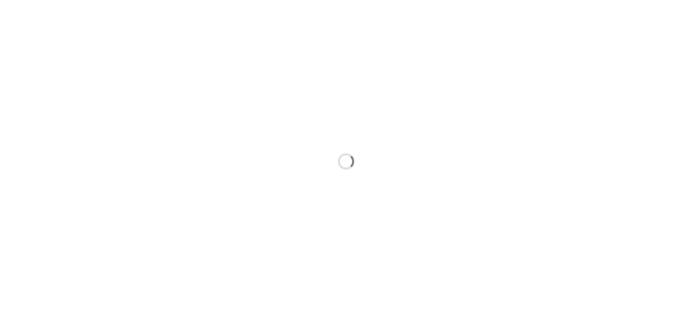
scroll to position [0, 0]
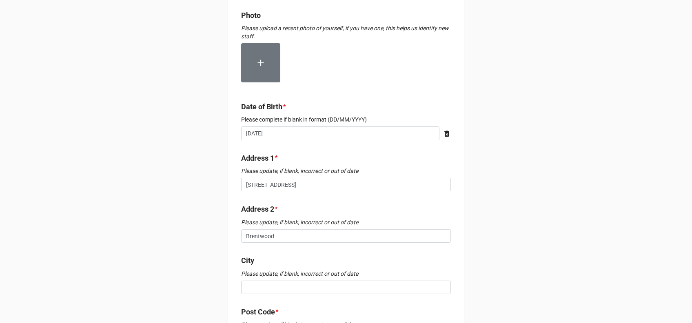
type textarea "x"
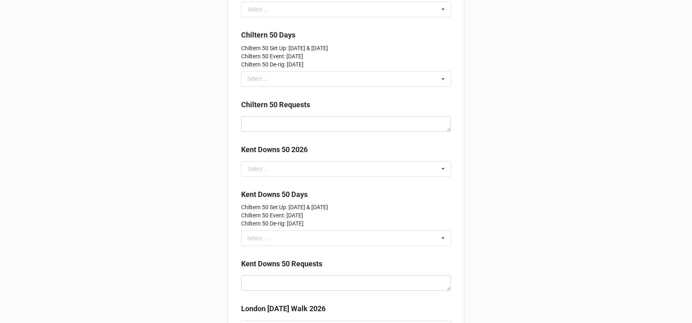
scroll to position [4127, 0]
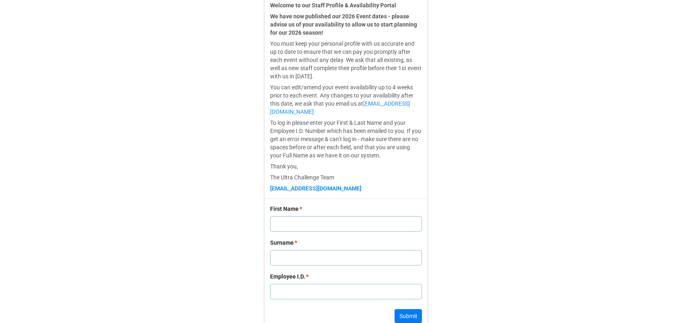
scroll to position [243, 0]
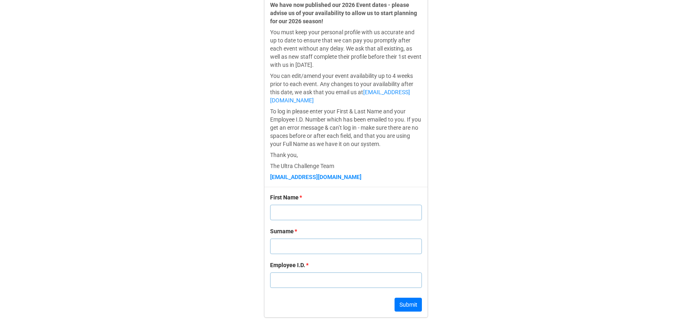
click at [287, 192] on div "First Name * Surname * Employee I.D. * Submit" at bounding box center [345, 252] width 163 height 131
click at [281, 215] on input "text" at bounding box center [346, 213] width 152 height 16
type input "[PERSON_NAME]"
type input "Hawser"
type input "1"
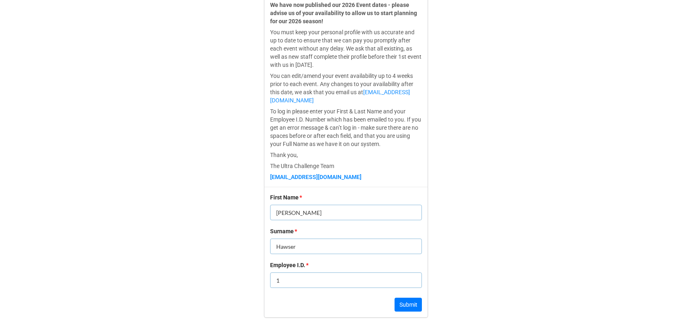
click button "Submit" at bounding box center [408, 305] width 27 height 14
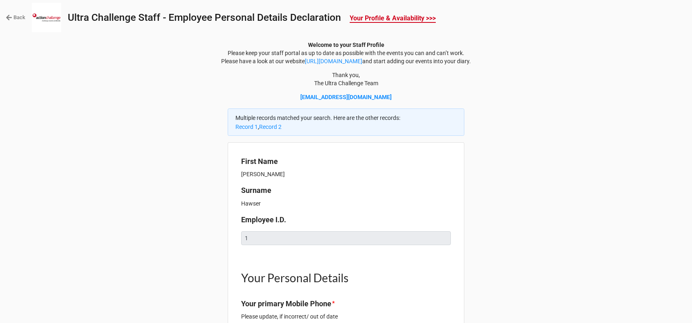
type textarea "x"
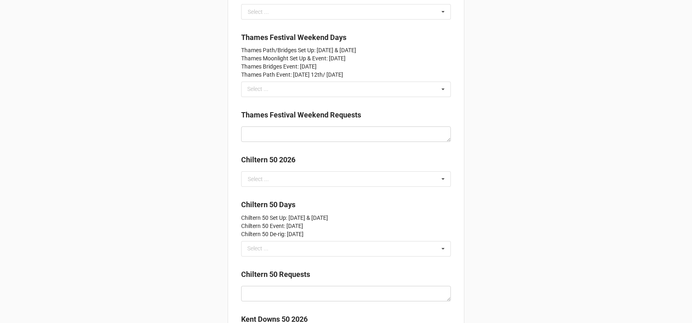
scroll to position [3954, 0]
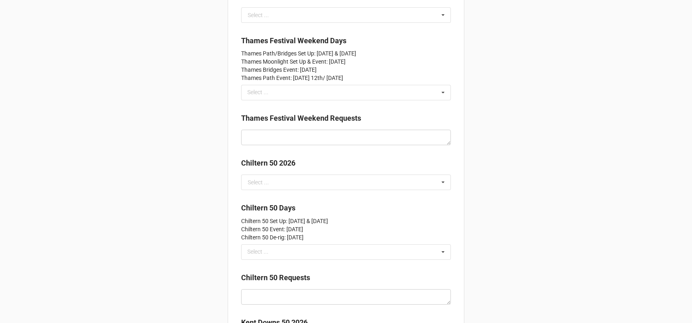
drag, startPoint x: 491, startPoint y: 184, endPoint x: 161, endPoint y: 172, distance: 330.0
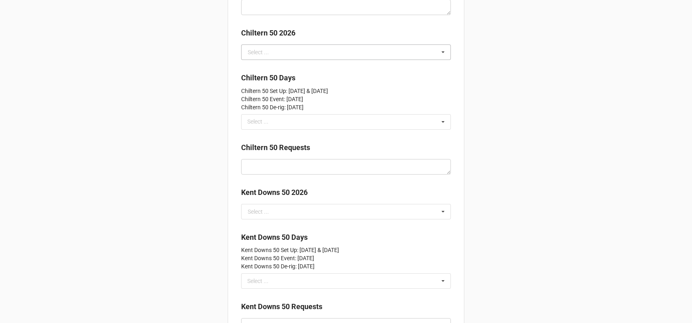
scroll to position [4084, 0]
